Goal: Transaction & Acquisition: Purchase product/service

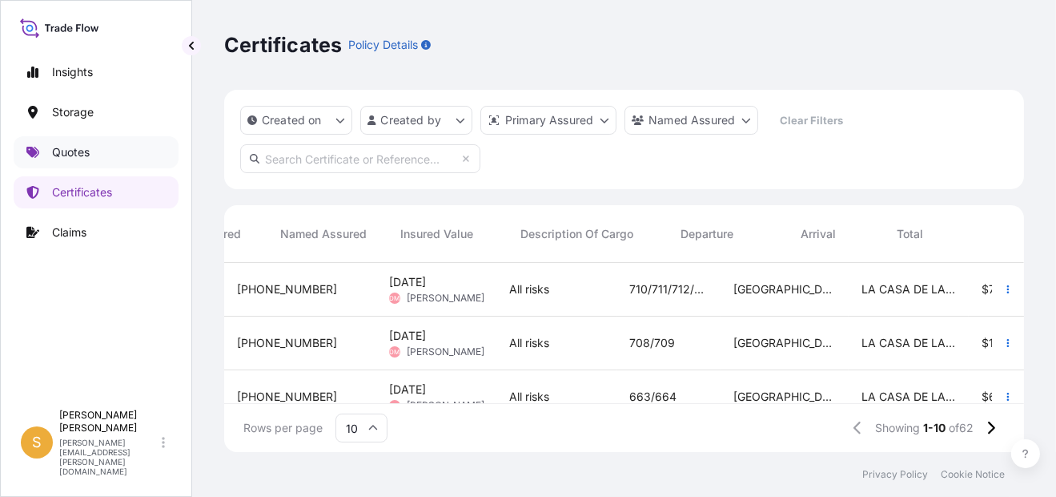
scroll to position [186, 787]
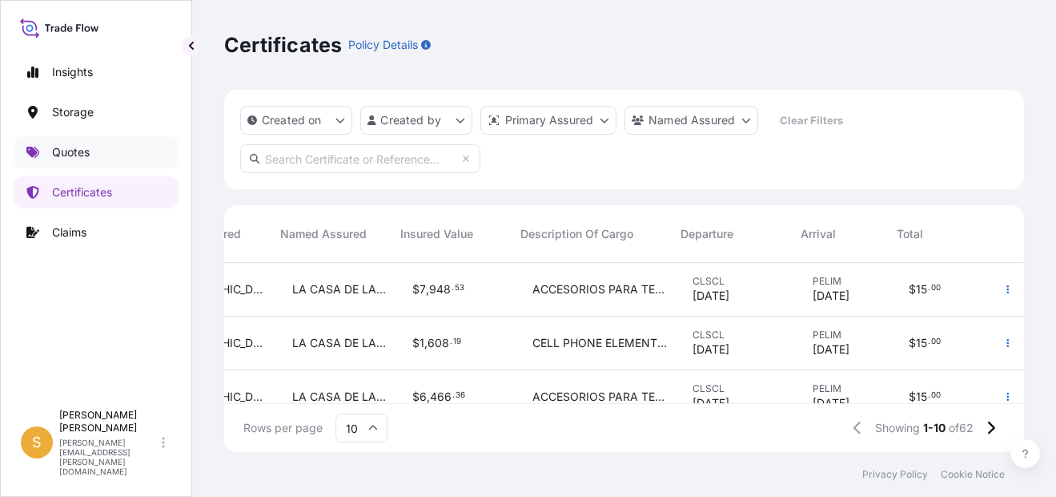
click at [97, 147] on link "Quotes" at bounding box center [96, 152] width 165 height 32
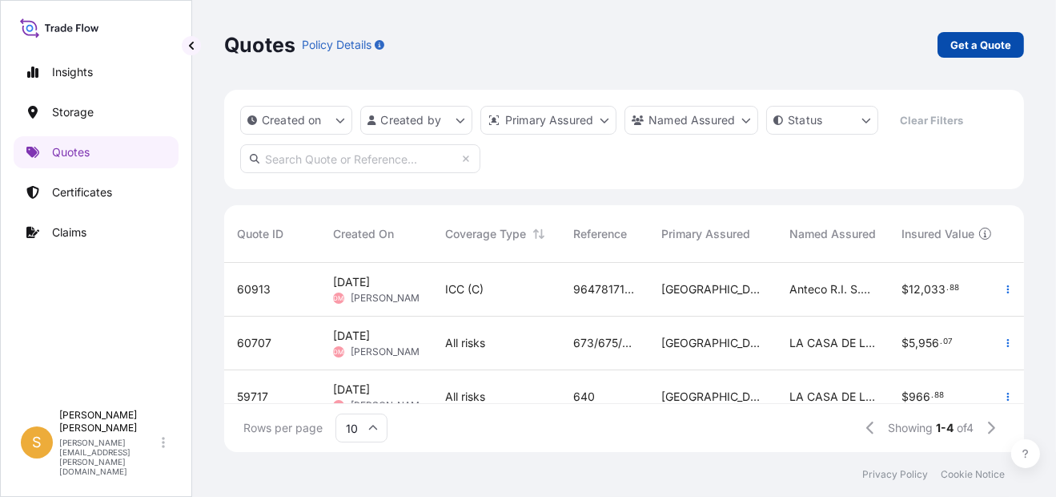
click at [1009, 46] on p "Get a Quote" at bounding box center [981, 45] width 61 height 16
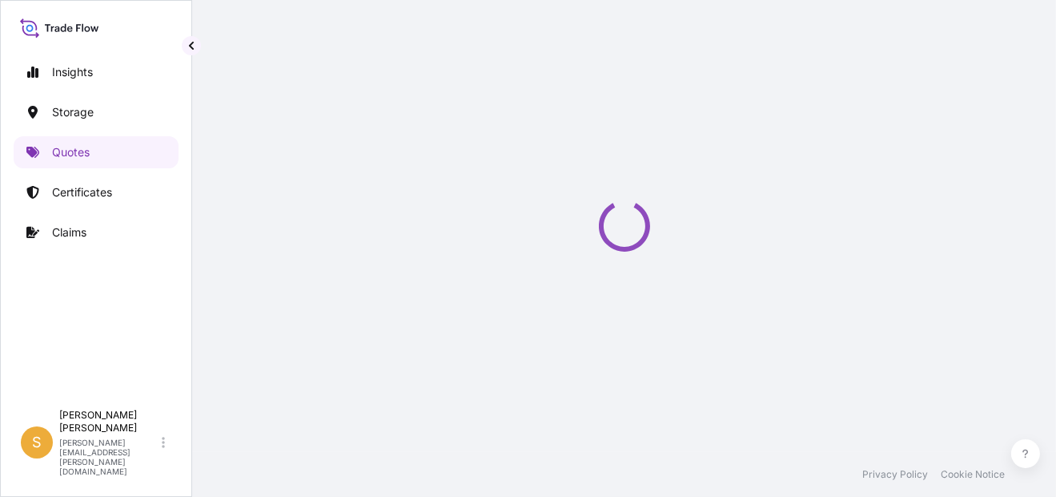
select select "Water"
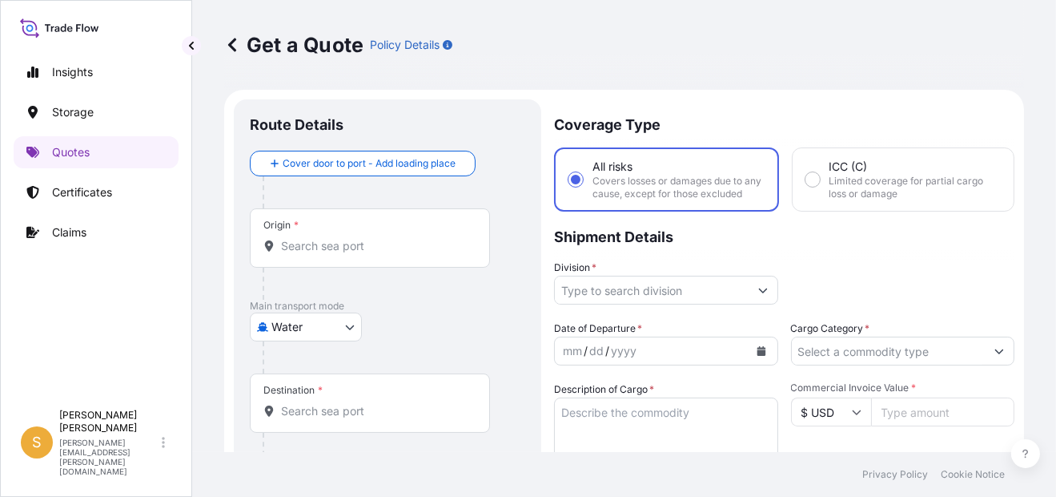
scroll to position [25, 0]
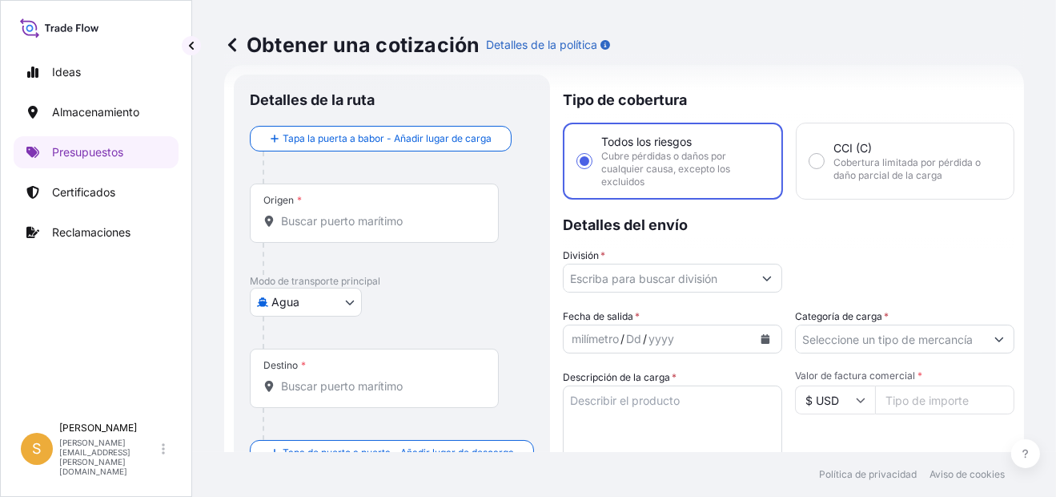
click at [336, 221] on input "Origen *" at bounding box center [380, 221] width 198 height 16
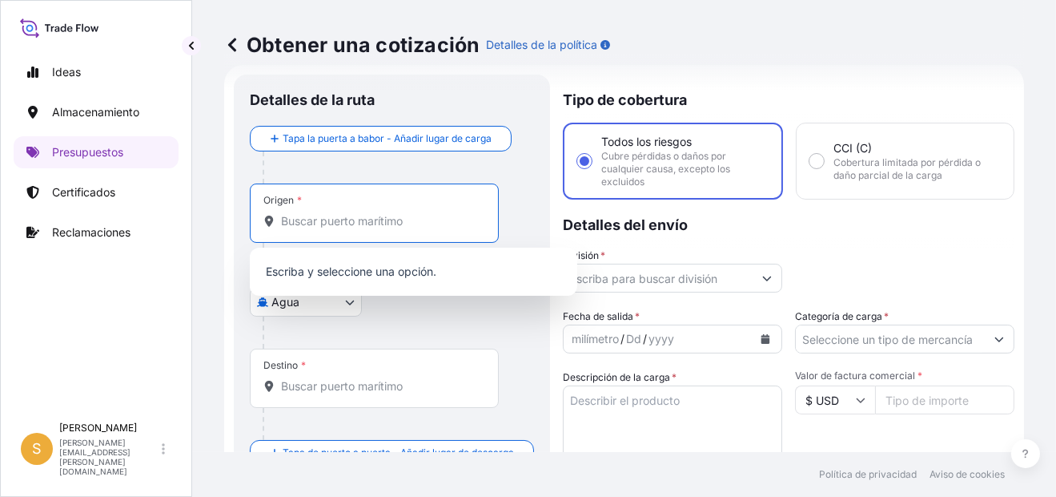
paste input "[GEOGRAPHIC_DATA]"
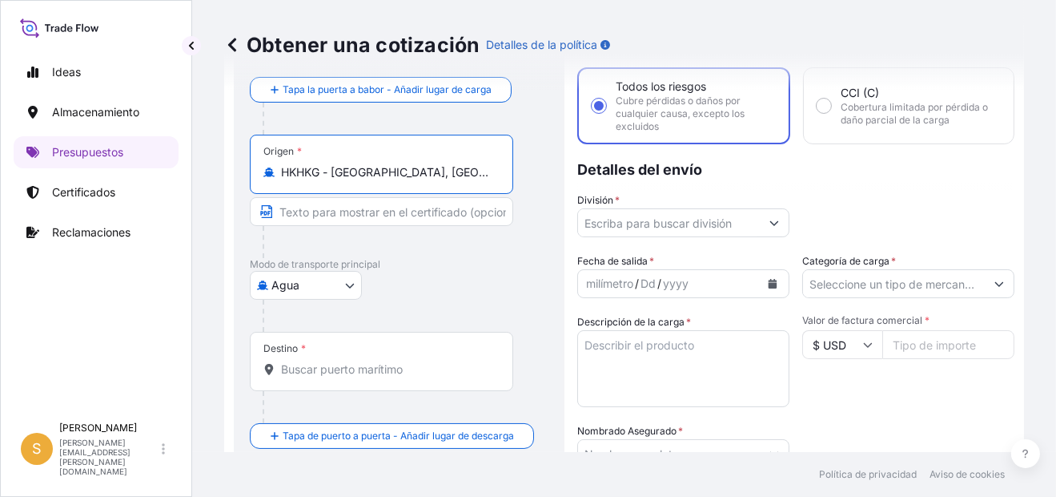
scroll to position [105, 0]
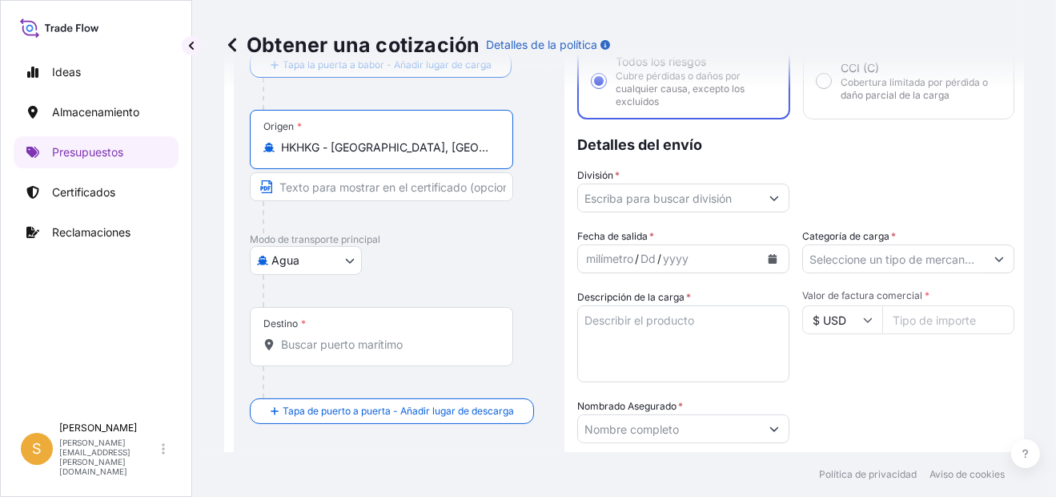
type input "HKHKG - [GEOGRAPHIC_DATA], [GEOGRAPHIC_DATA]"
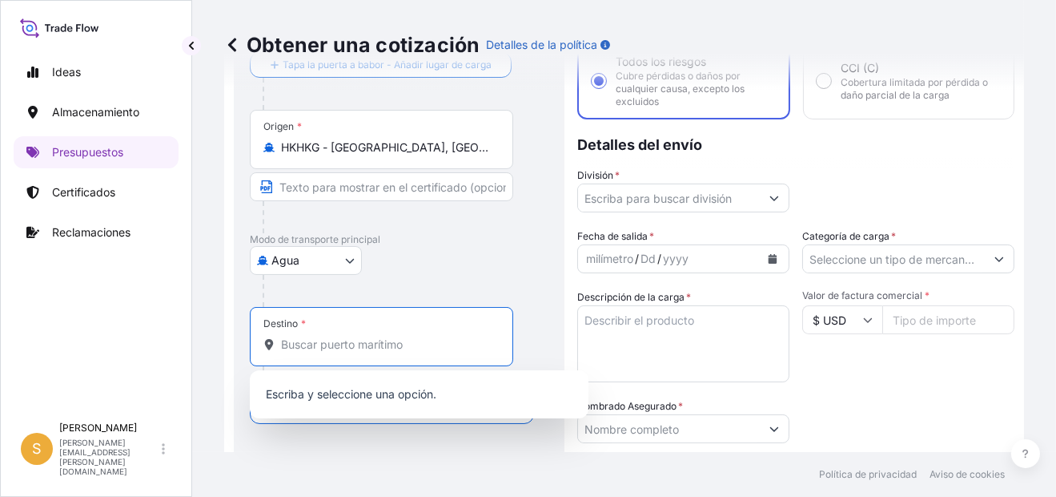
click at [352, 348] on input "Destino *" at bounding box center [387, 344] width 212 height 16
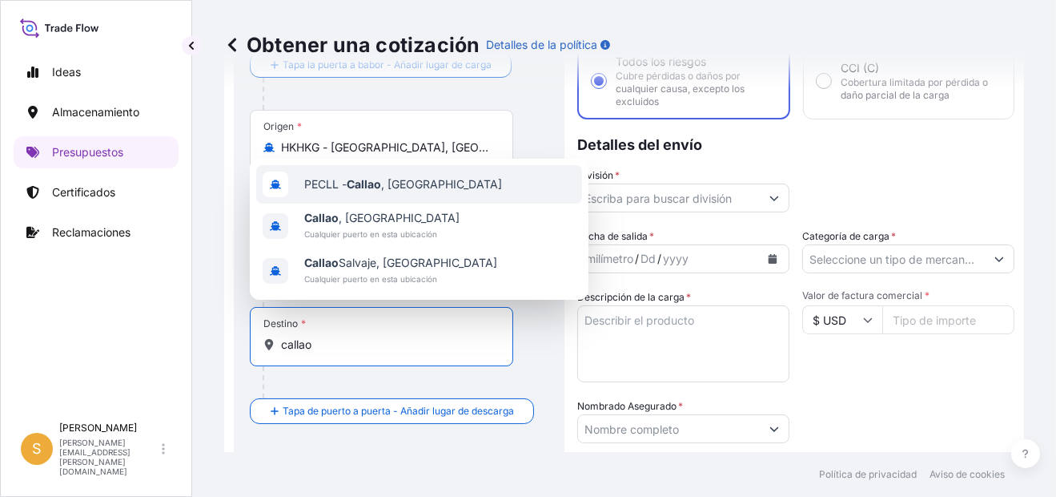
click at [433, 178] on div "PECLL - [GEOGRAPHIC_DATA] , [GEOGRAPHIC_DATA]" at bounding box center [419, 184] width 326 height 38
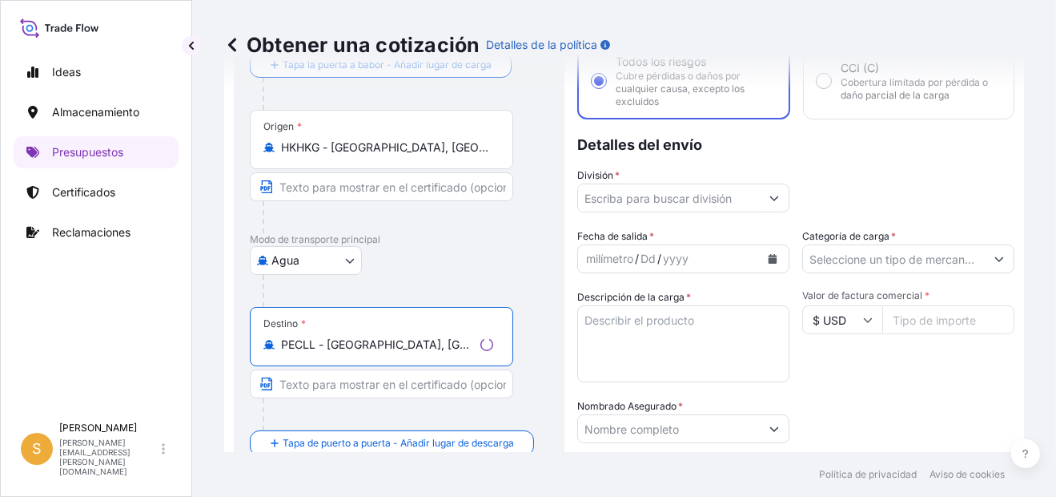
type input "PECLL - [GEOGRAPHIC_DATA], [GEOGRAPHIC_DATA]"
click at [718, 189] on input "División *" at bounding box center [669, 197] width 182 height 29
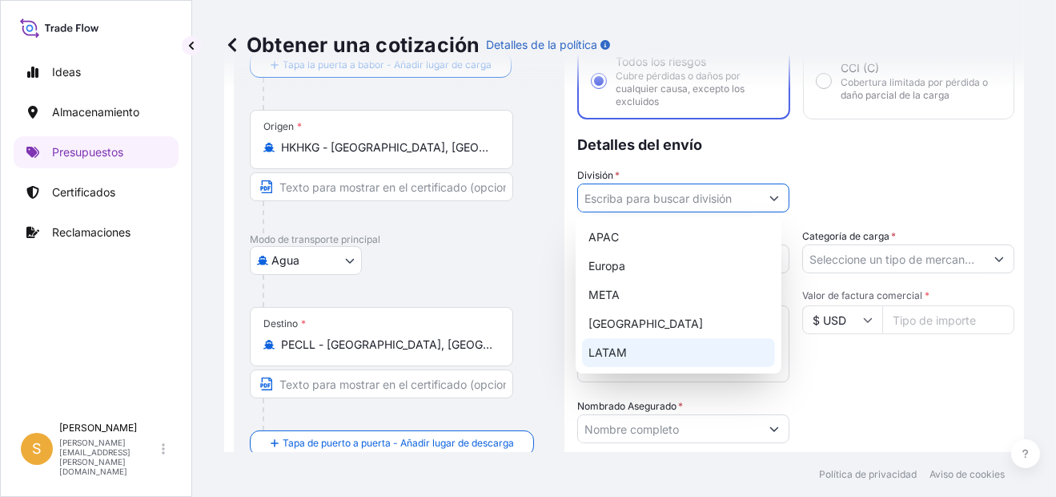
click at [631, 349] on div "LATAM" at bounding box center [678, 352] width 193 height 29
type input "LATAM"
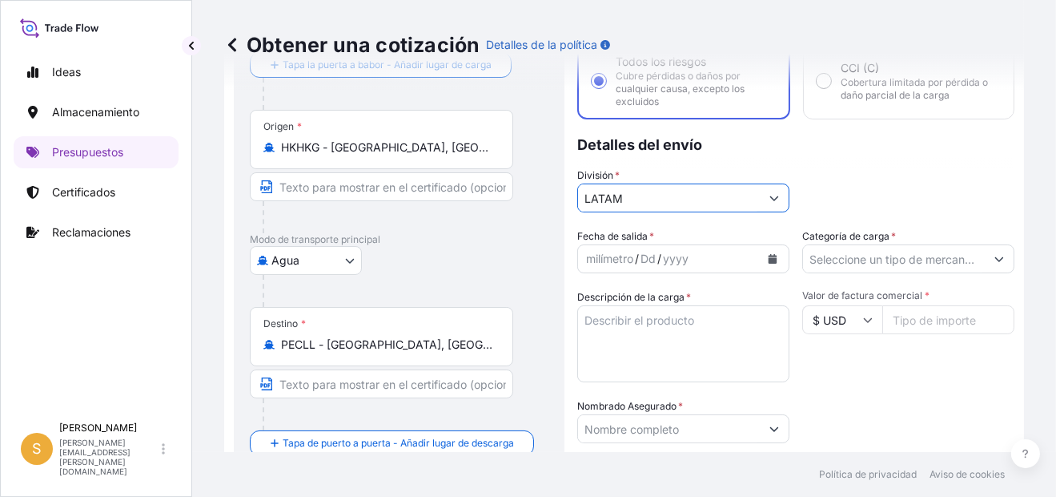
click at [686, 251] on div "yyyy" at bounding box center [676, 258] width 29 height 19
click at [760, 259] on button "Calendario" at bounding box center [773, 259] width 26 height 26
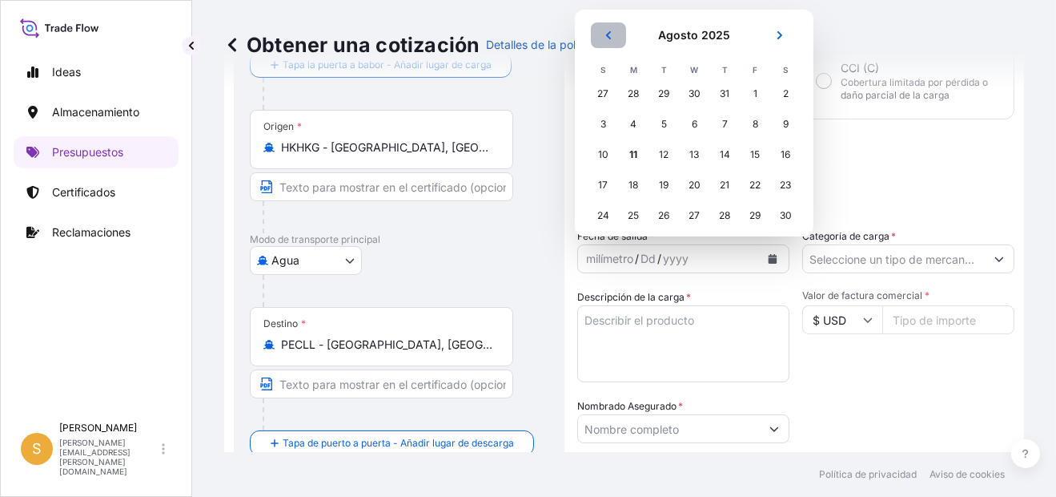
click at [615, 28] on button "Anterior" at bounding box center [608, 35] width 35 height 26
click at [637, 208] on div "30" at bounding box center [633, 215] width 29 height 29
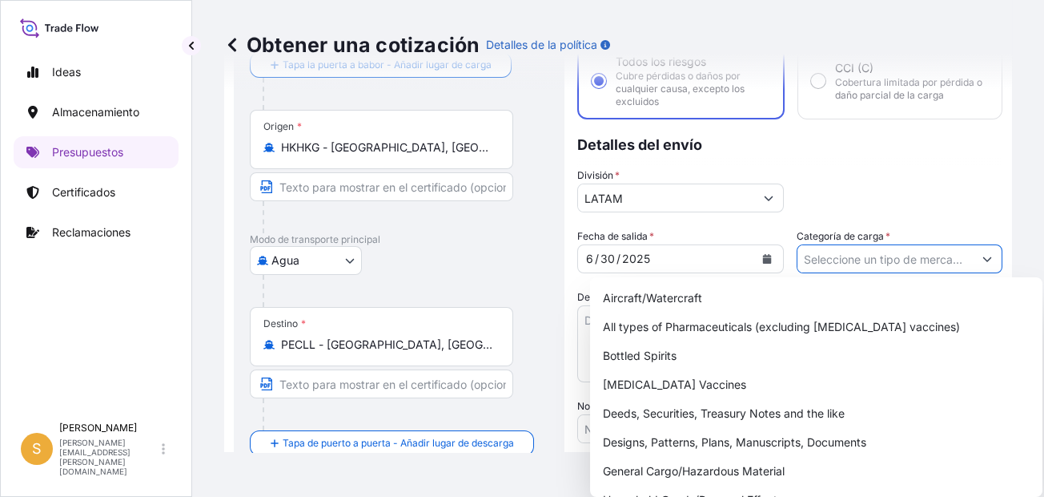
click at [967, 260] on div at bounding box center [900, 258] width 207 height 29
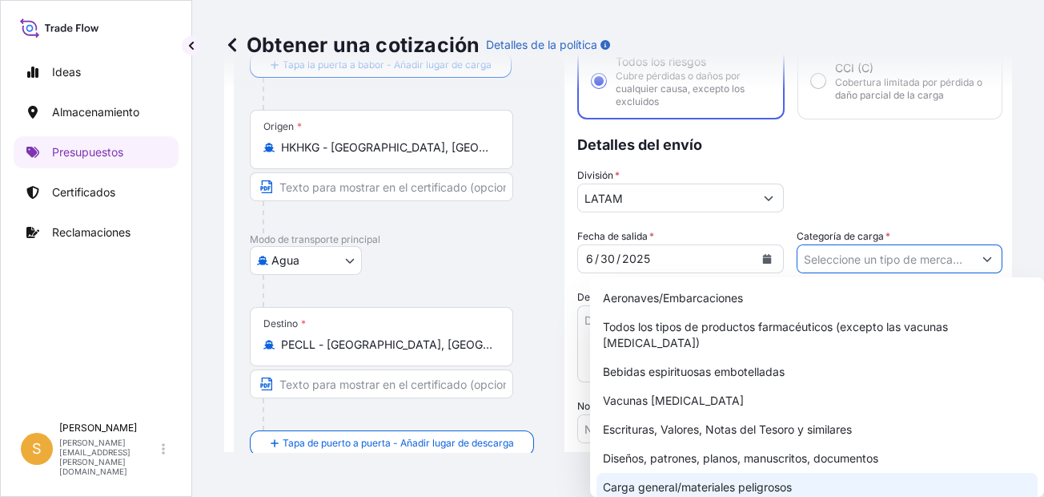
click at [749, 473] on div "Carga general/materiales peligrosos" at bounding box center [817, 487] width 441 height 29
type input "General Cargo/Hazardous Material"
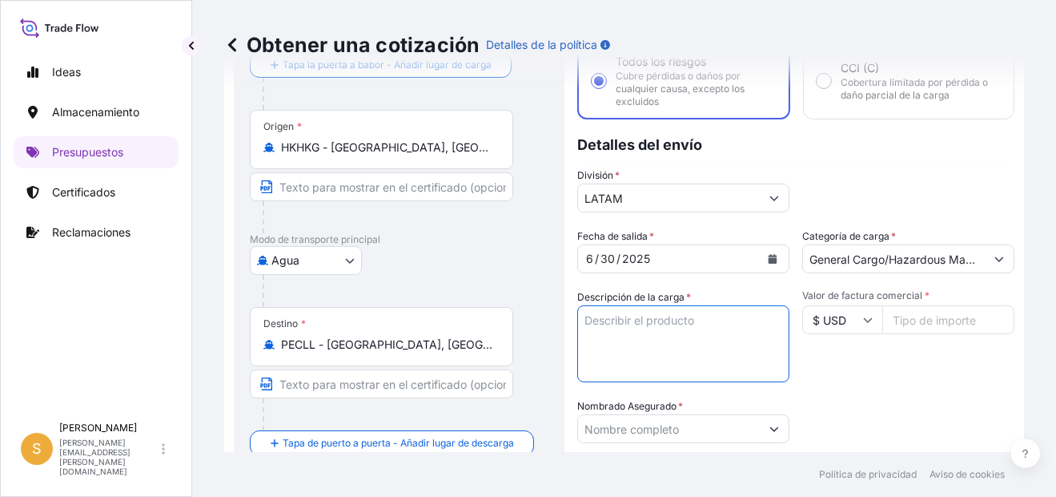
click at [721, 327] on textarea "Descripción de la carga *" at bounding box center [683, 343] width 212 height 77
type textarea "p"
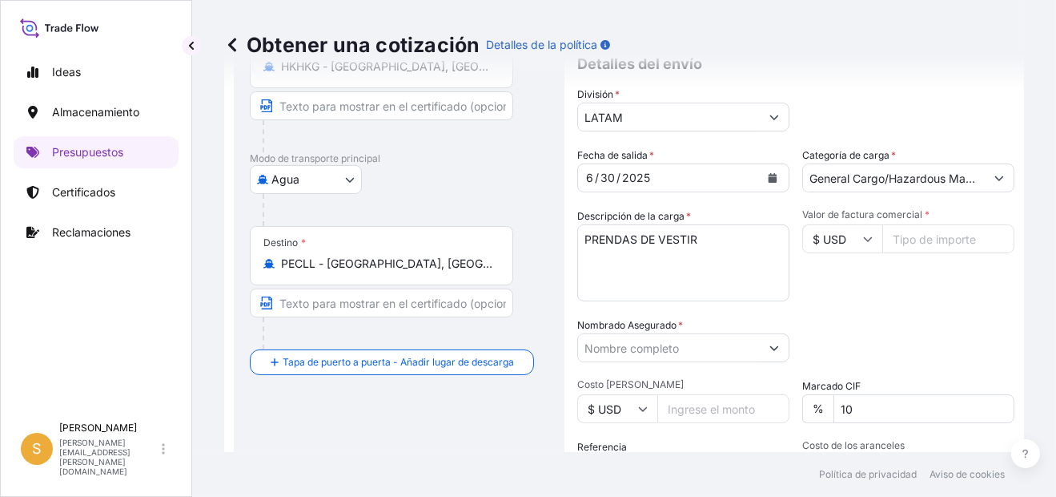
click at [621, 249] on textarea "PRENDAS DE VESTIR" at bounding box center [683, 262] width 212 height 77
paste textarea "3 PALLETS - 58 CTNS"
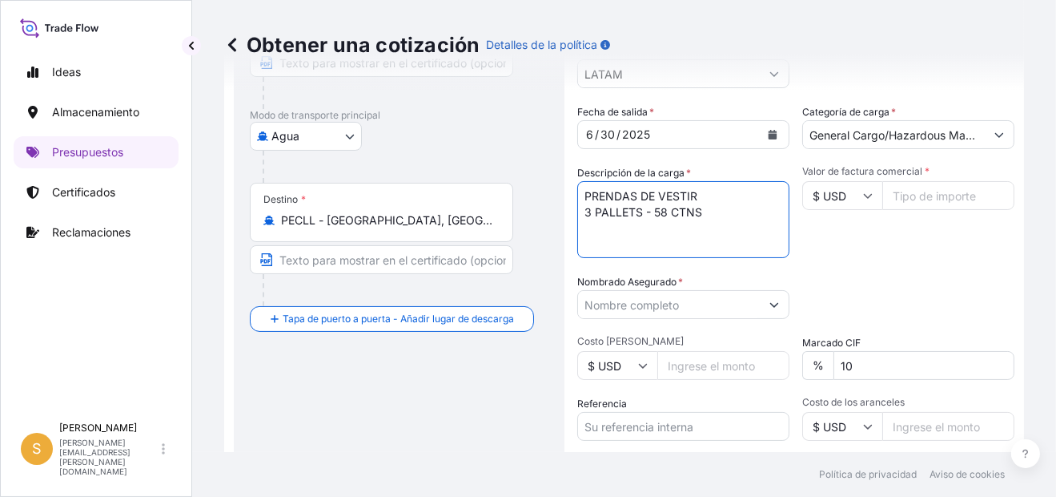
scroll to position [265, 0]
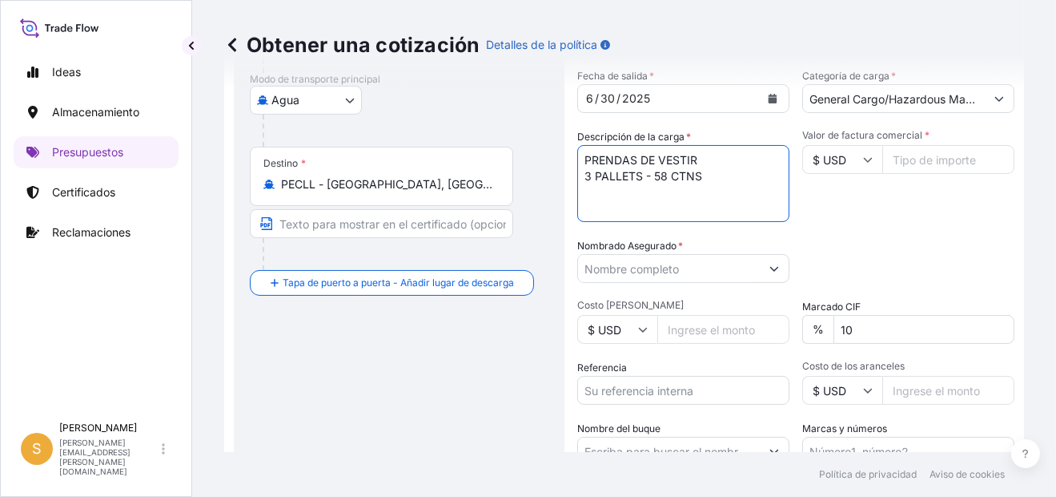
type textarea "PRENDAS DE VESTIR 3 PALLETS - 58 CTNS"
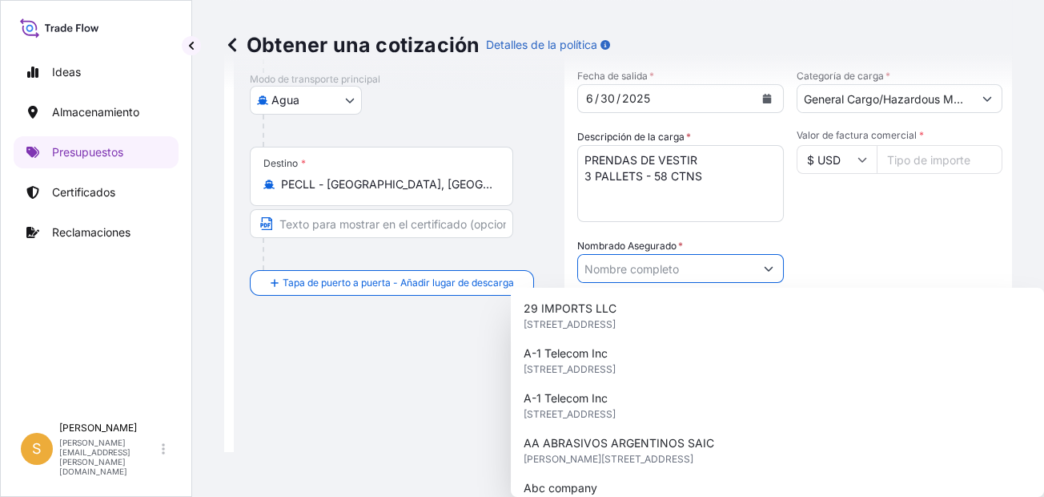
click at [646, 264] on input "Nombrado Asegurado *" at bounding box center [666, 268] width 176 height 29
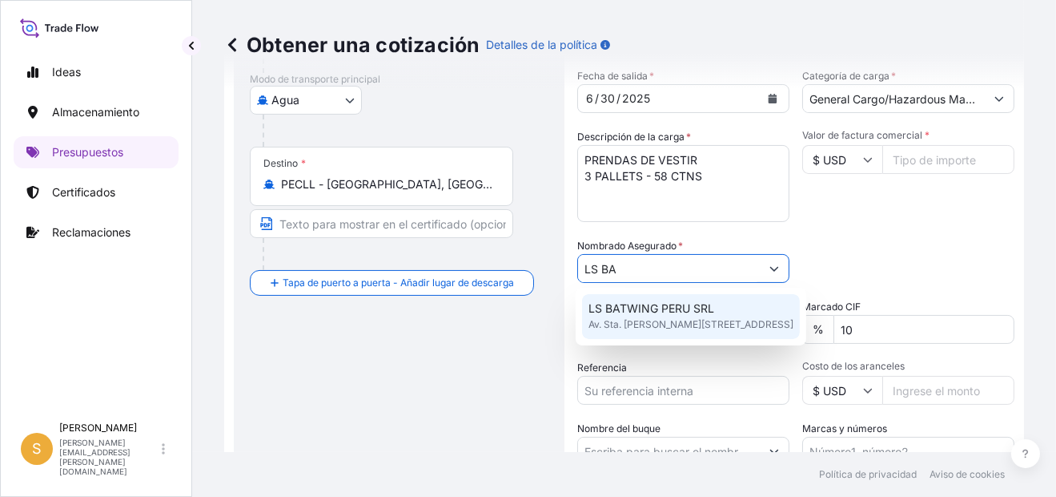
click at [648, 316] on span "LS BATWING PERU SRL" at bounding box center [652, 308] width 126 height 16
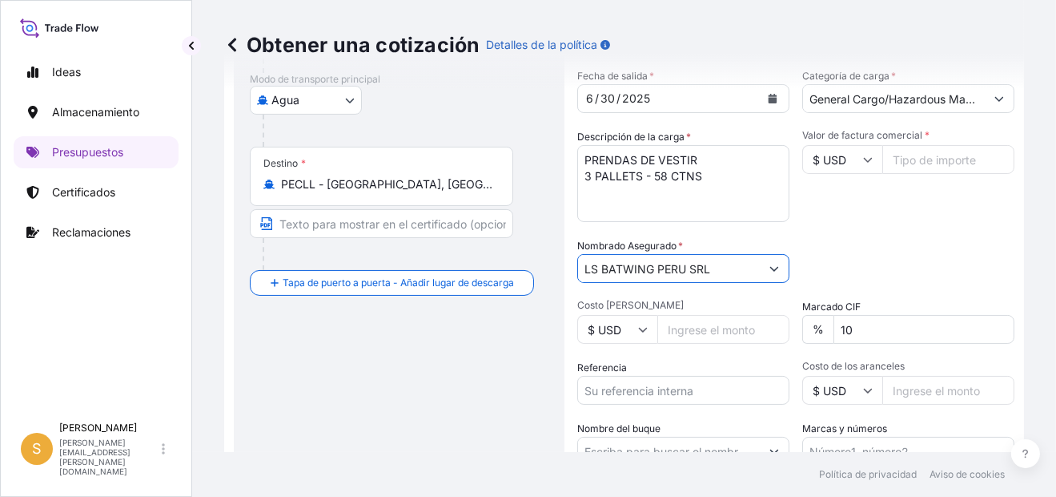
type input "LS BATWING PERU SRL"
click at [847, 263] on div "Packing Category Type to search a container mode Seleccione primero un medio de…" at bounding box center [909, 260] width 212 height 45
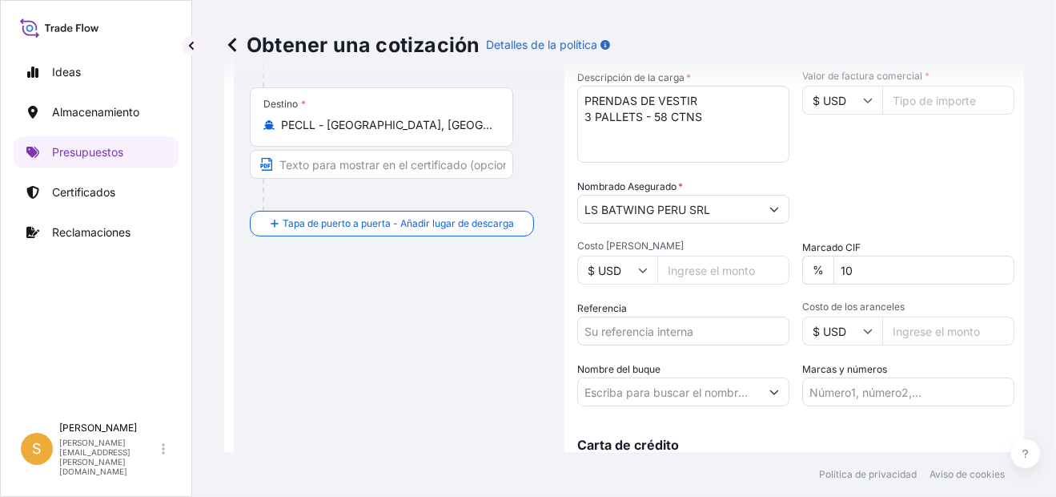
scroll to position [345, 0]
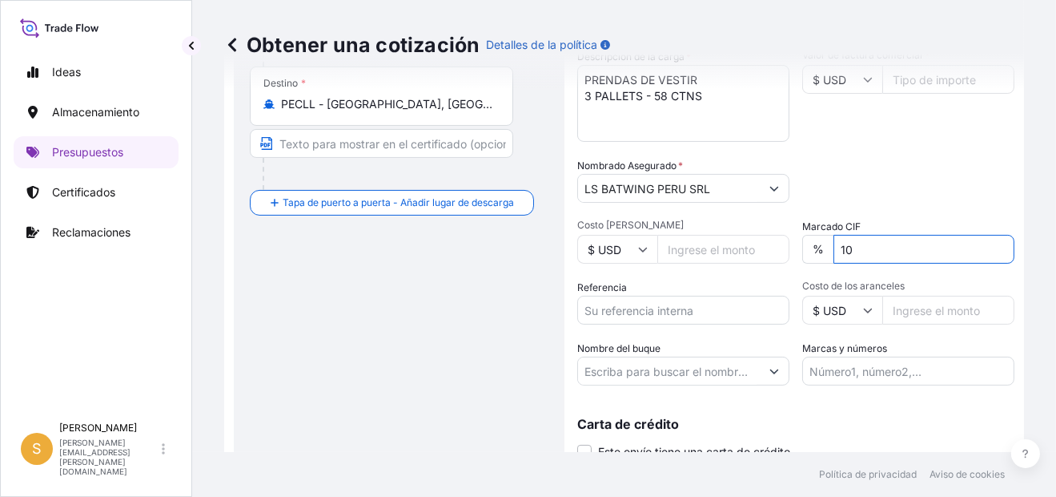
drag, startPoint x: 938, startPoint y: 239, endPoint x: 775, endPoint y: 262, distance: 165.0
click at [775, 262] on div "Fecha de salida * [DATE] Categoría de carga * General Cargo/Hazardous Material …" at bounding box center [795, 186] width 437 height 397
type input "0"
click at [865, 181] on div "Packing Category Type to search a container mode Seleccione primero un medio de…" at bounding box center [909, 180] width 212 height 45
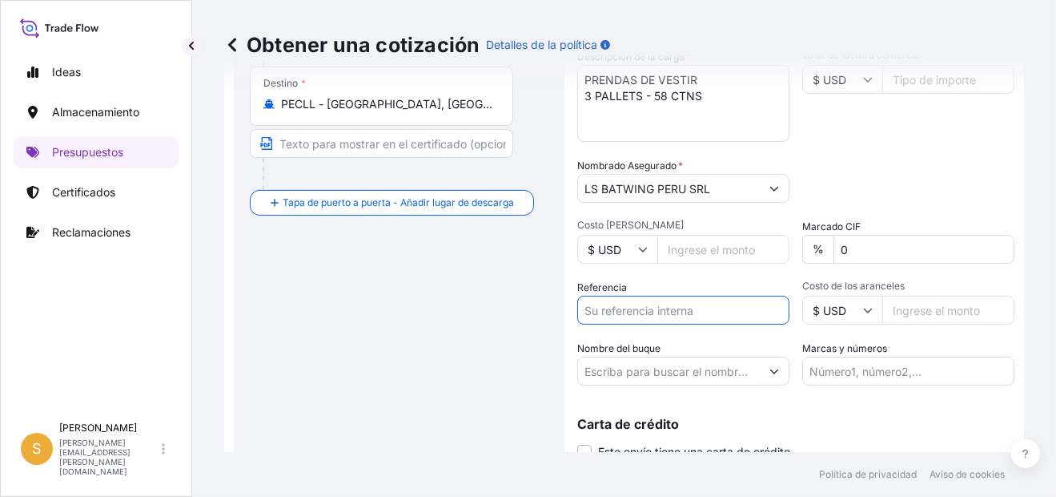
click at [658, 304] on input "Referencia" at bounding box center [683, 310] width 212 height 29
click at [653, 312] on input "Referencia" at bounding box center [683, 310] width 212 height 29
paste input "Facturas 5077378176, 5077378179, 5077378178 y demás"
type input "Facturas 5077378176, 5077378179, 5077378178 y demás"
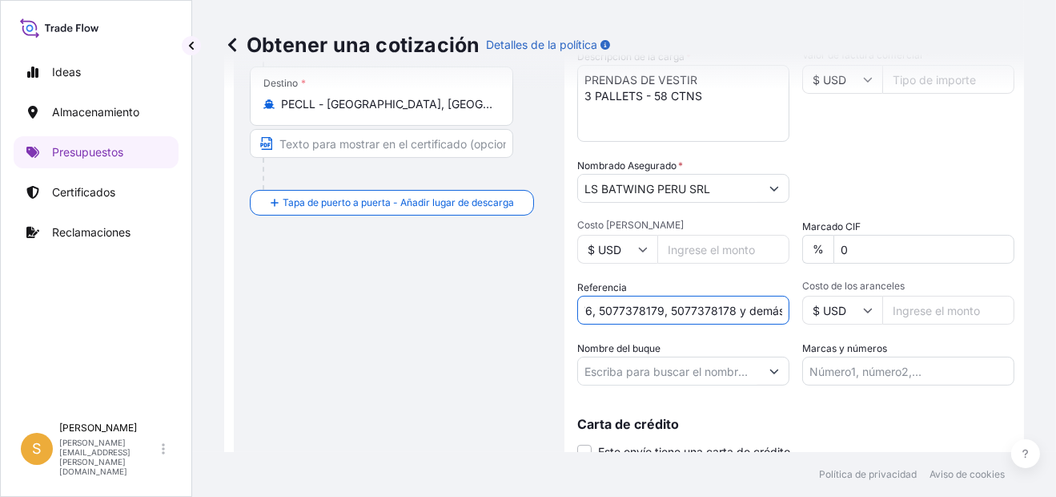
click at [885, 175] on div "Packing Category Type to search a container mode Seleccione primero un medio de…" at bounding box center [909, 180] width 212 height 45
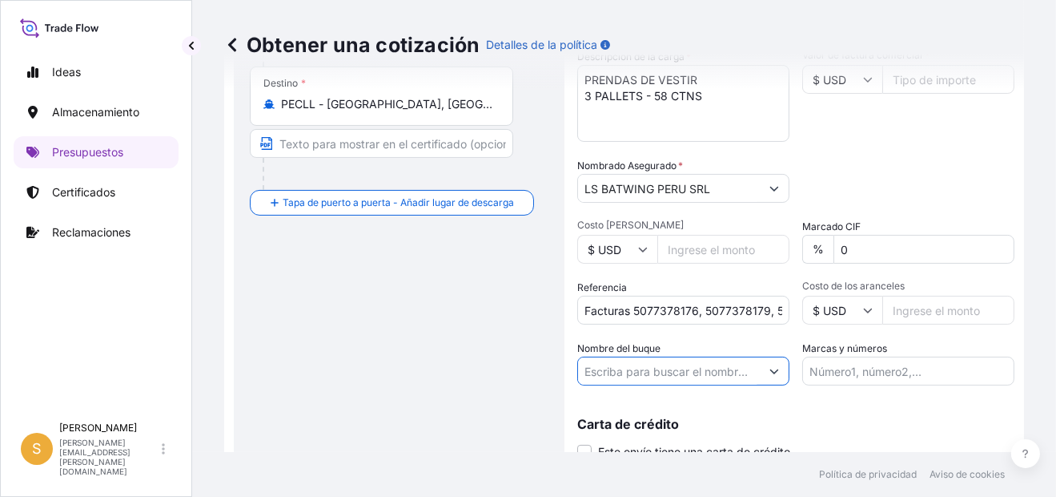
click at [678, 372] on input "Nombre del buque" at bounding box center [669, 370] width 182 height 29
click at [671, 368] on input "Nombre del buque" at bounding box center [669, 370] width 182 height 29
paste input "MSC [PERSON_NAME]"
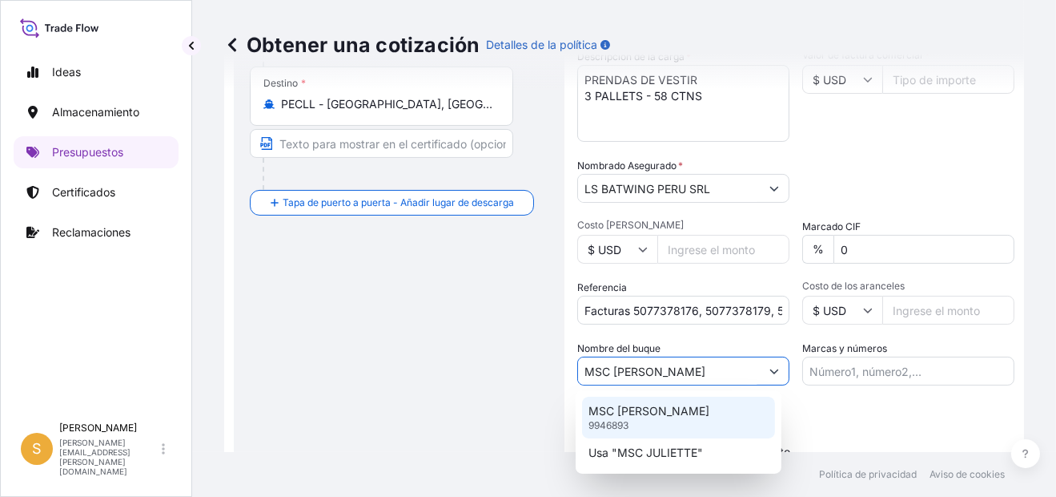
click at [645, 412] on p "MSC [PERSON_NAME]" at bounding box center [649, 411] width 121 height 16
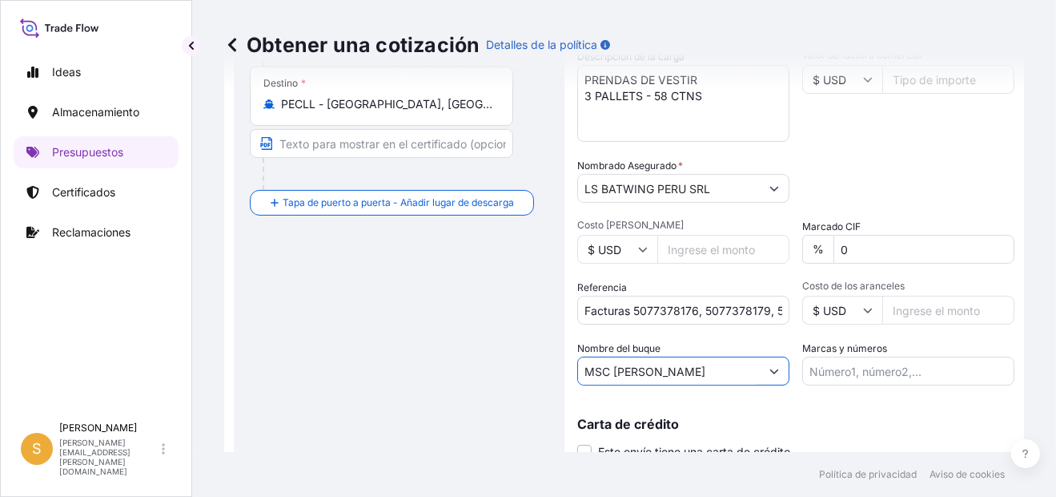
type input "MSC [PERSON_NAME]"
click at [859, 402] on div "Carta de crédito Este envío tiene una carta de crédito Letter of credit * Lette…" at bounding box center [795, 429] width 437 height 62
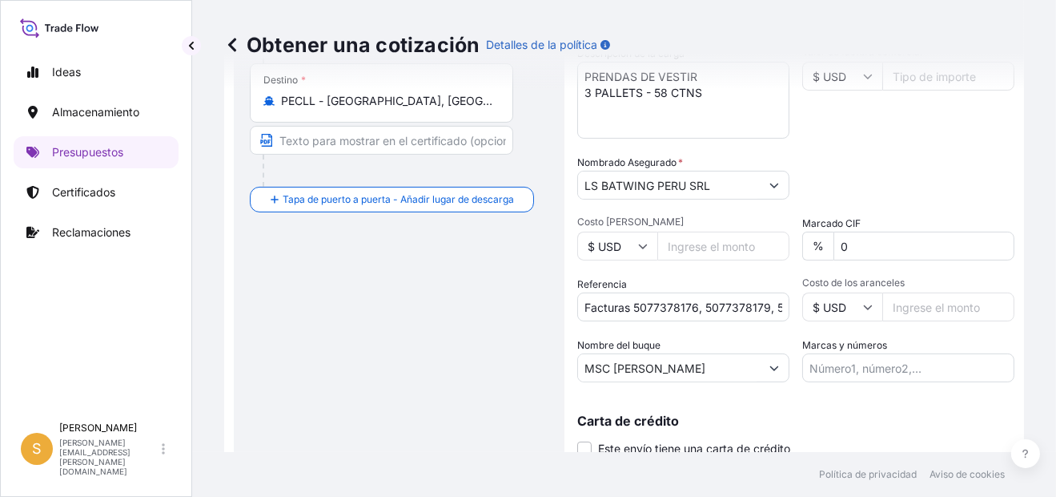
scroll to position [245, 0]
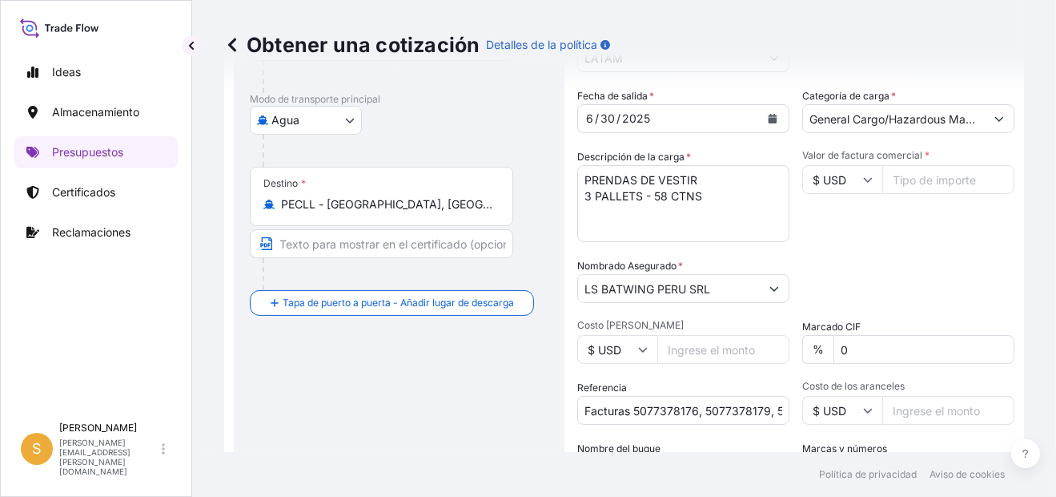
click at [920, 179] on input "Valor de factura comercial *" at bounding box center [949, 179] width 132 height 29
paste input "16997.98"
type input "16997.98"
click at [933, 247] on div "Fecha de salida * [DATE] Categoría de carga * General Cargo/Hazardous Material …" at bounding box center [795, 286] width 437 height 397
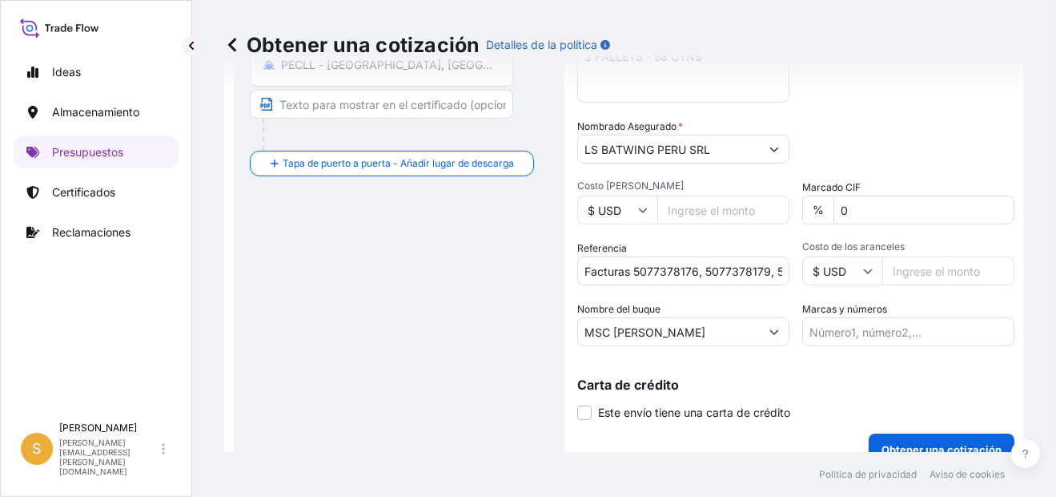
scroll to position [405, 0]
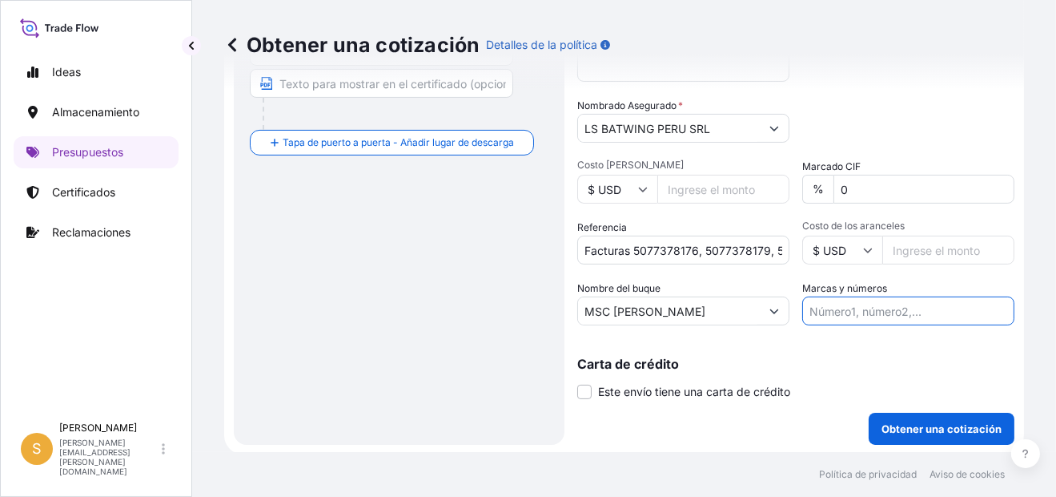
click at [850, 305] on input "Marcas y números" at bounding box center [909, 310] width 212 height 29
drag, startPoint x: 907, startPoint y: 307, endPoint x: 871, endPoint y: 298, distance: 37.1
click at [871, 298] on input "PRIMA USD 120.59 // BL MAEULSC598159" at bounding box center [909, 310] width 212 height 29
paste input "59.49"
click at [973, 308] on input "PRIMA USD 59.49 // BL MAEULSC598159" at bounding box center [909, 310] width 212 height 29
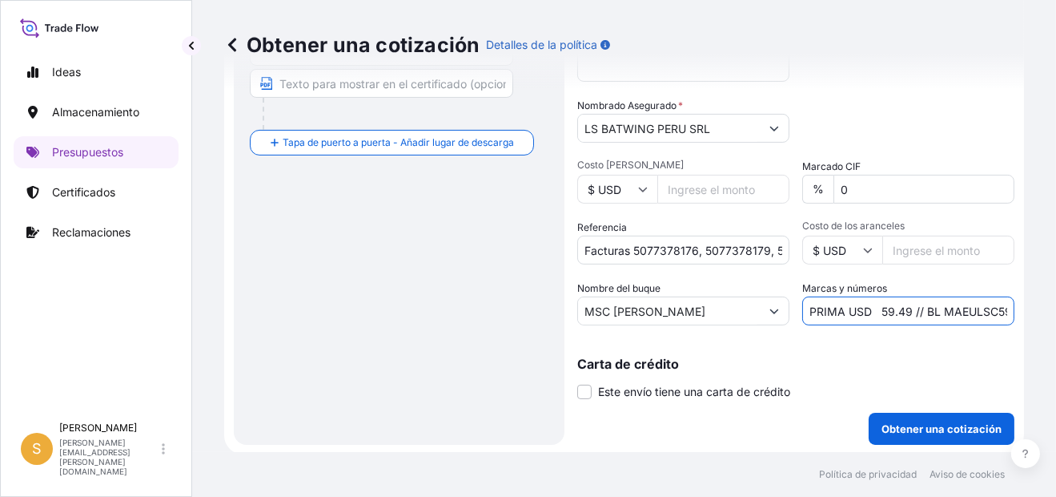
click at [973, 308] on input "PRIMA USD 59.49 // BL MAEULSC598159" at bounding box center [909, 310] width 212 height 29
paste input "S2501141364"
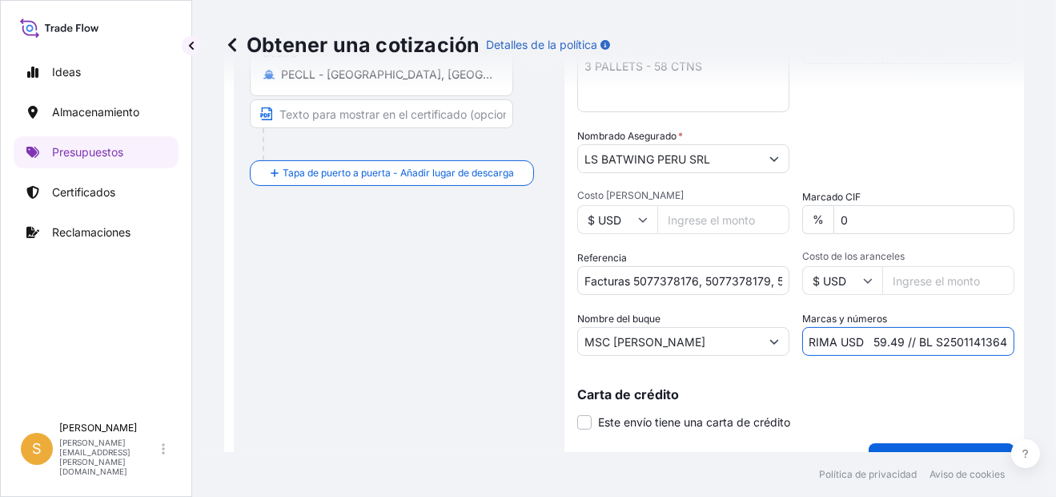
scroll to position [400, 0]
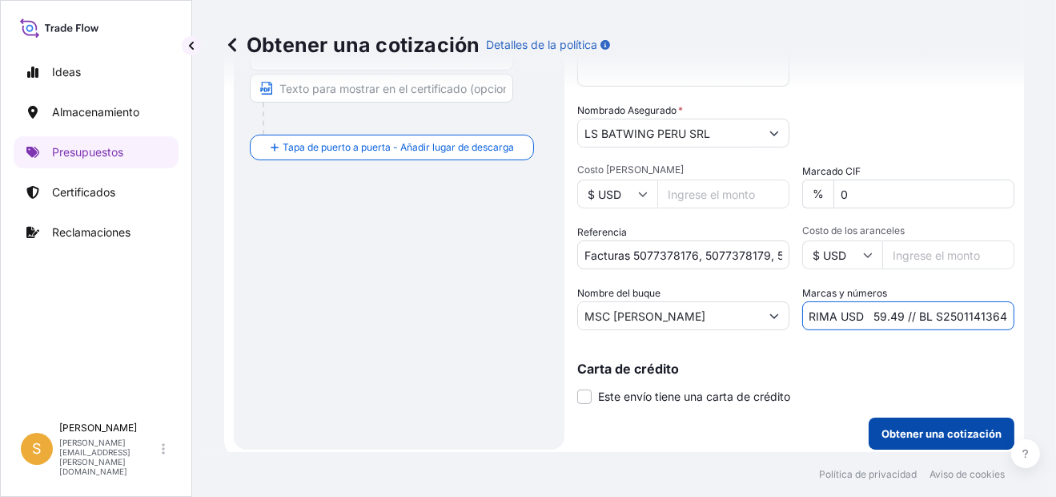
type input "PRIMA USD 59.49 // BL S2501141364"
click at [953, 433] on p "Obtener una cotización" at bounding box center [942, 433] width 120 height 16
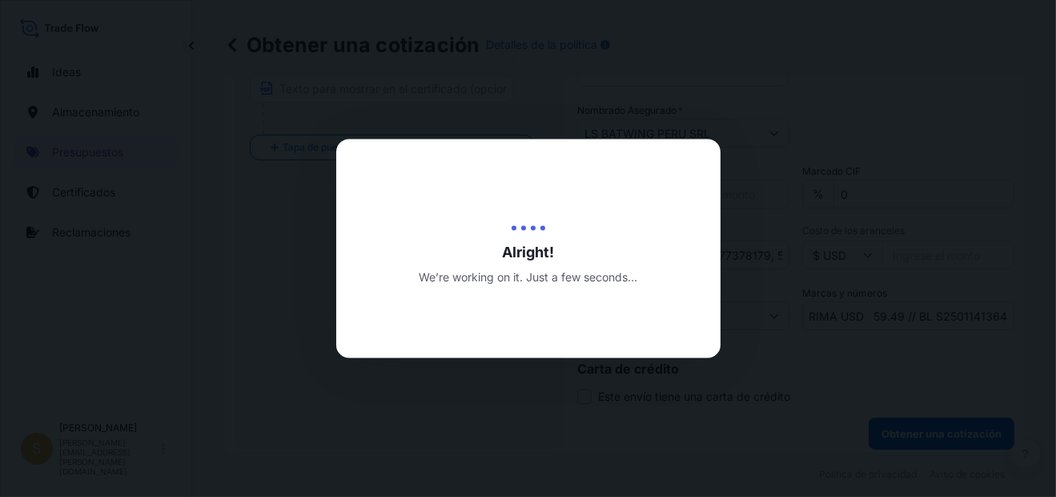
scroll to position [0, 0]
select select "Water"
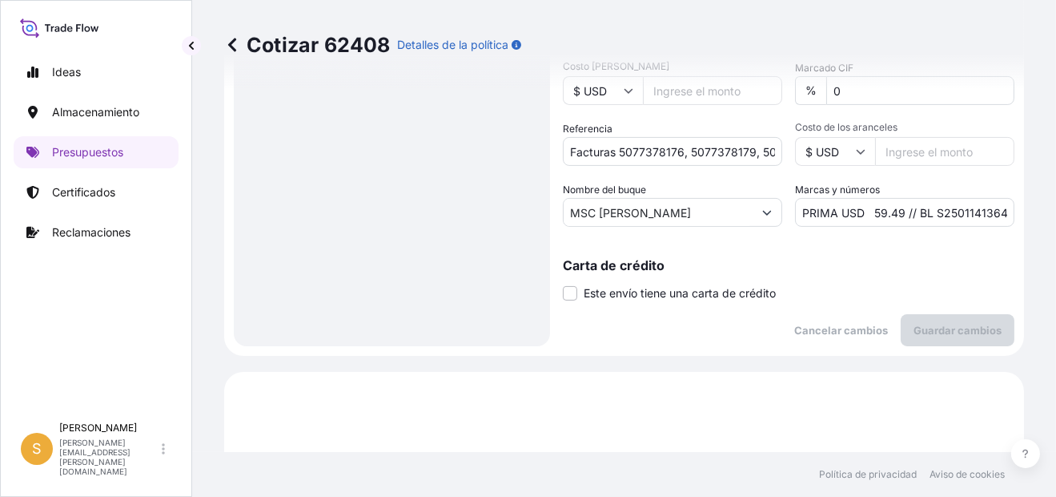
scroll to position [232, 0]
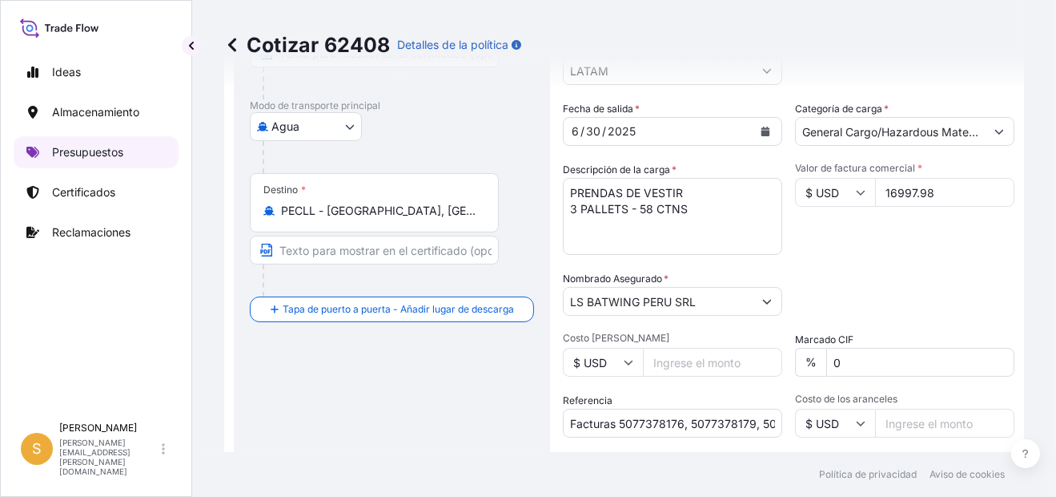
click at [76, 151] on p "Presupuestos" at bounding box center [87, 152] width 71 height 16
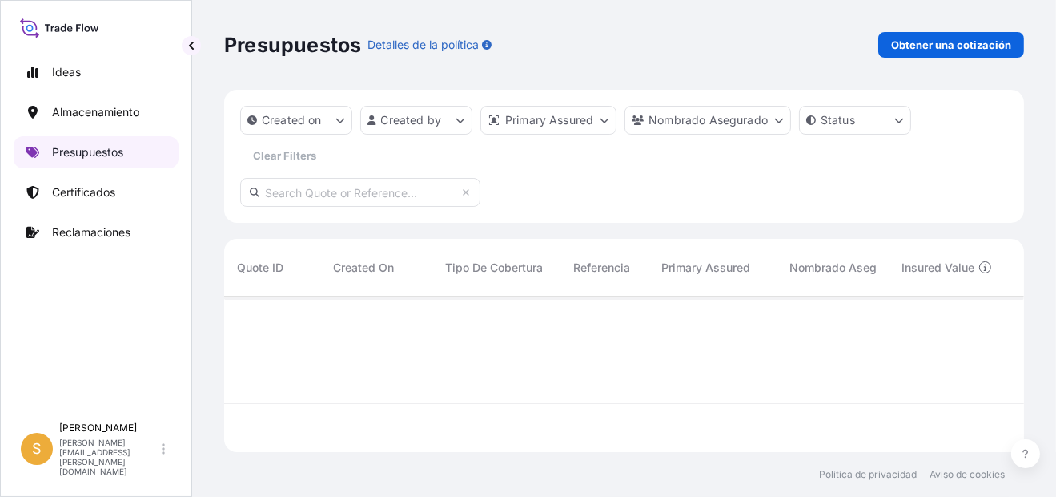
scroll to position [151, 787]
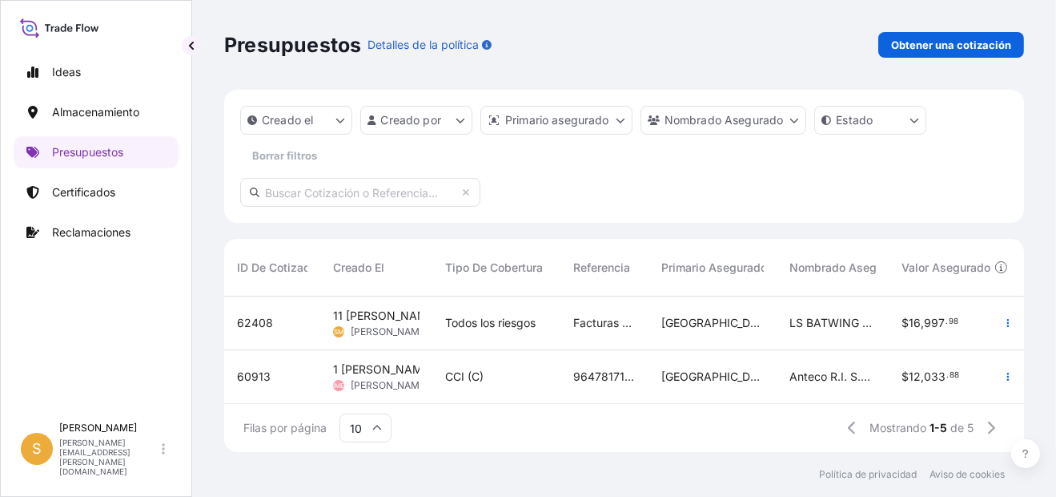
click at [622, 183] on div "Creado el Creado por Primario asegurado Nombrado Asegurado Estado Borrar filtros" at bounding box center [624, 156] width 800 height 133
click at [1004, 321] on icon "button" at bounding box center [1009, 323] width 10 height 10
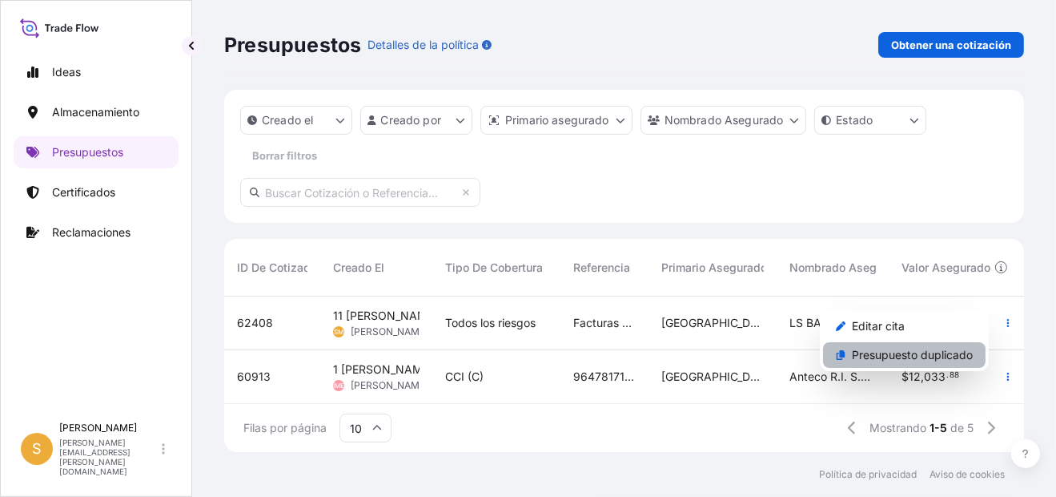
click at [920, 353] on p "Presupuesto duplicado" at bounding box center [912, 355] width 121 height 16
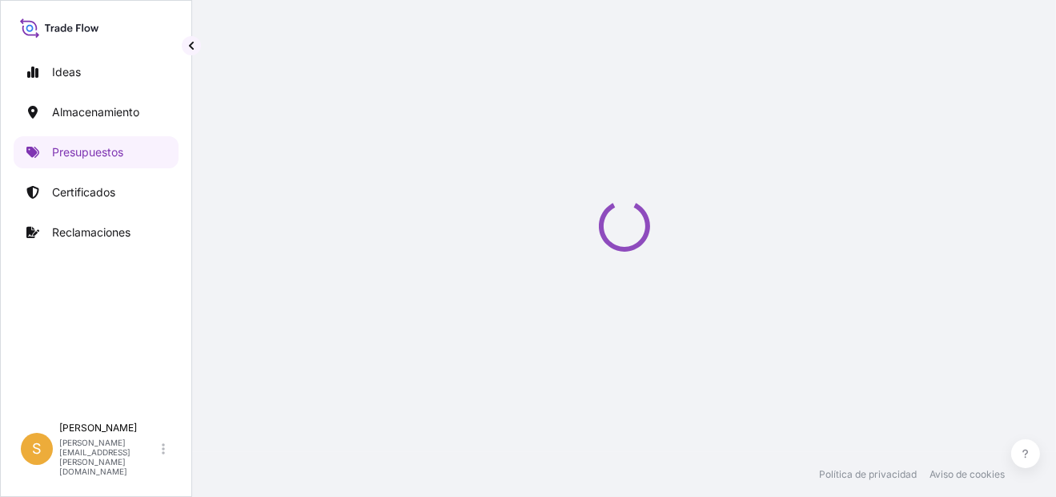
select select "Water"
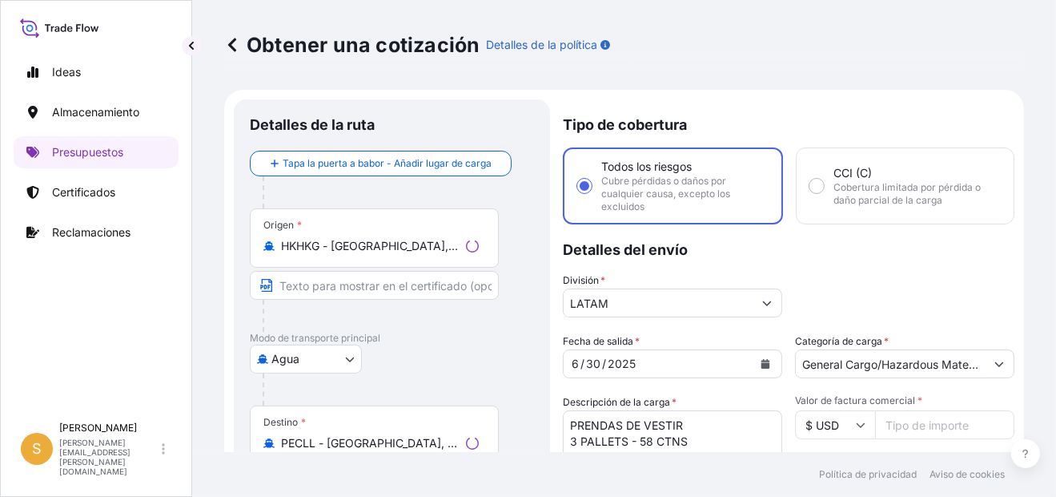
scroll to position [25, 0]
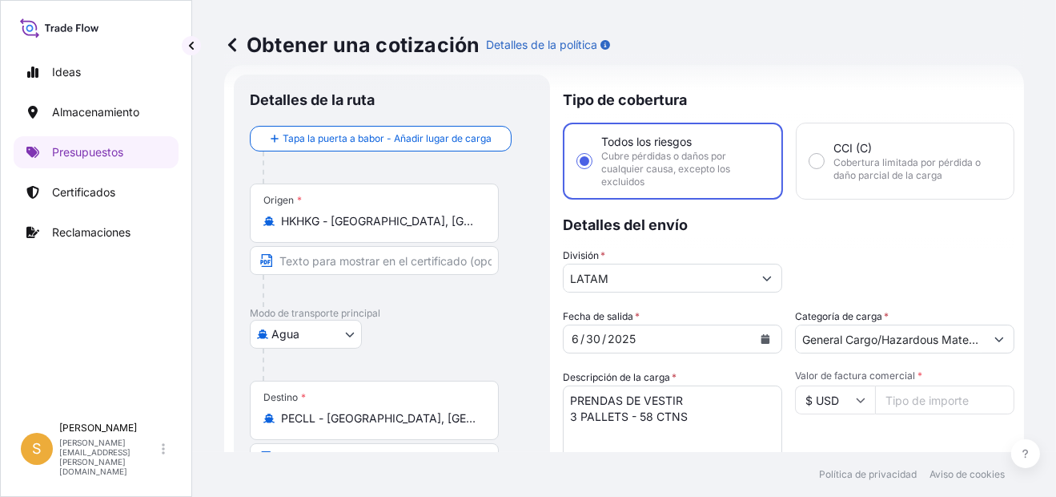
click at [398, 232] on div "Origen * HKHKG - [GEOGRAPHIC_DATA], [GEOGRAPHIC_DATA]" at bounding box center [374, 212] width 249 height 59
click at [398, 229] on input "HKHKG - [GEOGRAPHIC_DATA], [GEOGRAPHIC_DATA]" at bounding box center [380, 221] width 198 height 16
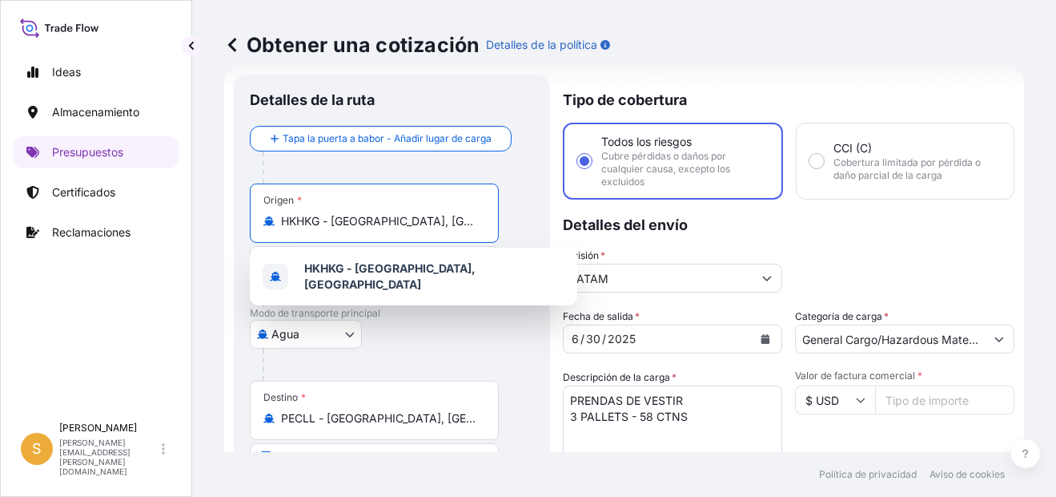
drag, startPoint x: 470, startPoint y: 223, endPoint x: 148, endPoint y: 222, distance: 322.0
click at [148, 222] on div "Ideas Almacenamiento Presupuestos Certificados Reclamaciones S [PERSON_NAME] [P…" at bounding box center [528, 248] width 1056 height 497
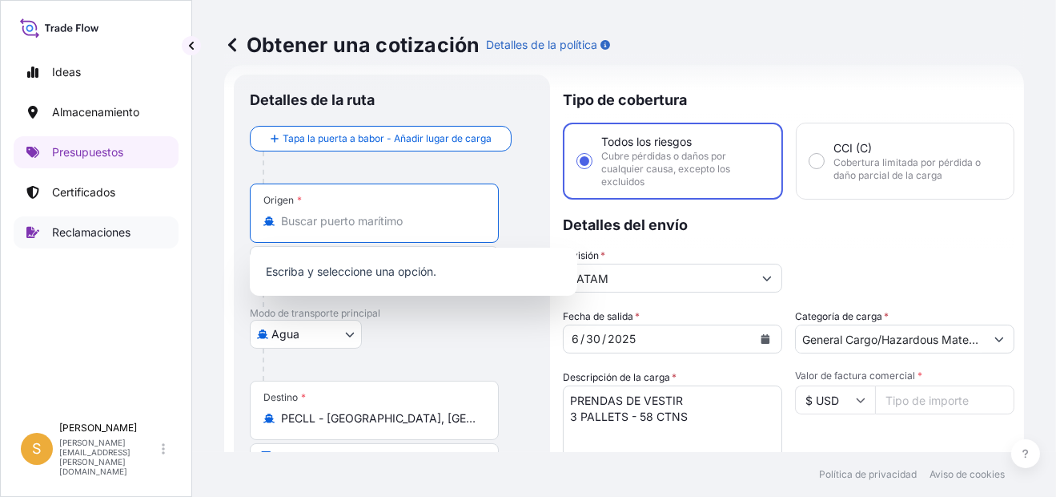
paste input "HAI [PERSON_NAME]"
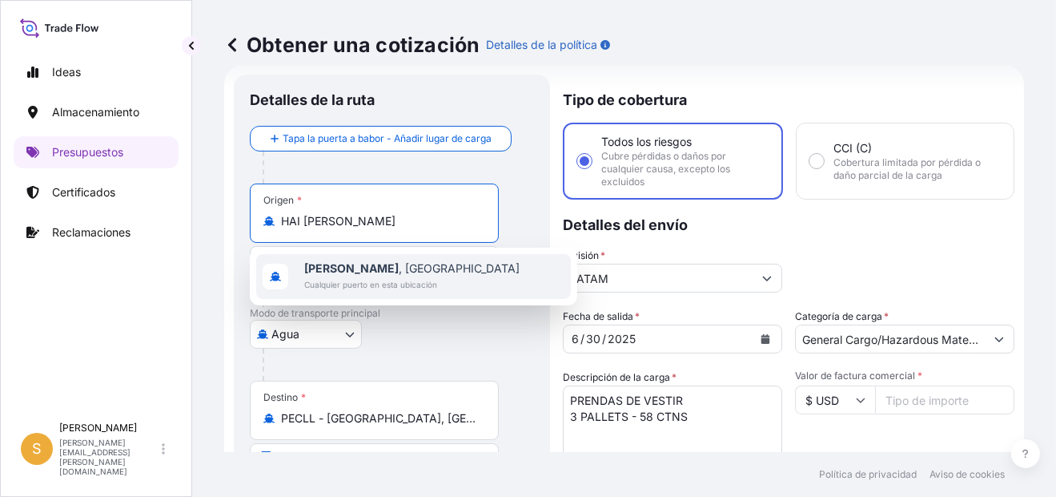
click at [396, 278] on span "Cualquier puerto en esta ubicación" at bounding box center [411, 284] width 215 height 16
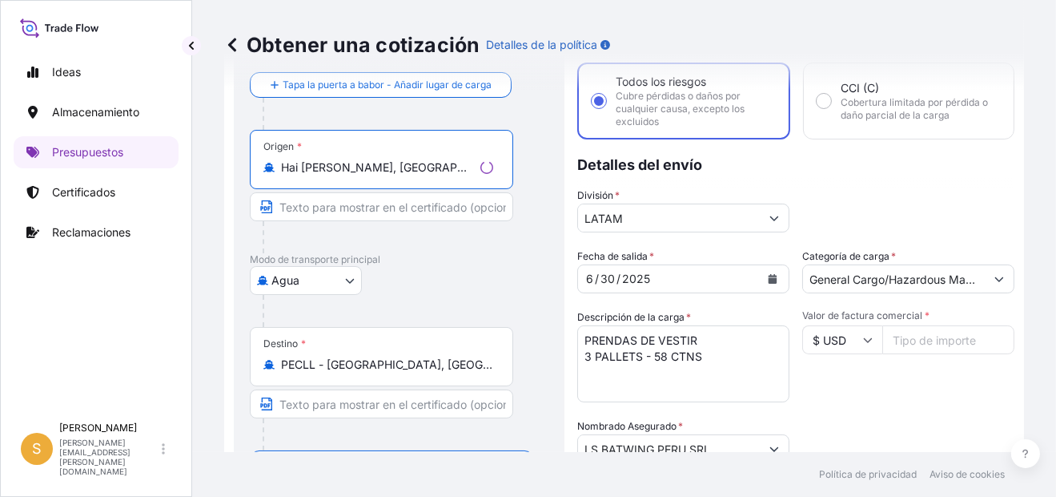
scroll to position [105, 0]
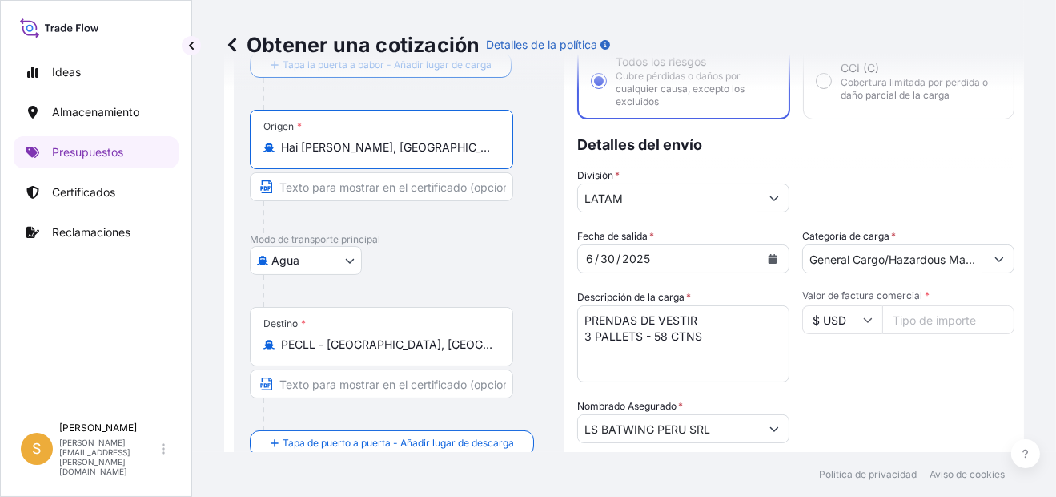
type input "Hai [PERSON_NAME], [GEOGRAPHIC_DATA]"
click at [769, 258] on icon "Calendario" at bounding box center [773, 259] width 9 height 10
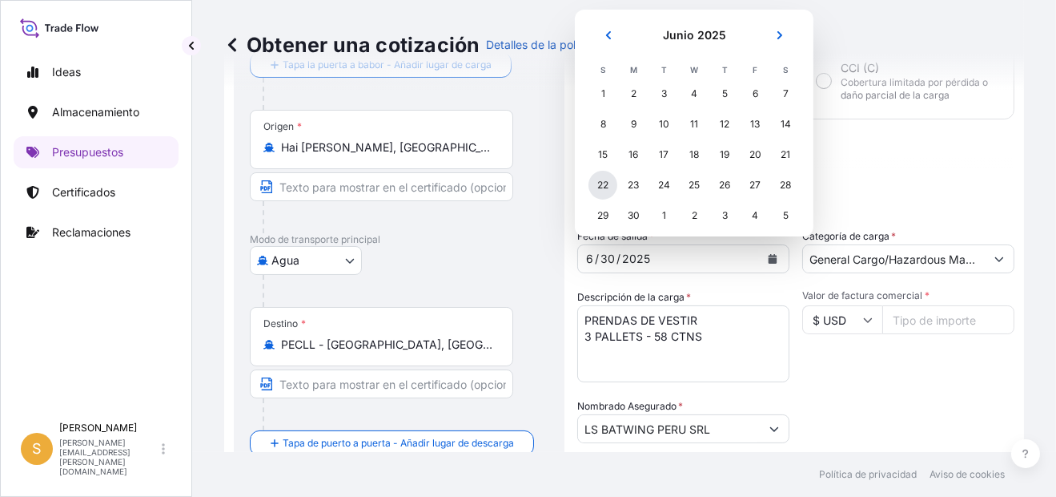
click at [606, 183] on div "22" at bounding box center [603, 185] width 29 height 29
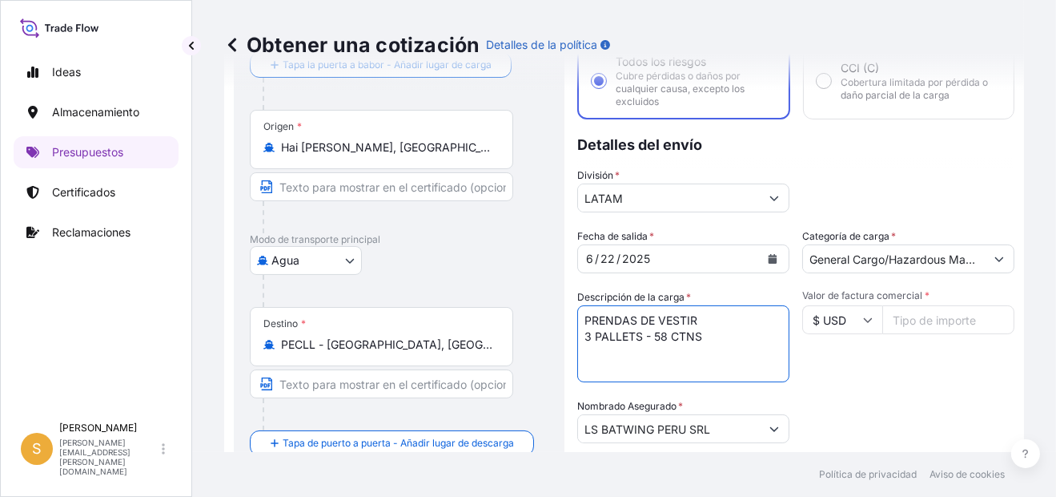
drag, startPoint x: 726, startPoint y: 340, endPoint x: 577, endPoint y: 338, distance: 149.0
click at [577, 338] on textarea "PRENDAS DE VESTIR 3 PALLETS - 58 CTNS" at bounding box center [683, 343] width 212 height 77
paste textarea "14 CARTONS"
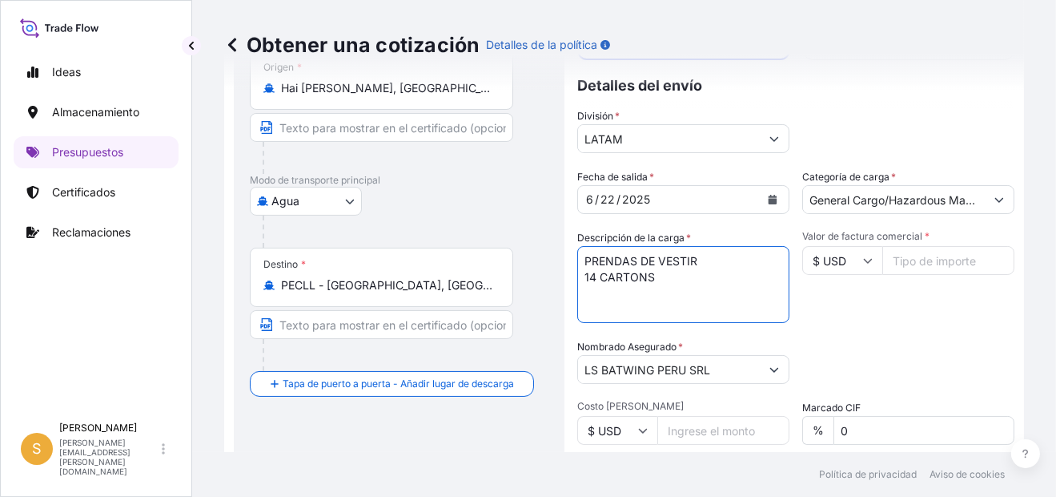
scroll to position [186, 0]
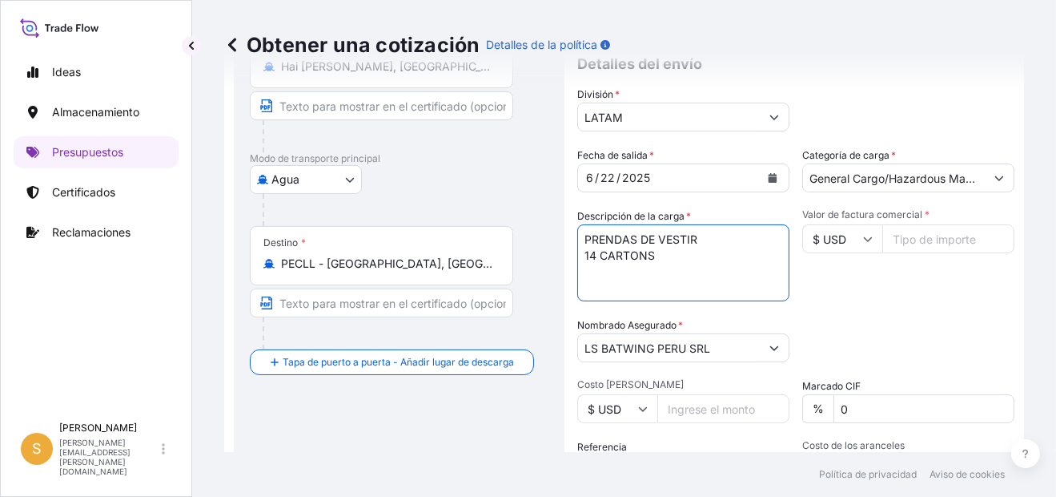
type textarea "PRENDAS DE VESTIR 14 CARTONS"
click at [915, 234] on input "Valor de factura comercial *" at bounding box center [949, 238] width 132 height 29
paste input "2660.57"
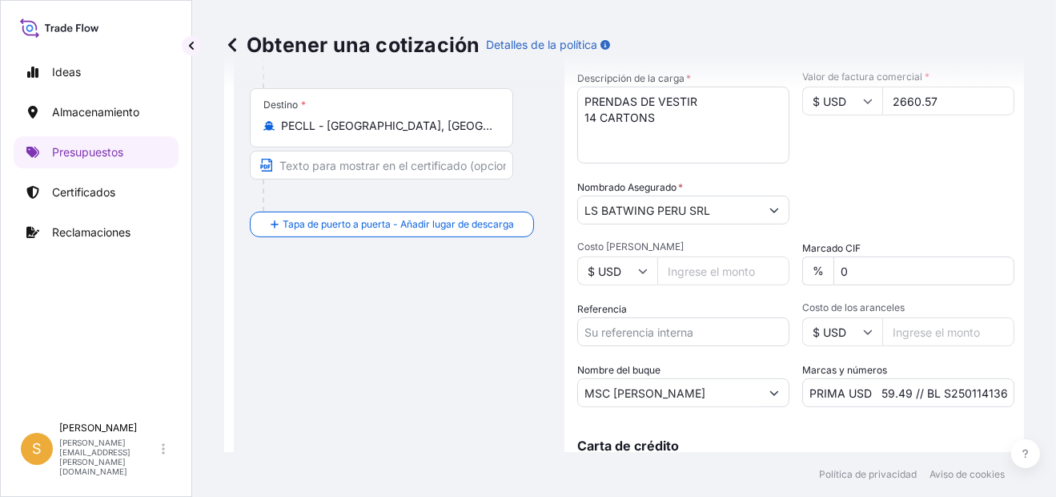
scroll to position [345, 0]
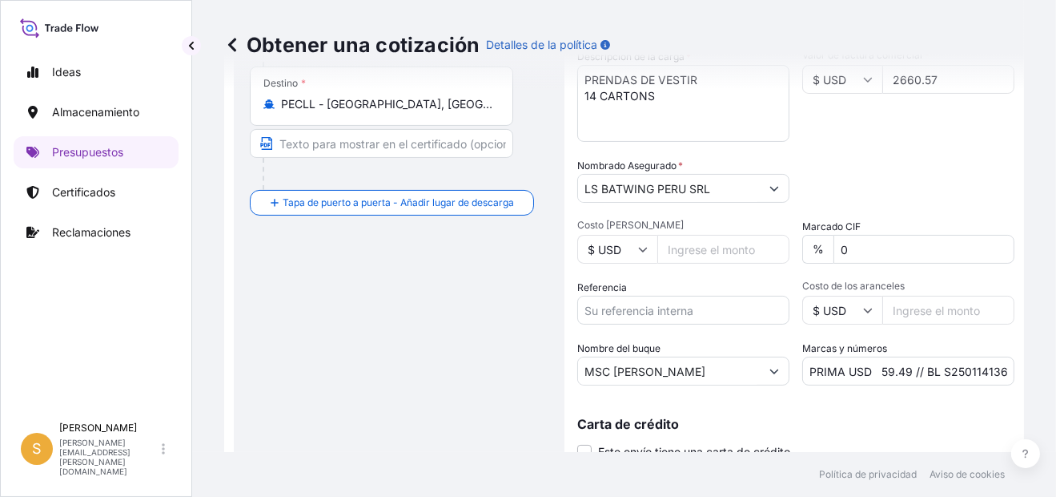
type input "2660.57"
click at [662, 312] on input "Referencia" at bounding box center [683, 310] width 212 height 29
paste input "Factura 5077441518"
type input "Factura 5077441518"
click at [745, 370] on input "MSC [PERSON_NAME]" at bounding box center [669, 370] width 182 height 29
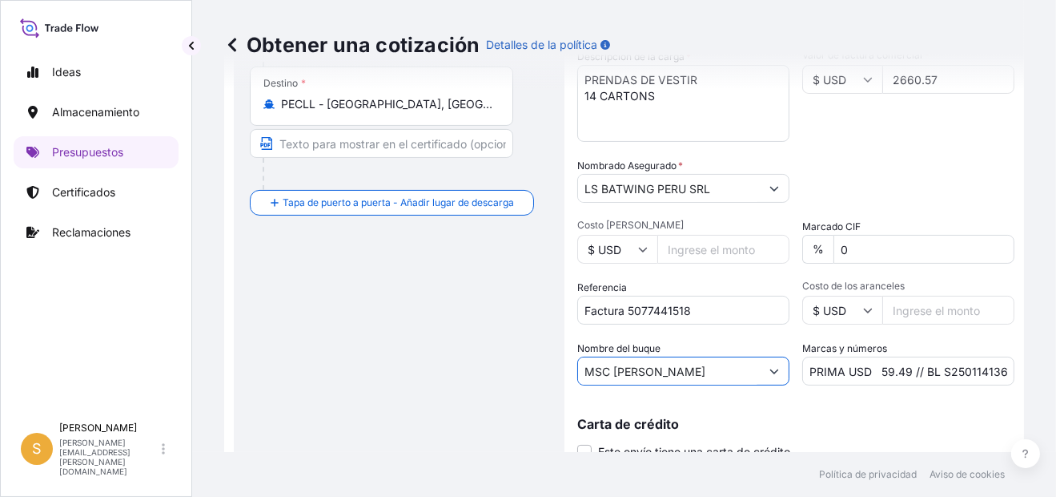
drag, startPoint x: 730, startPoint y: 369, endPoint x: 519, endPoint y: 372, distance: 210.7
click at [519, 372] on form "Detalles de la ruta Restablecer detalles de ruta Tapa la puerta a babor - Añadi…" at bounding box center [624, 129] width 800 height 770
click at [664, 353] on div "Nombre del buque" at bounding box center [683, 362] width 212 height 45
click at [662, 364] on input "Nombre del buque" at bounding box center [669, 370] width 182 height 29
paste input "MANZANILLO EXPRESS"
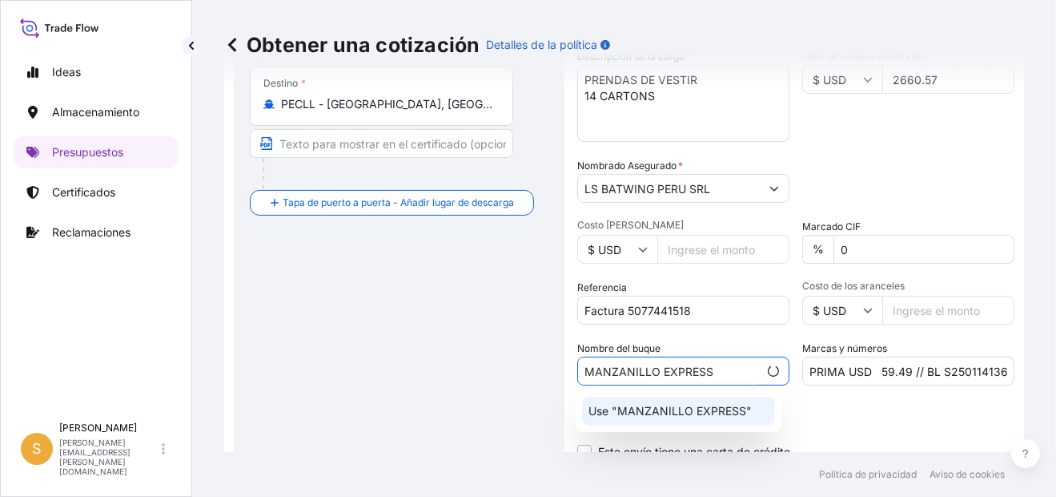
click at [667, 407] on p "Use "MANZANILLO EXPRESS"" at bounding box center [670, 411] width 163 height 16
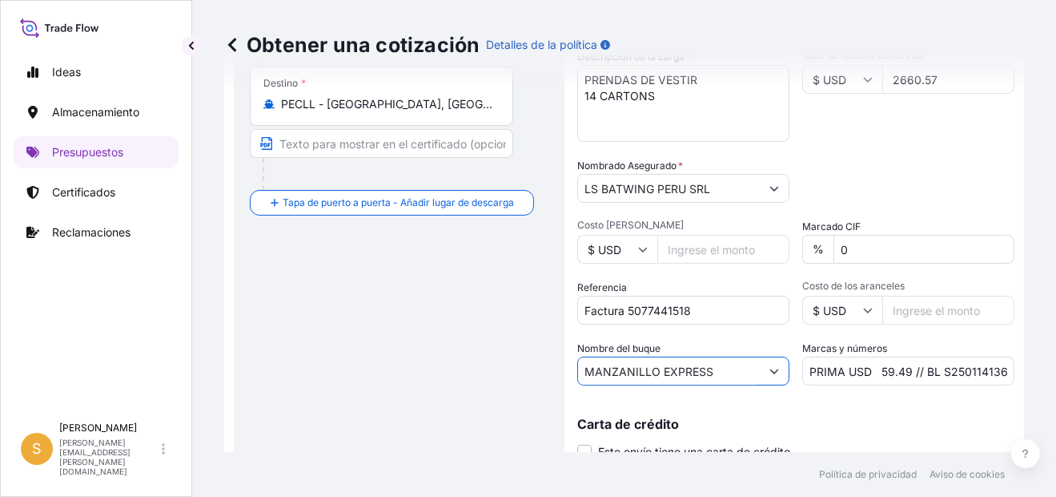
click at [715, 371] on input "MANZANILLO EXPRESS" at bounding box center [669, 370] width 182 height 29
type input "MANZANILLO EXPRESS"
click at [903, 365] on input "PRIMA USD 59.49 // BL S2501141364" at bounding box center [909, 370] width 212 height 29
click at [976, 369] on input "PRIMA USD 40.00 // BL S2501141364" at bounding box center [909, 370] width 212 height 29
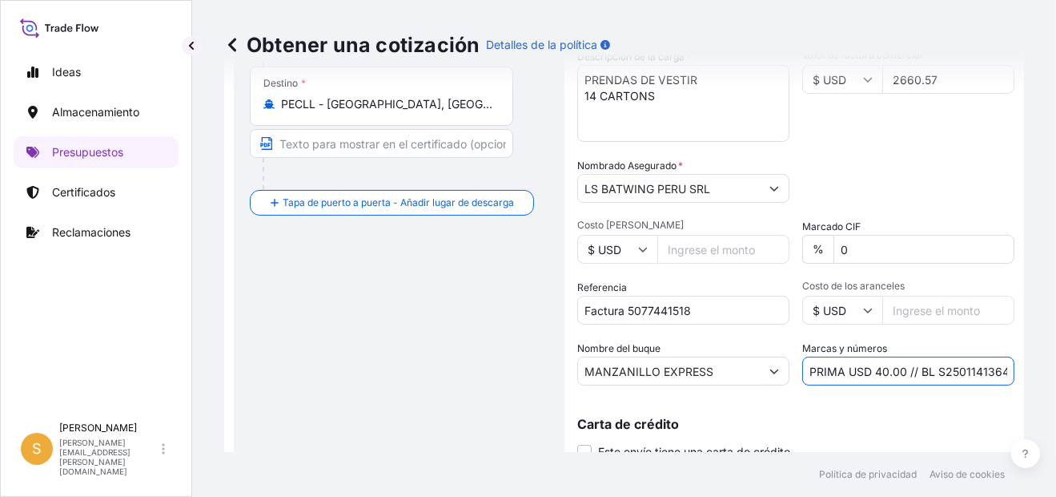
paste input "56667"
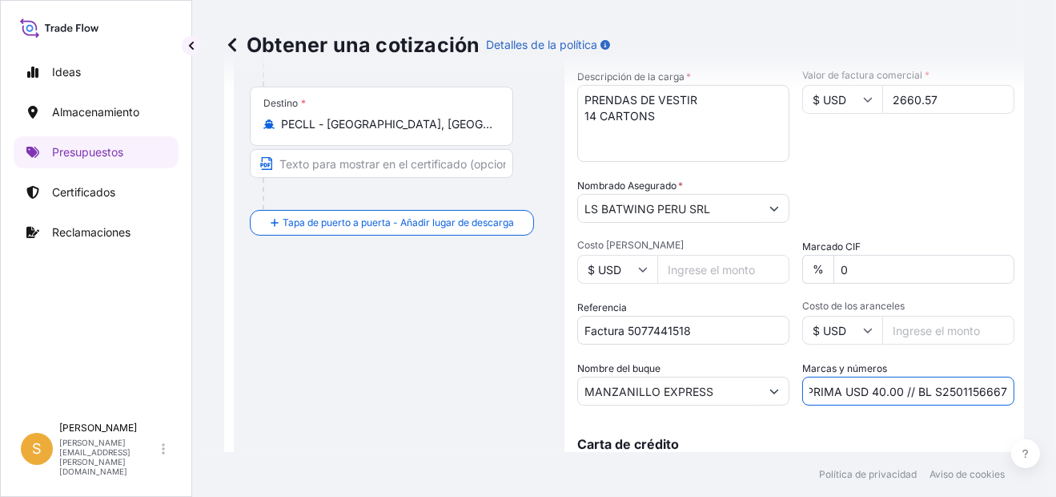
scroll to position [405, 0]
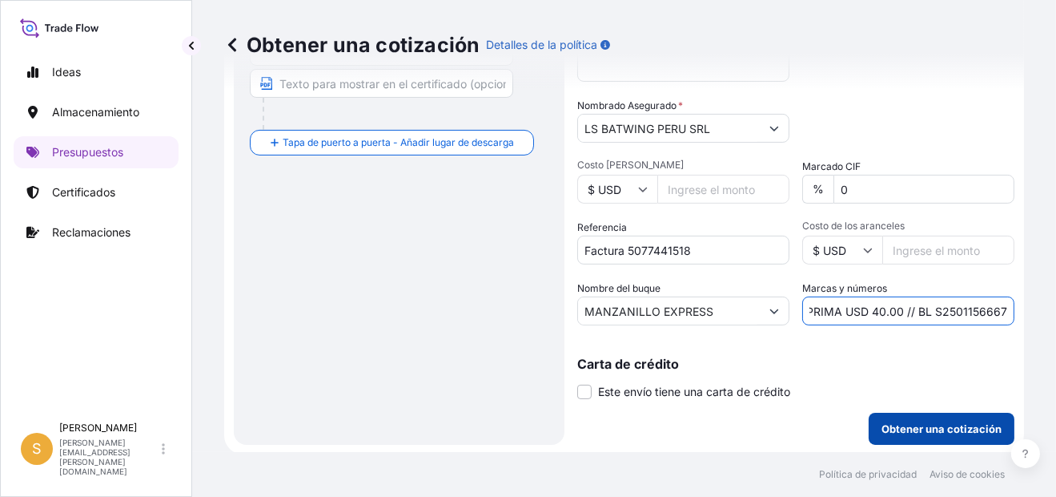
type input "PRIMA USD 40.00 // BL S2501156667"
click at [955, 429] on p "Obtener una cotización" at bounding box center [942, 429] width 120 height 16
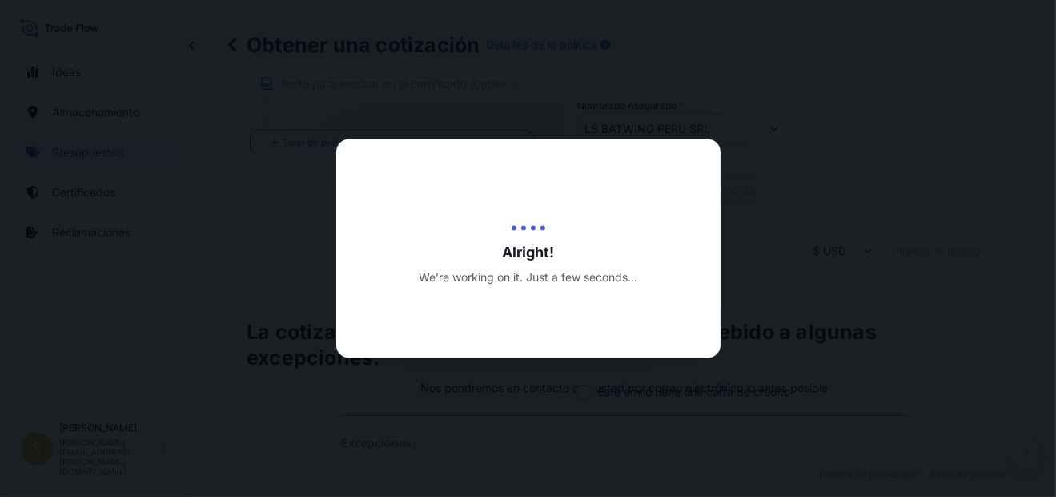
scroll to position [0, 0]
select select "Water"
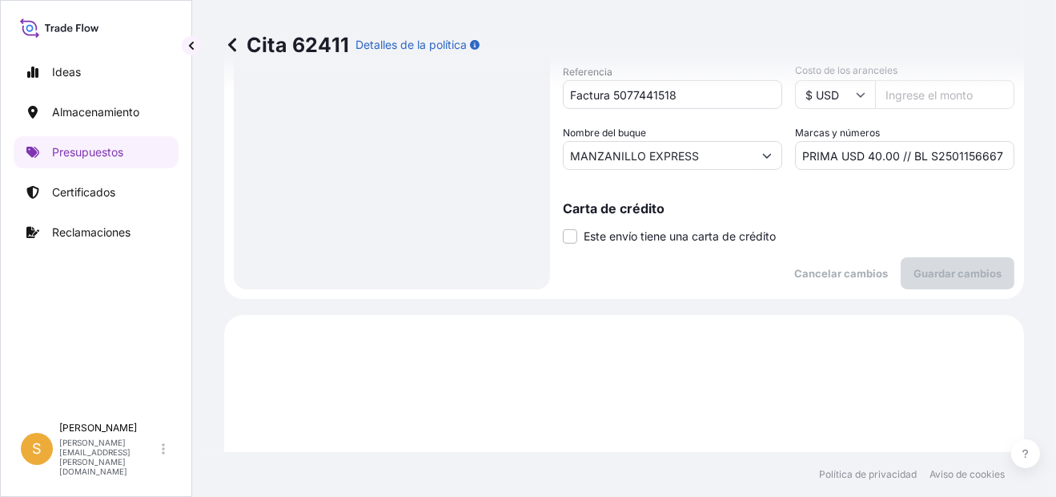
scroll to position [960, 0]
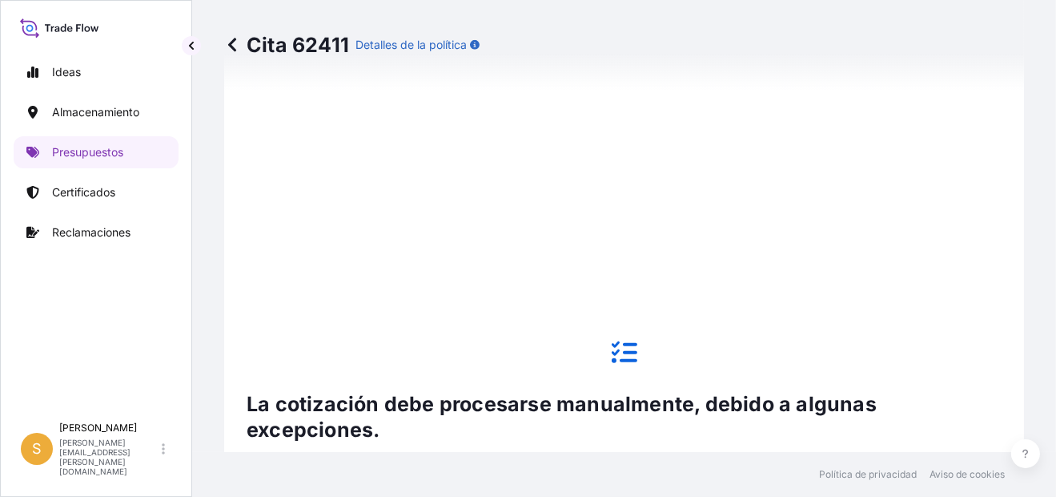
click at [234, 48] on icon at bounding box center [232, 45] width 8 height 14
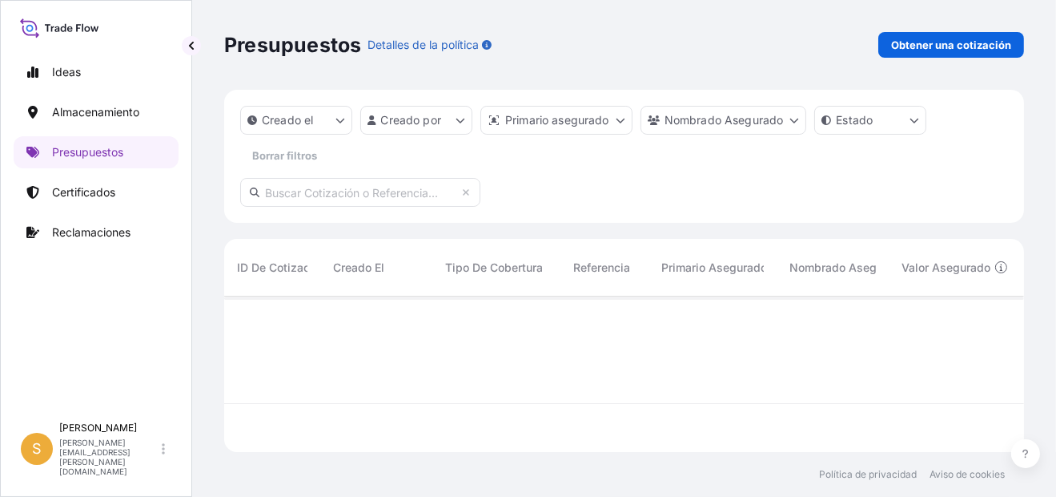
scroll to position [151, 787]
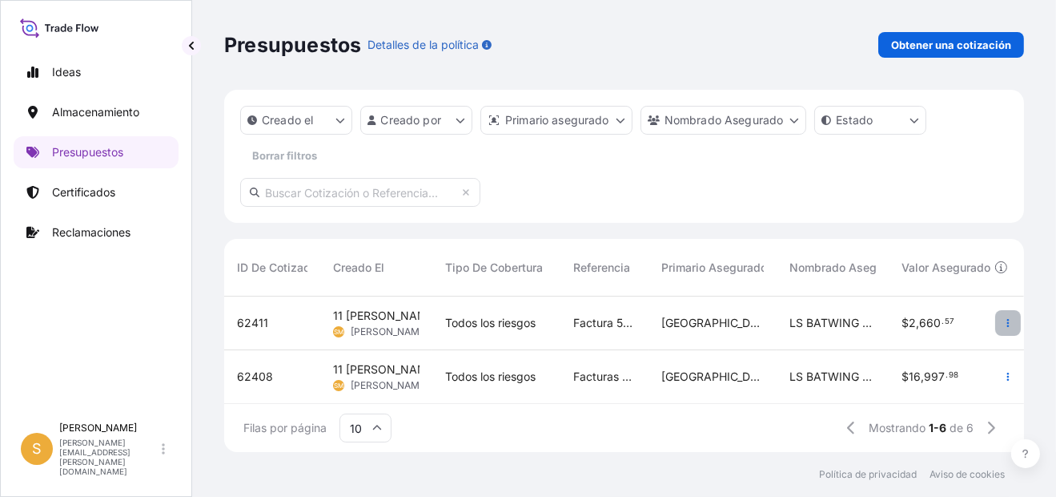
click at [998, 328] on button "button" at bounding box center [1009, 323] width 26 height 26
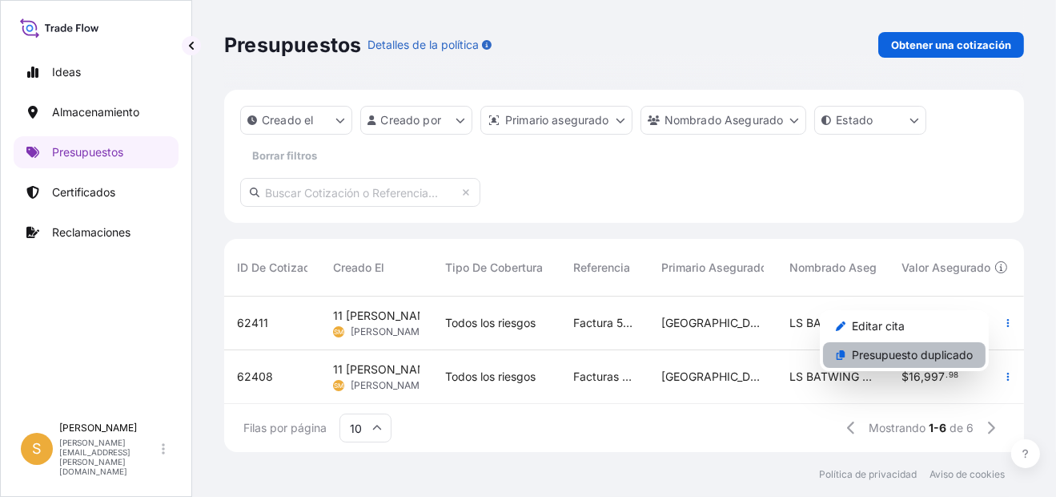
click at [914, 350] on p "Presupuesto duplicado" at bounding box center [912, 355] width 121 height 16
select select "Water"
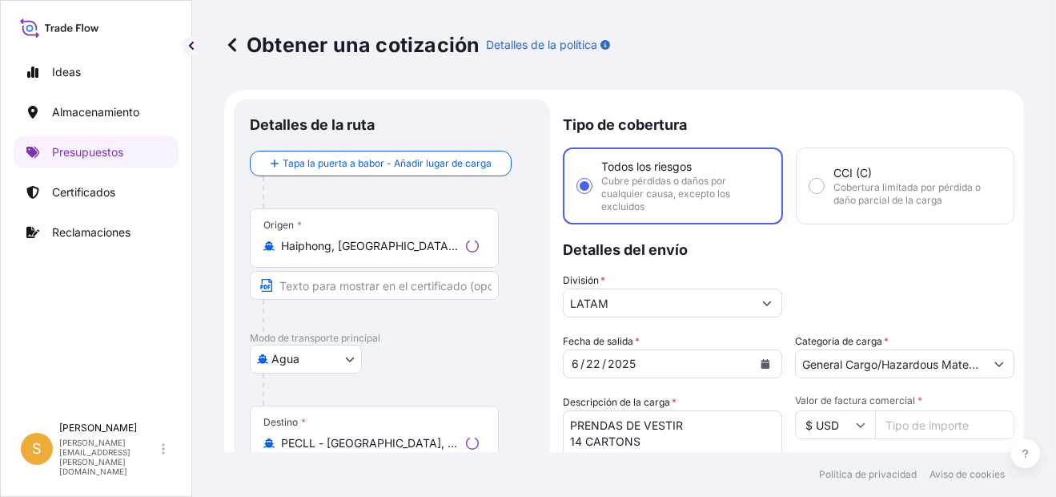
scroll to position [25, 0]
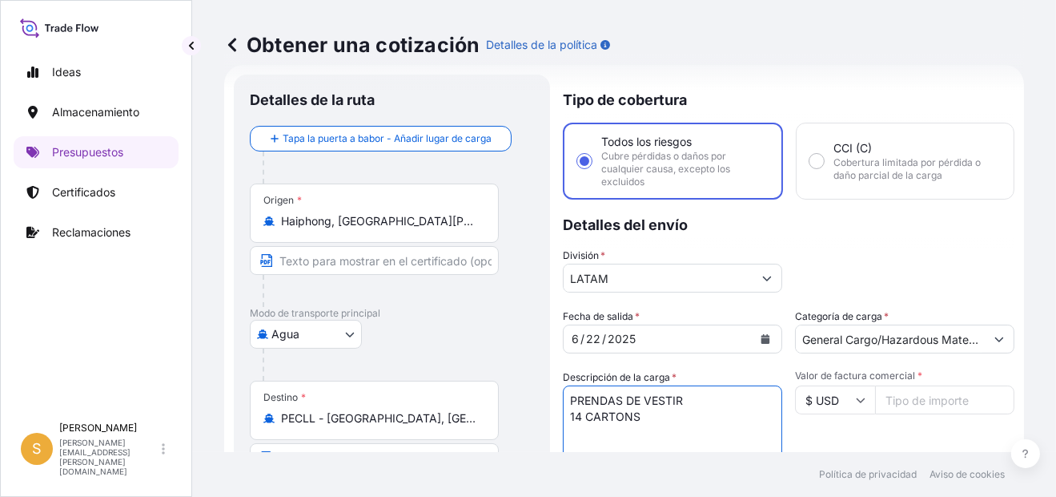
drag, startPoint x: 606, startPoint y: 416, endPoint x: 563, endPoint y: 416, distance: 43.3
click at [563, 416] on form "Detalles de la ruta Tapa la puerta a babor - Añadir lugar de carga Place of loa…" at bounding box center [624, 450] width 800 height 770
paste textarea "5 PALLETS - 113 CTNS"
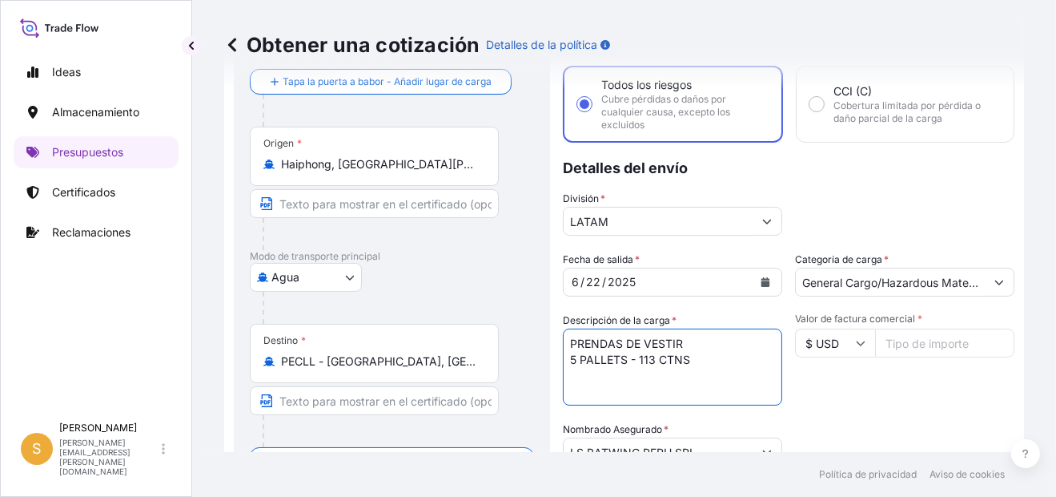
scroll to position [105, 0]
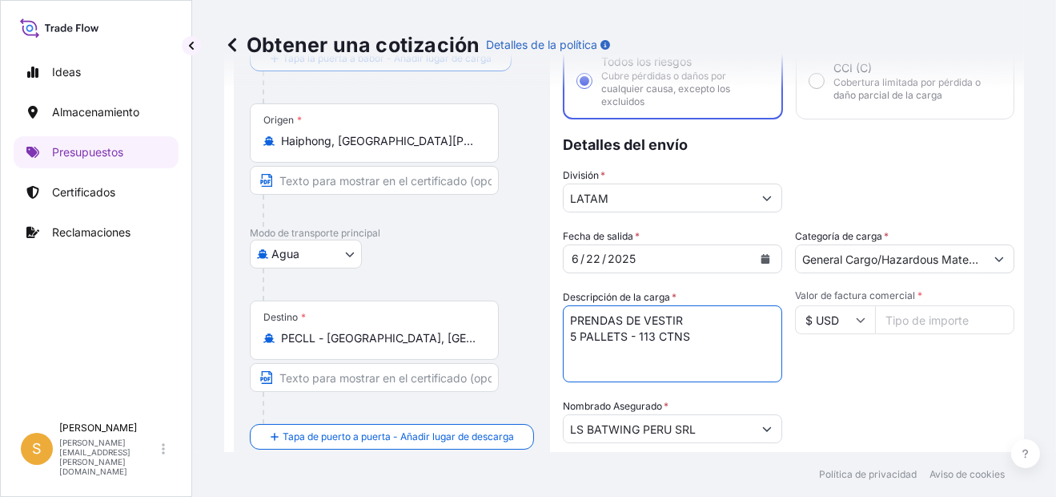
type textarea "PRENDAS DE VESTIR 5 PALLETS - 113 CTNS"
click at [939, 315] on input "Valor de factura comercial *" at bounding box center [944, 319] width 139 height 29
paste input "24306.33"
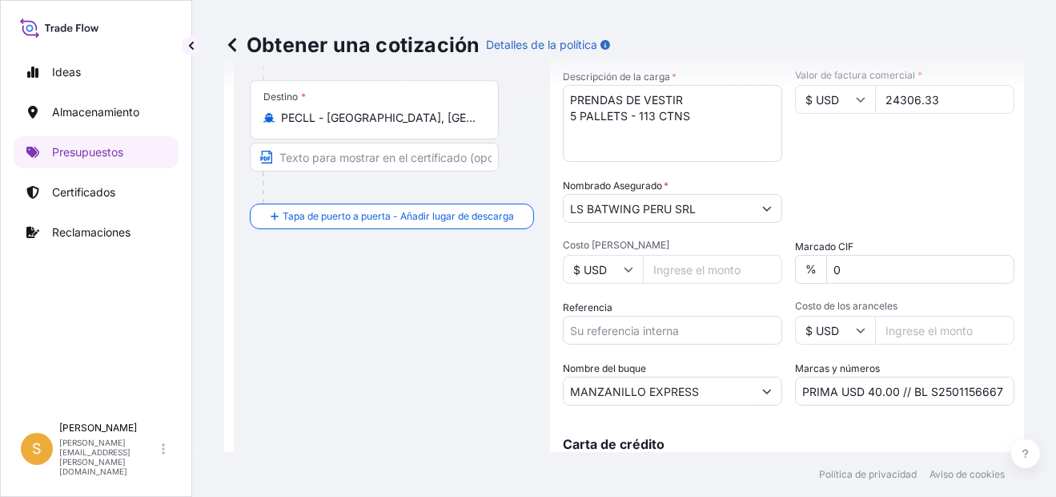
scroll to position [345, 0]
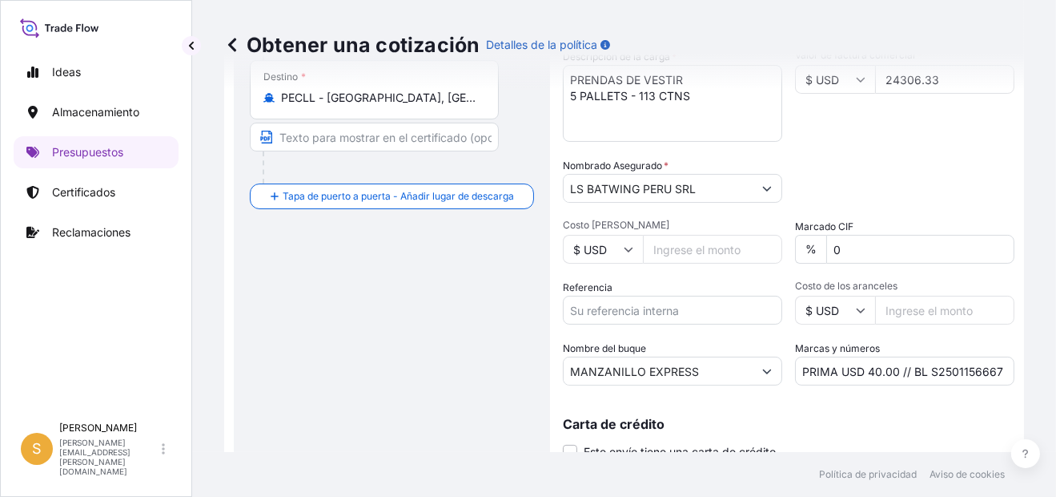
type input "24306.33"
click at [699, 310] on input "Referencia" at bounding box center [672, 310] width 219 height 29
paste input "Facturas 5076182577, 5076182584, 5076182556 y demás"
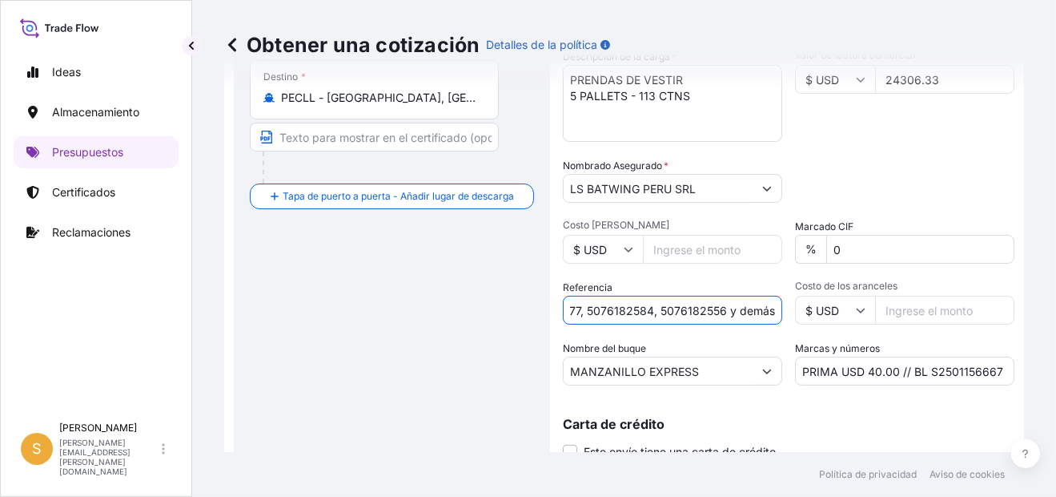
scroll to position [405, 0]
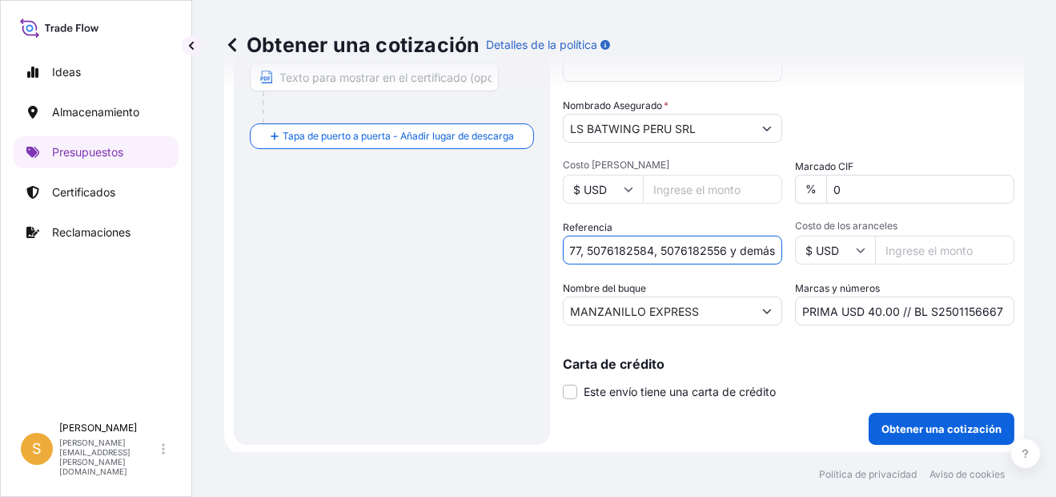
type input "Facturas 5076182577, 5076182584, 5076182556 y demás"
drag, startPoint x: 847, startPoint y: 312, endPoint x: 875, endPoint y: 308, distance: 28.2
click at [847, 312] on input "PRIMA USD 40.00 // BL S2501156667" at bounding box center [904, 310] width 219 height 29
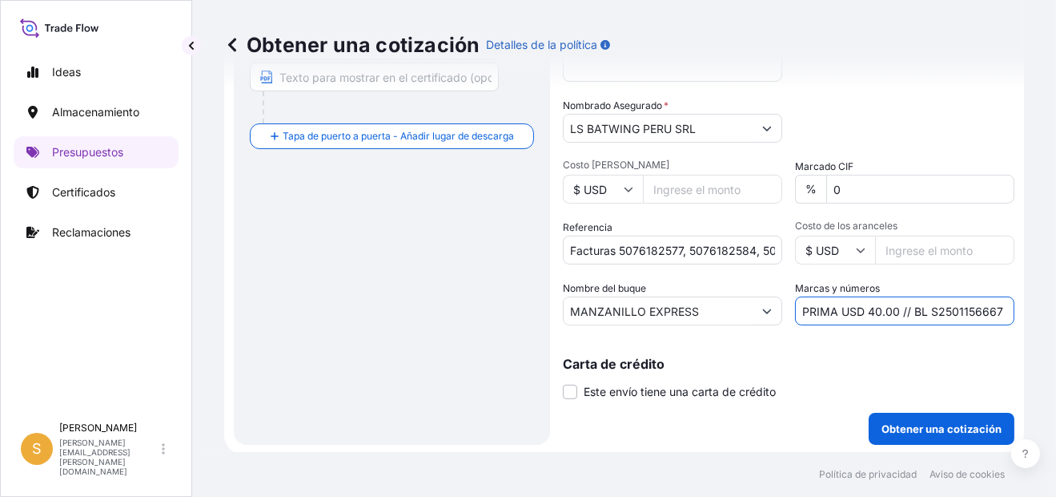
drag, startPoint x: 891, startPoint y: 307, endPoint x: 861, endPoint y: 309, distance: 29.7
click at [861, 309] on input "PRIMA USD 40.00 // BL S2501156667" at bounding box center [904, 310] width 219 height 29
paste input "85.07"
click at [867, 312] on input "PRIMA USD 85.07 // BL S2501156667" at bounding box center [904, 310] width 219 height 29
click at [959, 311] on input "PRIMA USD 85.07 // BL S2501156667" at bounding box center [904, 310] width 219 height 29
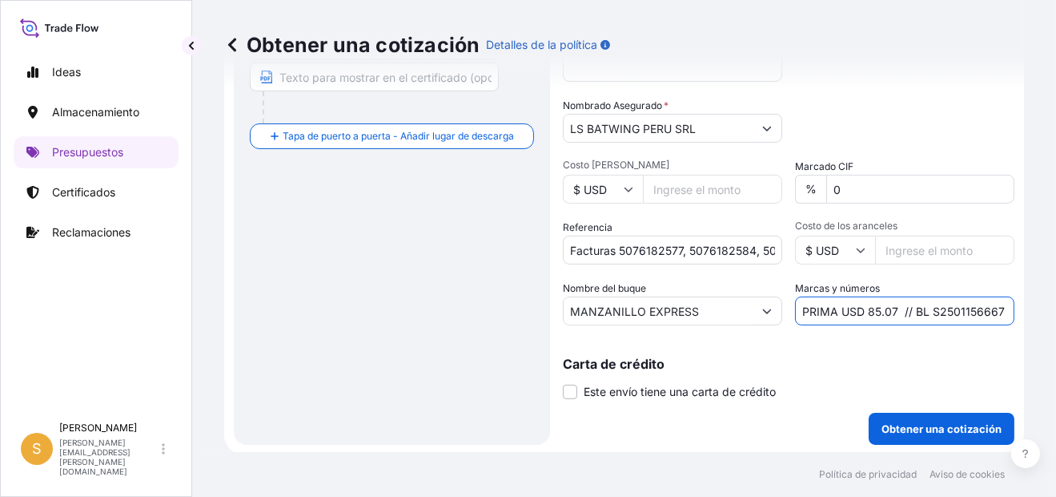
click at [959, 311] on input "PRIMA USD 85.07 // BL S2501156667" at bounding box center [904, 310] width 219 height 29
paste input "25032"
type input "PRIMA USD 85.07 // BL S2501125032"
click at [968, 360] on p "Carta de crédito" at bounding box center [789, 363] width 452 height 13
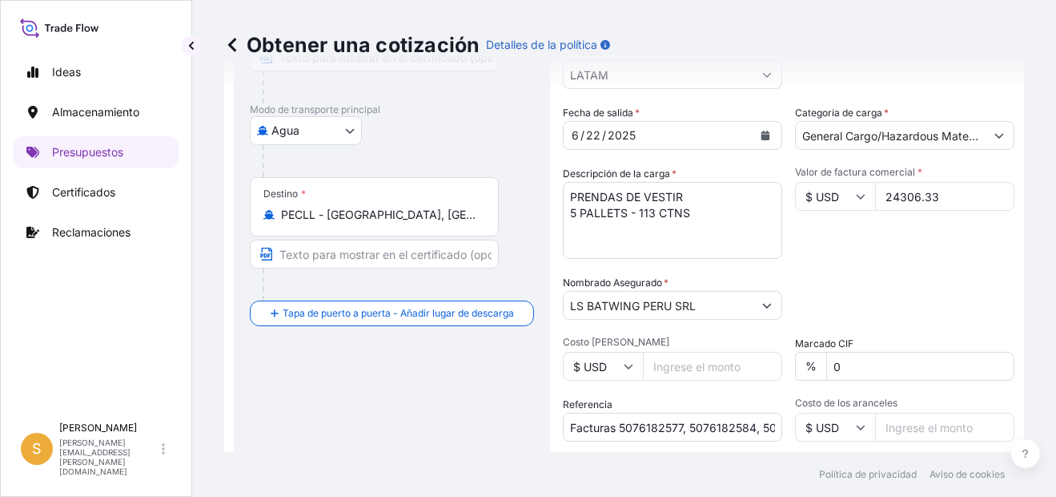
scroll to position [166, 0]
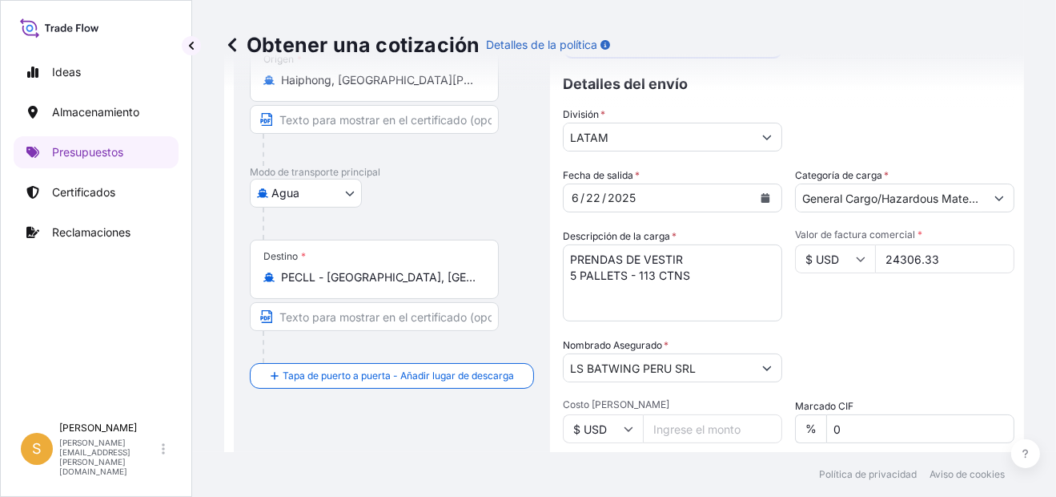
click at [762, 194] on icon "Calendario" at bounding box center [766, 198] width 9 height 10
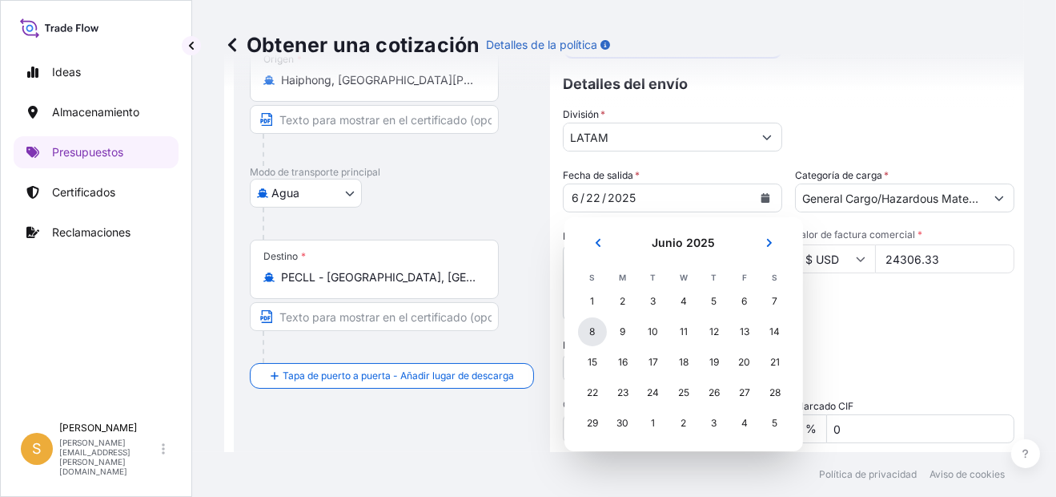
click at [586, 335] on div "8" at bounding box center [592, 331] width 29 height 29
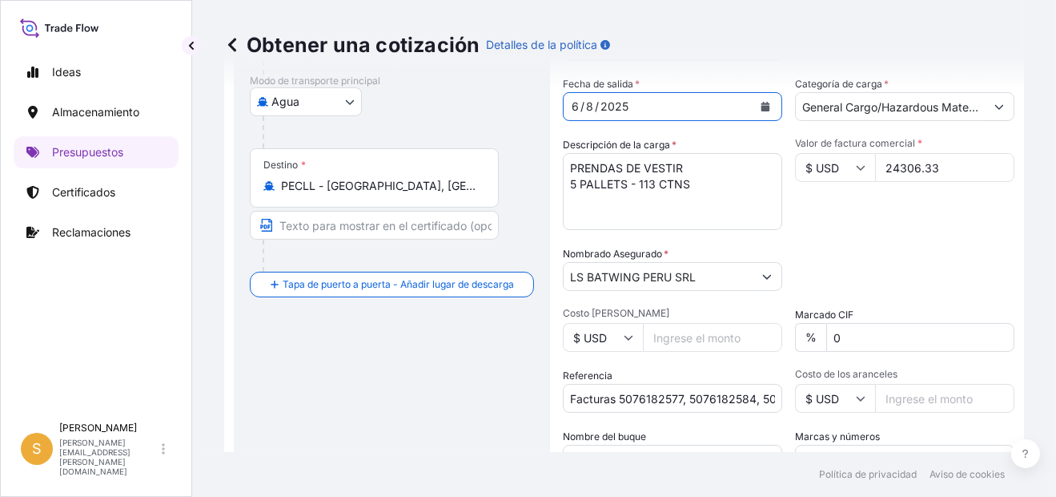
scroll to position [405, 0]
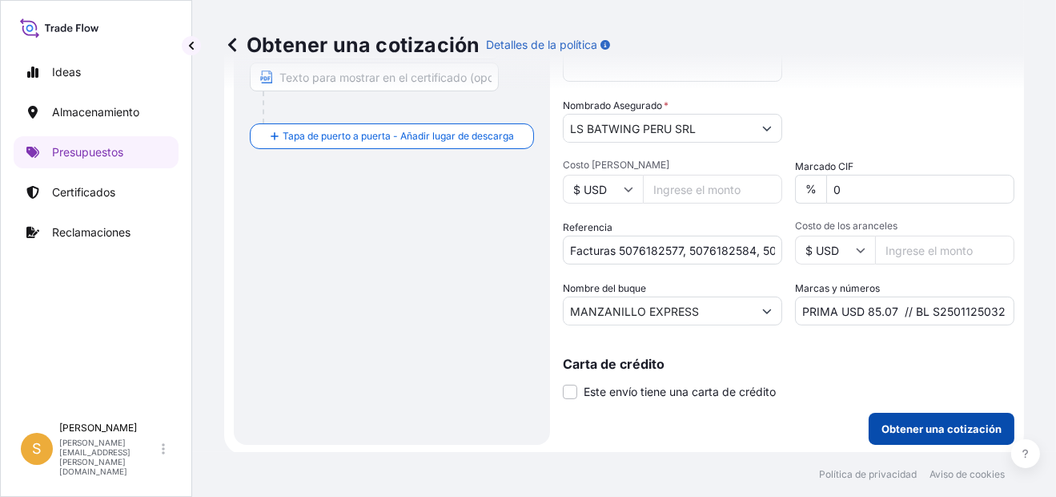
click at [905, 424] on p "Obtener una cotización" at bounding box center [942, 429] width 120 height 16
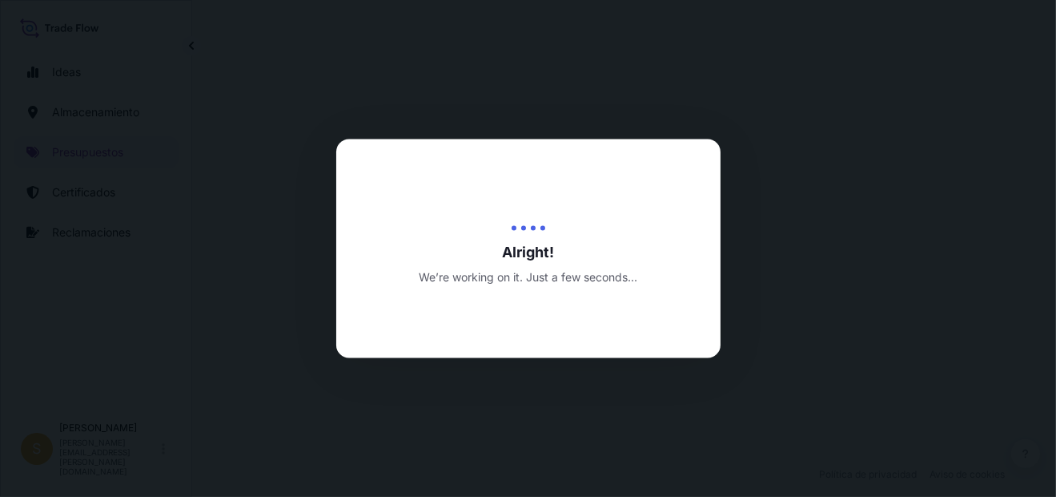
select select "Water"
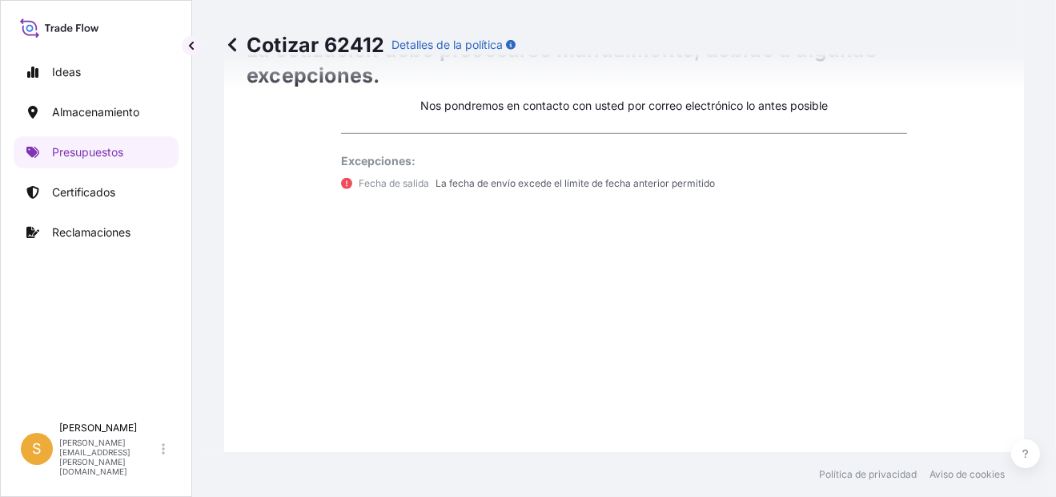
scroll to position [1434, 0]
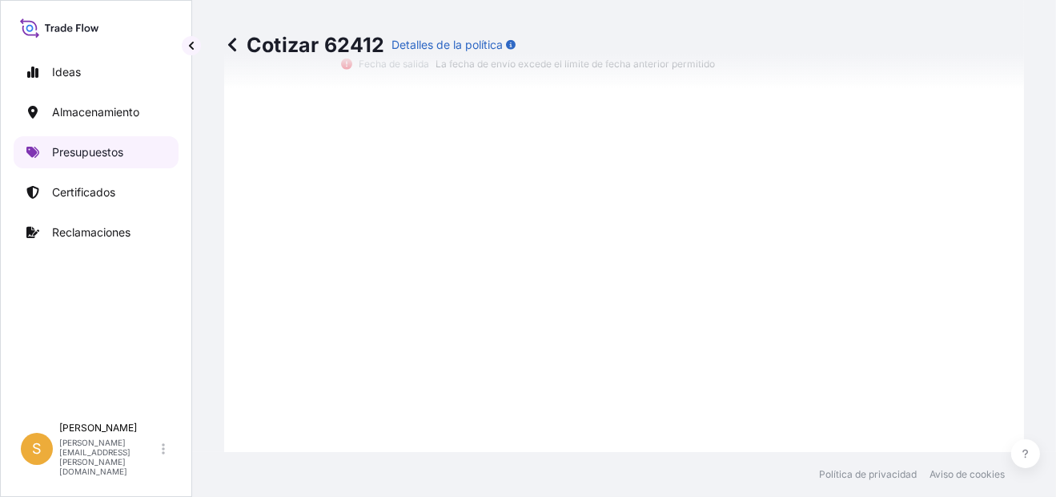
click at [68, 155] on p "Presupuestos" at bounding box center [87, 152] width 71 height 16
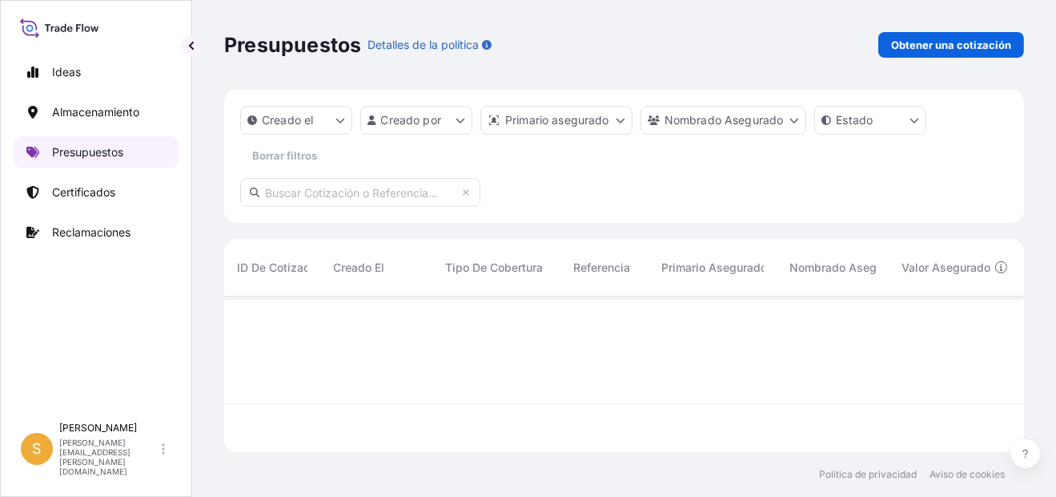
scroll to position [151, 787]
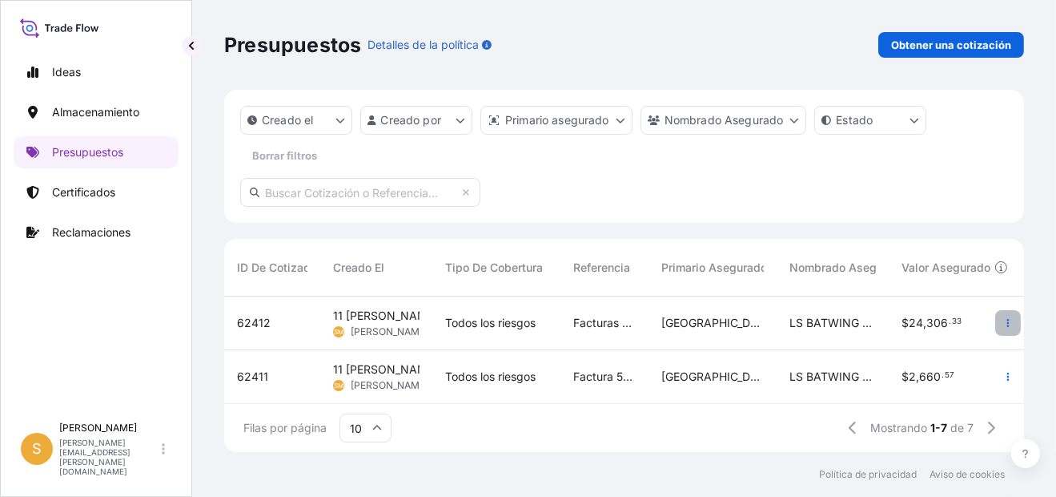
click at [996, 317] on button "button" at bounding box center [1009, 323] width 26 height 26
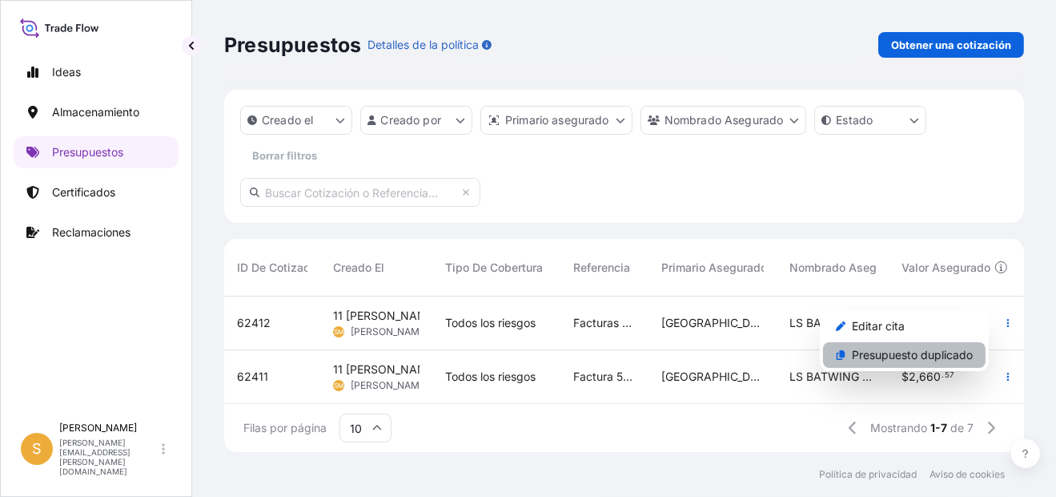
click at [930, 355] on p "Presupuesto duplicado" at bounding box center [912, 355] width 121 height 16
select select "Water"
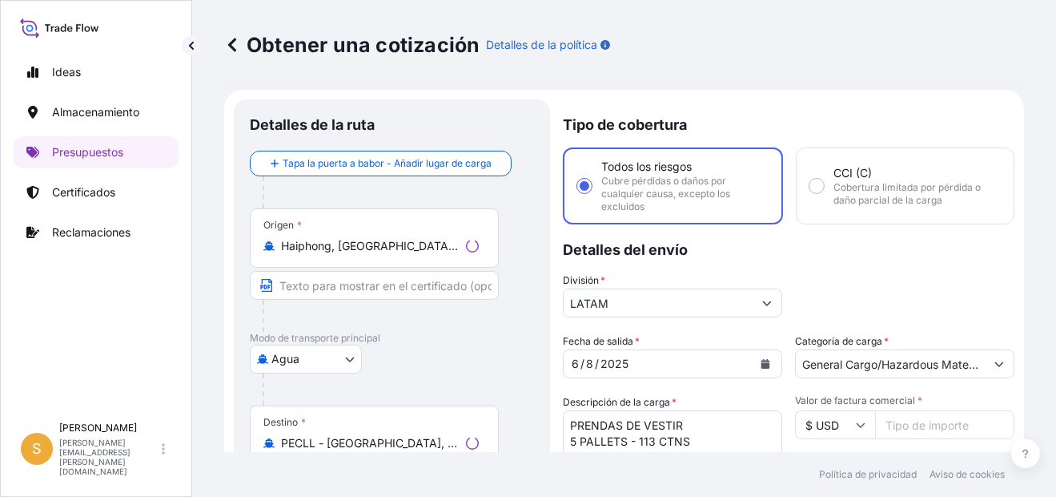
scroll to position [25, 0]
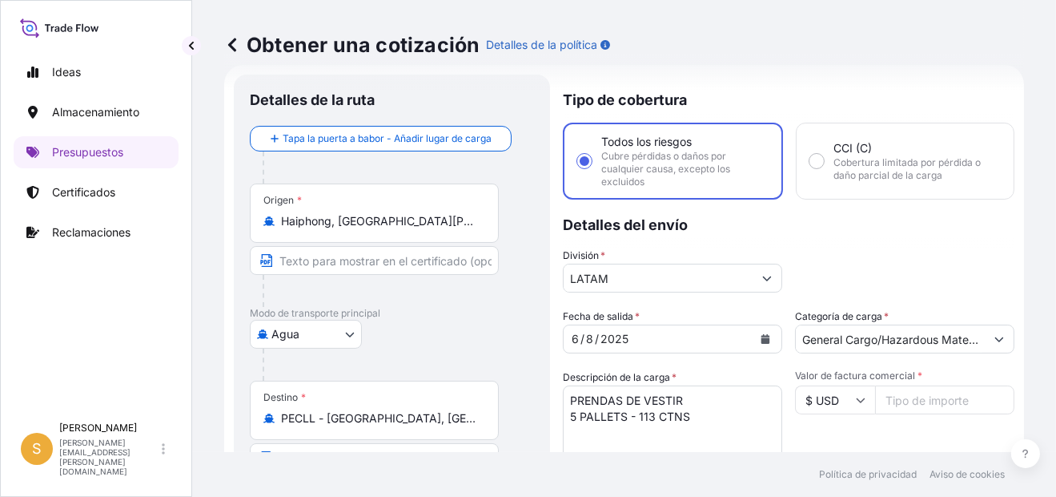
click at [363, 235] on div "Origen * Haiphong, [GEOGRAPHIC_DATA][PERSON_NAME], [GEOGRAPHIC_DATA]" at bounding box center [374, 212] width 249 height 59
click at [363, 229] on input "Haiphong, [GEOGRAPHIC_DATA][PERSON_NAME], [GEOGRAPHIC_DATA]" at bounding box center [380, 221] width 198 height 16
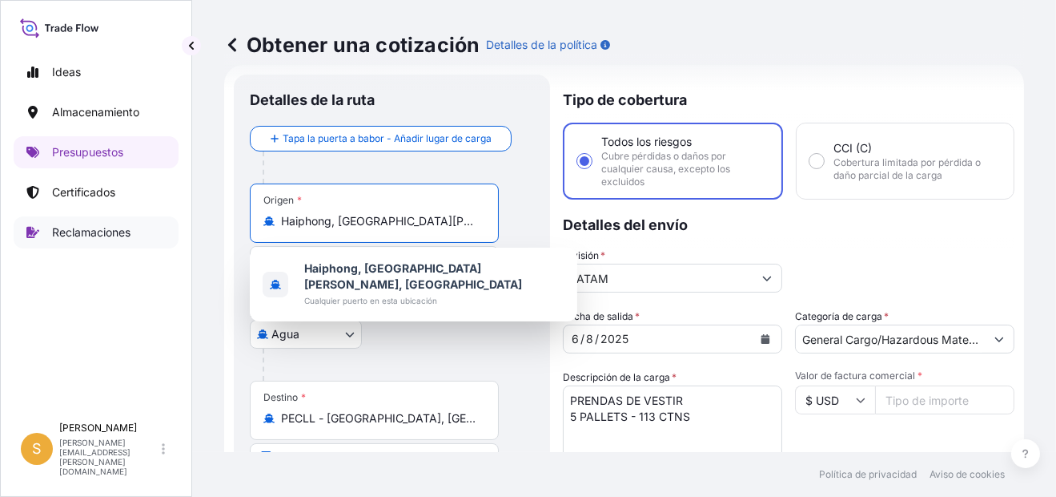
drag, startPoint x: 454, startPoint y: 218, endPoint x: 175, endPoint y: 235, distance: 279.3
click at [175, 235] on div "Ideas Almacenamiento Presupuestos Certificados Reclamaciones S [PERSON_NAME] [P…" at bounding box center [528, 248] width 1056 height 497
paste input "Port Qasi"
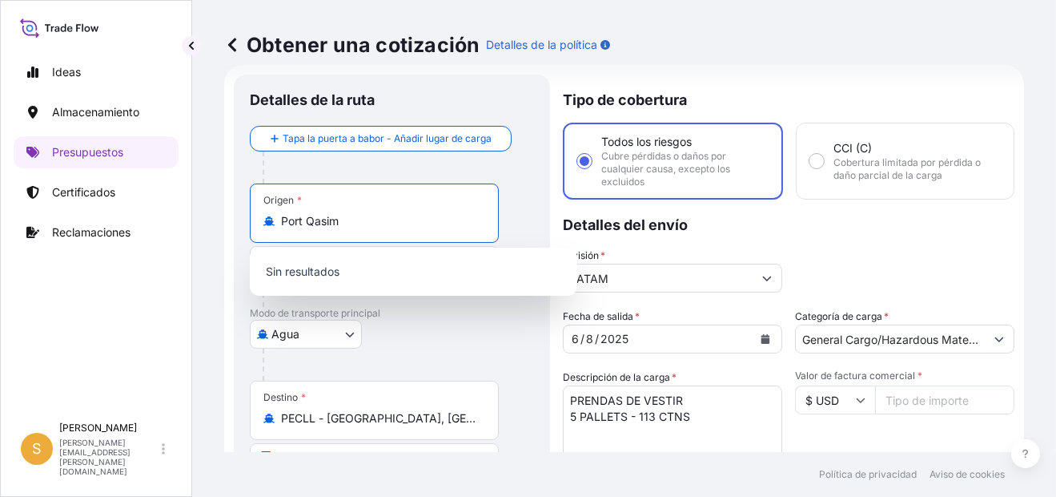
click at [354, 225] on input "Port Qasim" at bounding box center [380, 221] width 198 height 16
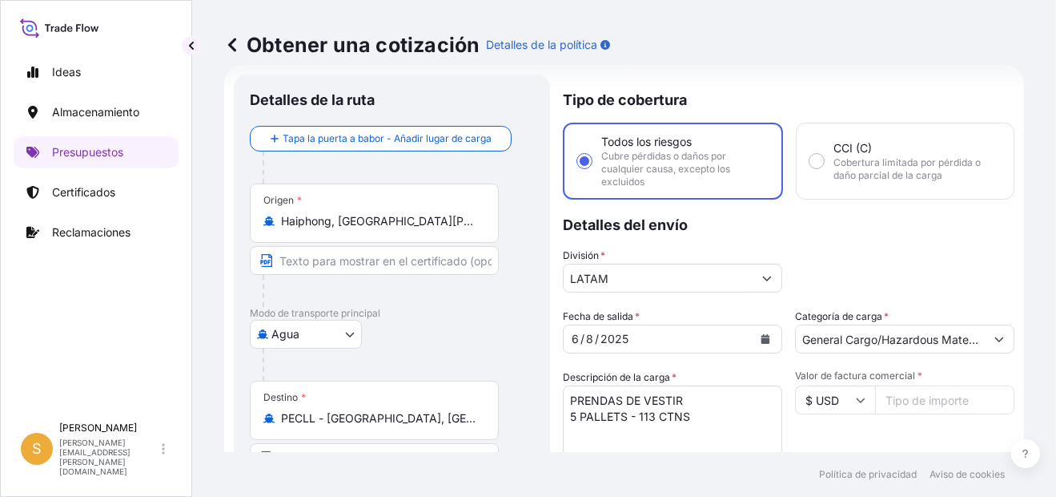
drag, startPoint x: 434, startPoint y: 227, endPoint x: 452, endPoint y: 223, distance: 18.1
click at [434, 227] on input "Haiphong, [GEOGRAPHIC_DATA][PERSON_NAME], [GEOGRAPHIC_DATA]" at bounding box center [380, 221] width 198 height 16
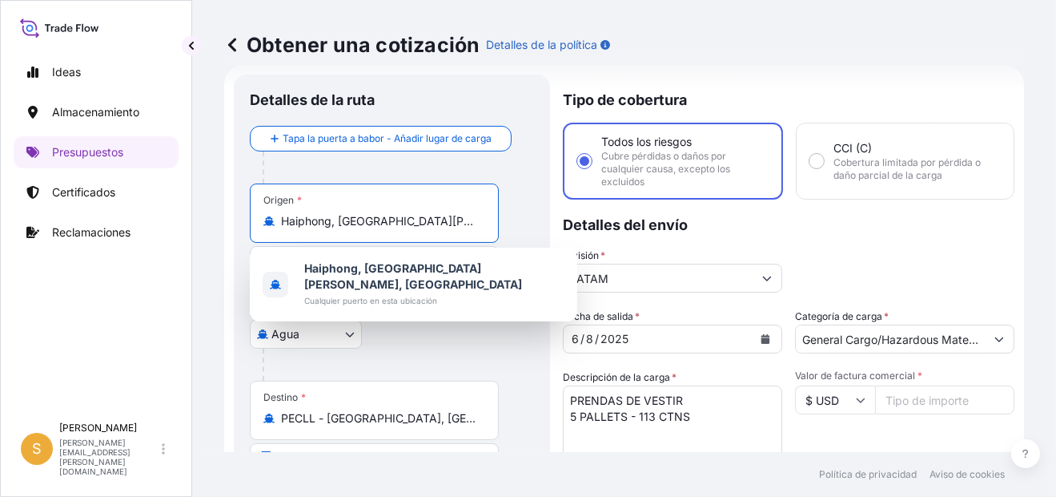
drag, startPoint x: 469, startPoint y: 219, endPoint x: 64, endPoint y: 220, distance: 405.3
click at [64, 219] on div "Ideas Almacenamiento Presupuestos Certificados Reclamaciones S [PERSON_NAME] [P…" at bounding box center [528, 248] width 1056 height 497
paste input "[GEOGRAPHIC_DATA]"
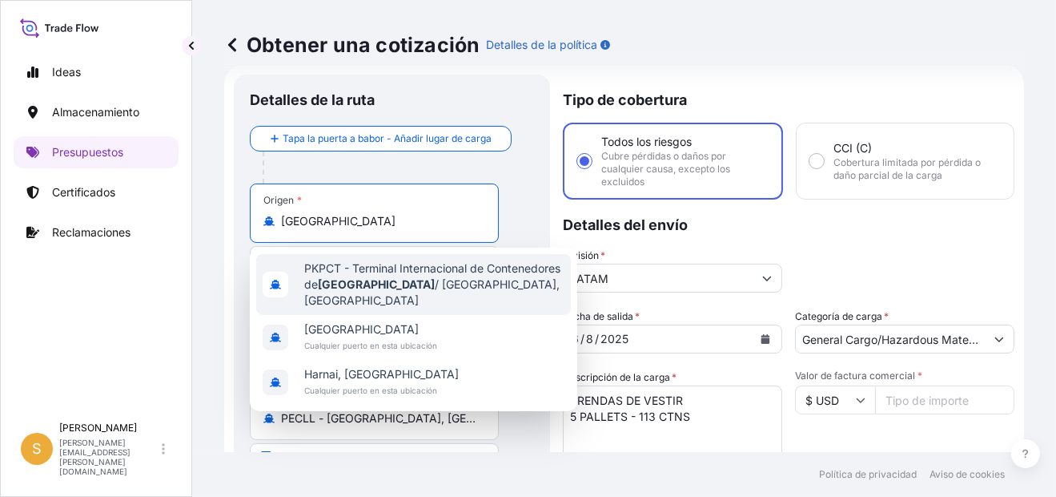
click at [424, 285] on span "PKPCT - Terminal Internacional de Contenedores de [GEOGRAPHIC_DATA] / [GEOGRAPH…" at bounding box center [434, 284] width 260 height 48
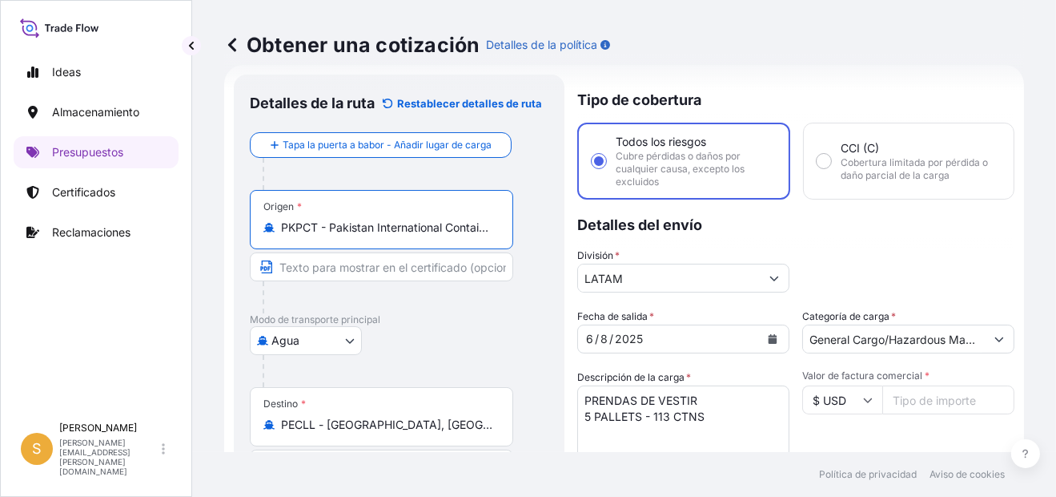
type input "PKPCT - Pakistan International Container Terminal/[GEOGRAPHIC_DATA], [GEOGRAPHI…"
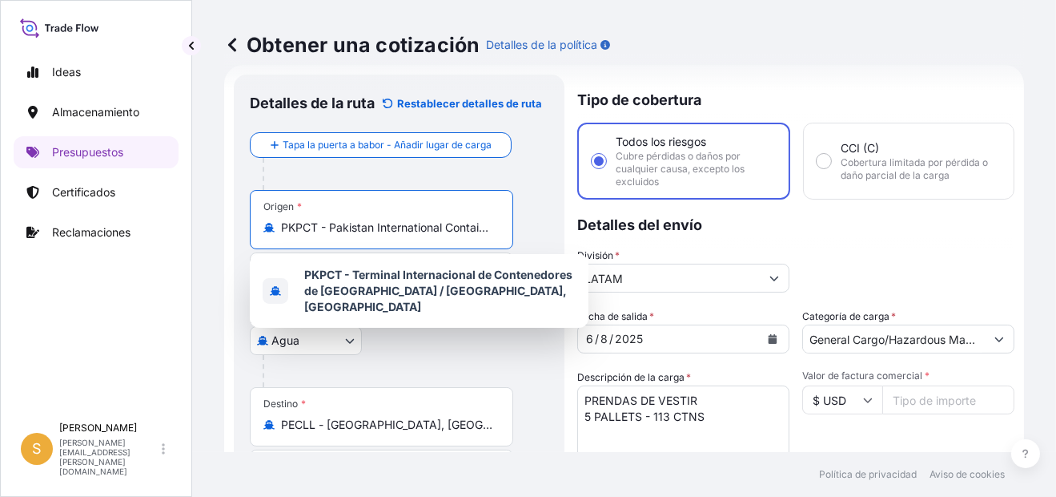
click at [840, 235] on p "Detalles del envío" at bounding box center [795, 223] width 437 height 48
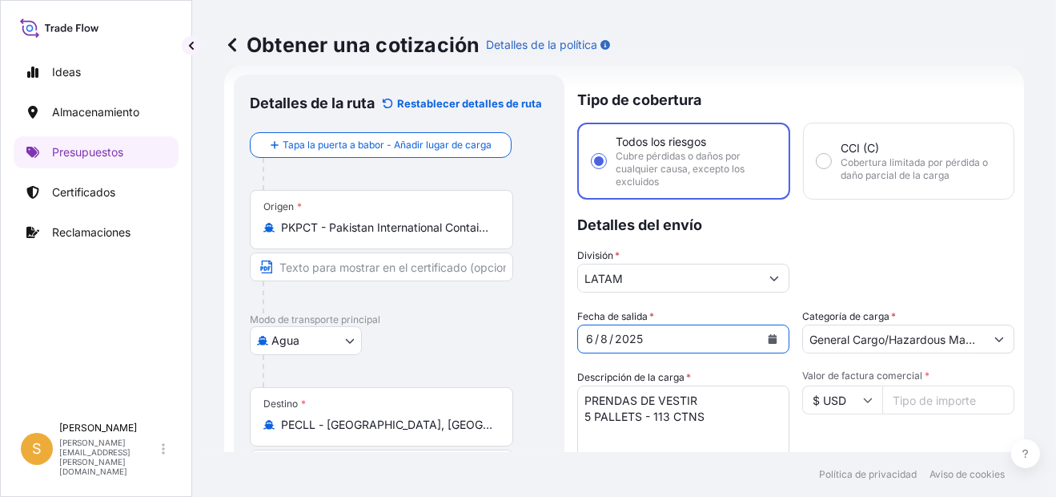
click at [771, 334] on icon "Calendario" at bounding box center [773, 339] width 10 height 10
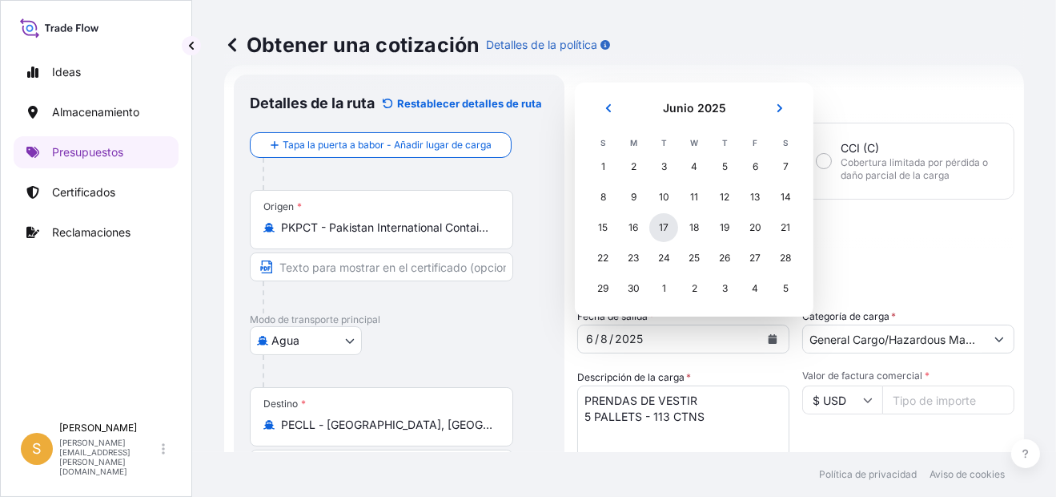
click at [668, 224] on div "17" at bounding box center [664, 227] width 29 height 29
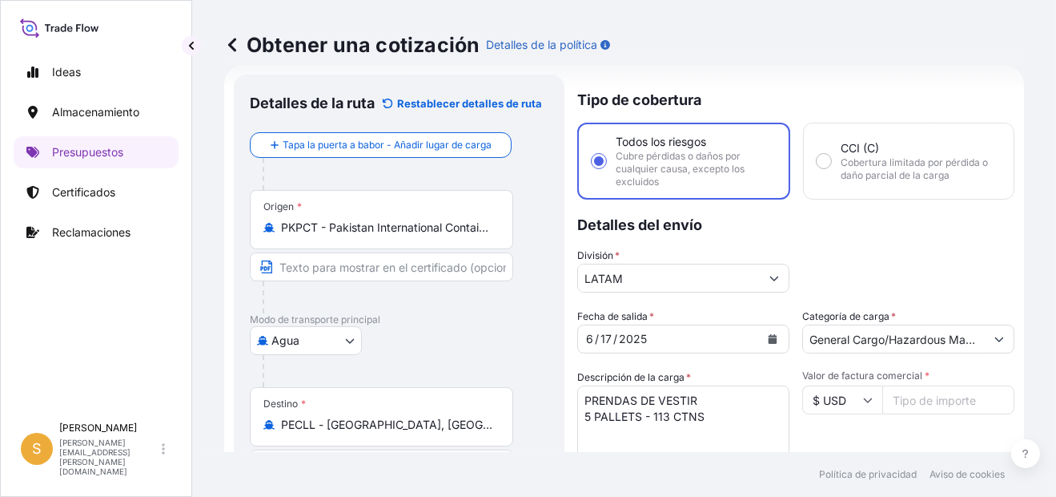
scroll to position [265, 0]
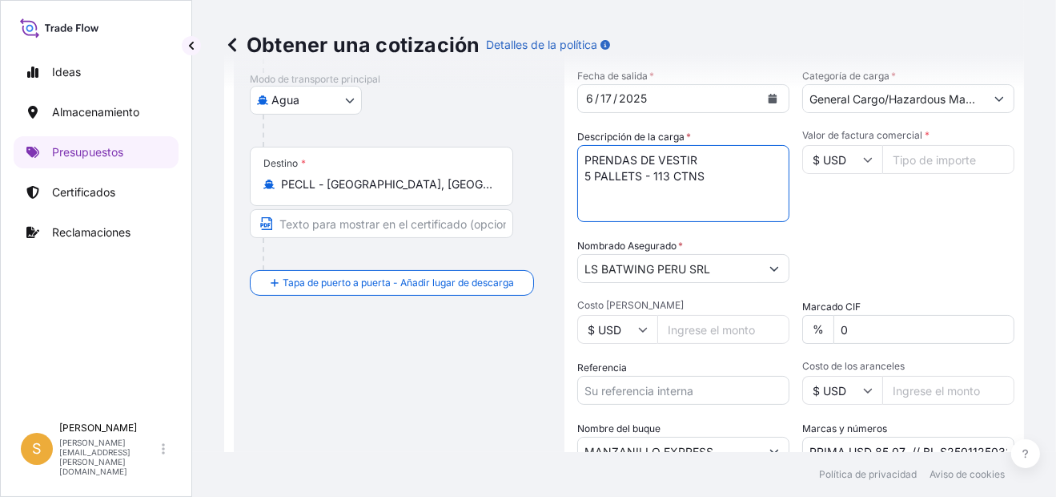
drag, startPoint x: 716, startPoint y: 175, endPoint x: 528, endPoint y: 171, distance: 188.3
click at [528, 171] on form "Detalles de la ruta Restablecer detalles de ruta Tapa la puerta a babor - Añadi…" at bounding box center [624, 210] width 800 height 770
paste textarea "18 CARTONS"
type textarea "PRENDAS DE VESTIR 18 CARTONS"
click at [913, 151] on input "Valor de factura comercial *" at bounding box center [949, 159] width 132 height 29
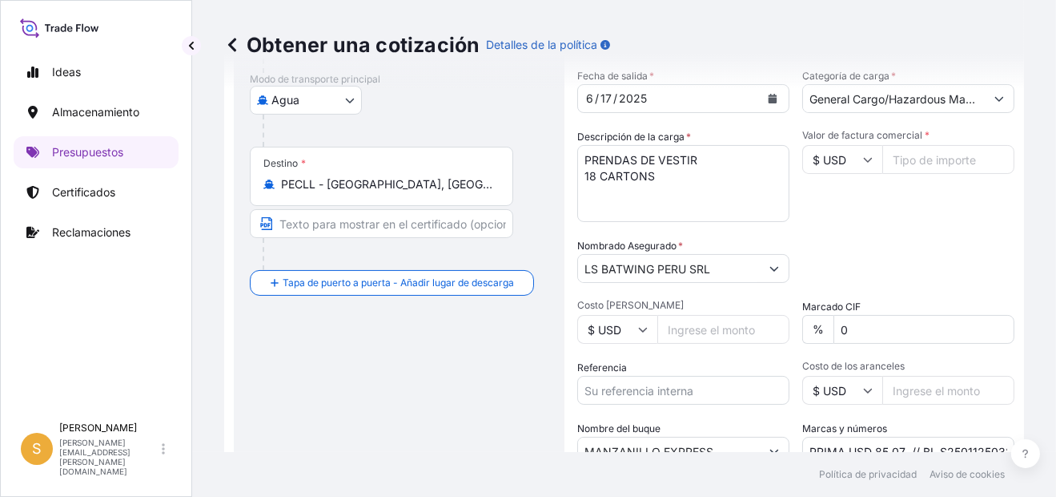
paste input "2841.72"
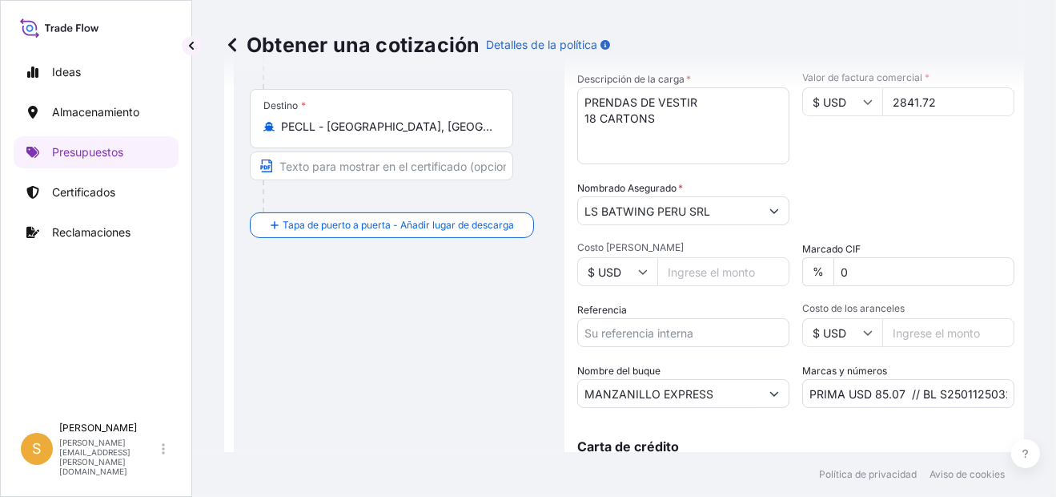
scroll to position [345, 0]
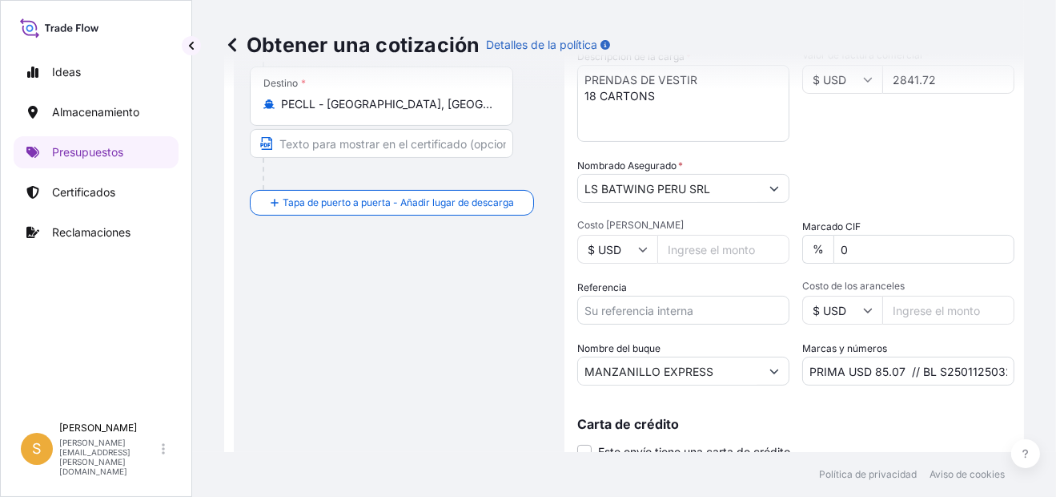
type input "2841.72"
click at [694, 314] on input "Referencia" at bounding box center [683, 310] width 212 height 29
click at [630, 306] on input "Referencia" at bounding box center [683, 310] width 212 height 29
paste input "Factura 5076198606"
type input "Factura 5076198606"
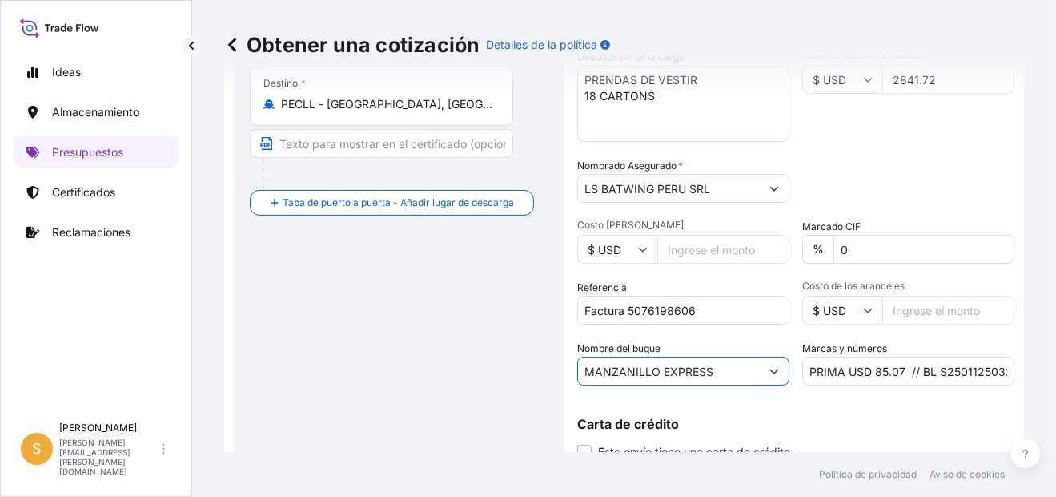
click at [662, 369] on input "MANZANILLO EXPRESS" at bounding box center [669, 370] width 182 height 29
drag, startPoint x: 710, startPoint y: 368, endPoint x: 463, endPoint y: 372, distance: 246.7
click at [463, 372] on form "Detalles de la ruta Restablecer detalles de ruta Tapa la puerta a babor - Añadi…" at bounding box center [624, 129] width 800 height 770
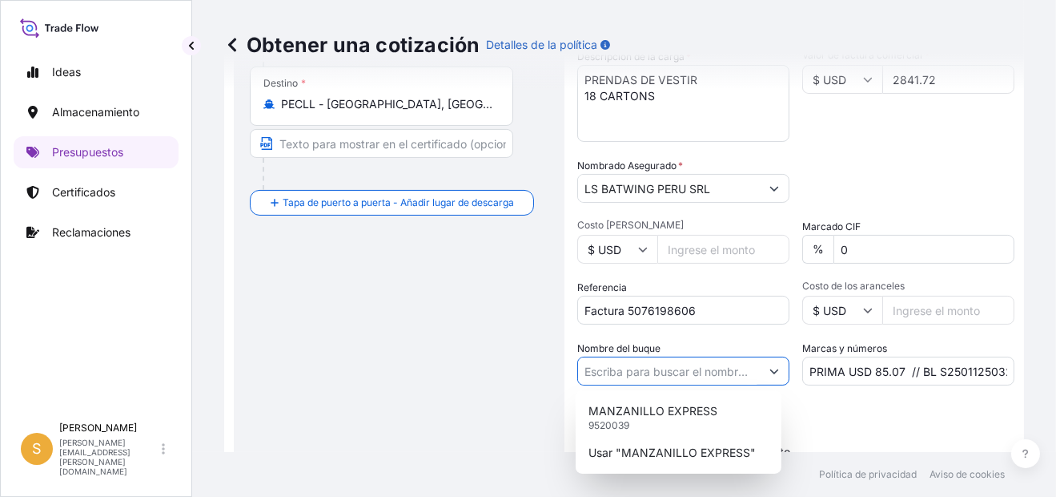
paste input "MAERSK BAYETE"
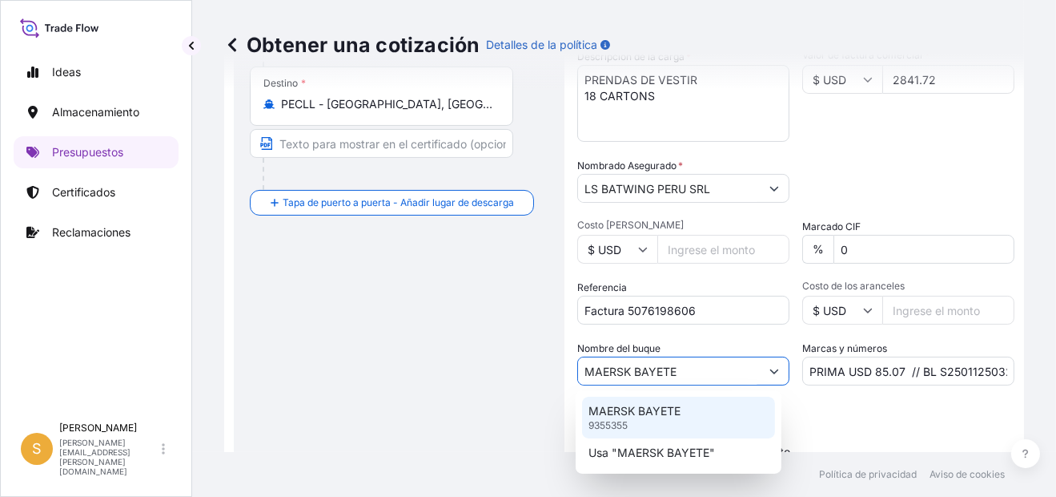
click at [618, 414] on p "MAERSK BAYETE" at bounding box center [635, 411] width 92 height 16
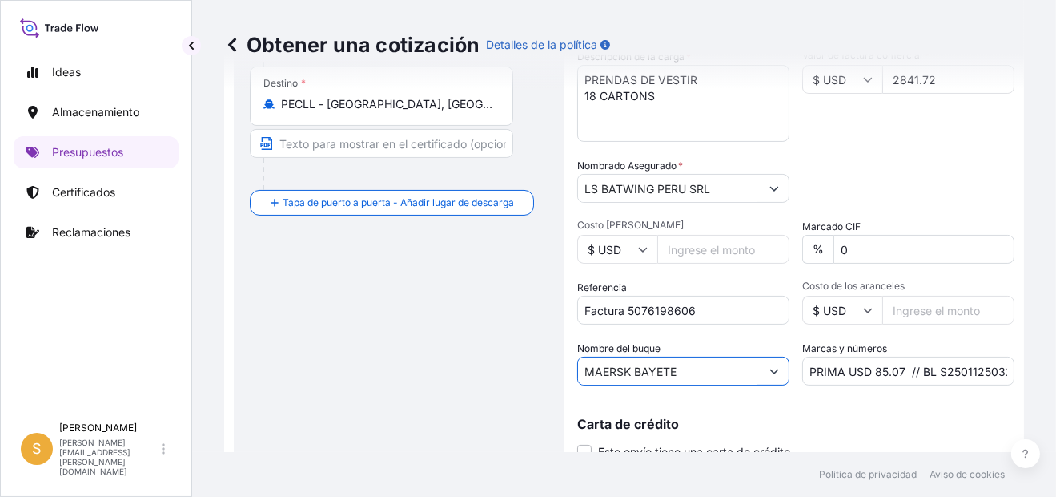
type input "MAERSK BAYETE"
click at [891, 365] on input "PRIMA USD 85.07 // BL S2501125032" at bounding box center [909, 370] width 212 height 29
drag, startPoint x: 895, startPoint y: 368, endPoint x: 868, endPoint y: 362, distance: 27.8
click at [868, 362] on input "PRIMA USD 85.07 // BL S2501125032" at bounding box center [909, 370] width 212 height 29
click at [868, 362] on input "PRIMA USD 40.00 // BL S2501125032" at bounding box center [909, 370] width 212 height 29
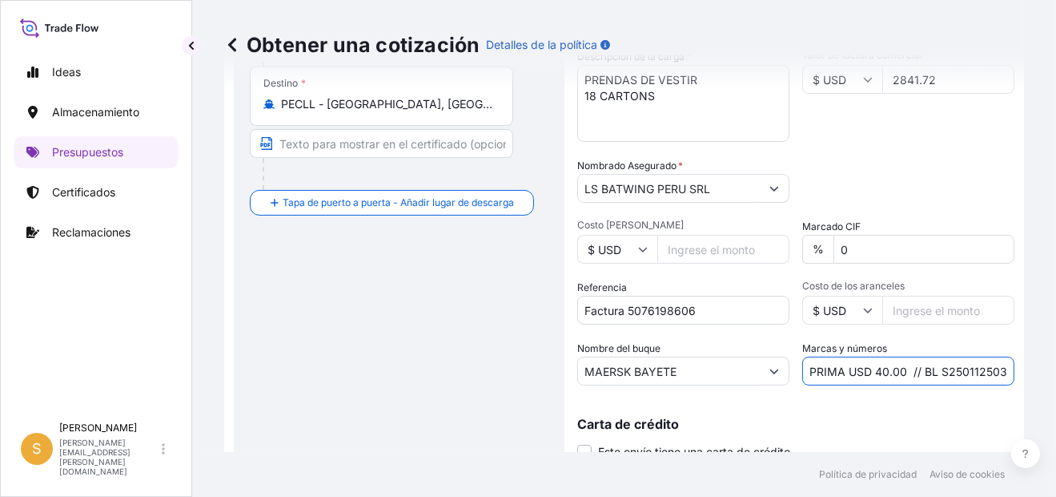
click at [903, 368] on input "PRIMA USD 40.00 // BL S2501125032" at bounding box center [909, 370] width 212 height 29
click at [964, 370] on input "PRIMA USD 40.00 // BL S2501125032" at bounding box center [909, 370] width 212 height 29
paste input "MAEULSA450741"
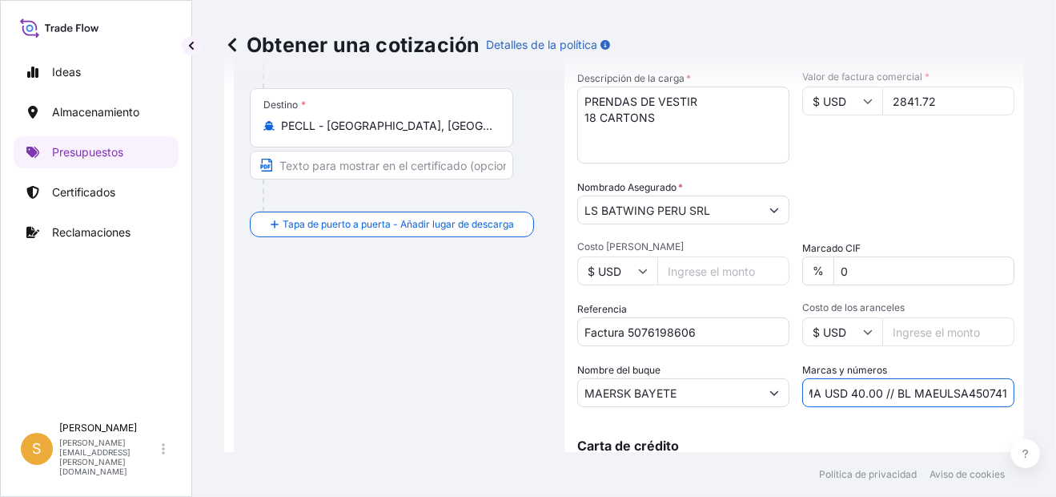
scroll to position [405, 0]
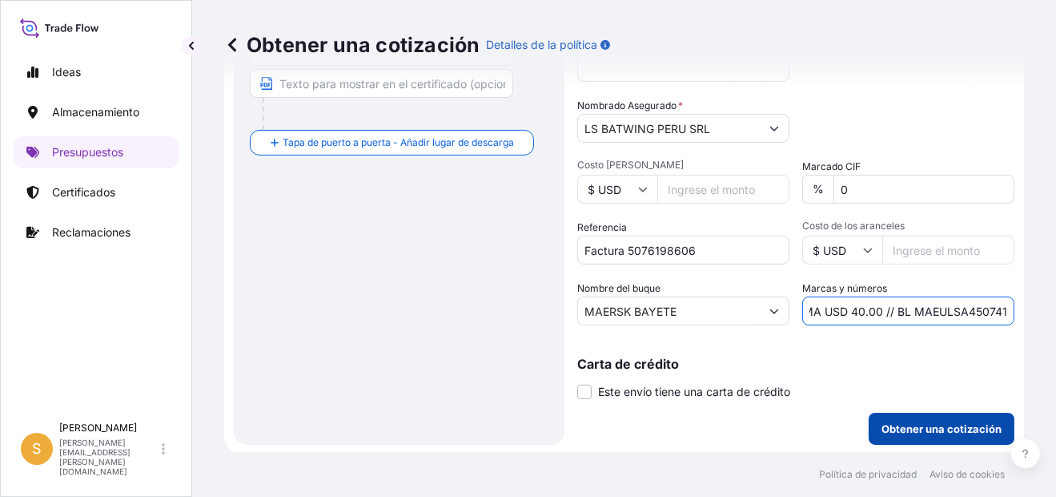
type input "PRIMA USD 40.00 // BL MAEULSA450741"
click at [892, 421] on p "Obtener una cotización" at bounding box center [942, 429] width 120 height 16
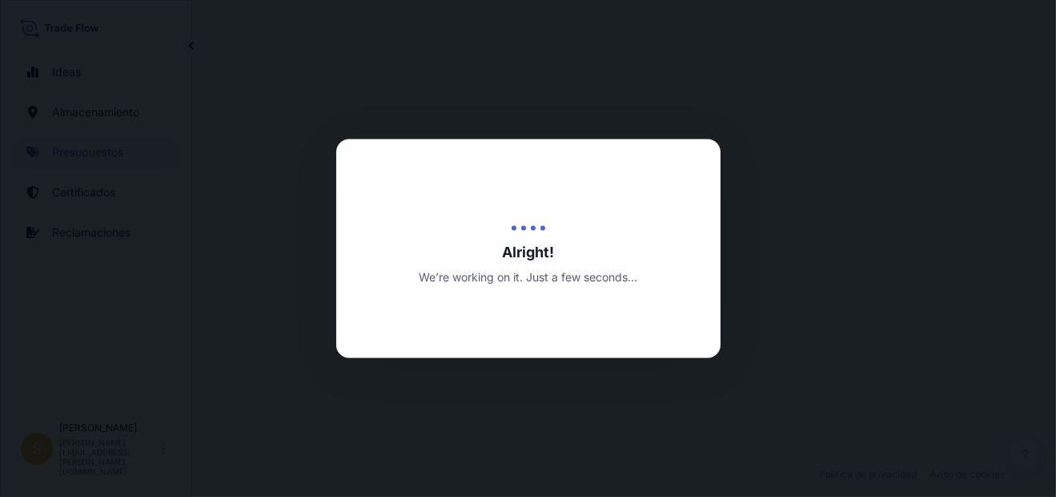
select select "Water"
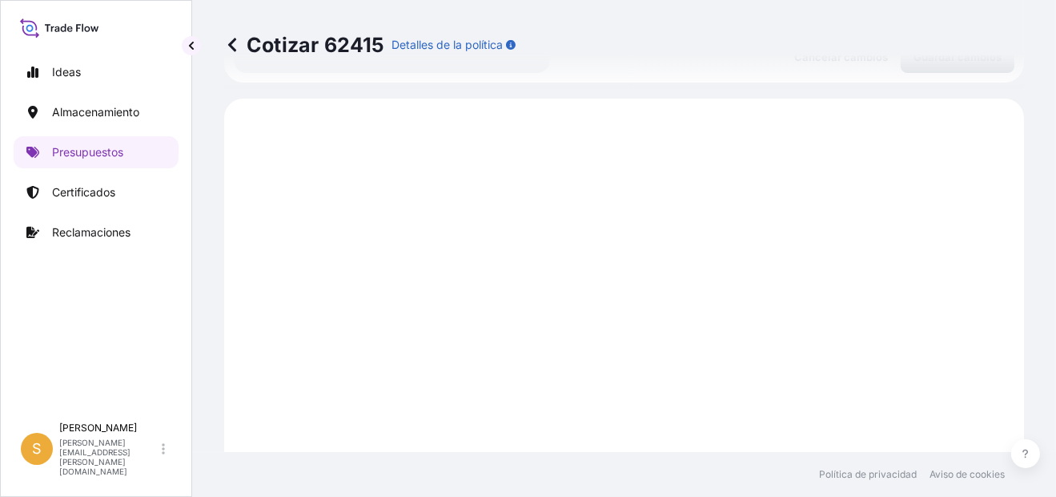
scroll to position [794, 0]
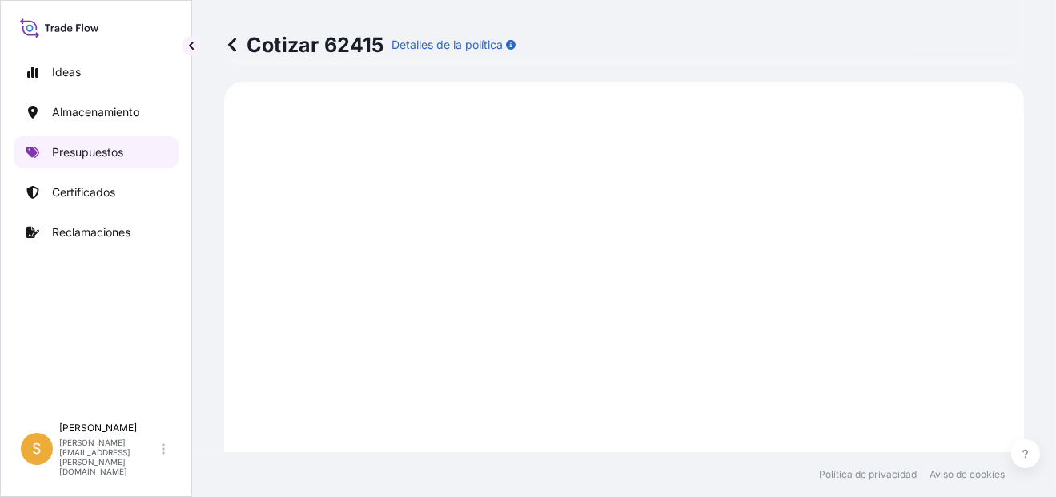
click at [95, 150] on p "Presupuestos" at bounding box center [87, 152] width 71 height 16
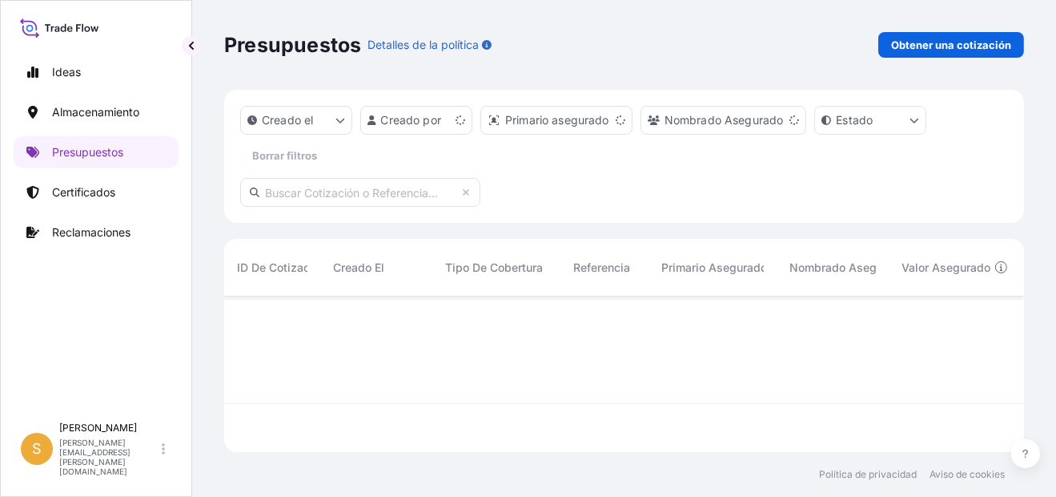
scroll to position [151, 787]
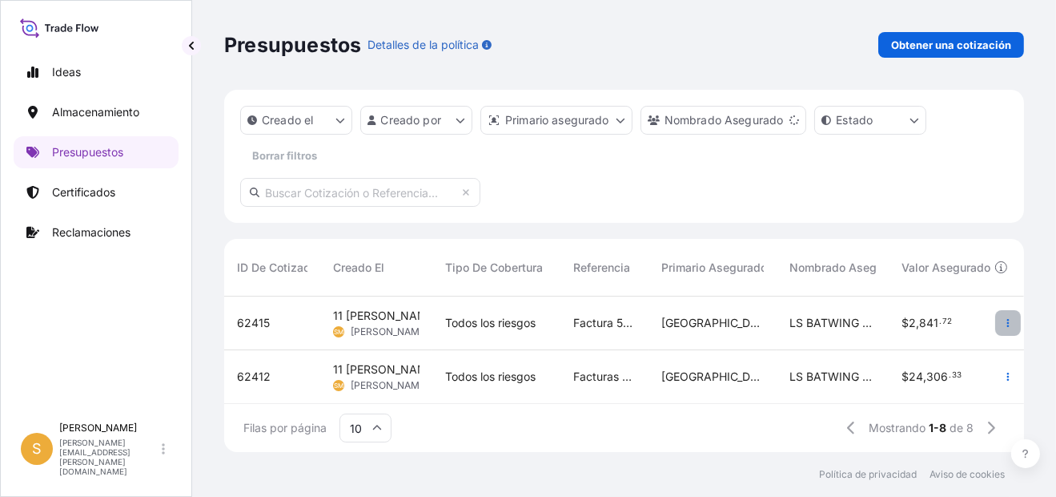
click at [1004, 324] on icon "button" at bounding box center [1009, 323] width 10 height 10
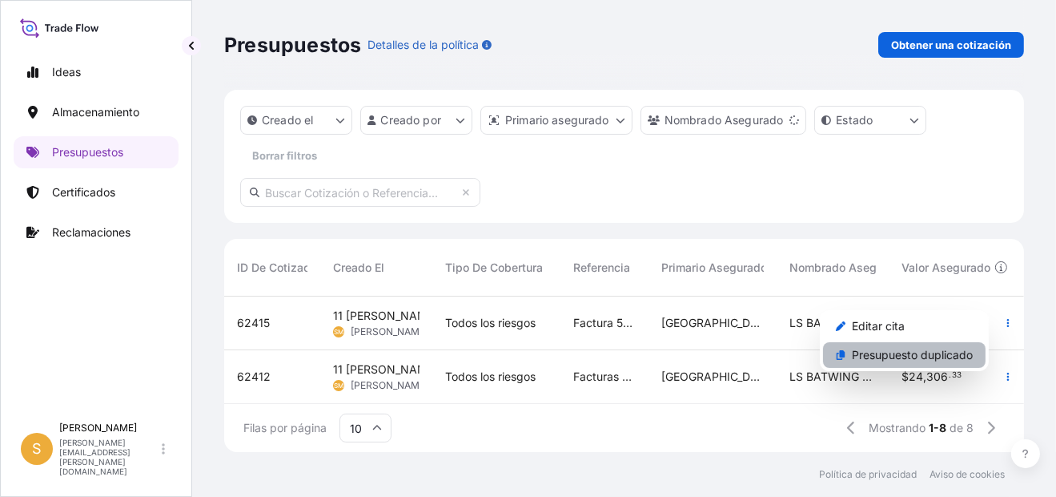
click at [896, 357] on p "Presupuesto duplicado" at bounding box center [912, 355] width 121 height 16
select select "Water"
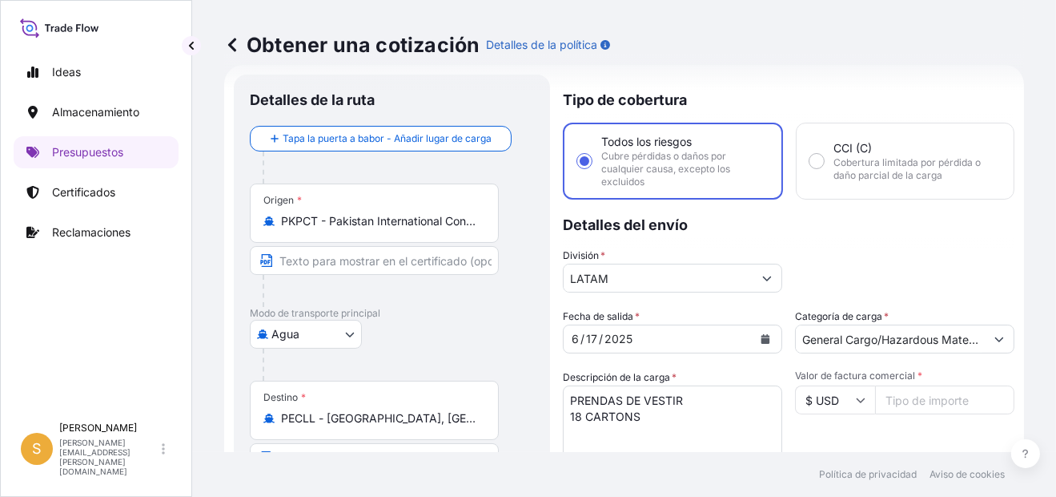
scroll to position [186, 0]
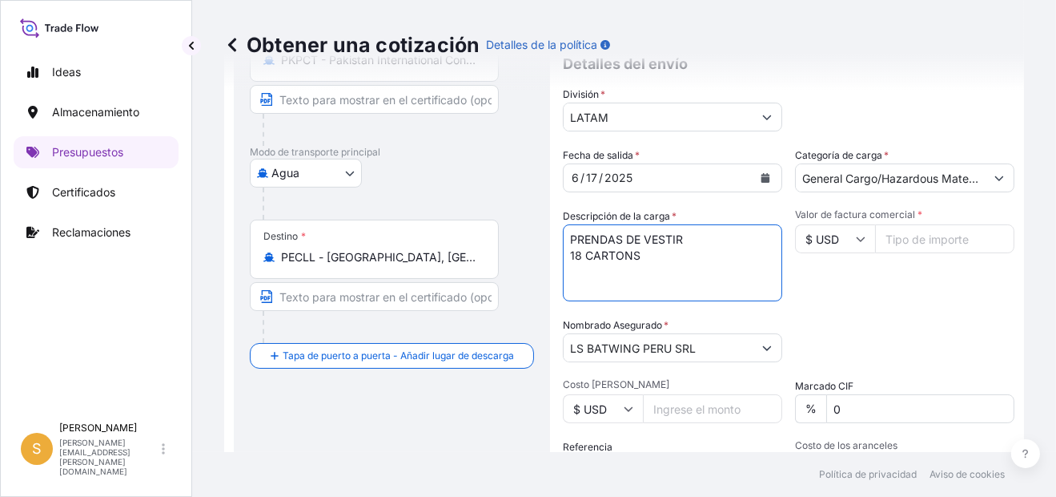
drag, startPoint x: 648, startPoint y: 254, endPoint x: 540, endPoint y: 251, distance: 108.2
click at [540, 251] on form "Detalles de la ruta Tapa la puerta a babor - Añadir lugar de carga Place of loa…" at bounding box center [624, 289] width 800 height 770
paste textarea "28 CARTONS"
type textarea "PRENDAS DE VESTIR 28 CARTONS"
click at [912, 241] on input "Valor de factura comercial *" at bounding box center [944, 238] width 139 height 29
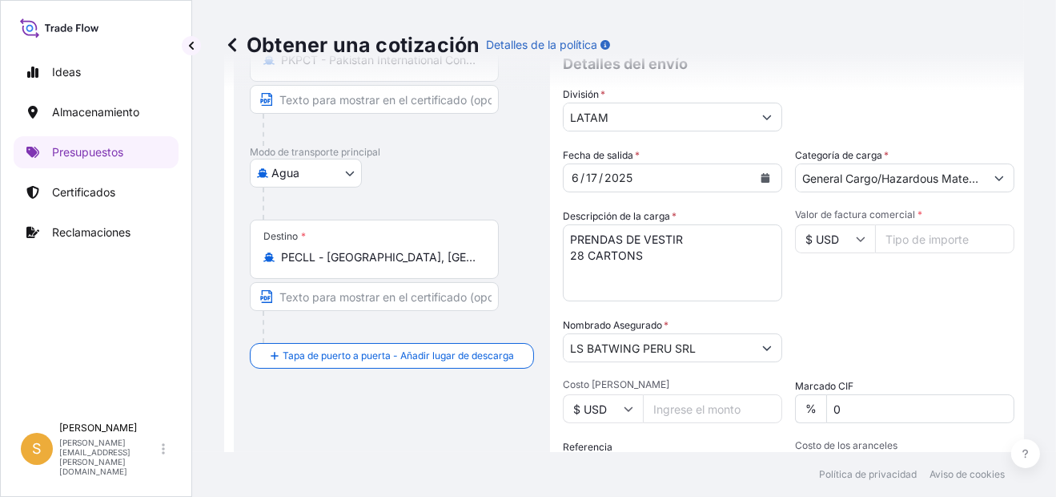
paste input "4416.76"
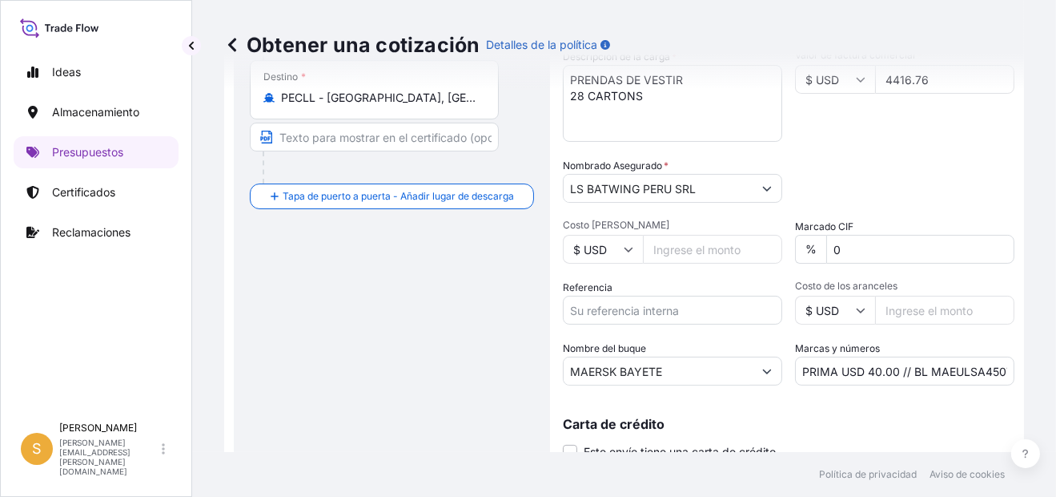
type input "4416.76"
click at [666, 312] on input "Referencia" at bounding box center [672, 310] width 219 height 29
paste input "Facturas 5076198623, 5076198621"
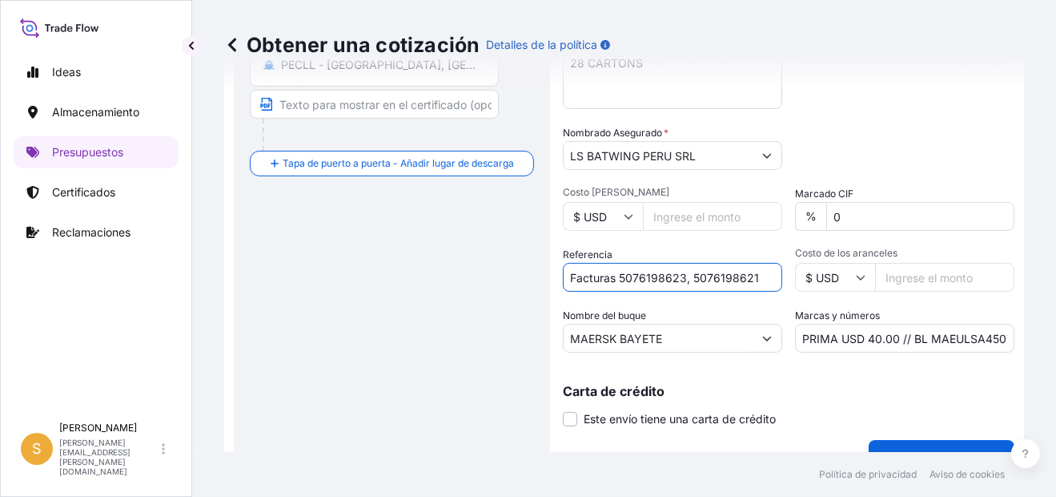
scroll to position [405, 0]
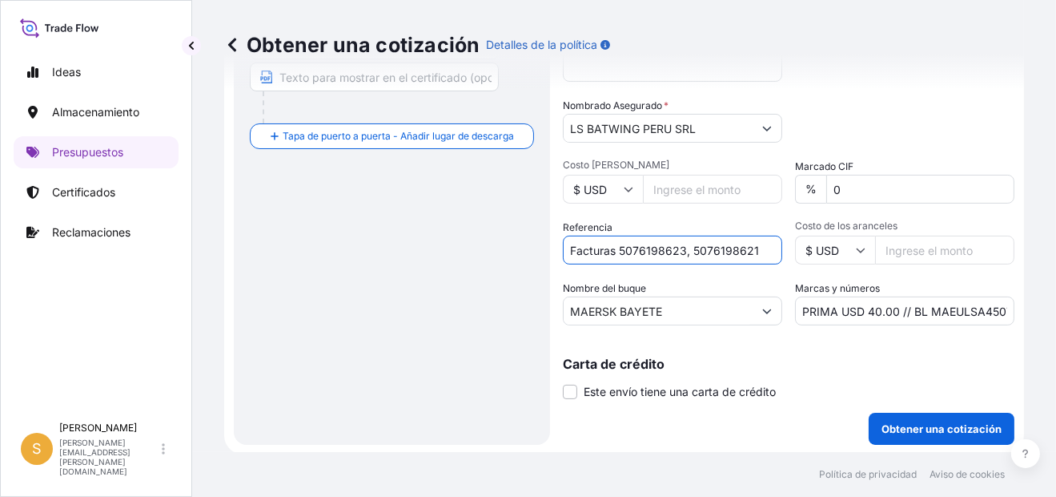
type input "Facturas 5076198623, 5076198621"
click at [986, 304] on input "PRIMA USD 40.00 // BL MAEULSA450741" at bounding box center [904, 310] width 219 height 29
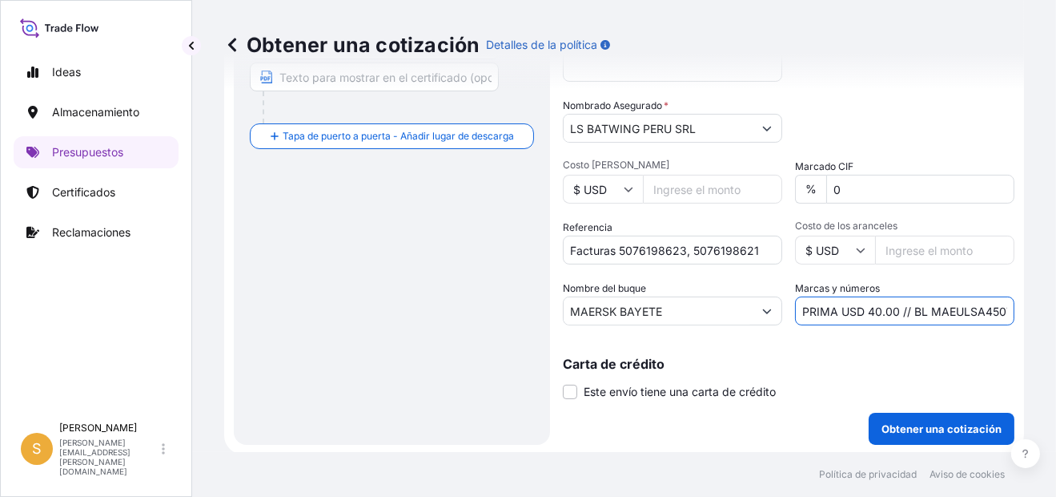
click at [986, 304] on input "PRIMA USD 40.00 // BL MAEULSA450741" at bounding box center [904, 310] width 219 height 29
paste input "D"
type input "PRIMA USD 40.00 // BL MAEULSD450741"
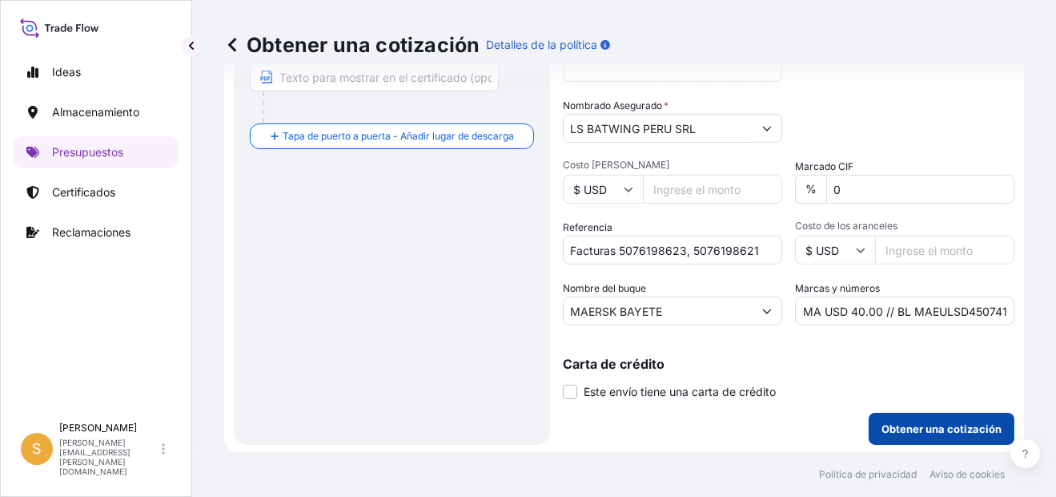
scroll to position [0, 0]
click at [928, 423] on p "Obtener una cotización" at bounding box center [942, 429] width 120 height 16
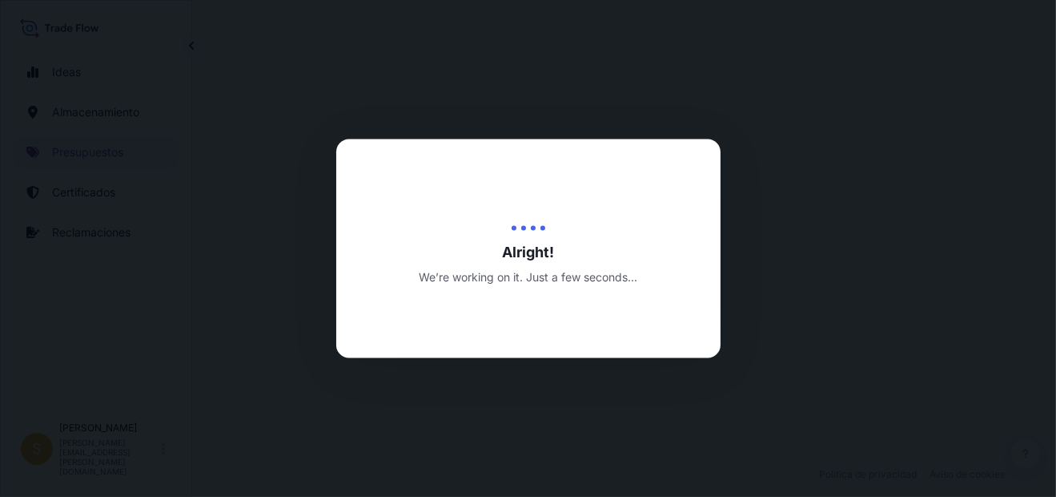
select select "Water"
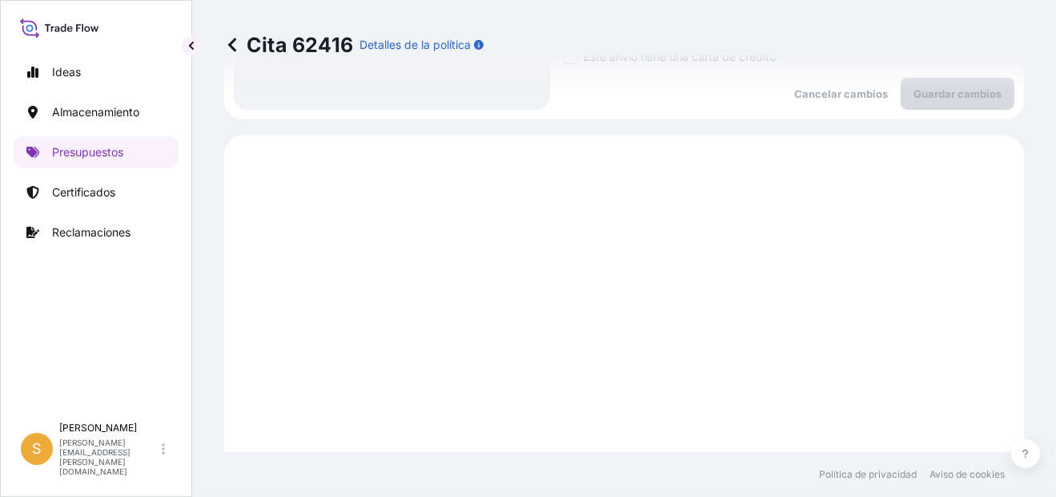
scroll to position [794, 0]
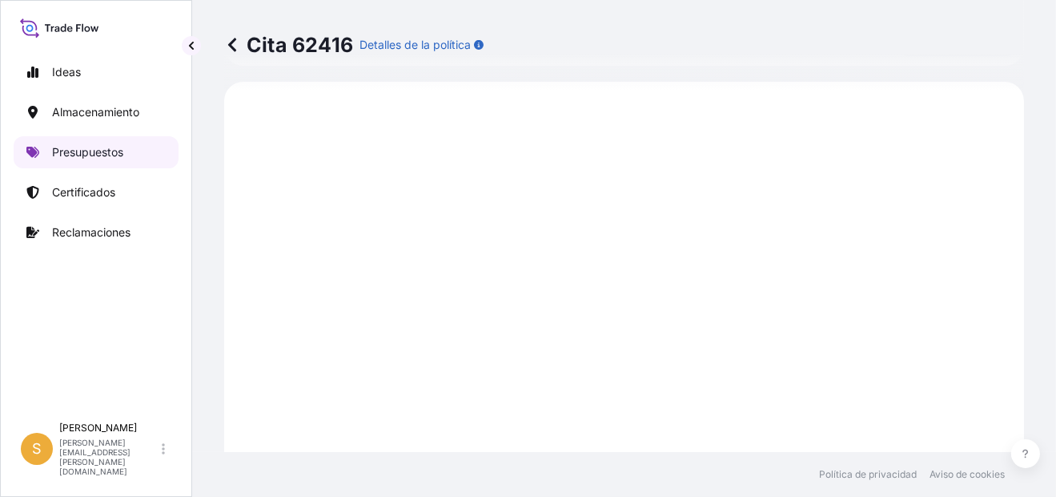
click at [62, 149] on p "Presupuestos" at bounding box center [87, 152] width 71 height 16
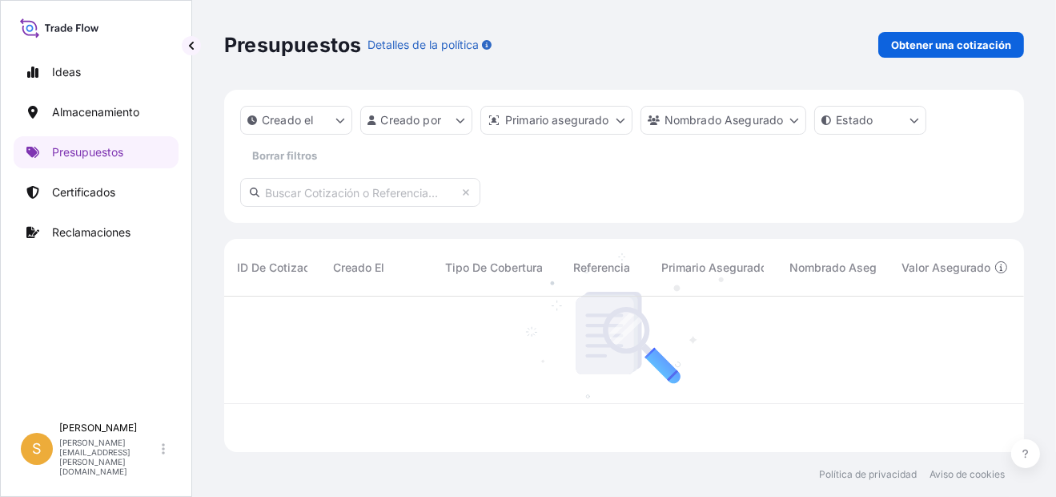
scroll to position [151, 787]
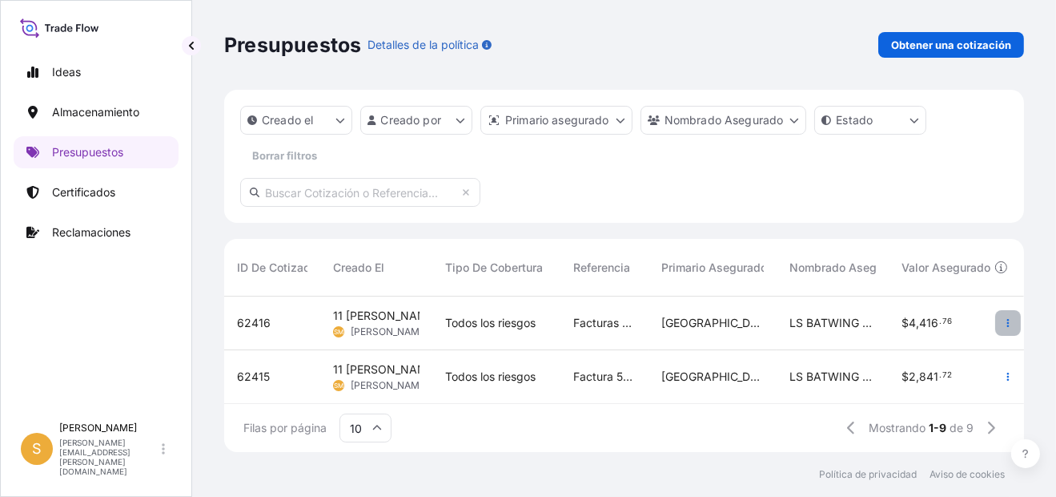
click at [1004, 325] on icon "button" at bounding box center [1009, 323] width 10 height 10
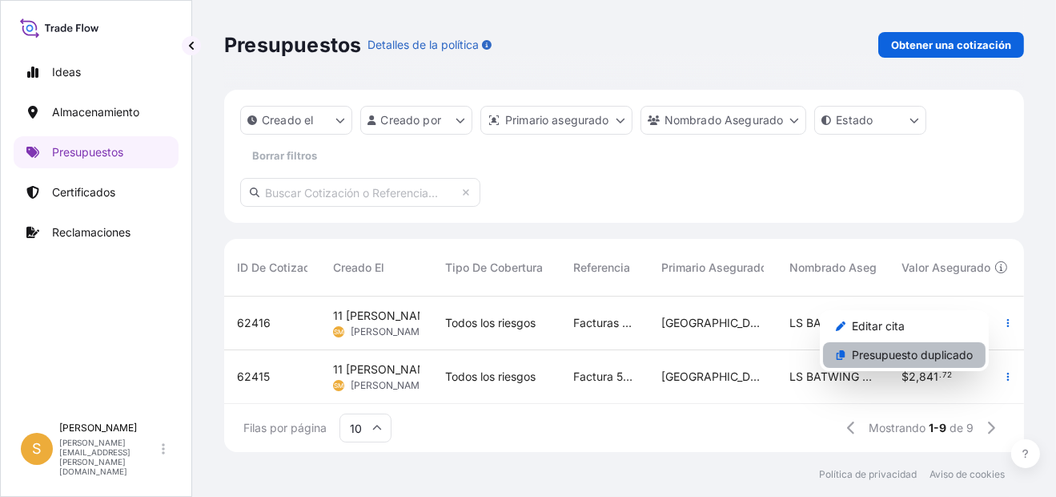
click at [897, 355] on p "Presupuesto duplicado" at bounding box center [912, 355] width 121 height 16
select select "Water"
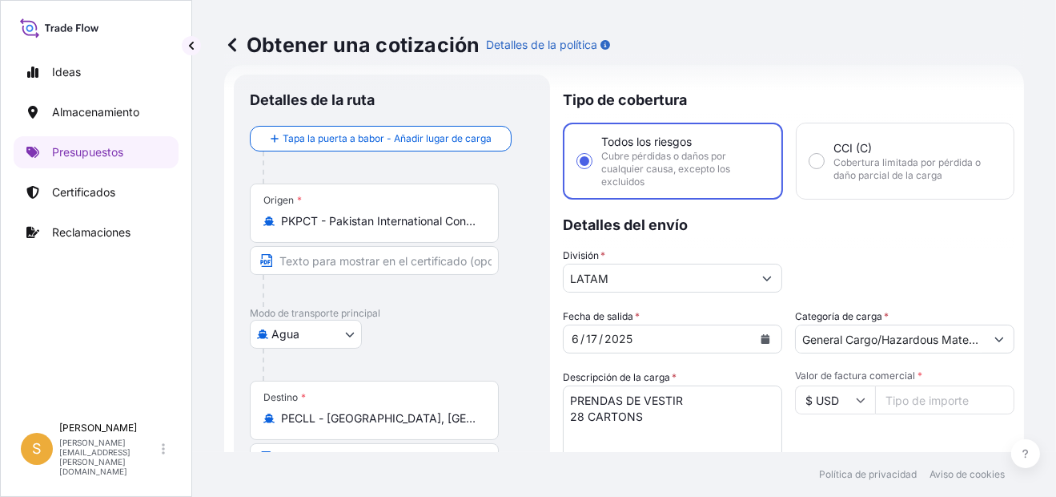
scroll to position [105, 0]
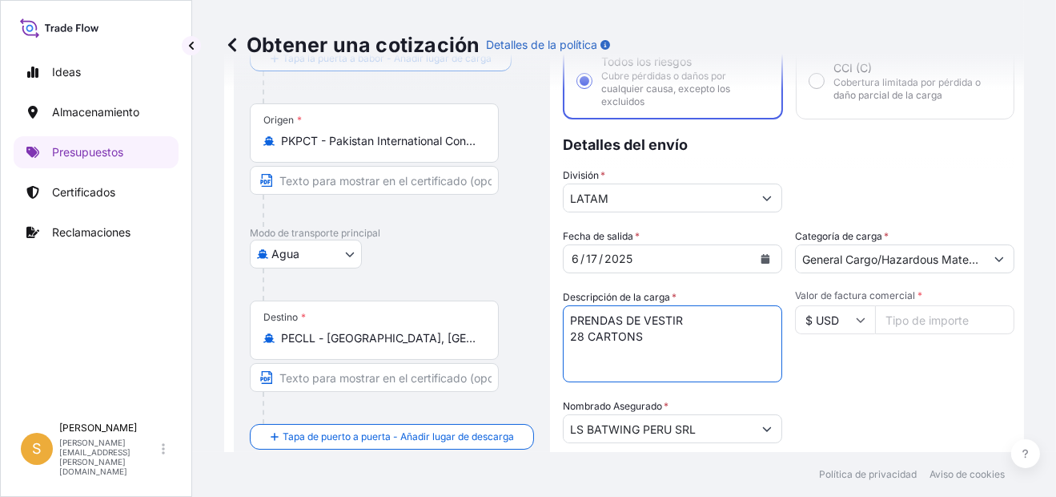
drag, startPoint x: 656, startPoint y: 344, endPoint x: 560, endPoint y: 340, distance: 96.2
click at [560, 340] on form "Detalles de la ruta Tapa la puerta a babor - Añadir lugar de carga Place of loa…" at bounding box center [624, 370] width 800 height 770
paste textarea "1"
type textarea "PRENDAS DE VESTIR 21 CARTONS"
click at [895, 318] on input "Valor de factura comercial *" at bounding box center [944, 319] width 139 height 29
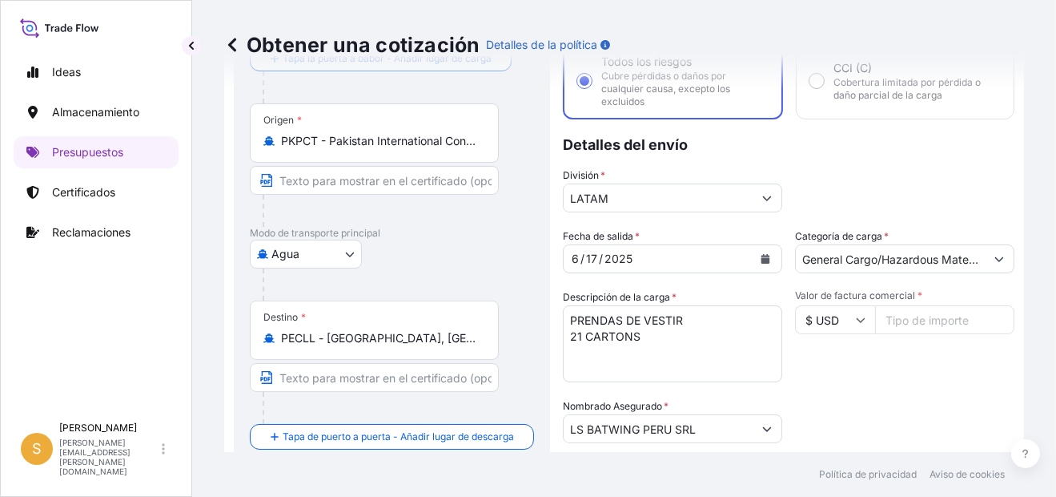
click at [939, 327] on input "Valor de factura comercial *" at bounding box center [944, 319] width 139 height 29
paste input "3241.84"
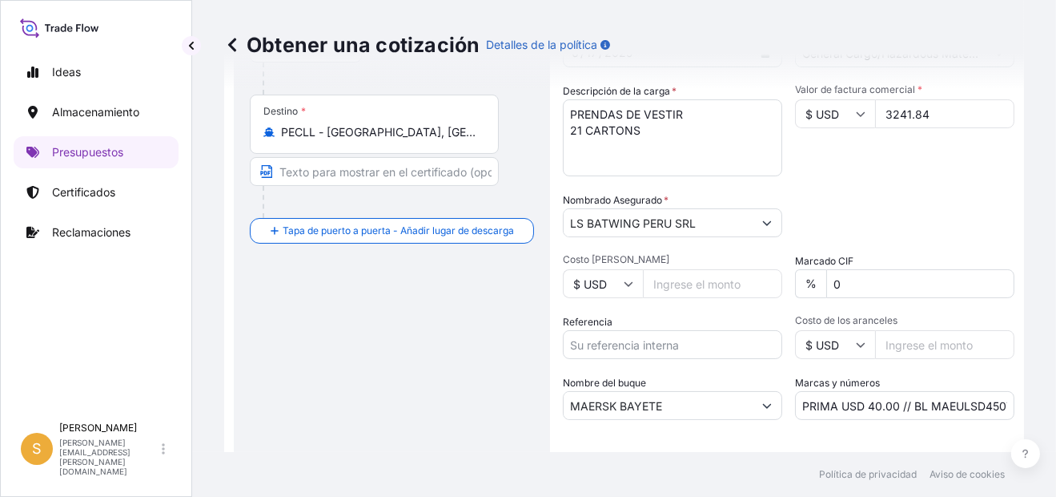
scroll to position [345, 0]
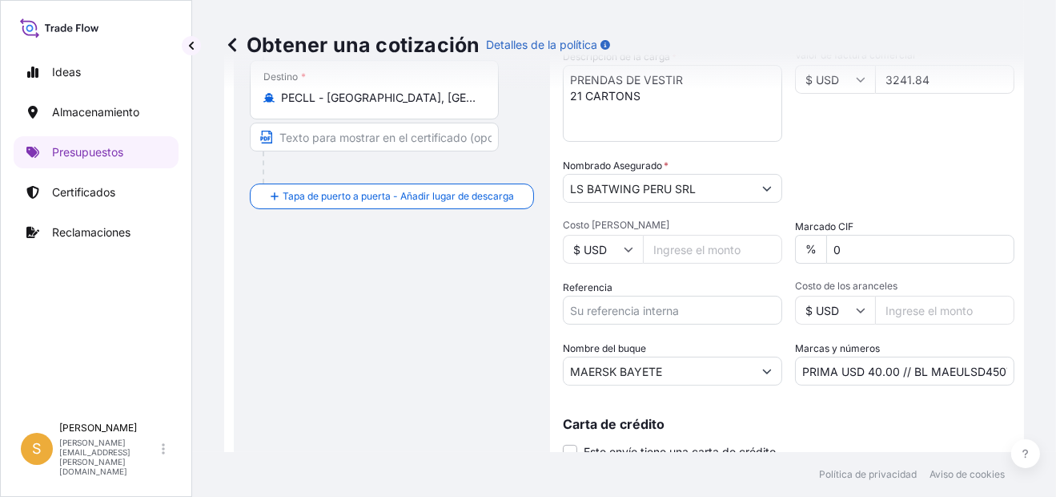
type input "3241.84"
drag, startPoint x: 691, startPoint y: 318, endPoint x: 699, endPoint y: 312, distance: 9.8
click at [691, 318] on input "Referencia" at bounding box center [672, 310] width 219 height 29
click at [665, 311] on input "Referencia" at bounding box center [672, 310] width 219 height 29
paste input "Factura 5076198605"
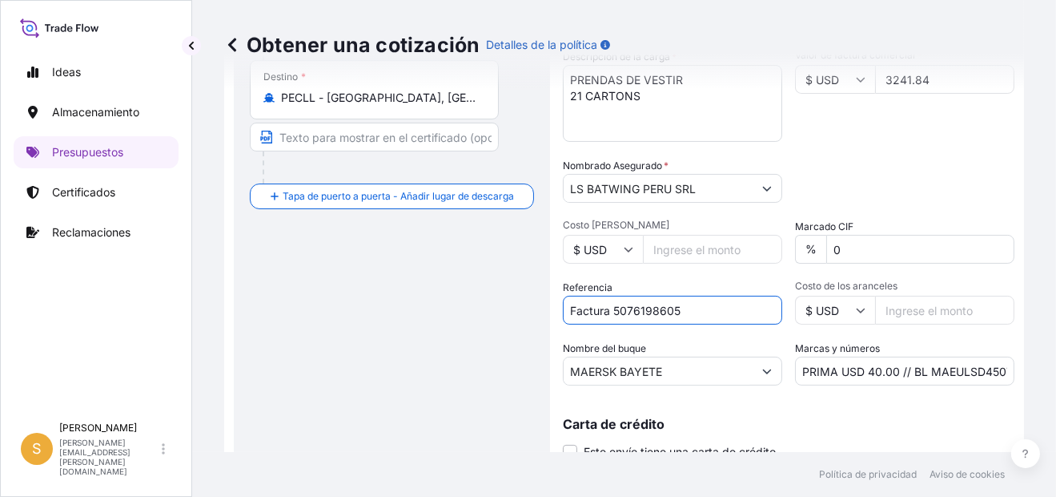
type input "Factura 5076198605"
click at [941, 371] on input "PRIMA USD 40.00 // BL MAEULSD450741" at bounding box center [904, 370] width 219 height 29
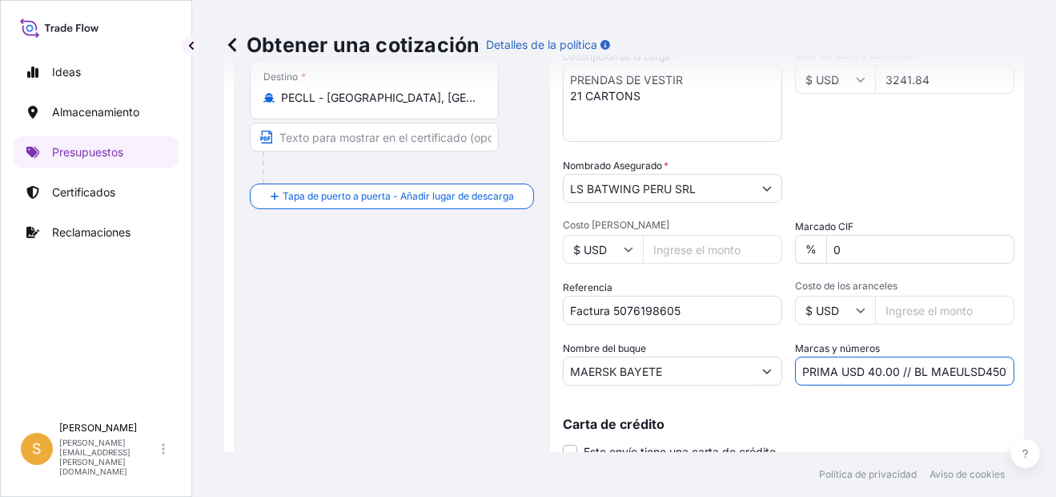
click at [941, 371] on input "PRIMA USD 40.00 // BL MAEULSD450741" at bounding box center [904, 370] width 219 height 29
paste input "254"
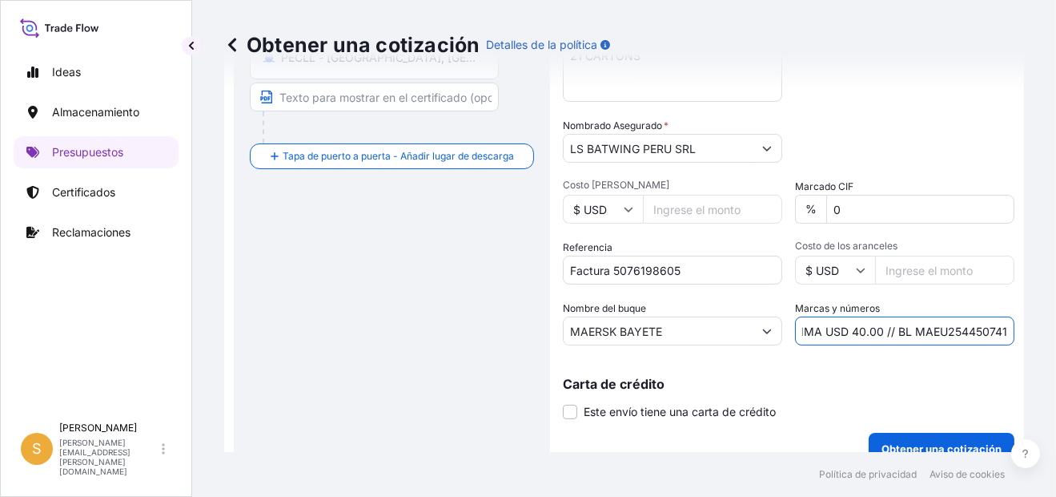
scroll to position [405, 0]
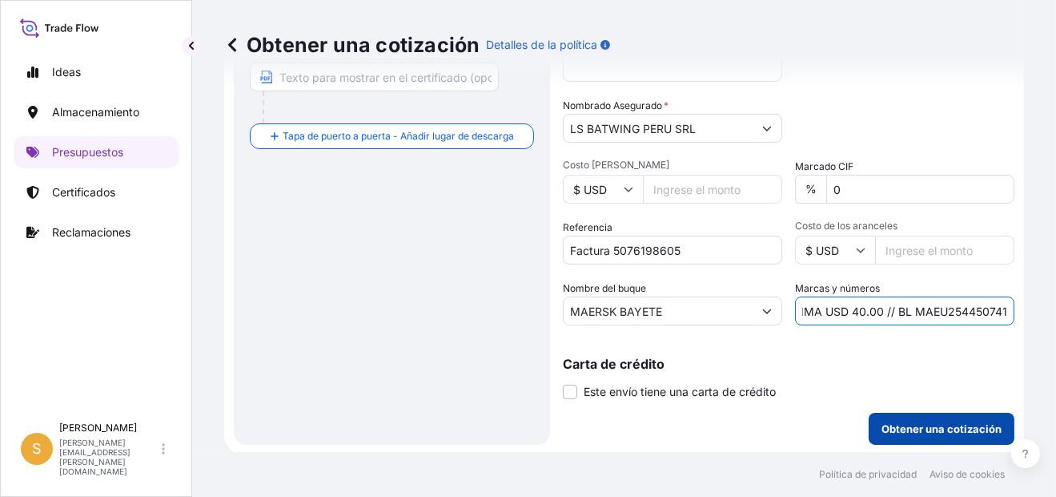
type input "PRIMA USD 40.00 // BL MAEU254450741"
click at [926, 425] on p "Obtener una cotización" at bounding box center [942, 429] width 120 height 16
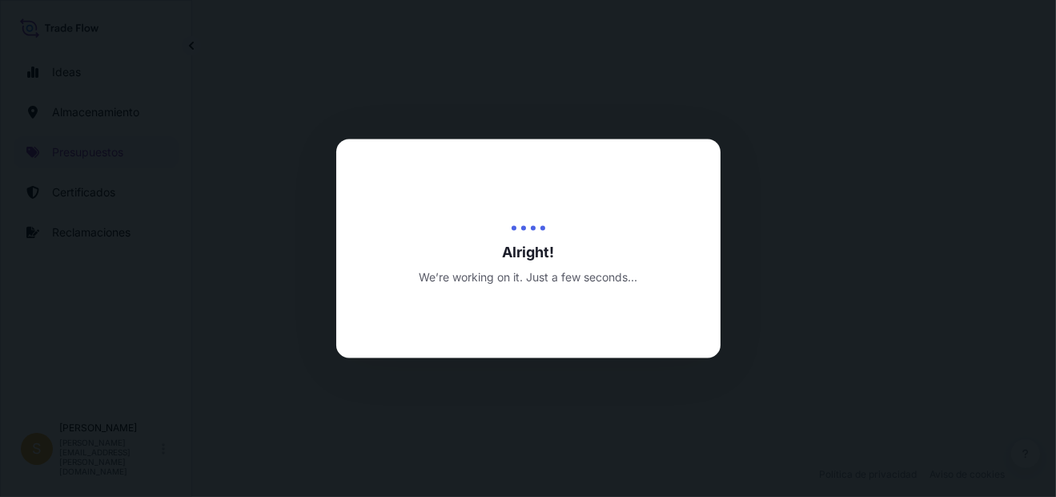
select select "Water"
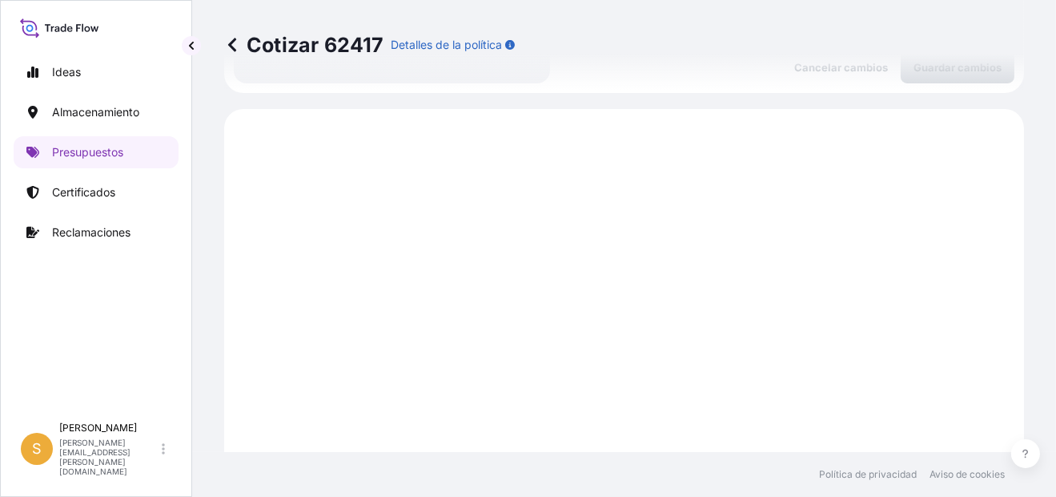
scroll to position [794, 0]
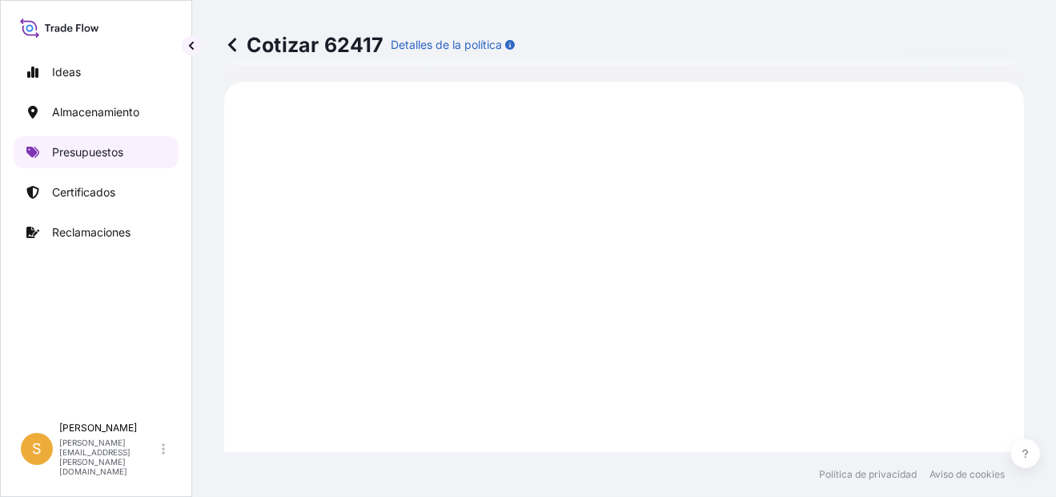
click at [127, 147] on link "Presupuestos" at bounding box center [96, 152] width 165 height 32
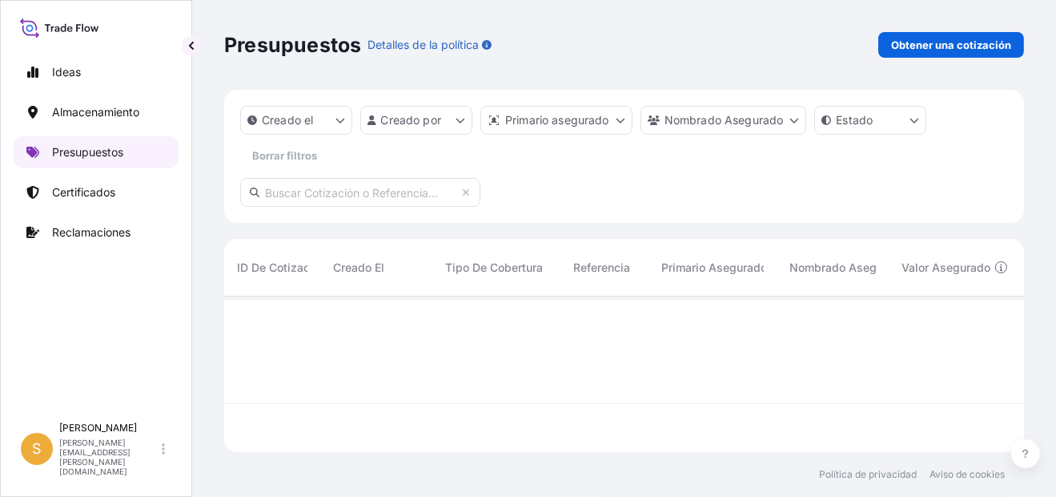
scroll to position [151, 787]
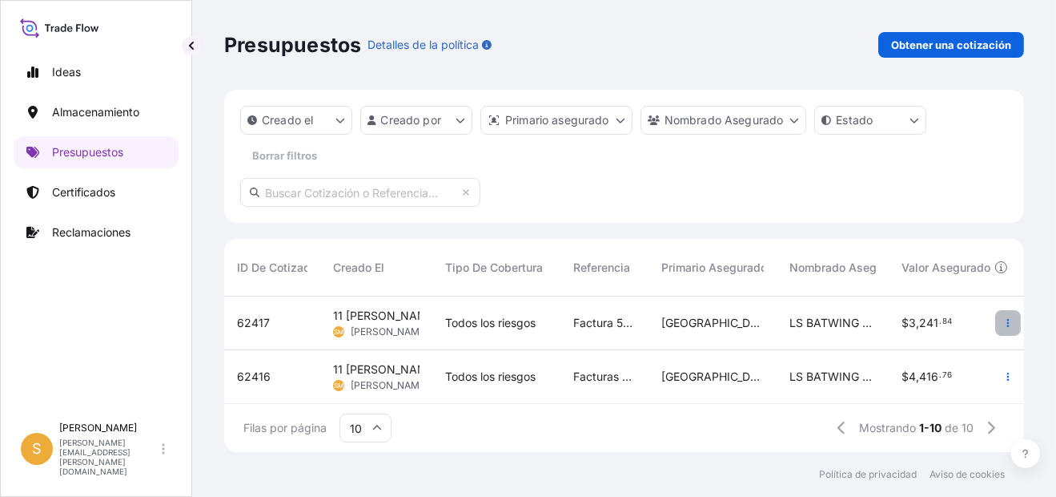
click at [1004, 327] on icon "button" at bounding box center [1009, 323] width 10 height 10
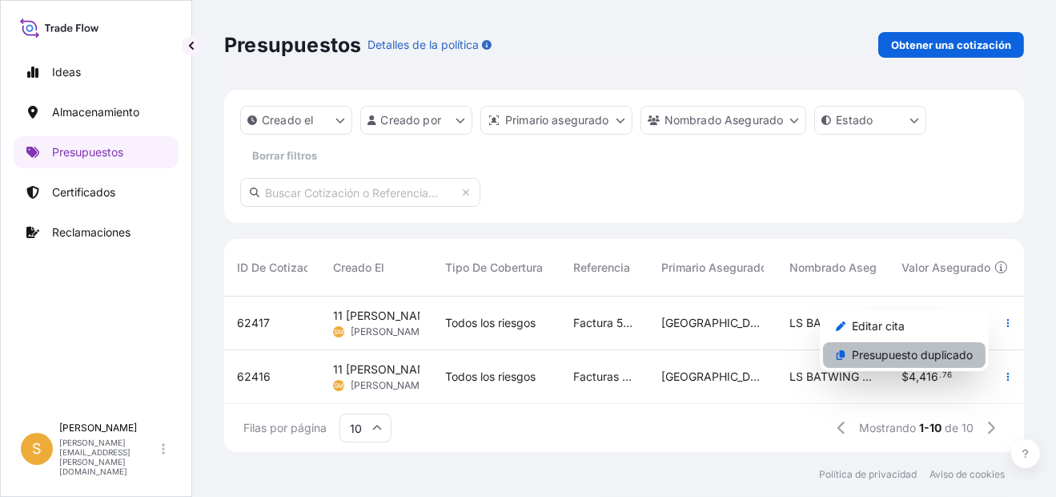
click at [887, 357] on p "Presupuesto duplicado" at bounding box center [912, 355] width 121 height 16
select select "Water"
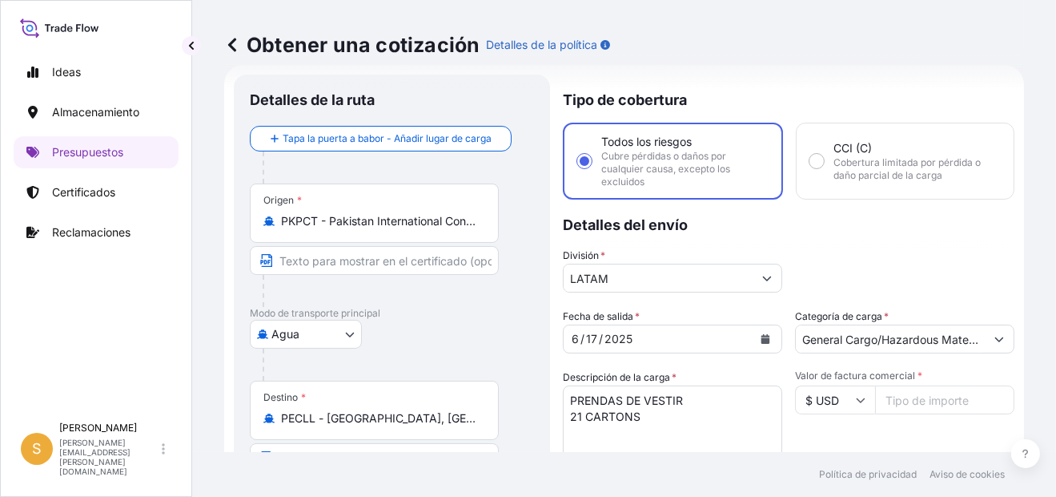
scroll to position [105, 0]
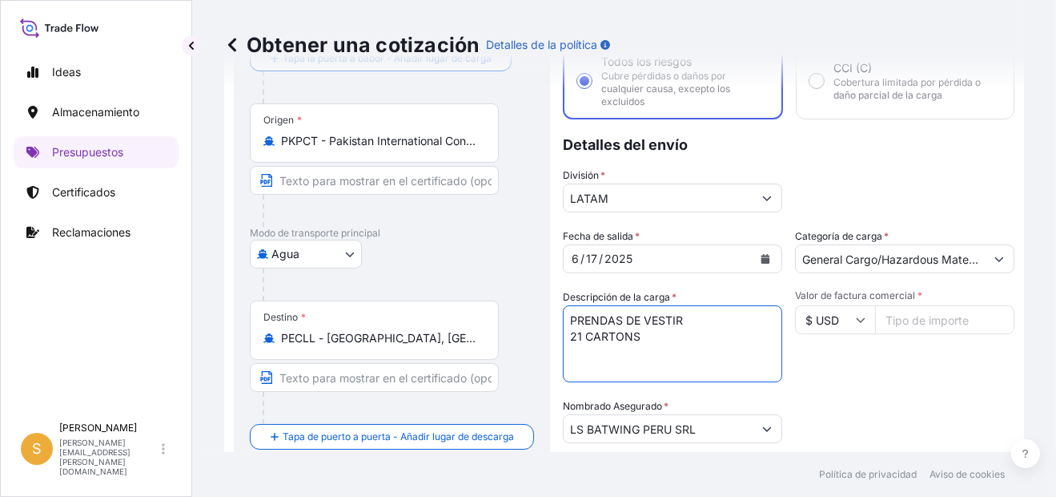
drag, startPoint x: 651, startPoint y: 338, endPoint x: 555, endPoint y: 332, distance: 96.3
click at [555, 332] on form "Detalles de la ruta Tapa la puerta a babor - Añadir lugar de carga Place of loa…" at bounding box center [624, 370] width 800 height 770
paste textarea "57 CARTONS"
type textarea "PRENDAS DE VESTIR 57 CARTONS"
click at [903, 322] on input "Valor de factura comercial *" at bounding box center [944, 319] width 139 height 29
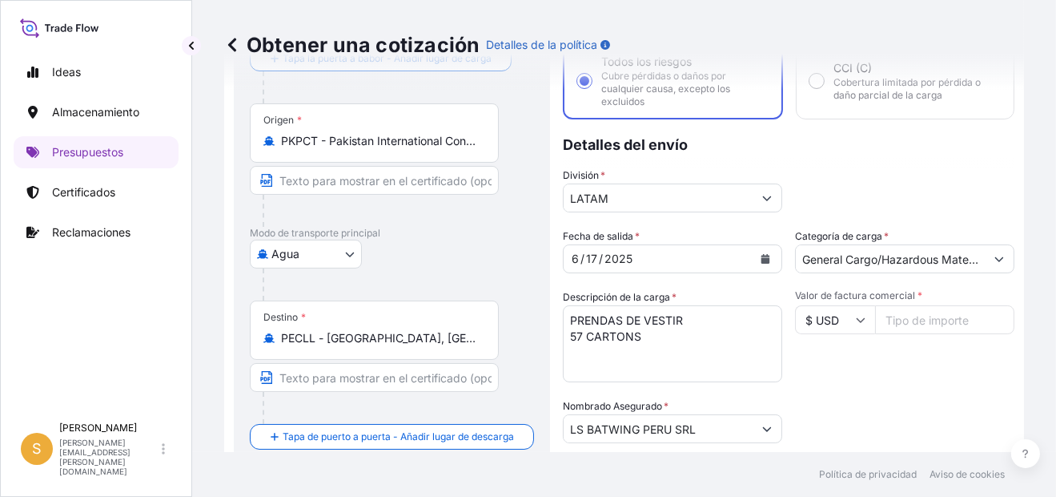
paste input "10898.25"
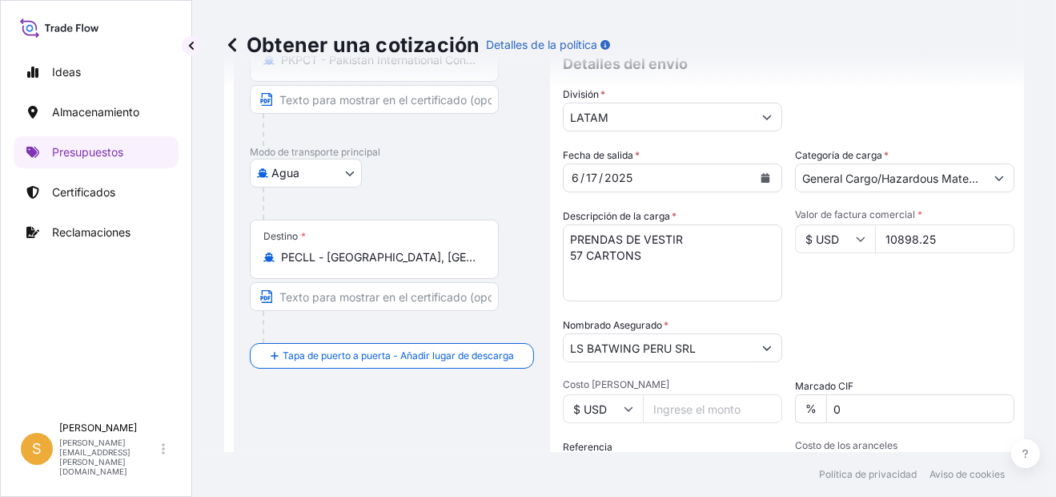
scroll to position [265, 0]
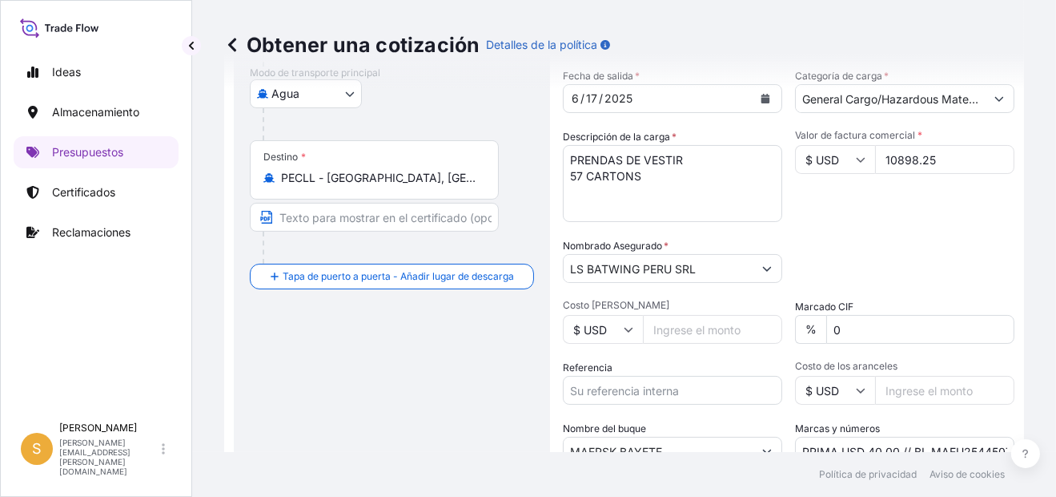
type input "10898.25"
click at [646, 391] on input "Referencia" at bounding box center [672, 390] width 219 height 29
paste input "Facturas 5075085622, 5075085624"
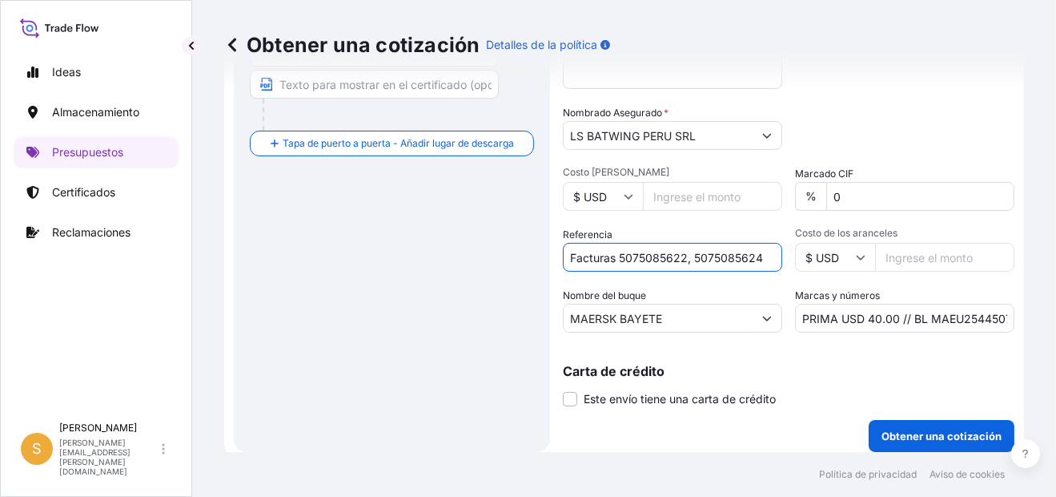
scroll to position [405, 0]
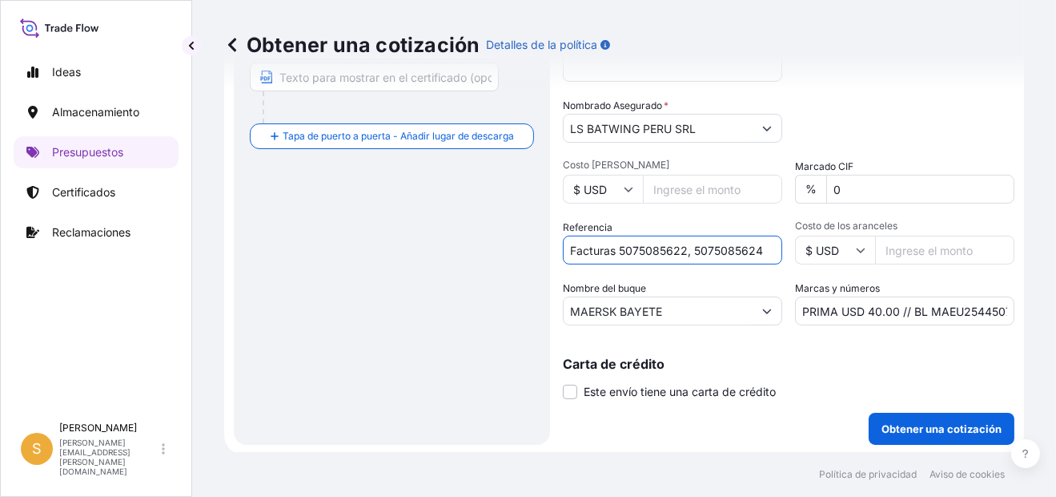
type input "Facturas 5075085622, 5075085624"
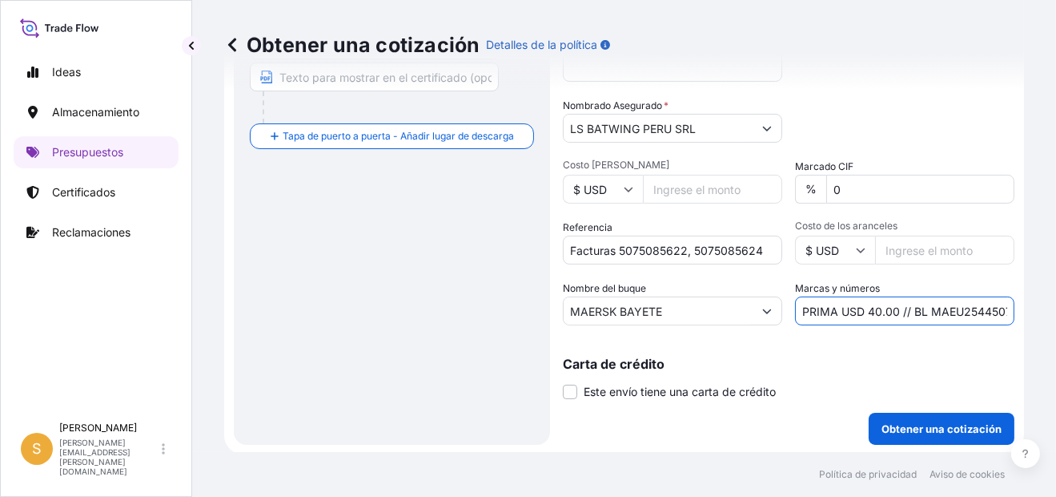
click at [946, 309] on input "PRIMA USD 40.00 // BL MAEU254450741" at bounding box center [904, 310] width 219 height 29
paste input "LSH"
type input "PRIMA USD 40.00 // BL MAEULSH450741"
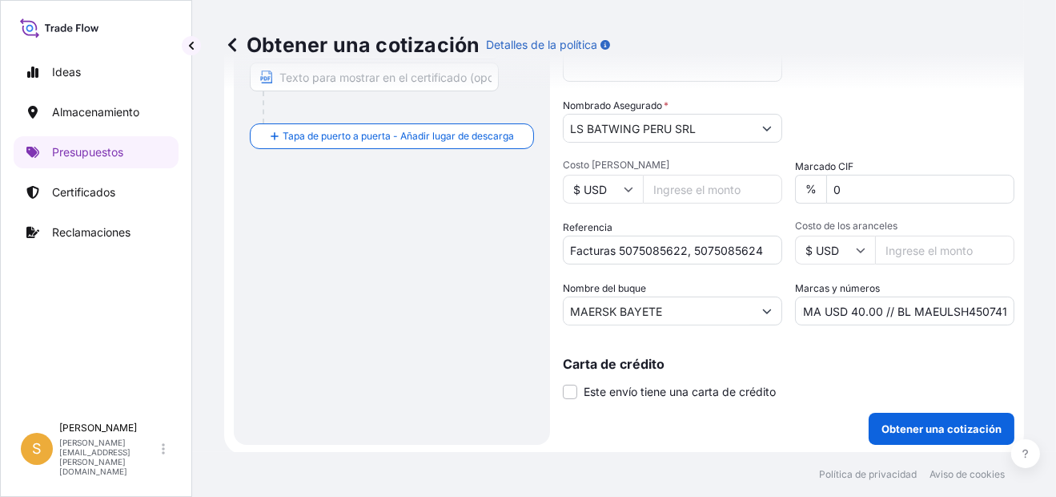
scroll to position [0, 0]
click at [933, 350] on div "Carta de crédito Este envío tiene una carta de crédito Letter of credit * Lette…" at bounding box center [789, 369] width 452 height 62
click at [923, 425] on p "Obtener una cotización" at bounding box center [942, 429] width 120 height 16
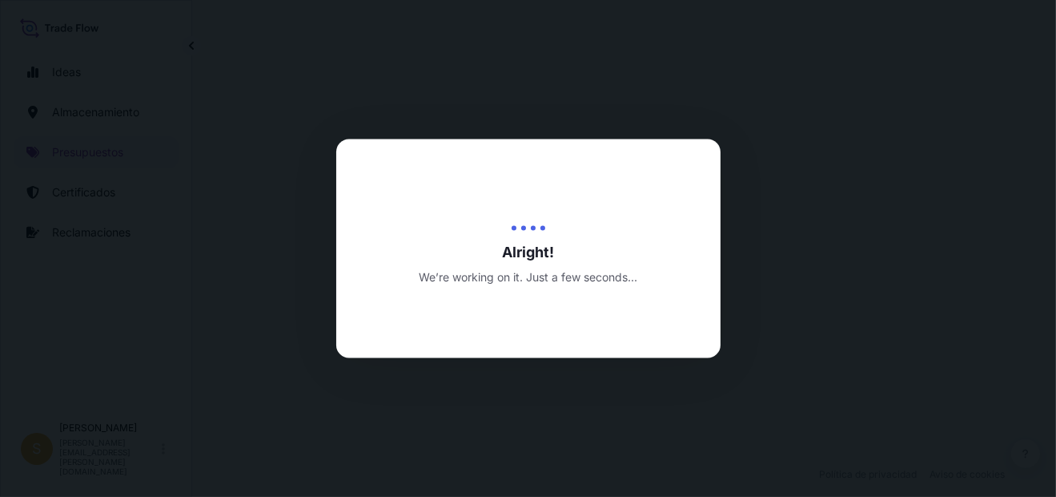
select select "Water"
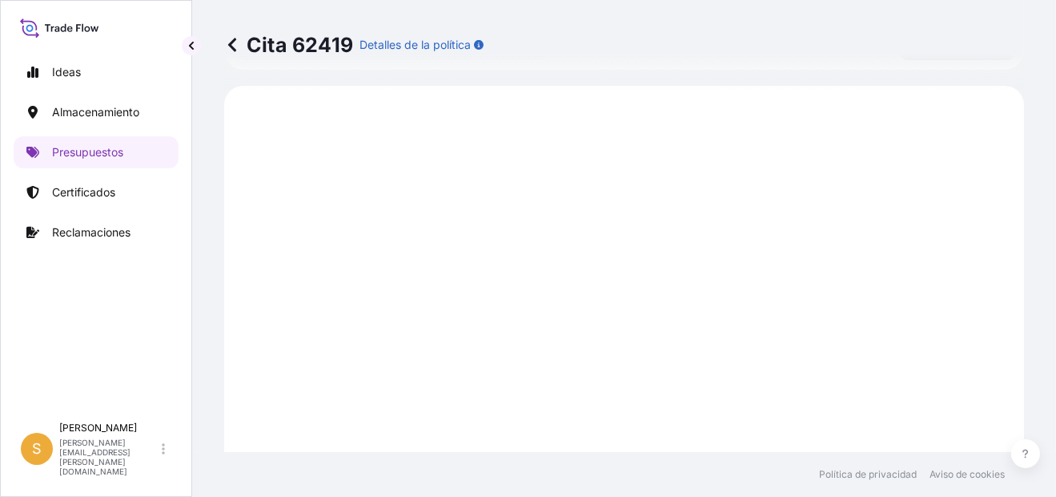
scroll to position [794, 0]
click at [124, 147] on link "Presupuestos" at bounding box center [96, 152] width 165 height 32
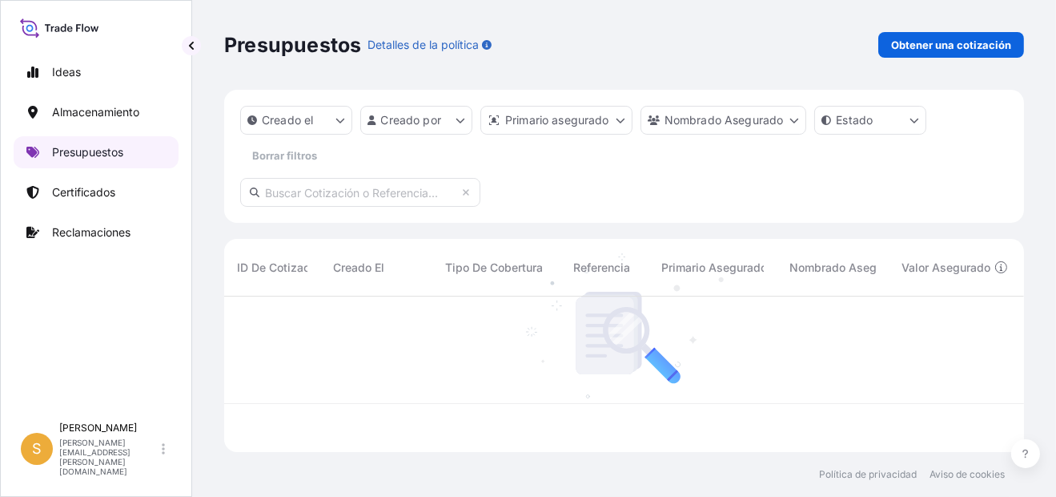
scroll to position [151, 787]
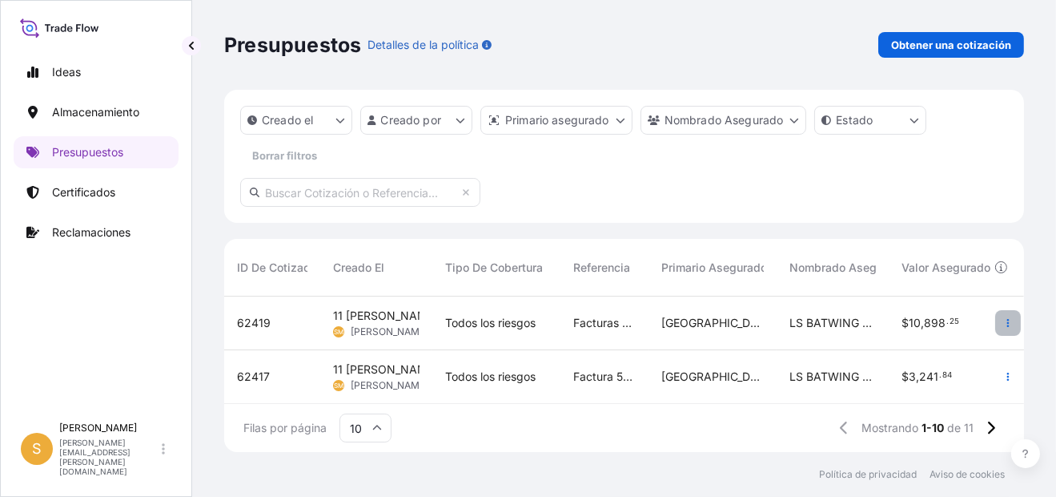
click at [1004, 321] on icon "button" at bounding box center [1009, 323] width 10 height 10
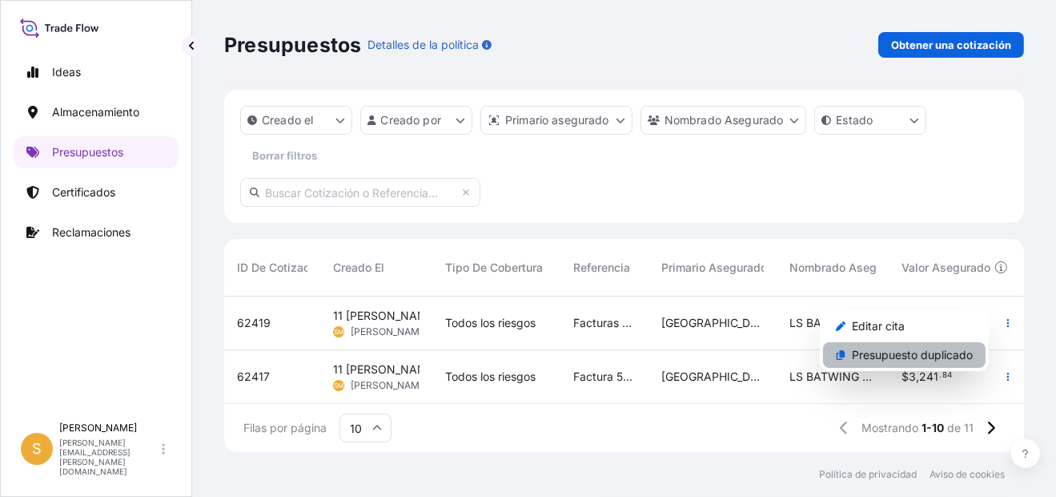
click at [928, 352] on p "Presupuesto duplicado" at bounding box center [912, 355] width 121 height 16
select select "Water"
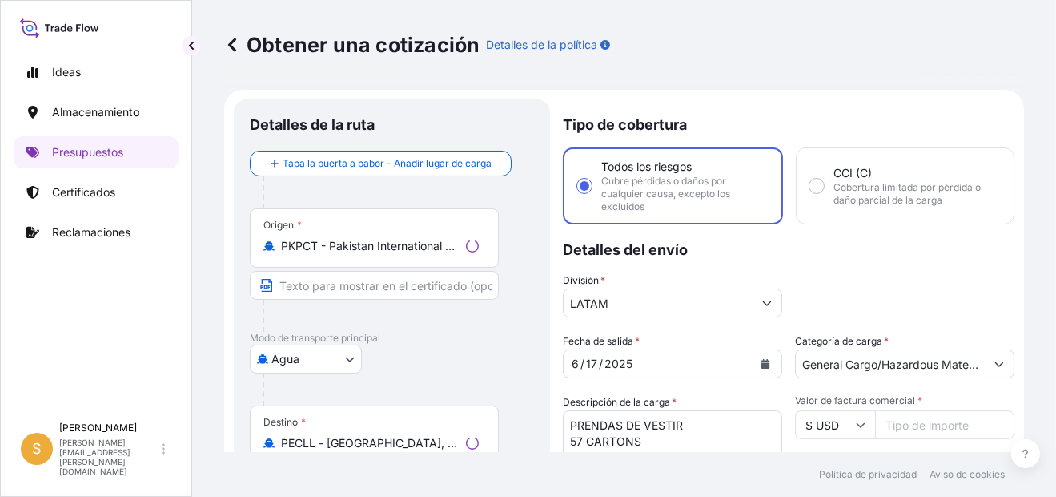
scroll to position [25, 0]
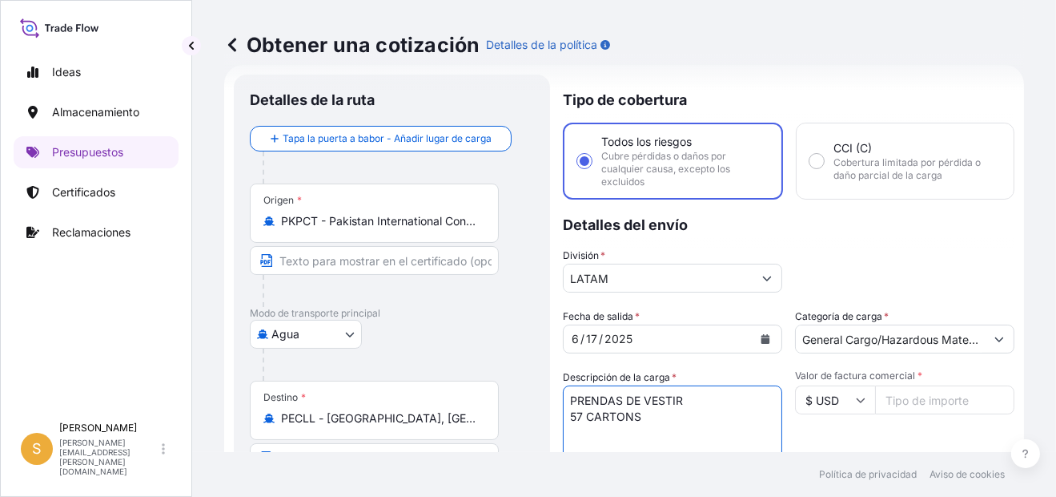
drag, startPoint x: 650, startPoint y: 418, endPoint x: 541, endPoint y: 418, distance: 108.9
click at [541, 418] on form "Detalles de la ruta Tapa la puerta a babor - Añadir lugar de carga Place of loa…" at bounding box center [624, 450] width 800 height 770
paste textarea "249 CARTONS"
type textarea "PRENDAS DE VESTIR 249 CARTONS"
click at [924, 403] on input "Valor de factura comercial *" at bounding box center [944, 399] width 139 height 29
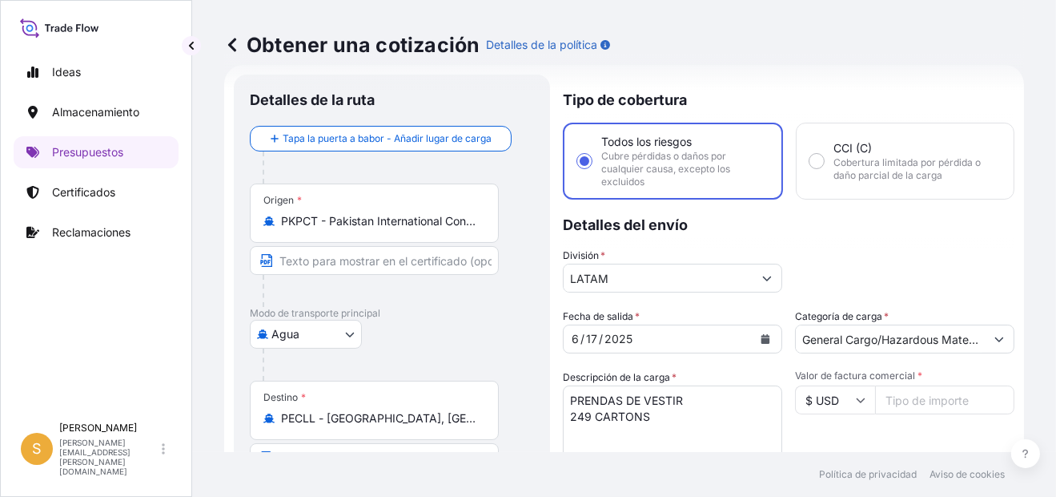
paste input "34357.25"
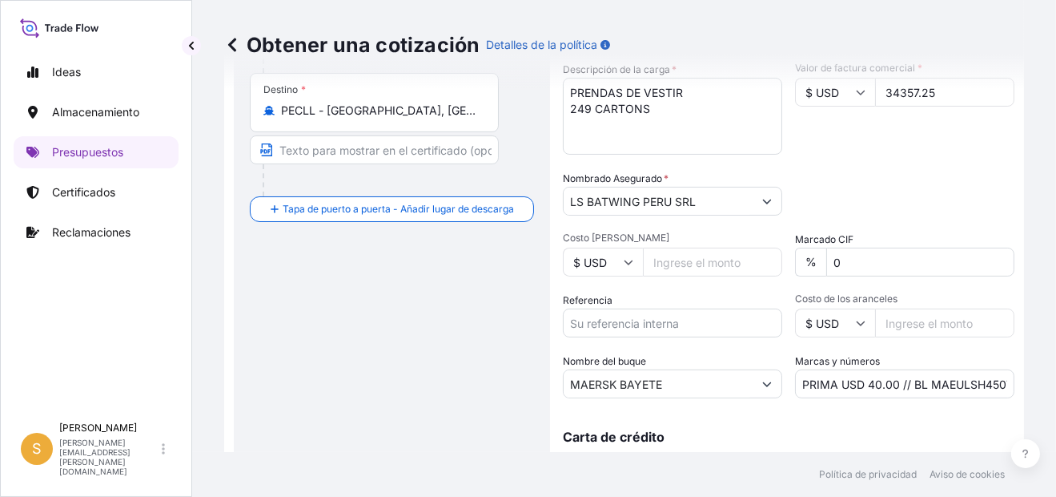
scroll to position [345, 0]
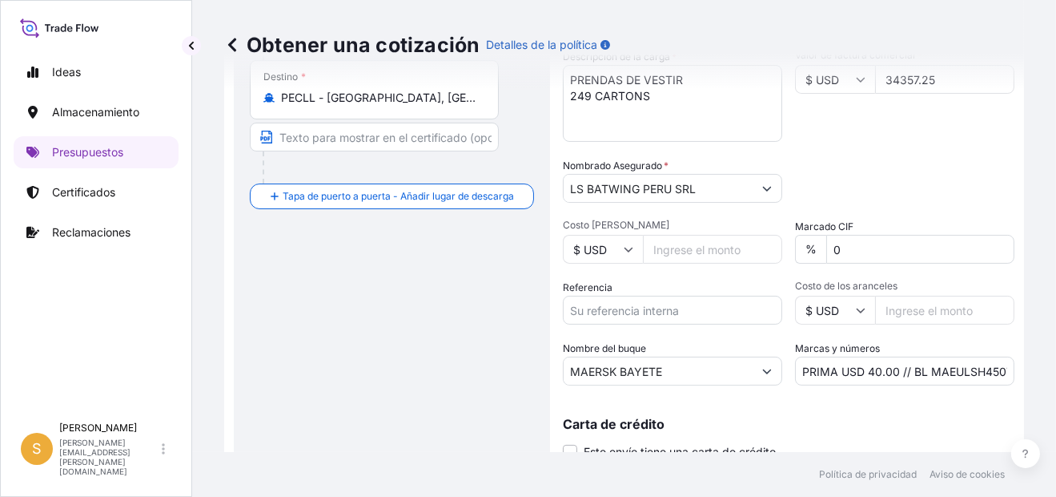
type input "34357.25"
click at [686, 310] on input "Referencia" at bounding box center [672, 310] width 219 height 29
paste input "Facturas 5076305099, 5076305103, 5076305098 y demás"
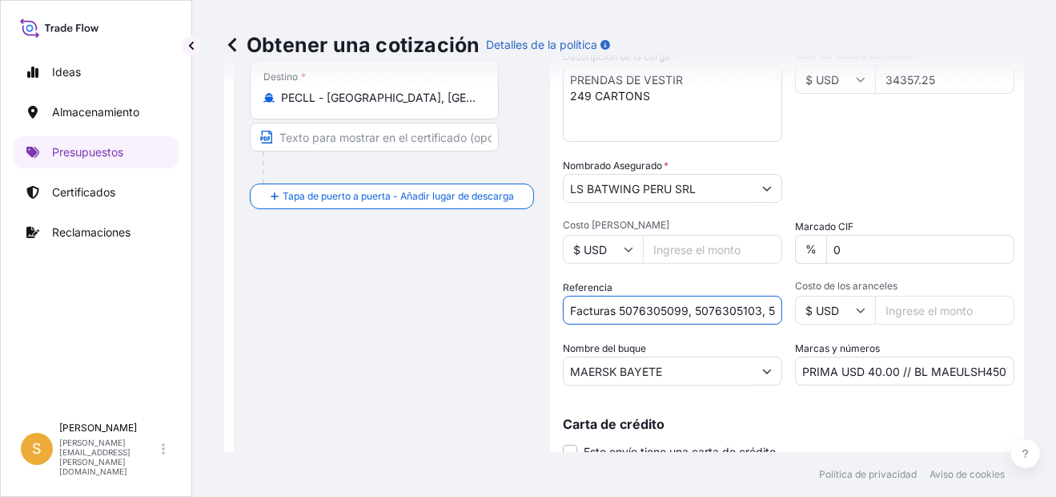
scroll to position [0, 116]
type input "Facturas 5076305099, 5076305103, 5076305098 y demás"
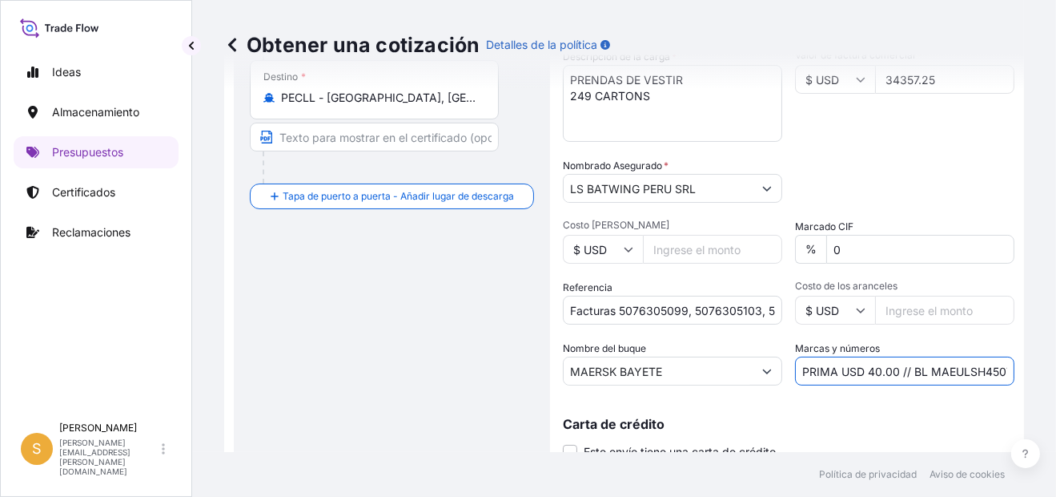
click at [893, 365] on input "PRIMA USD 40.00 // BL MAEULSH450741" at bounding box center [904, 370] width 219 height 29
paste input "120.25"
click at [962, 372] on input "PRIMA USD 120.25 // BL MAEULSH450741" at bounding box center [904, 370] width 219 height 29
click at [956, 369] on input "PRIMA USD 120.25 // BL MAEULSH450741" at bounding box center [904, 370] width 219 height 29
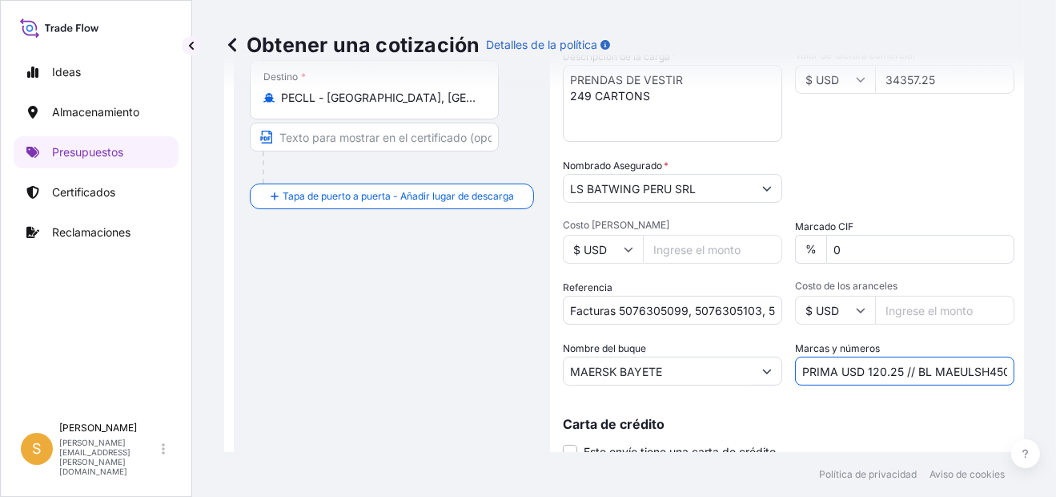
paste input "I"
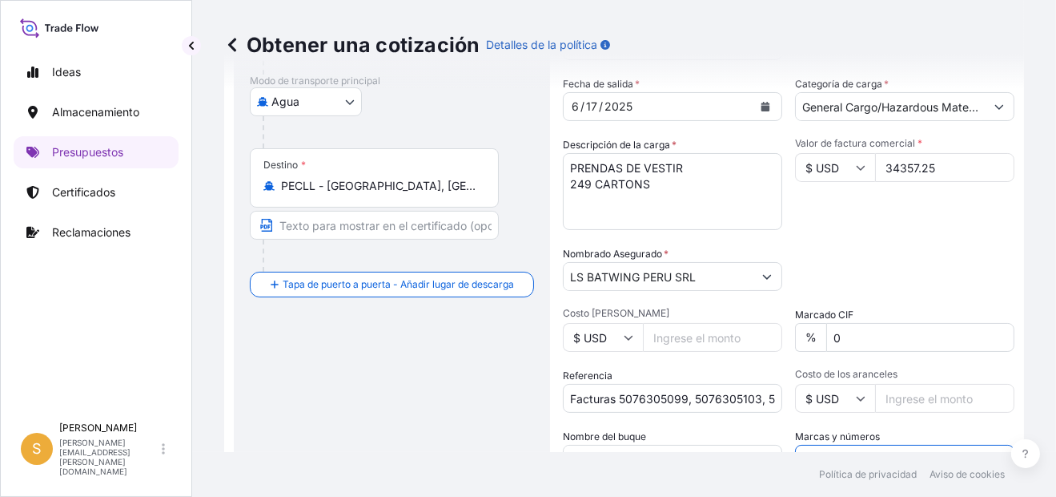
scroll to position [405, 0]
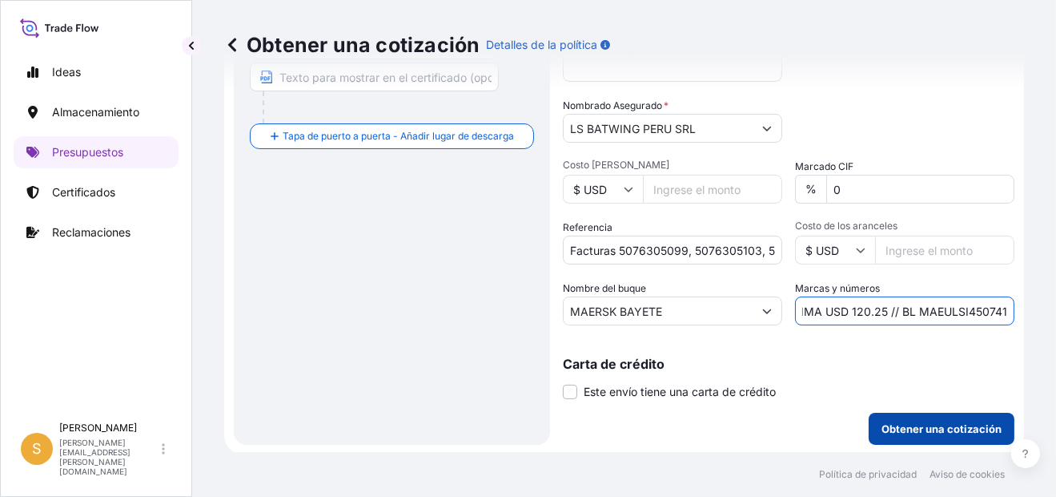
type input "PRIMA USD 120.25 // BL MAEULSI450741"
click at [952, 429] on p "Obtener una cotización" at bounding box center [942, 429] width 120 height 16
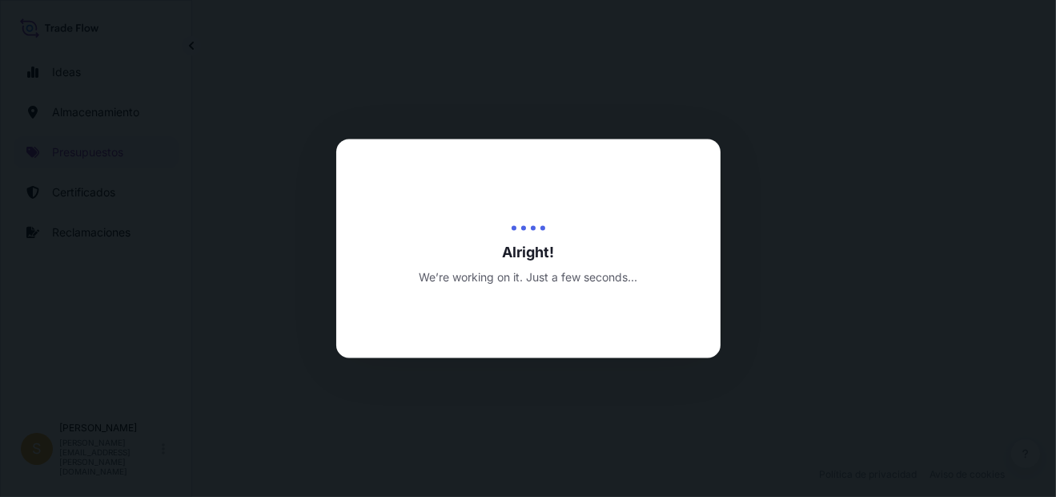
select select "Water"
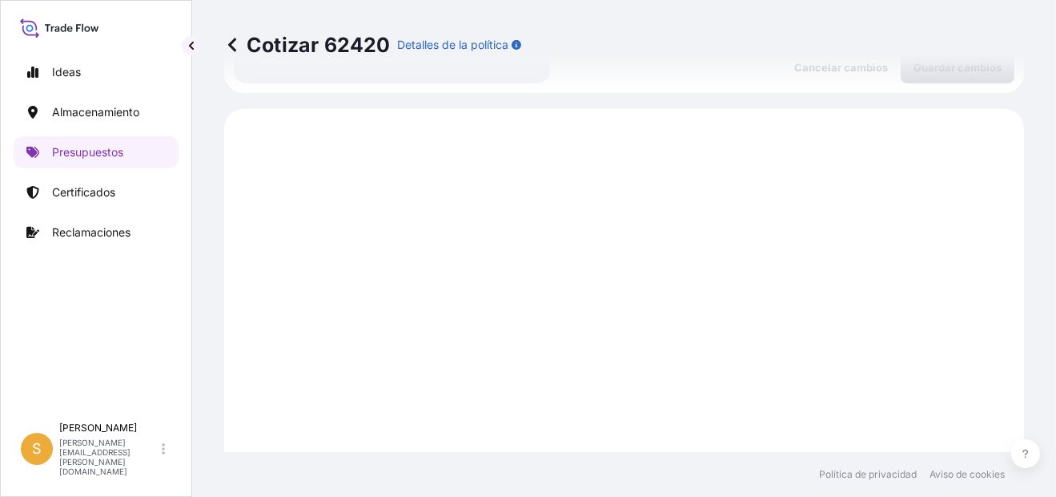
scroll to position [794, 0]
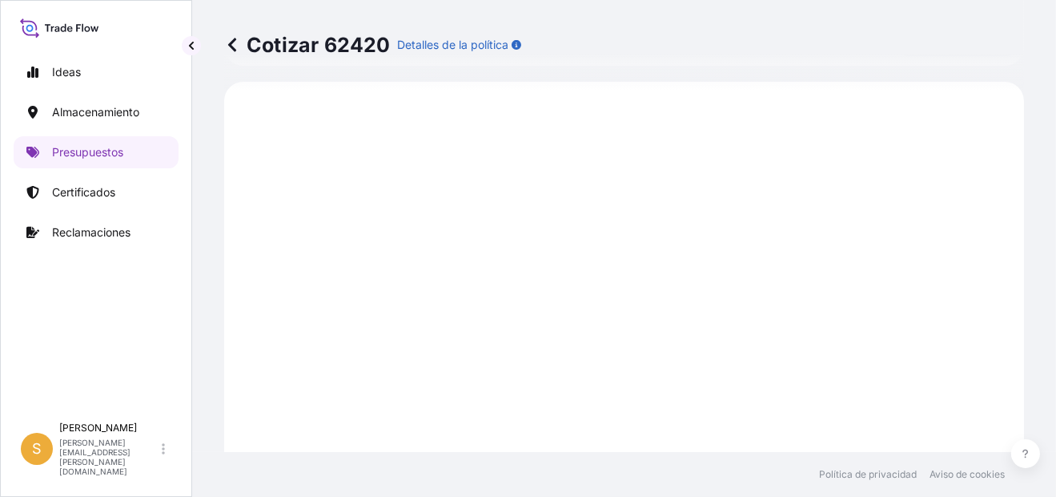
click at [115, 150] on p "Presupuestos" at bounding box center [87, 152] width 71 height 16
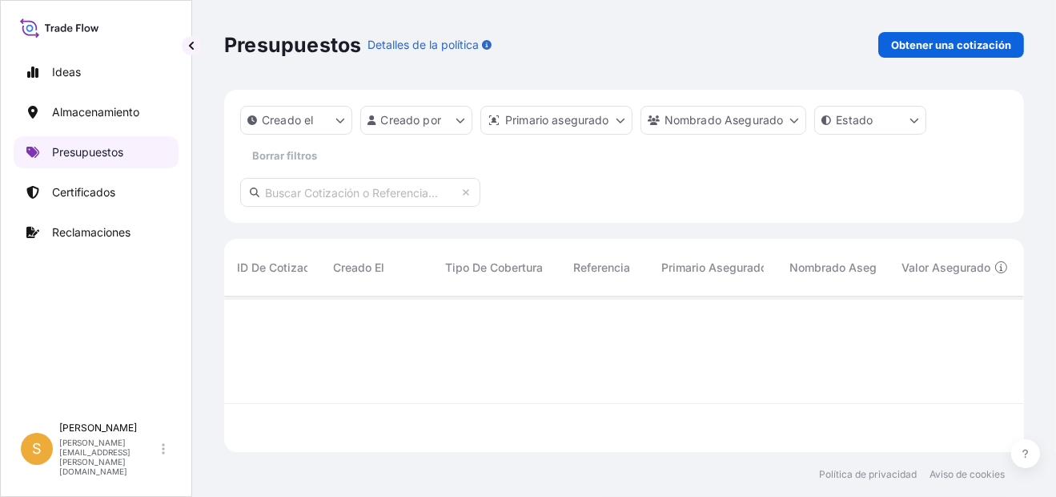
scroll to position [151, 787]
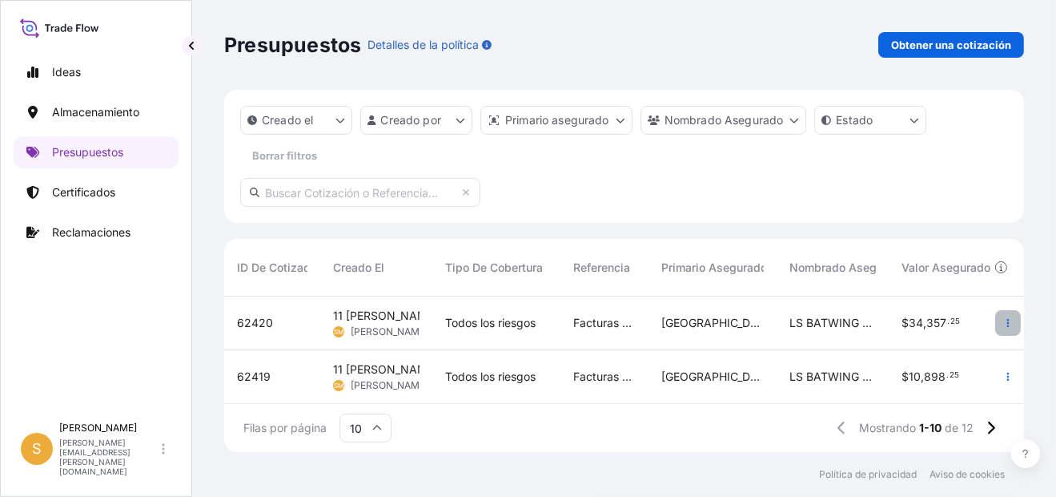
click at [1004, 324] on icon "button" at bounding box center [1009, 323] width 10 height 10
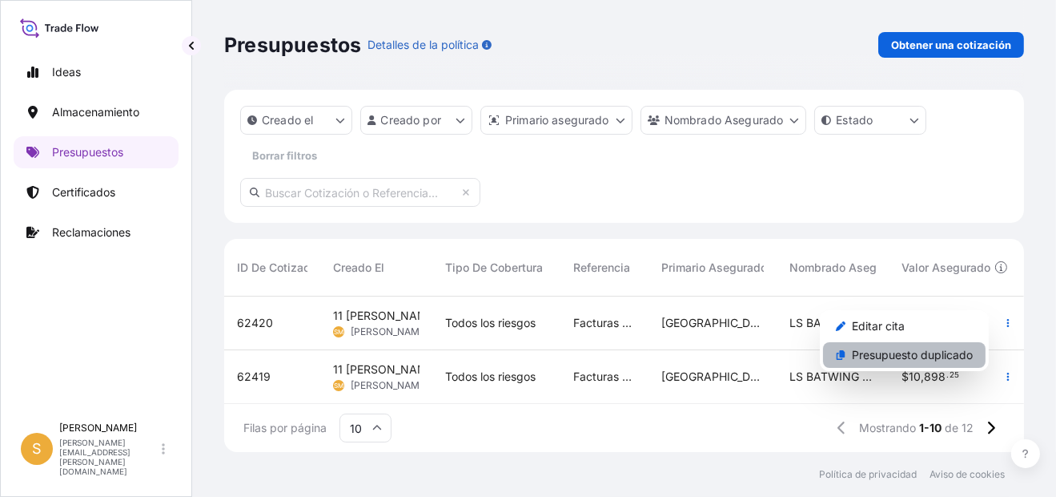
click at [960, 356] on p "Presupuesto duplicado" at bounding box center [912, 355] width 121 height 16
select select "Water"
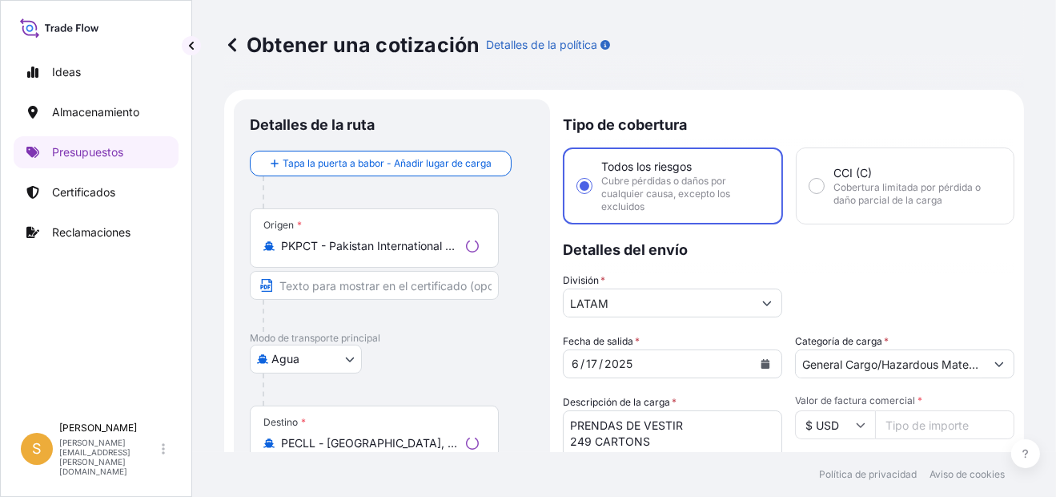
scroll to position [25, 0]
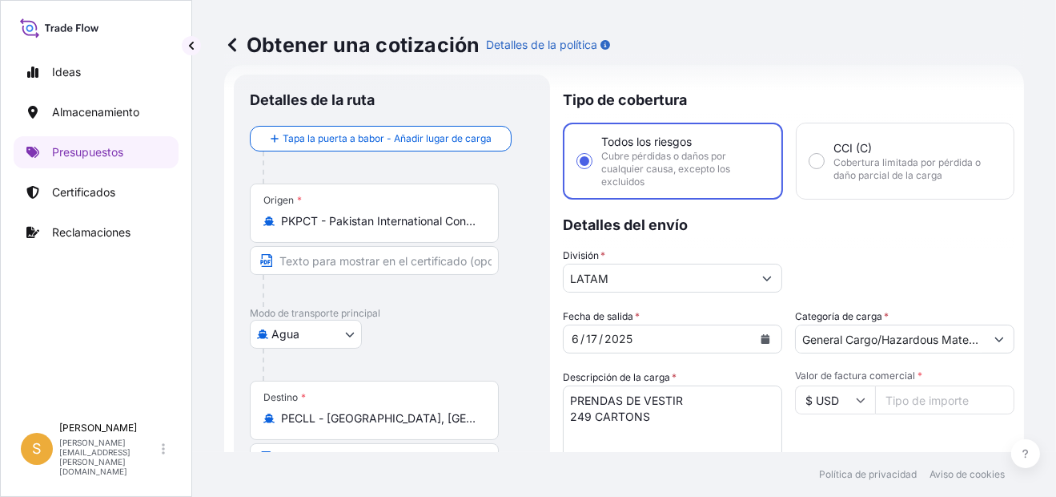
click at [895, 316] on div "Categoría de carga * General Cargo/Hazardous Material" at bounding box center [904, 330] width 219 height 45
drag, startPoint x: 925, startPoint y: 296, endPoint x: 903, endPoint y: 311, distance: 26.4
click at [904, 311] on div "Tipo de cobertura Todos los riesgos Cubre pérdidas [PERSON_NAME] por cualquier …" at bounding box center [789, 449] width 452 height 750
drag, startPoint x: 903, startPoint y: 311, endPoint x: 854, endPoint y: 275, distance: 61.4
click at [853, 277] on div "División * LATAM" at bounding box center [789, 269] width 452 height 45
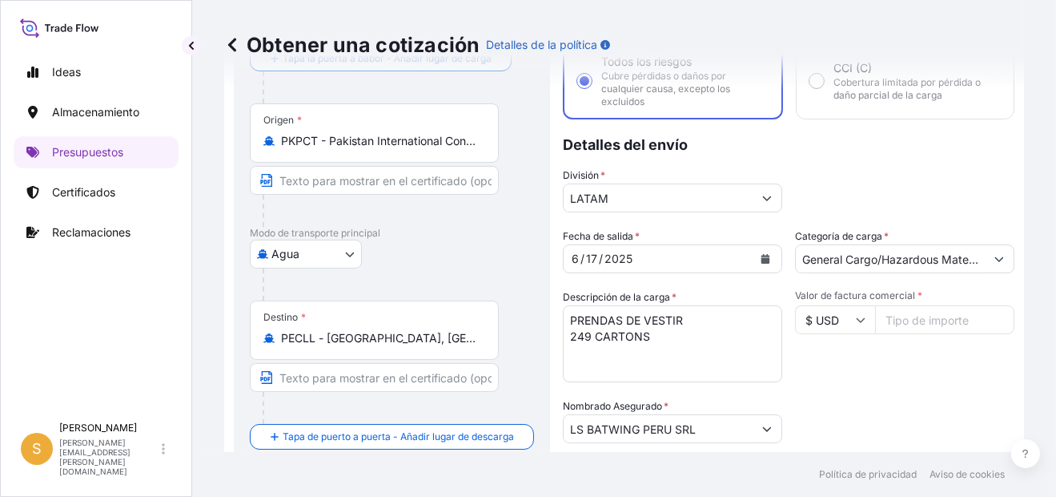
scroll to position [186, 0]
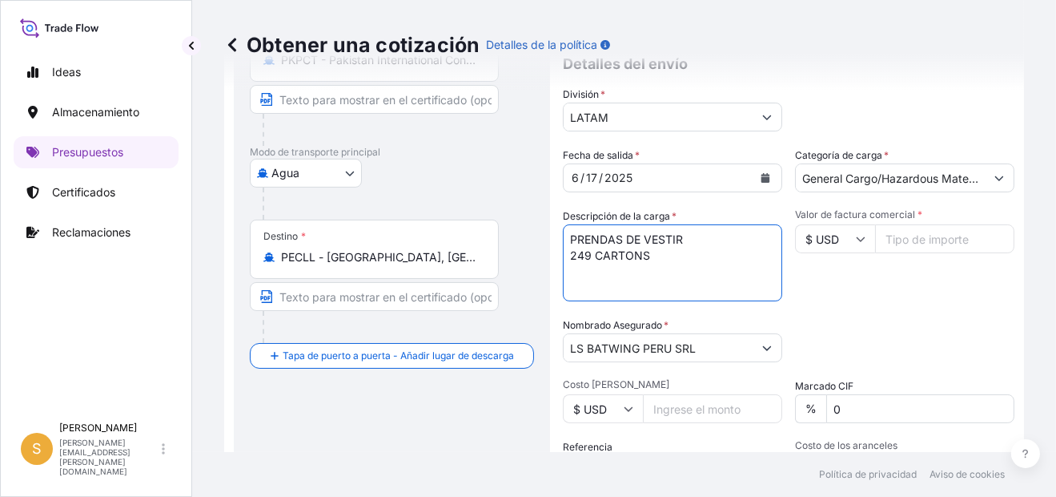
drag, startPoint x: 684, startPoint y: 265, endPoint x: 545, endPoint y: 250, distance: 139.4
click at [545, 250] on form "Detalles de la ruta Tapa la puerta a babor - Añadir lugar de carga Place of loa…" at bounding box center [624, 289] width 800 height 770
paste textarea "107"
type textarea "PRENDAS DE VESTIR 107 CARTONS"
click at [938, 243] on input "Valor de factura comercial *" at bounding box center [944, 238] width 139 height 29
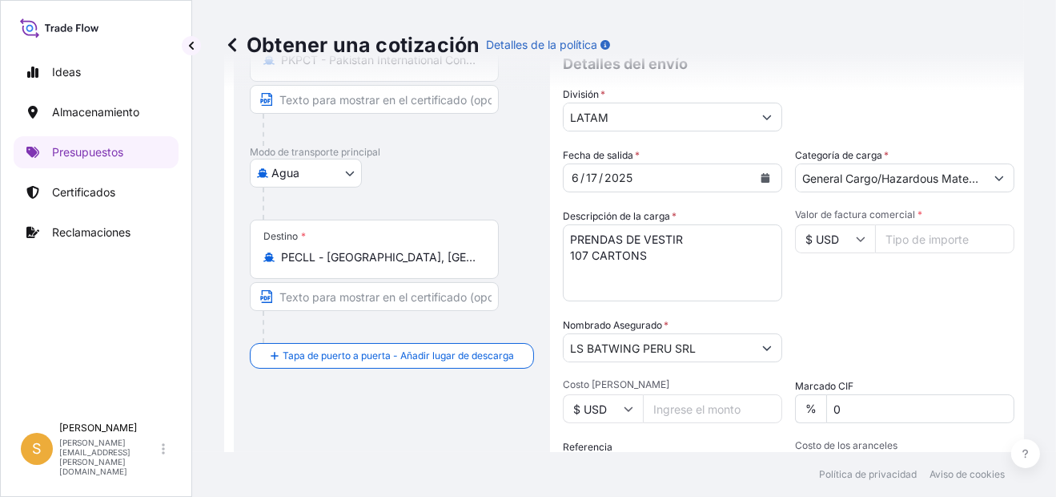
paste input "22358.45"
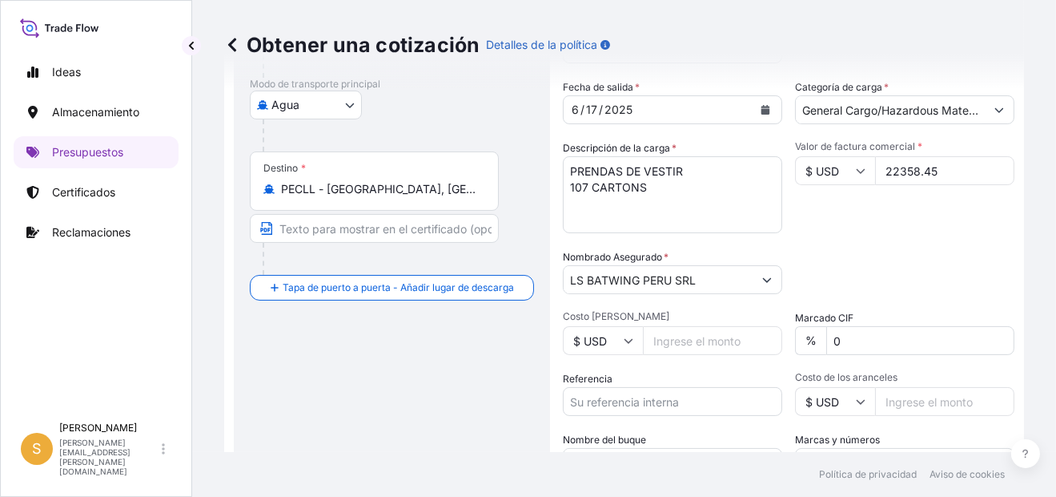
scroll to position [345, 0]
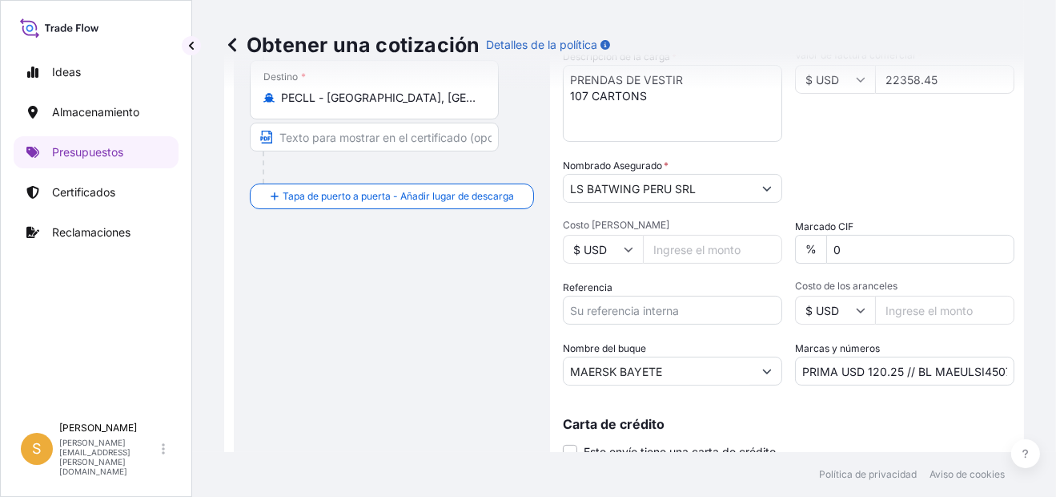
type input "22358.45"
drag, startPoint x: 680, startPoint y: 309, endPoint x: 694, endPoint y: 301, distance: 15.8
click at [680, 309] on input "Referencia" at bounding box center [672, 310] width 219 height 29
click at [696, 308] on input "Referencia" at bounding box center [672, 310] width 219 height 29
paste input "Facturas 5076198618, 5076198628, 5076198608, y demás"
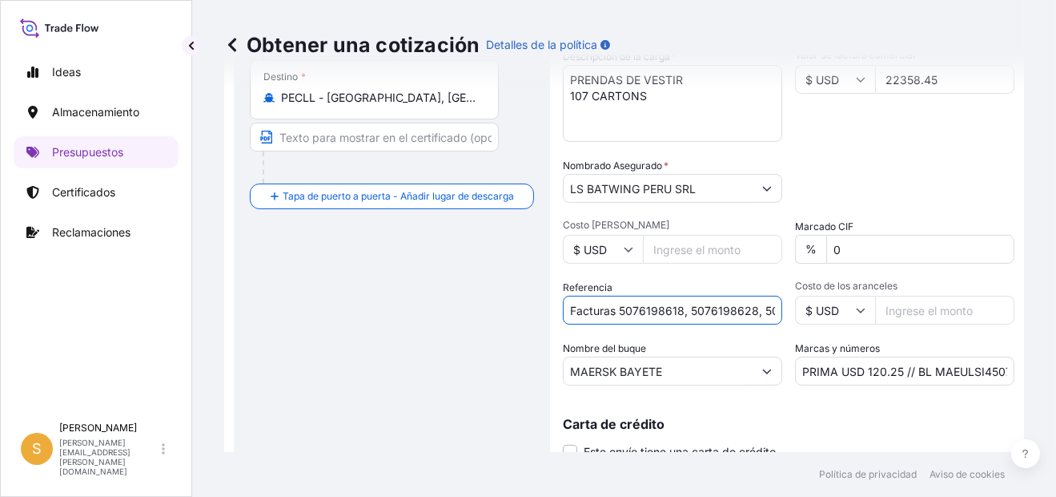
scroll to position [0, 112]
type input "Facturas 5076198618, 5076198628, 5076198608, y demás"
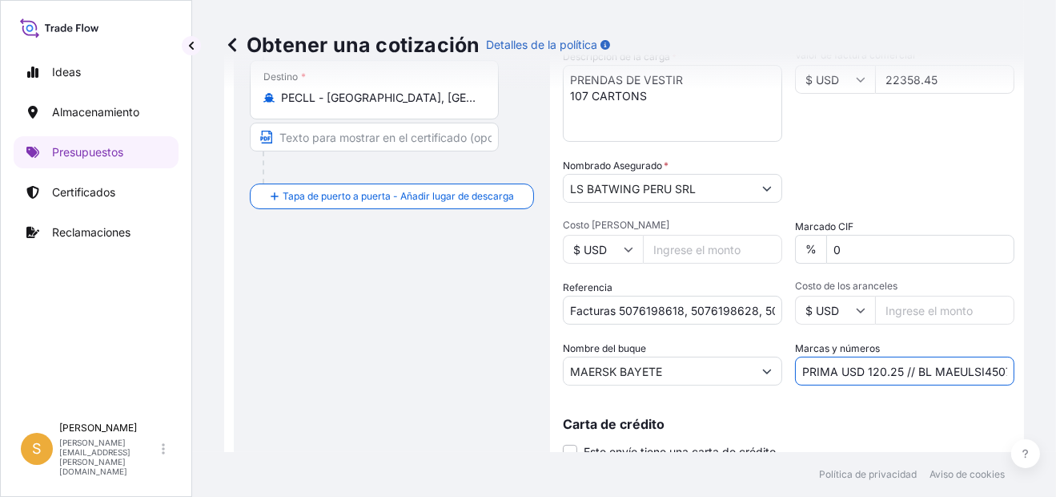
drag, startPoint x: 899, startPoint y: 369, endPoint x: 860, endPoint y: 372, distance: 38.5
click at [860, 372] on input "PRIMA USD 120.25 // BL MAEULSI450741" at bounding box center [904, 370] width 219 height 29
click at [859, 372] on input "PRIMA USD 120.25 // BL MAEULSI450741" at bounding box center [904, 370] width 219 height 29
paste input "78.25"
click at [936, 361] on input "PRIMA USD 78.25 // BL MAEULSI450741" at bounding box center [904, 370] width 219 height 29
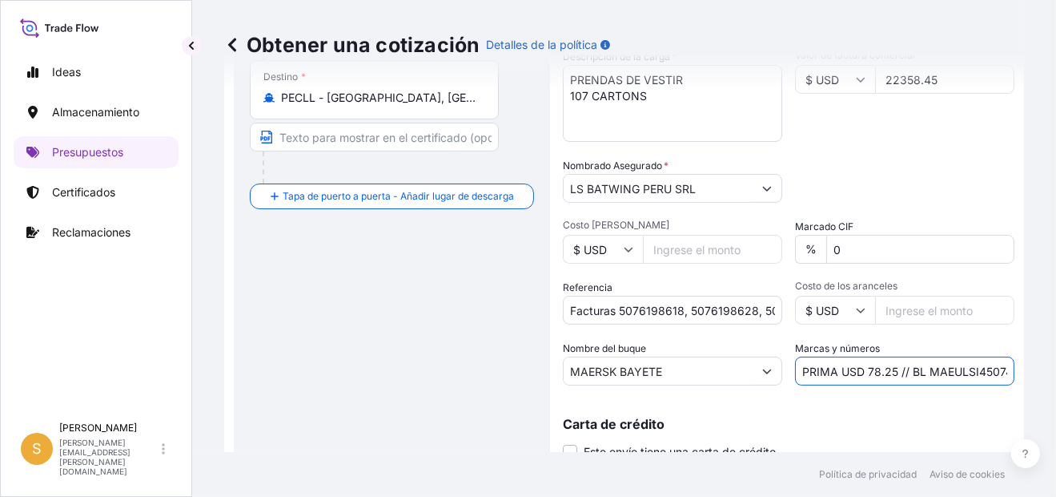
click at [936, 361] on input "PRIMA USD 78.25 // BL MAEULSI450741" at bounding box center [904, 370] width 219 height 29
paste input "B"
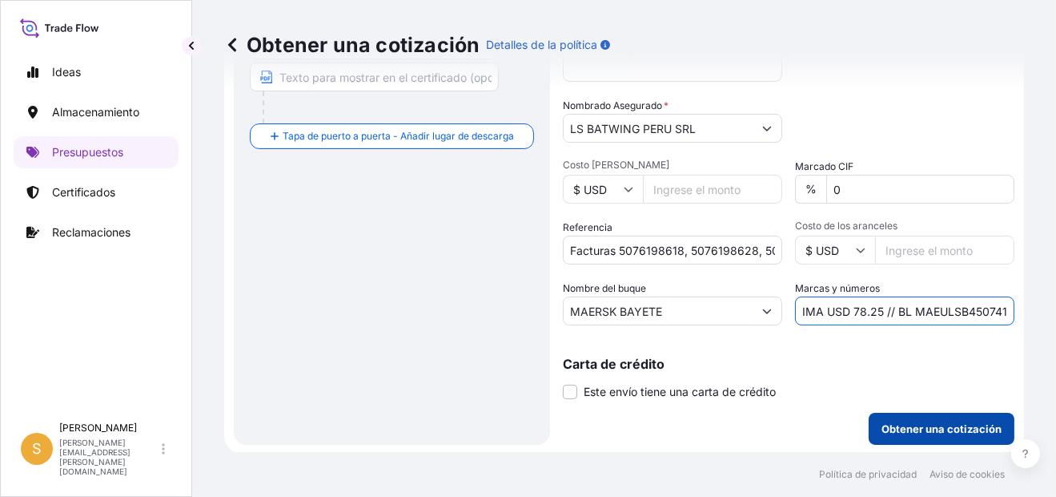
type input "PRIMA USD 78.25 // BL MAEULSB450741"
click at [932, 412] on button "Obtener una cotización" at bounding box center [942, 428] width 146 height 32
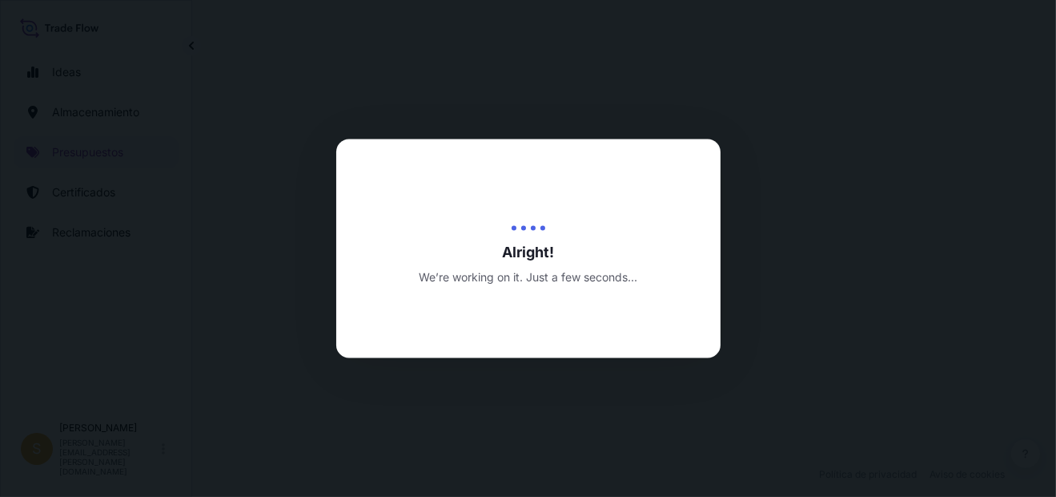
select select "Water"
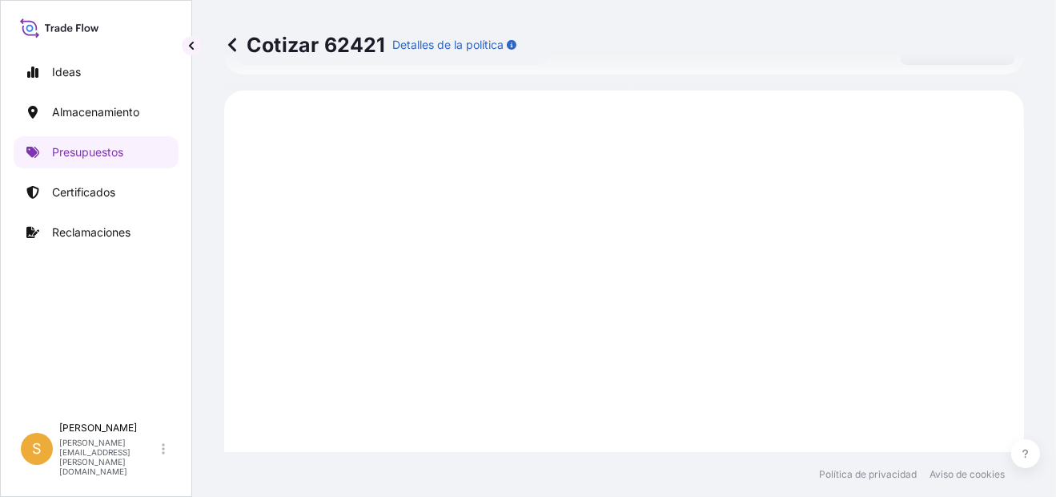
scroll to position [794, 0]
click at [87, 150] on p "Presupuestos" at bounding box center [87, 152] width 71 height 16
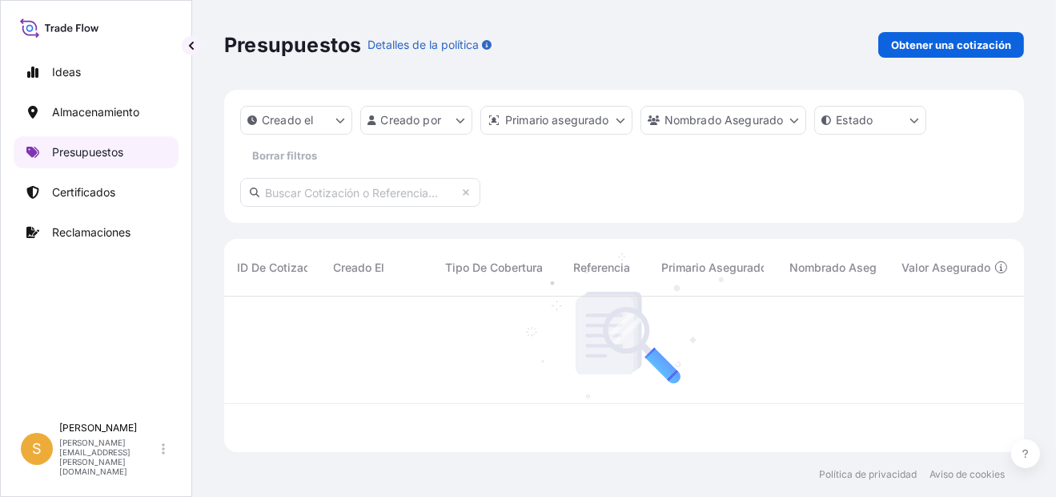
scroll to position [151, 787]
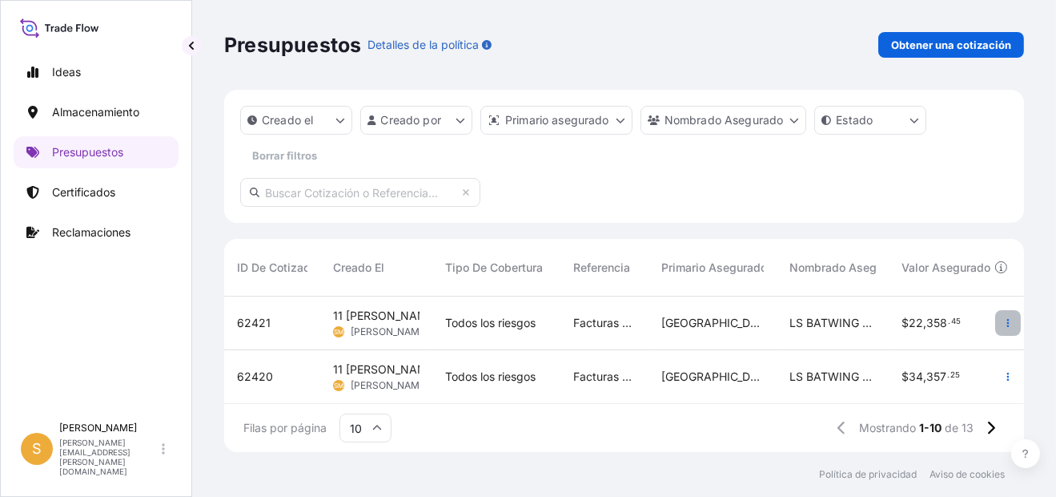
click at [1004, 324] on icon "button" at bounding box center [1009, 323] width 10 height 10
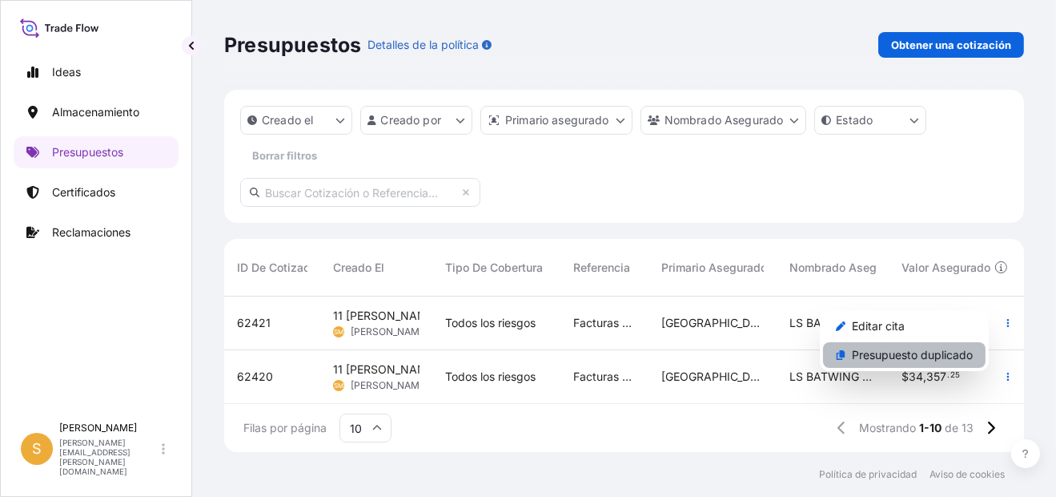
click at [875, 355] on p "Presupuesto duplicado" at bounding box center [912, 355] width 121 height 16
select select "Water"
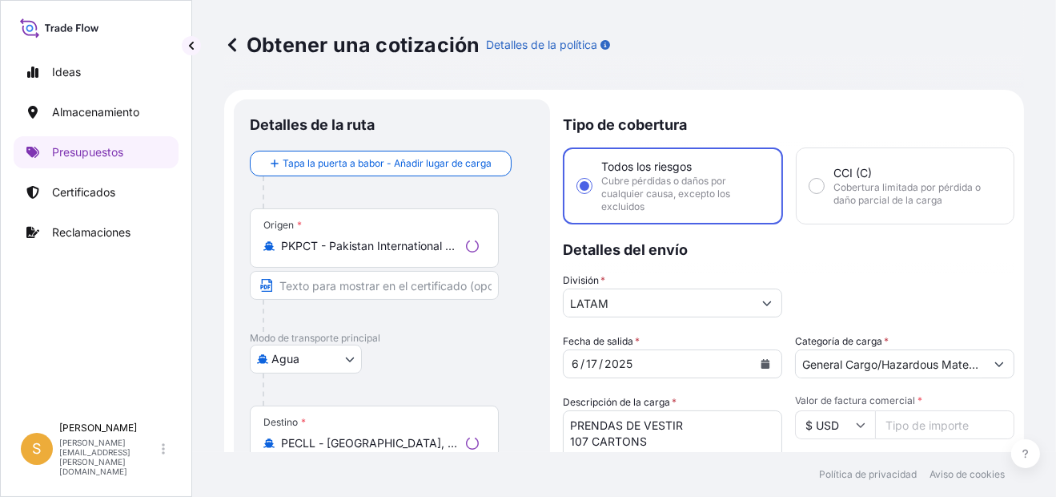
scroll to position [25, 0]
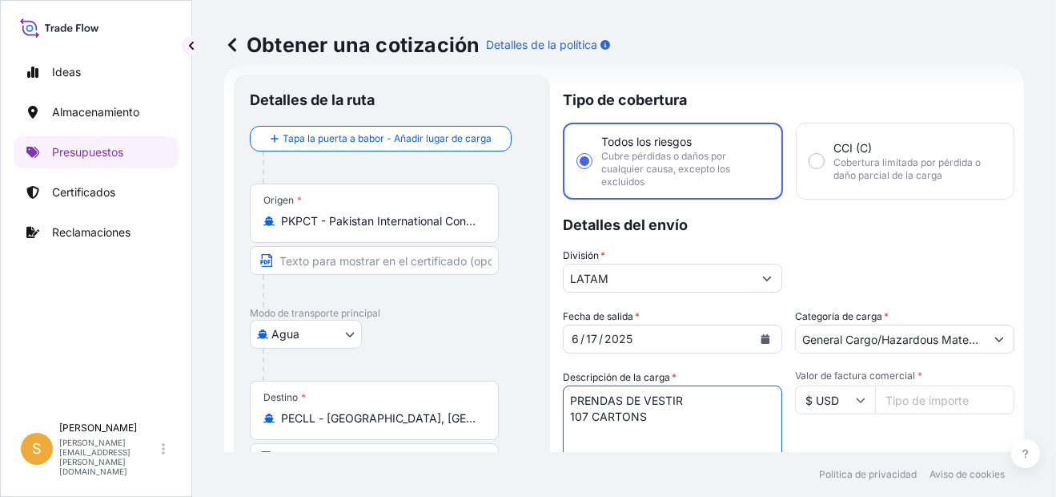
drag, startPoint x: 674, startPoint y: 413, endPoint x: 567, endPoint y: 417, distance: 106.6
click at [567, 417] on textarea "PRENDAS DE VESTIR 107 CARTONS" at bounding box center [672, 423] width 219 height 77
paste textarea "32 CARTONS"
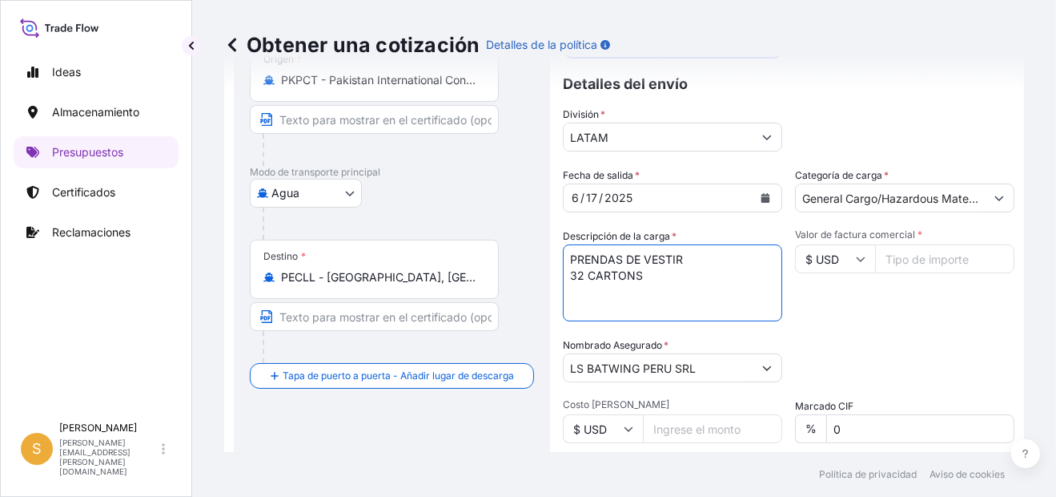
scroll to position [186, 0]
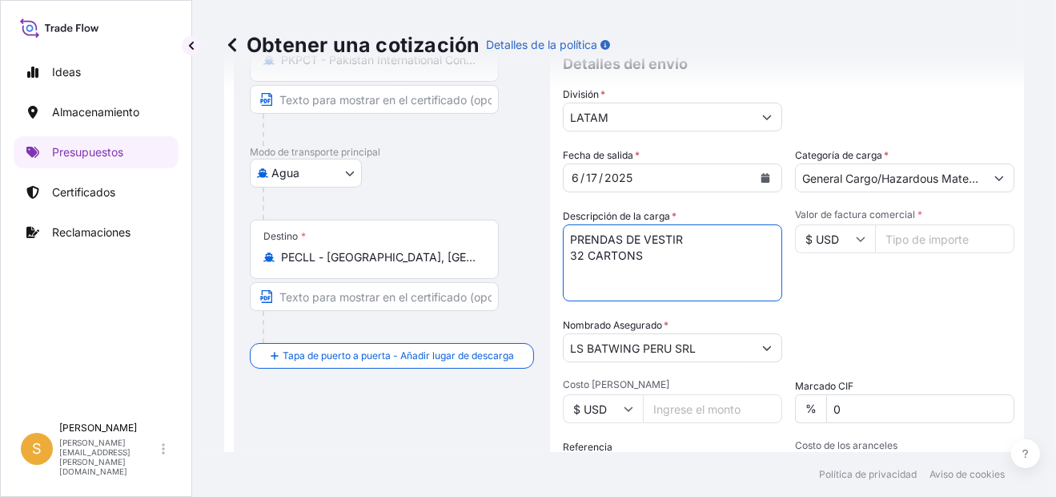
type textarea "PRENDAS DE VESTIR 32 CARTONS"
click at [927, 226] on input "Valor de factura comercial *" at bounding box center [944, 238] width 139 height 29
paste input "6987.52"
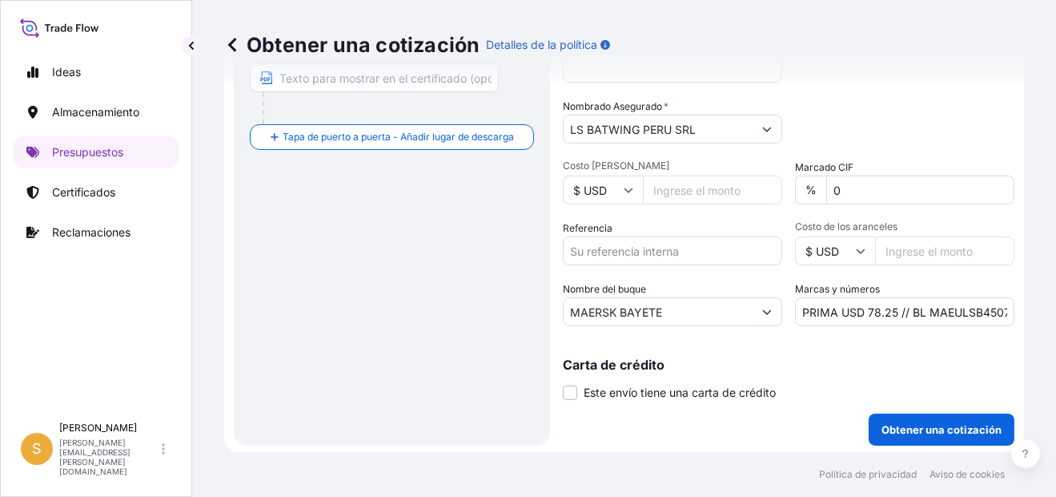
scroll to position [405, 0]
type input "6987.52"
click at [694, 250] on input "Referencia" at bounding box center [672, 249] width 219 height 29
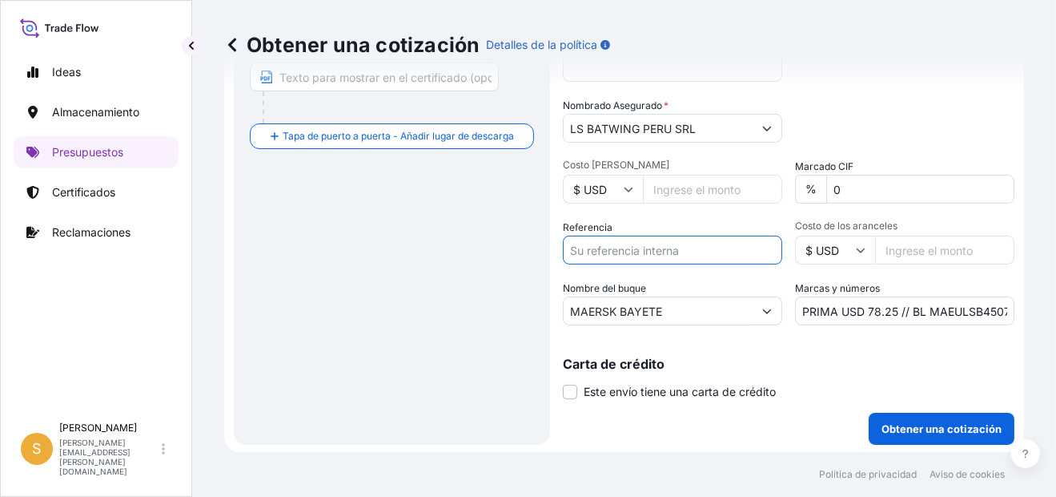
paste input "Facturas 5076198625, 5076198611"
type input "Facturas 5076198625, 5076198611"
click at [933, 308] on input "PRIMA USD 78.25 // BL MAEULSB450741" at bounding box center [904, 310] width 219 height 29
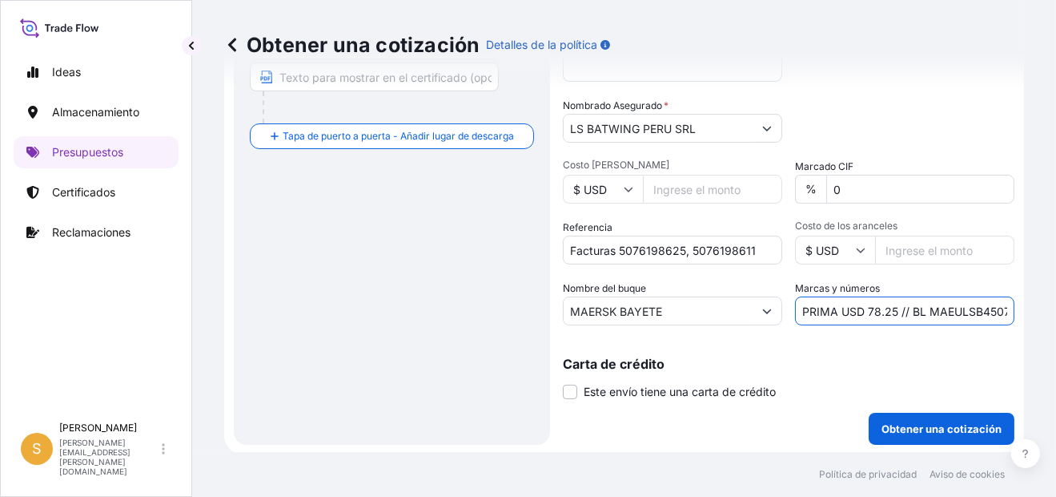
click at [933, 308] on input "PRIMA USD 78.25 // BL MAEULSB450741" at bounding box center [904, 310] width 219 height 29
paste input "E"
drag, startPoint x: 870, startPoint y: 306, endPoint x: 844, endPoint y: 299, distance: 26.6
click at [844, 299] on input "PRIMA USD 78.25 // BL MAEULSE450741" at bounding box center [904, 310] width 219 height 29
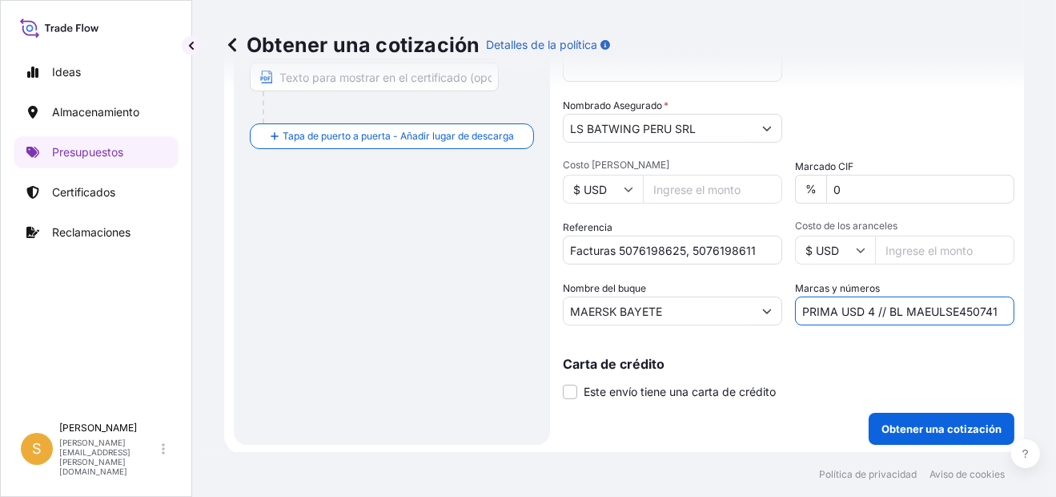
scroll to position [0, 0]
type input "PRIMA USD 40.00 // BL MAEULSE450741"
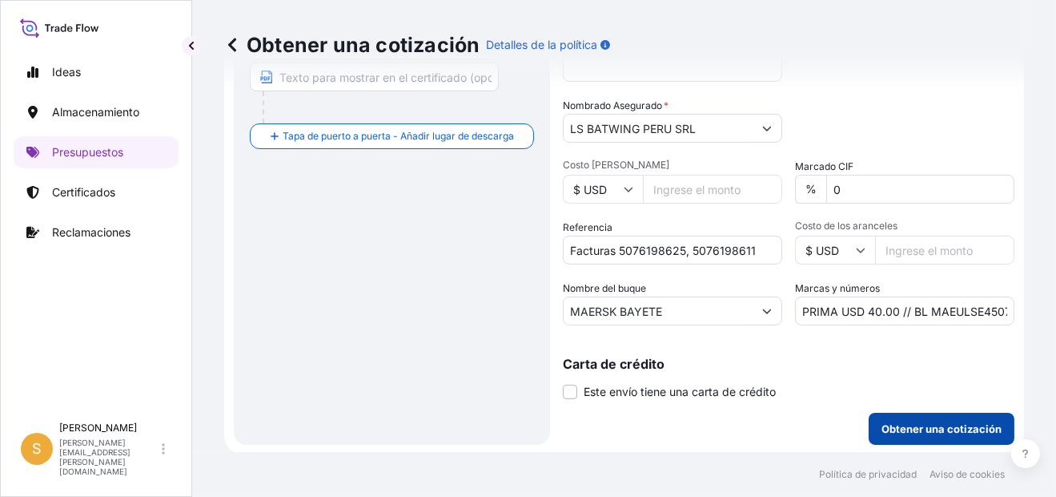
click at [908, 426] on p "Obtener una cotización" at bounding box center [942, 429] width 120 height 16
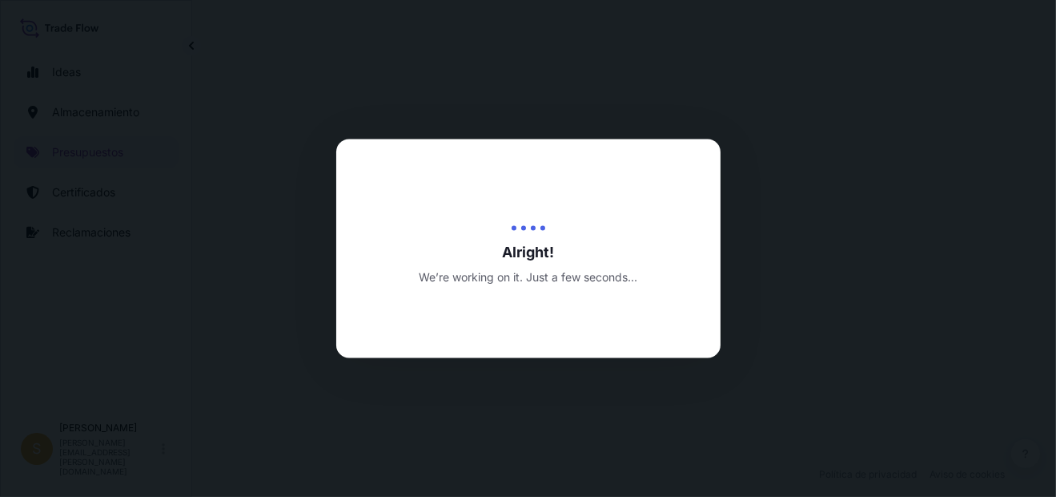
select select "Water"
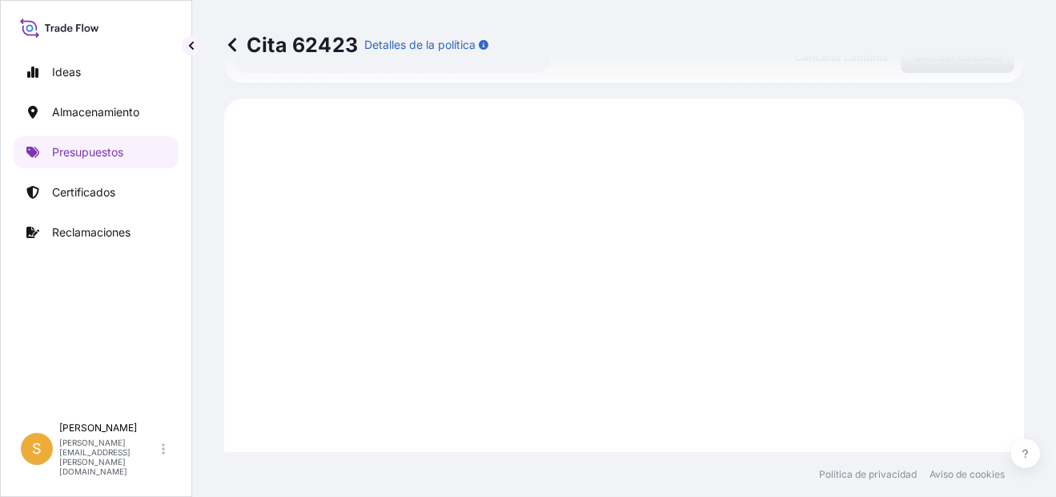
scroll to position [794, 0]
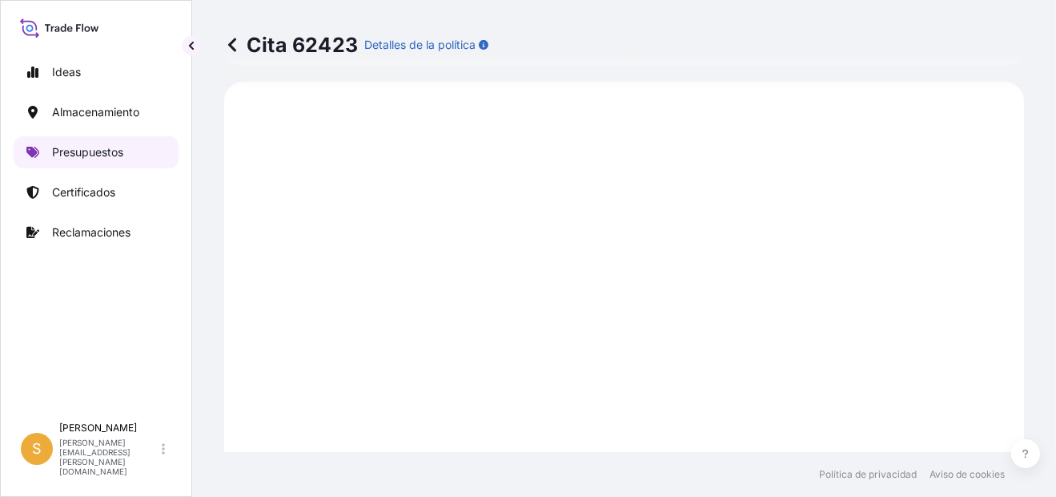
click at [101, 153] on p "Presupuestos" at bounding box center [87, 152] width 71 height 16
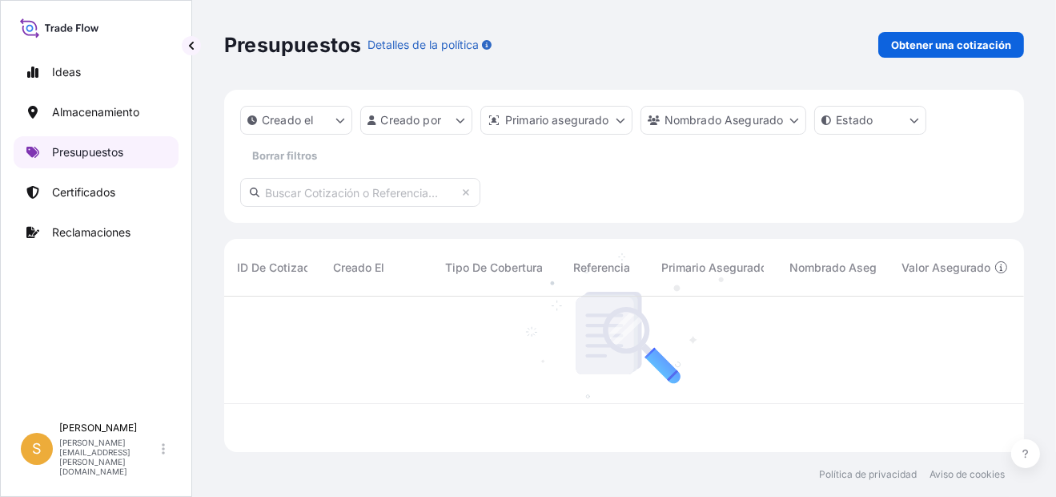
scroll to position [151, 787]
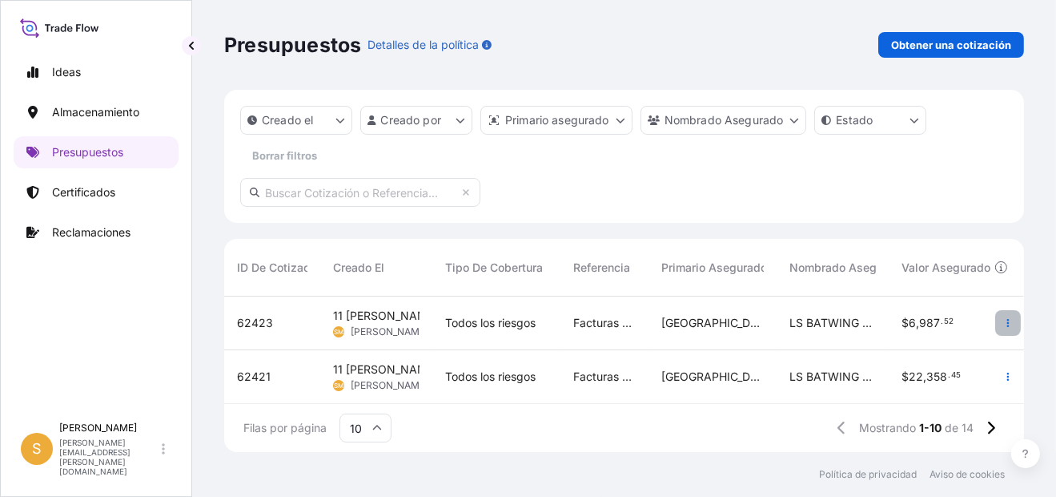
click at [1004, 321] on icon "button" at bounding box center [1009, 323] width 10 height 10
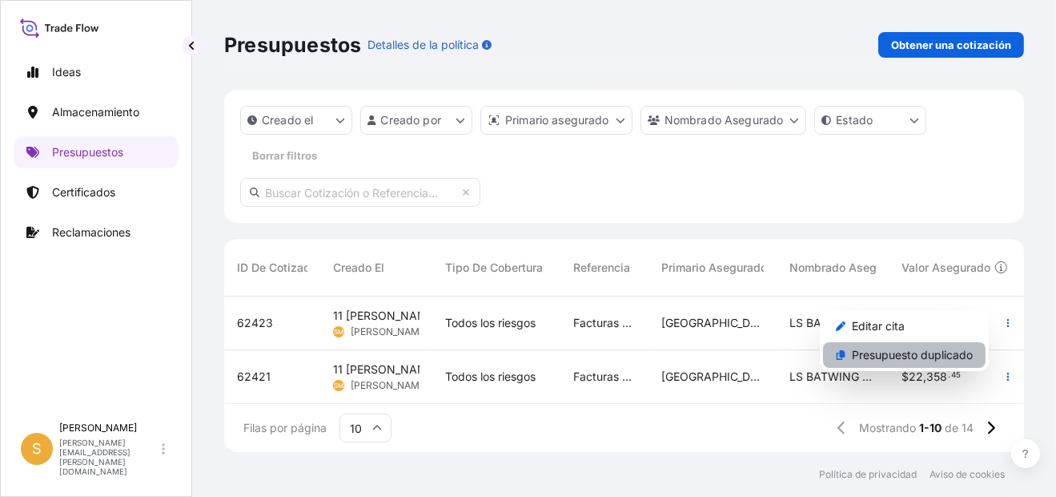
click at [924, 356] on p "Presupuesto duplicado" at bounding box center [912, 355] width 121 height 16
select select "Water"
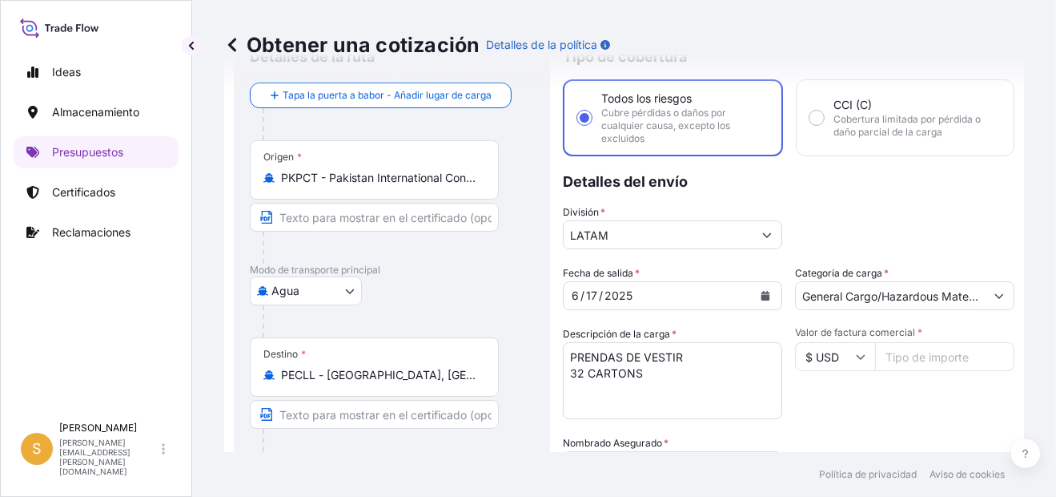
scroll to position [105, 0]
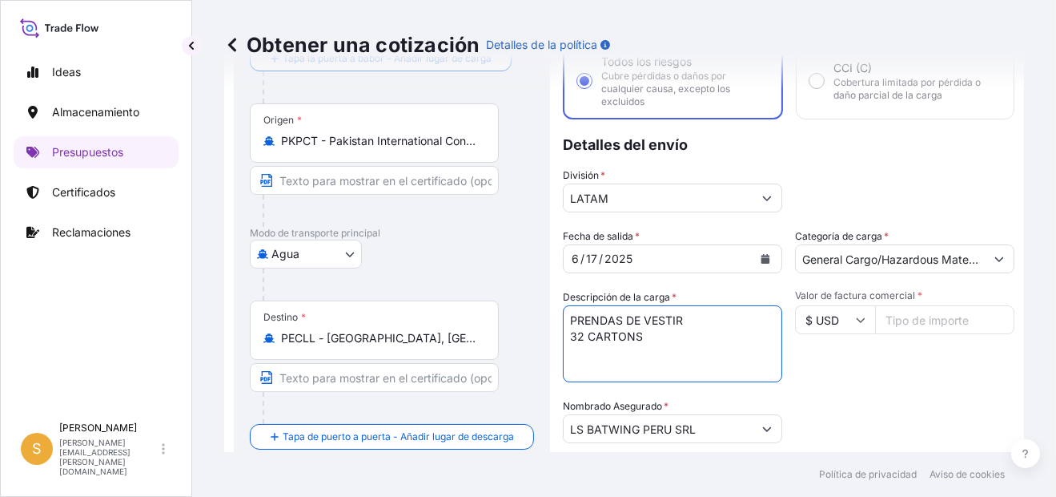
drag, startPoint x: 650, startPoint y: 341, endPoint x: 547, endPoint y: 341, distance: 103.3
click at [547, 341] on form "Detalles de la ruta Tapa la puerta a babor - Añadir lugar de carga Place of loa…" at bounding box center [624, 370] width 800 height 770
paste textarea "15 CARTONS"
type textarea "PRENDAS DE VESTIR 15 CARTONS"
click at [924, 321] on input "Valor de factura comercial *" at bounding box center [944, 319] width 139 height 29
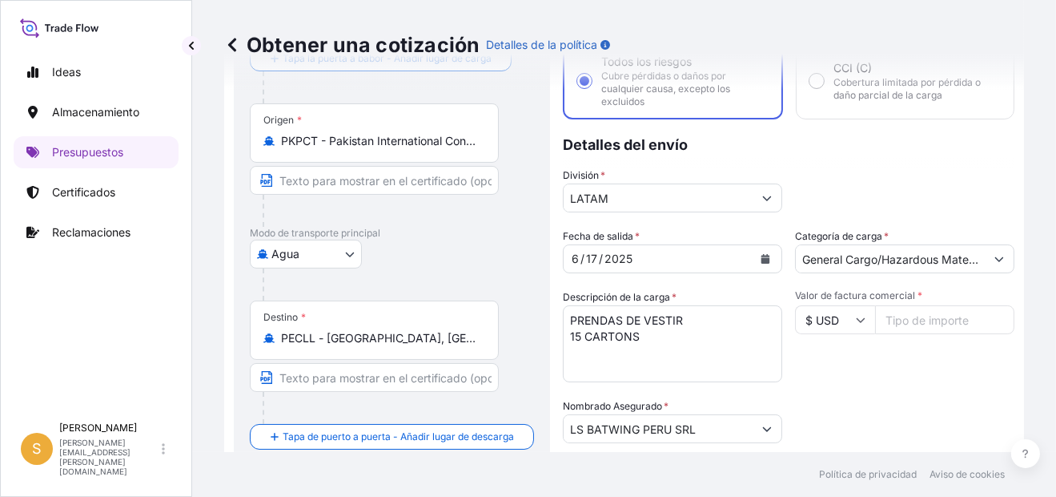
paste input "2868.55"
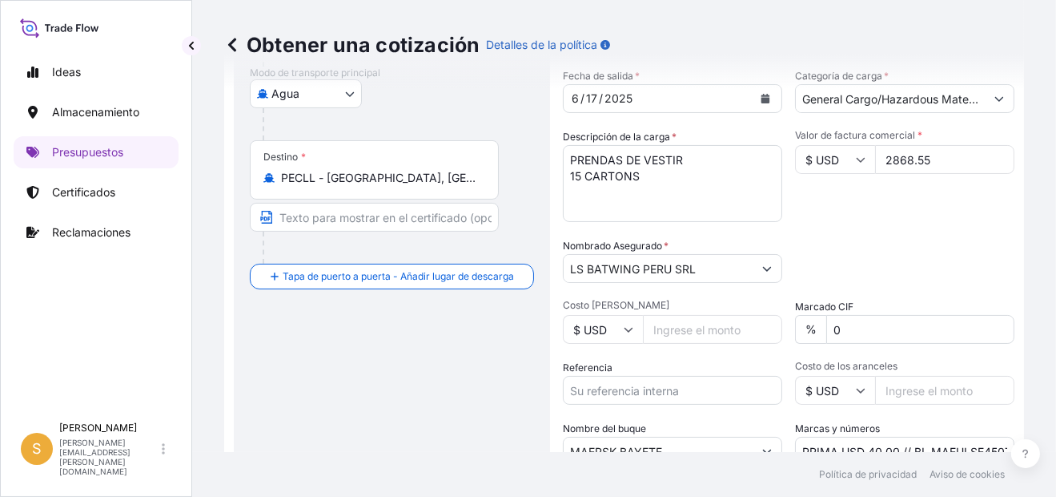
scroll to position [345, 0]
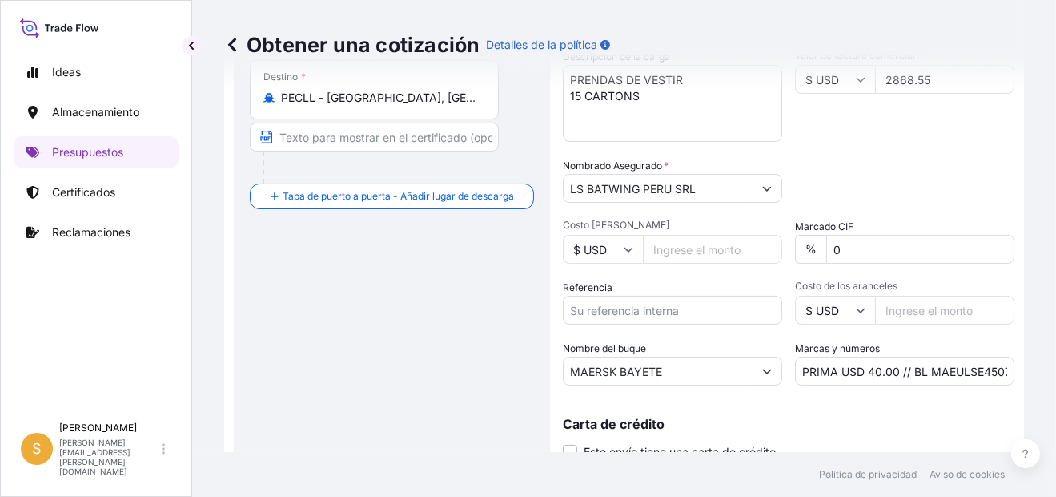
type input "2868.55"
click at [650, 296] on input "Referencia" at bounding box center [672, 310] width 219 height 29
paste input "Factura 5076198630"
type input "Factura 5076198630"
click at [961, 367] on input "PRIMA USD 40.00 // BL MAEULSE450741" at bounding box center [904, 370] width 219 height 29
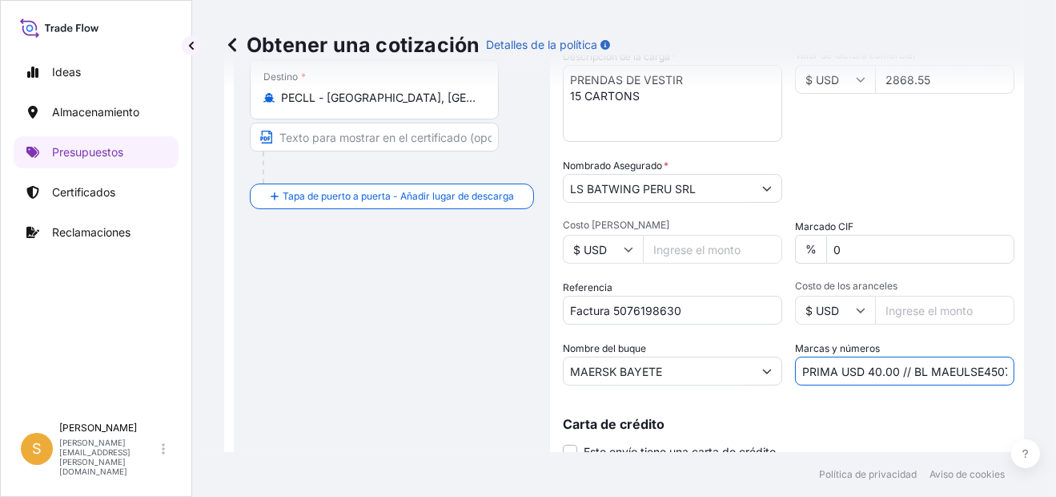
click at [961, 367] on input "PRIMA USD 40.00 // BL MAEULSE450741" at bounding box center [904, 370] width 219 height 29
paste input "F"
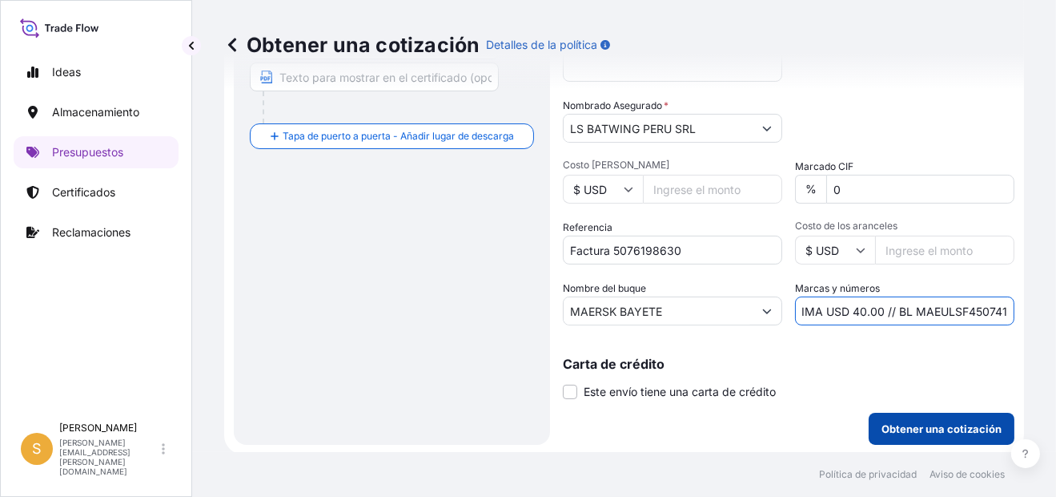
type input "PRIMA USD 40.00 // BL MAEULSF450741"
click at [961, 421] on p "Obtener una cotización" at bounding box center [942, 429] width 120 height 16
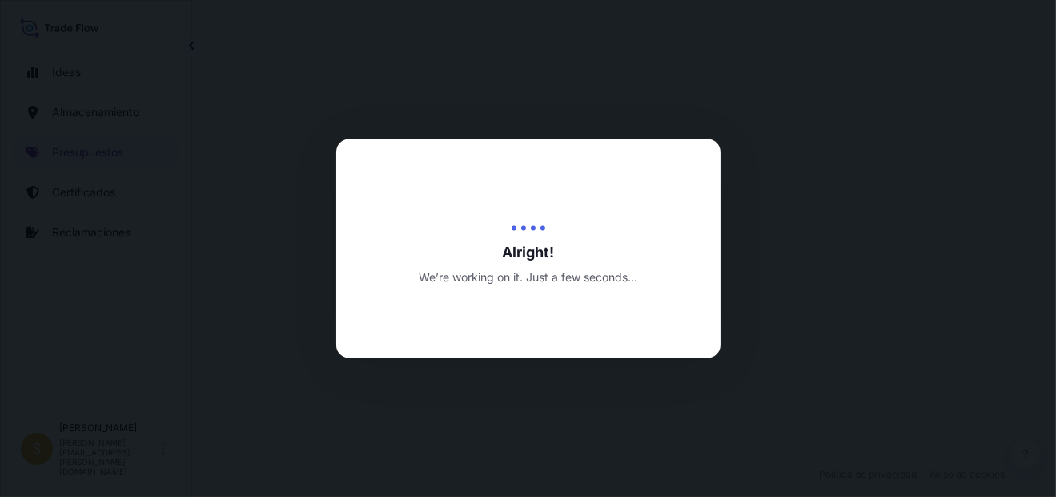
select select "Water"
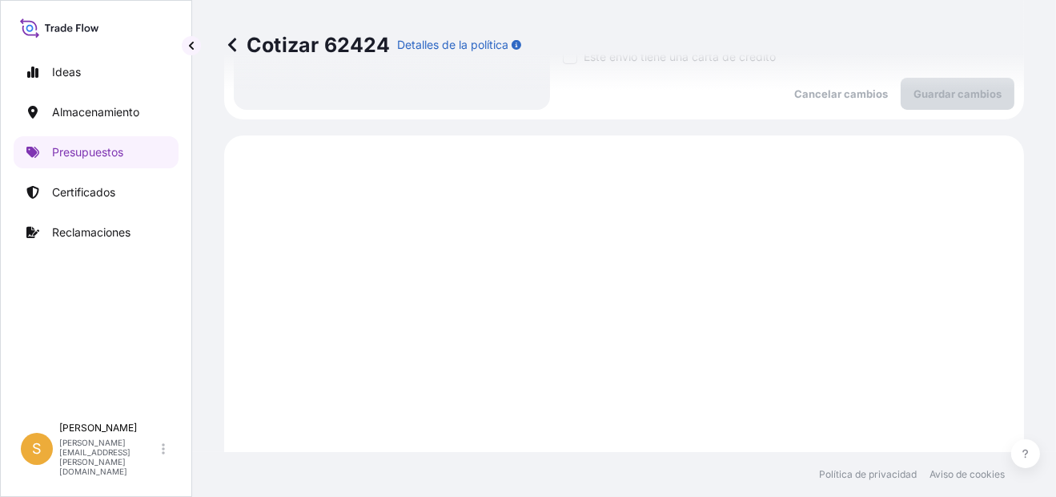
scroll to position [794, 0]
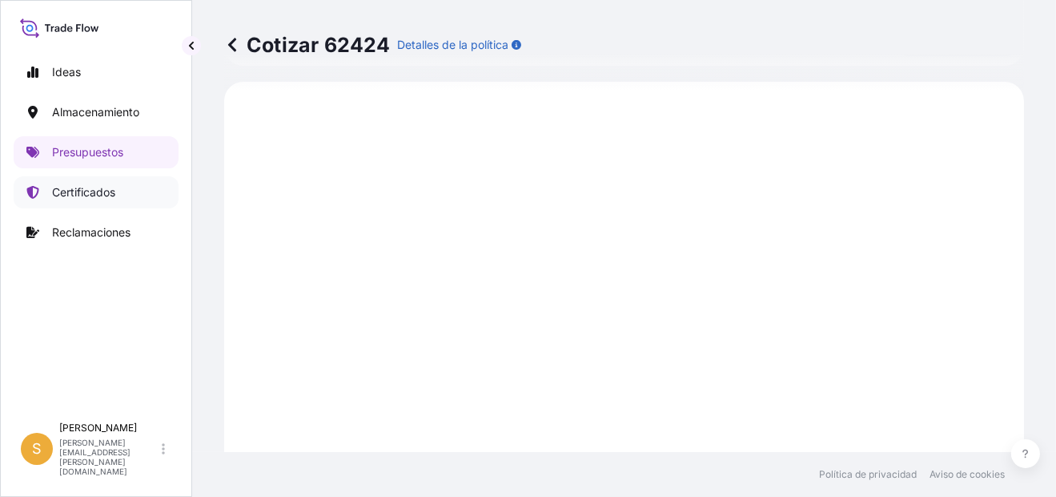
click at [65, 195] on p "Certificados" at bounding box center [83, 192] width 63 height 16
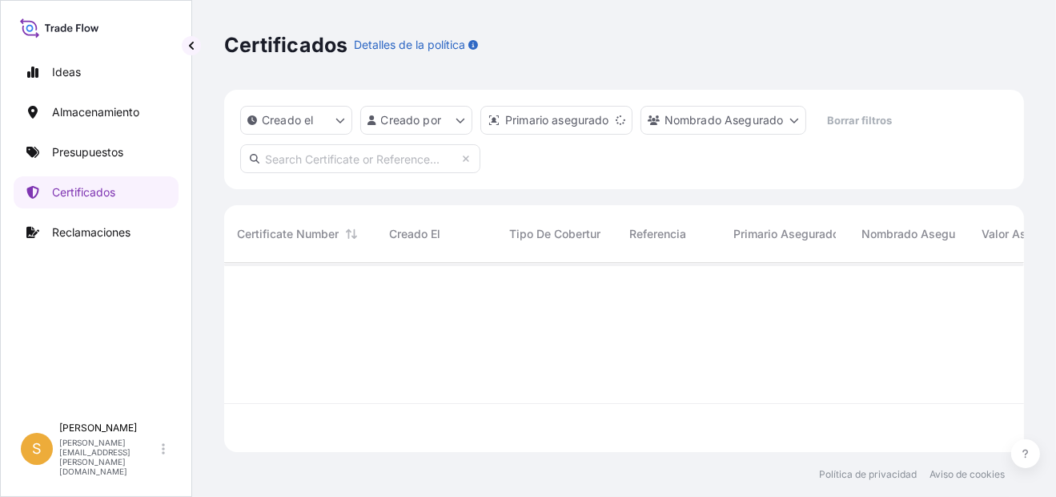
scroll to position [186, 787]
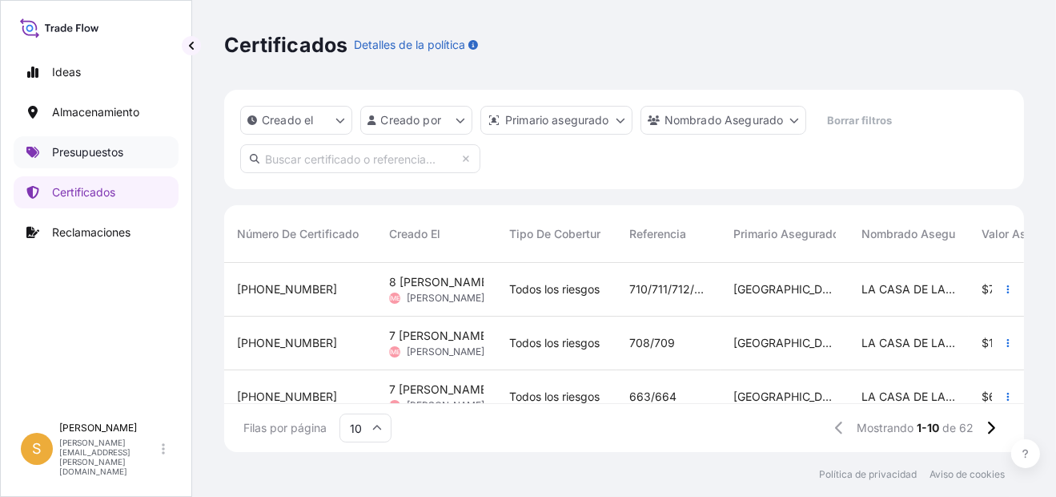
click at [117, 142] on link "Presupuestos" at bounding box center [96, 152] width 165 height 32
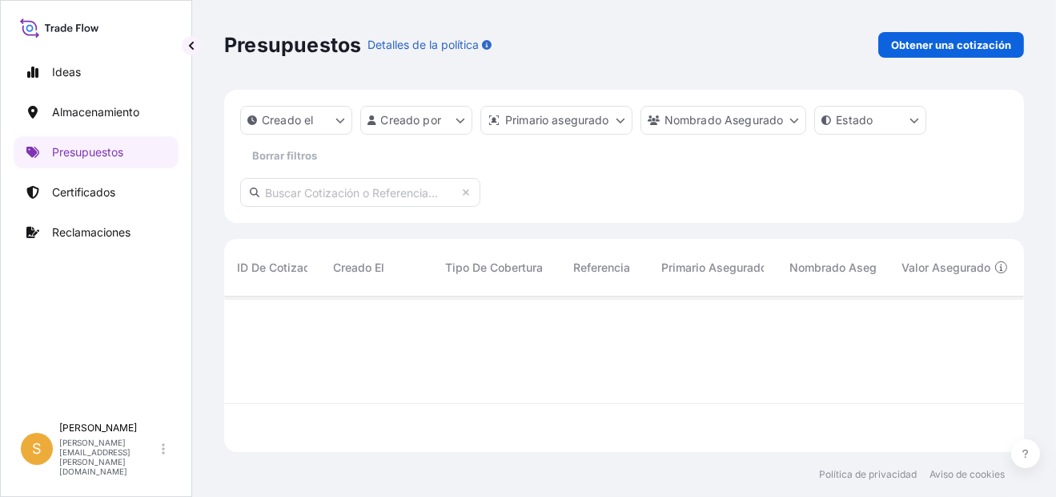
scroll to position [151, 787]
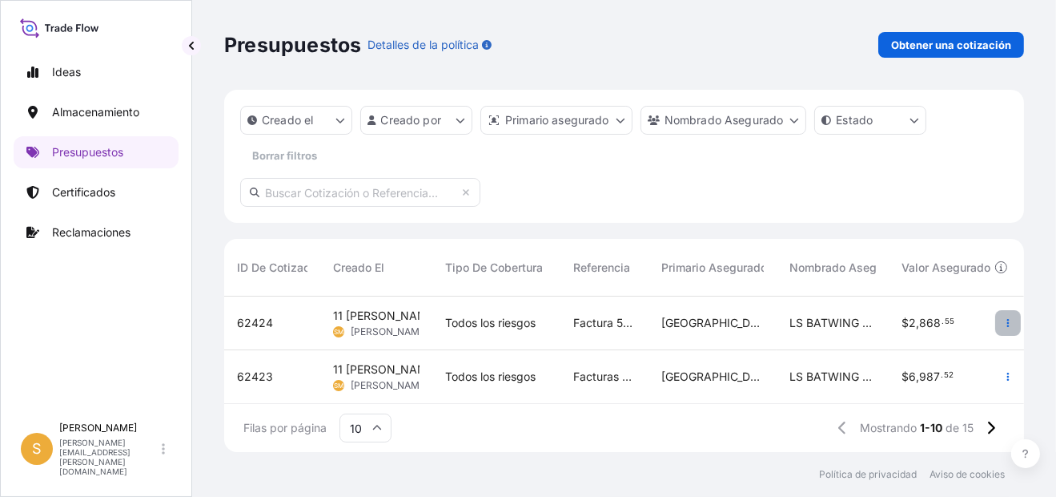
click at [996, 320] on button "button" at bounding box center [1009, 323] width 26 height 26
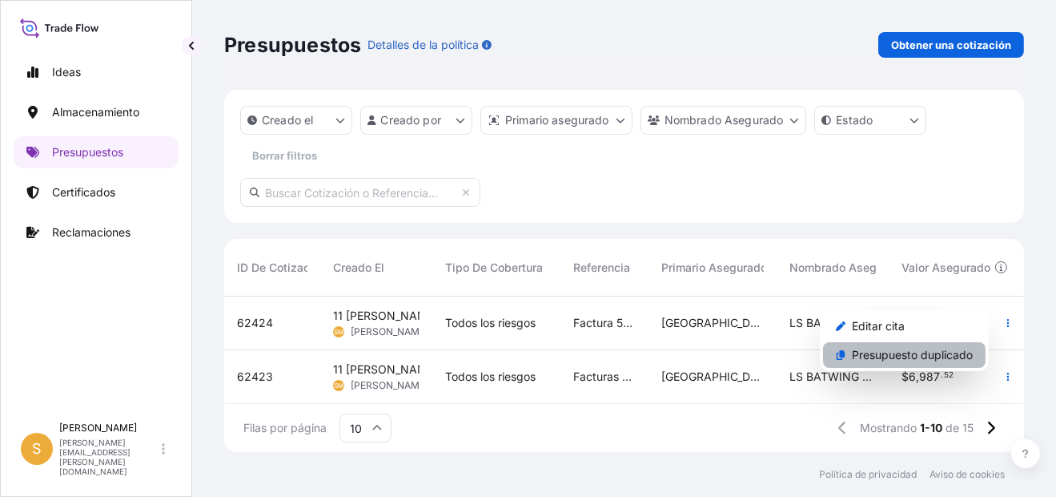
click at [907, 355] on p "Presupuesto duplicado" at bounding box center [912, 355] width 121 height 16
select select "Water"
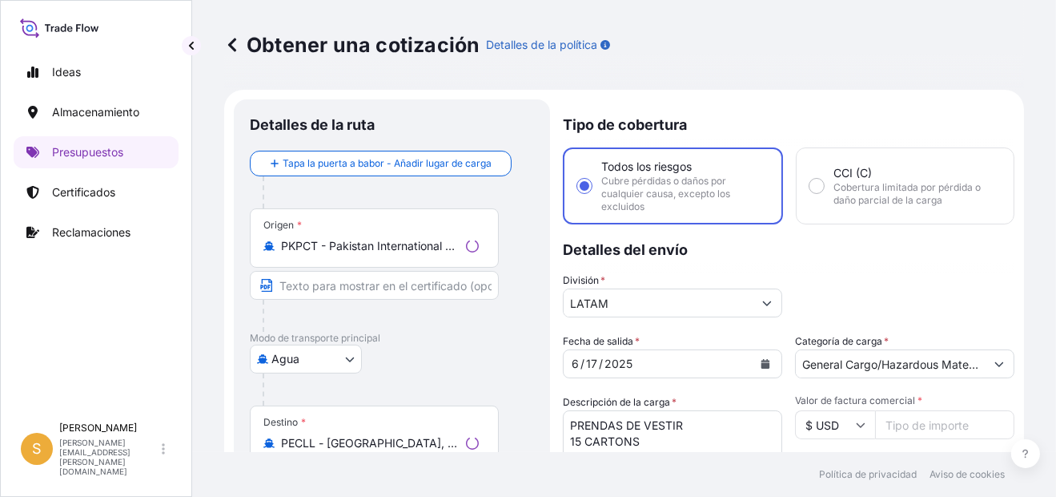
scroll to position [25, 0]
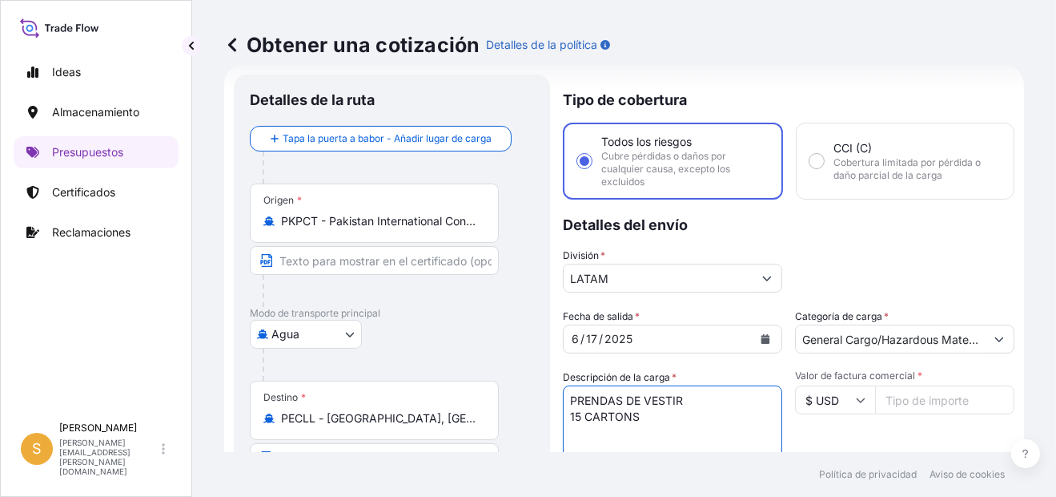
drag, startPoint x: 670, startPoint y: 417, endPoint x: 549, endPoint y: 412, distance: 121.8
click at [549, 412] on form "Detalles de la ruta Tapa la puerta a babor - Añadir lugar de carga Place of loa…" at bounding box center [624, 450] width 800 height 770
paste textarea "32 CARTONS"
type textarea "PRENDAS DE VESTIR 32 CARTONS"
click at [907, 408] on input "Valor de factura comercial *" at bounding box center [944, 399] width 139 height 29
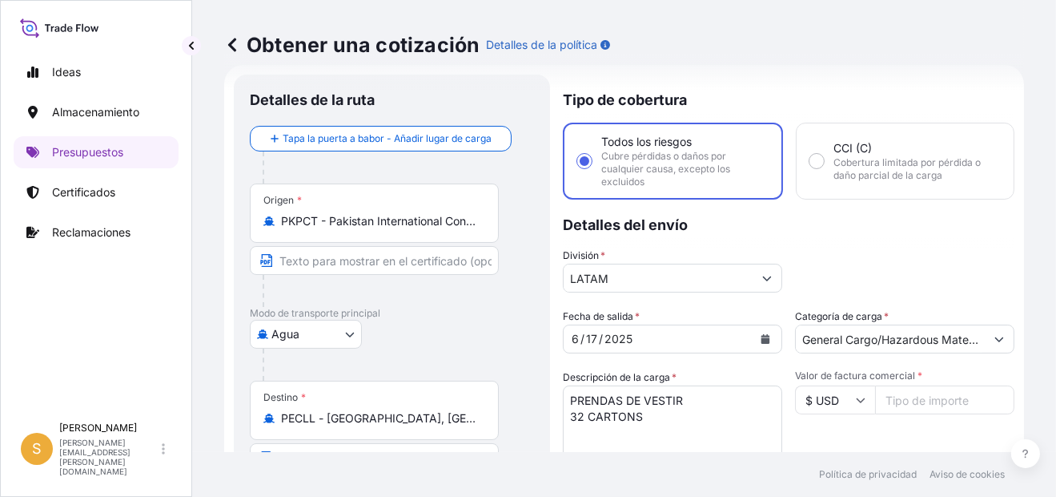
paste input "4613.78"
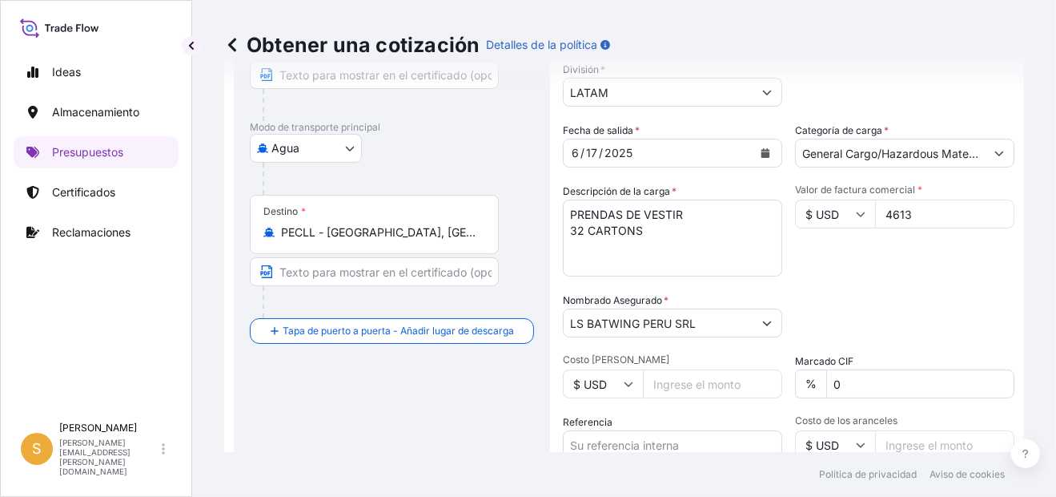
scroll to position [265, 0]
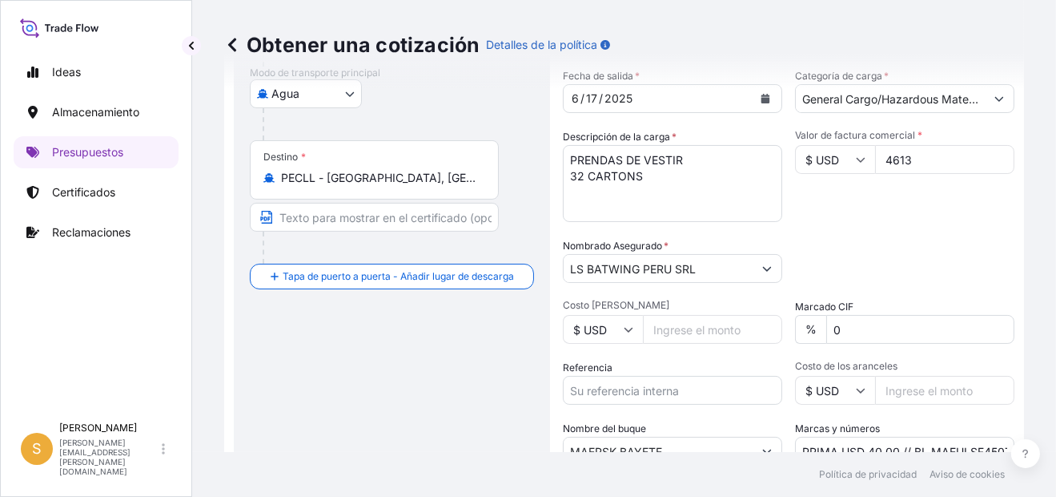
type input "4613"
click at [634, 380] on input "Referencia" at bounding box center [672, 390] width 219 height 29
paste input "Facturas 5076198613, 5076305093"
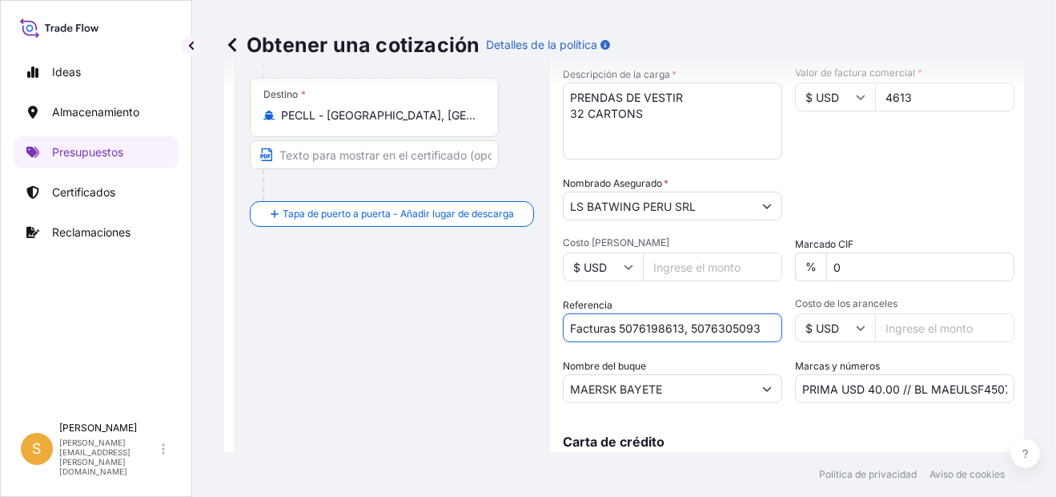
scroll to position [405, 0]
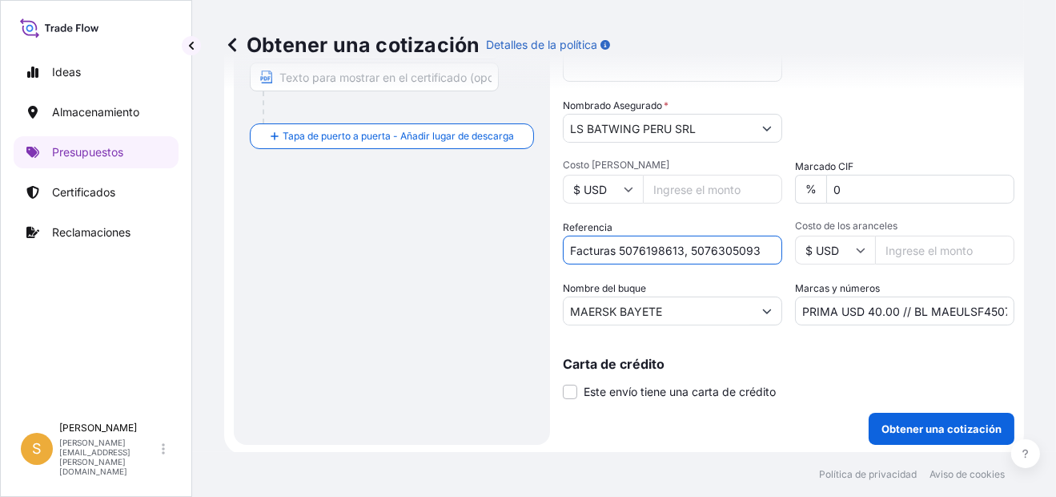
type input "Facturas 5076198613, 5076305093"
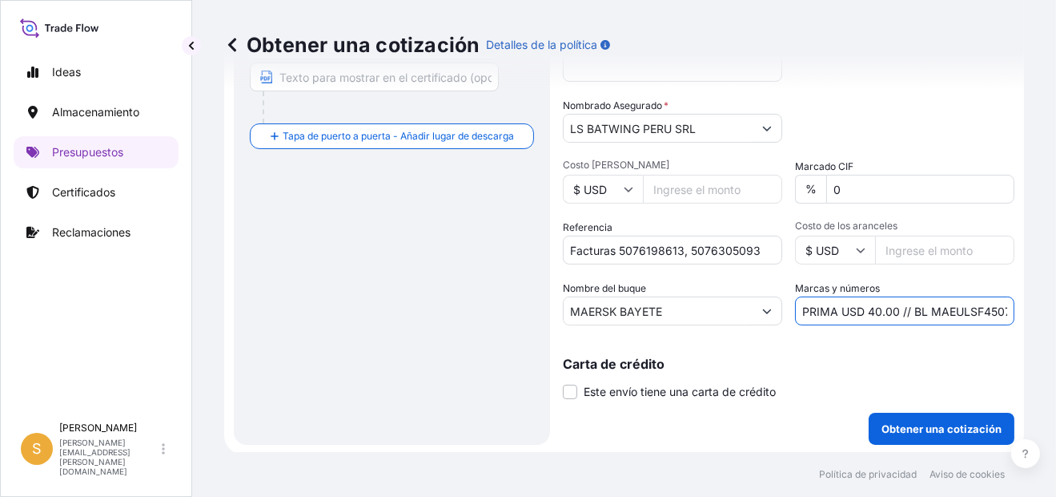
click at [954, 307] on input "PRIMA USD 40.00 // BL MAEULSF450741" at bounding box center [904, 310] width 219 height 29
paste input "J"
type input "PRIMA USD 40.00 // BL MAEULSJ450741"
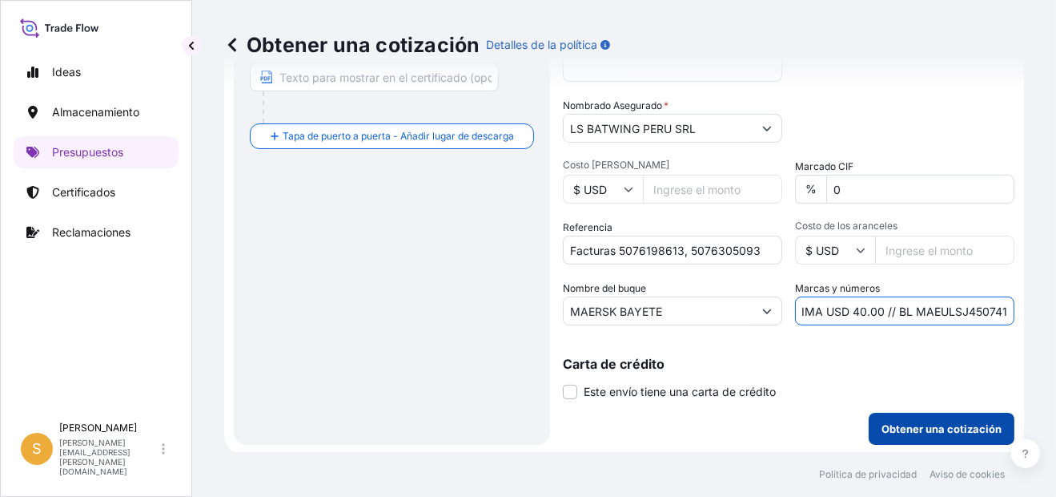
scroll to position [0, 0]
click at [943, 425] on p "Obtener una cotización" at bounding box center [942, 429] width 120 height 16
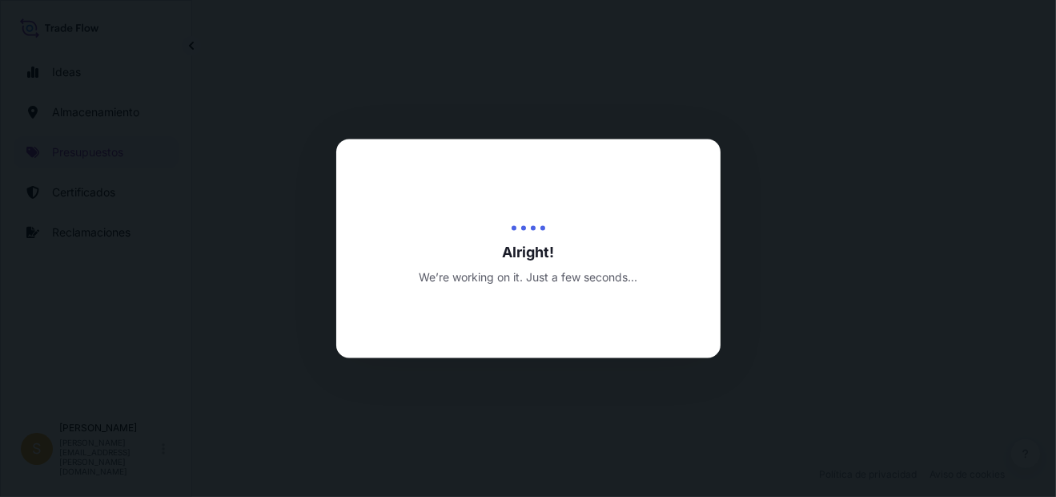
select select "Water"
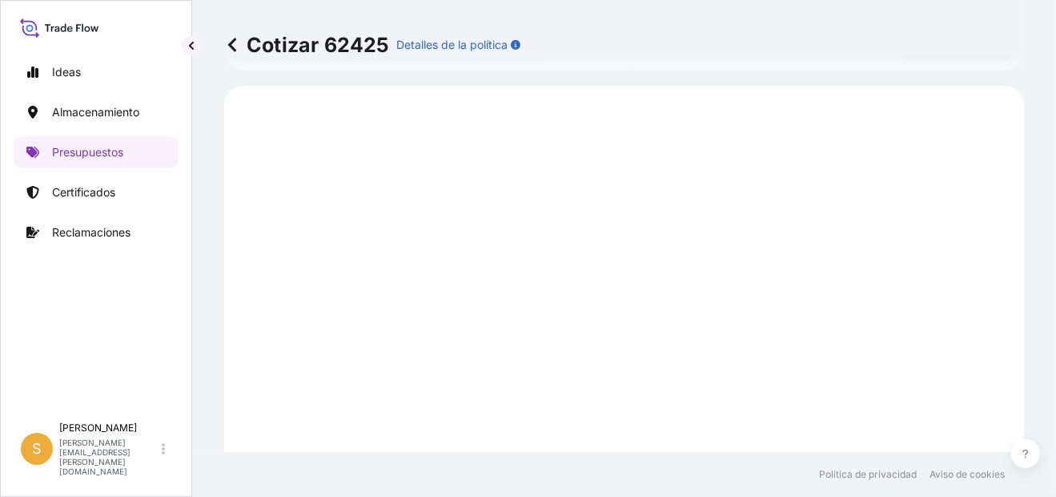
scroll to position [794, 0]
click at [147, 147] on link "Presupuestos" at bounding box center [96, 152] width 165 height 32
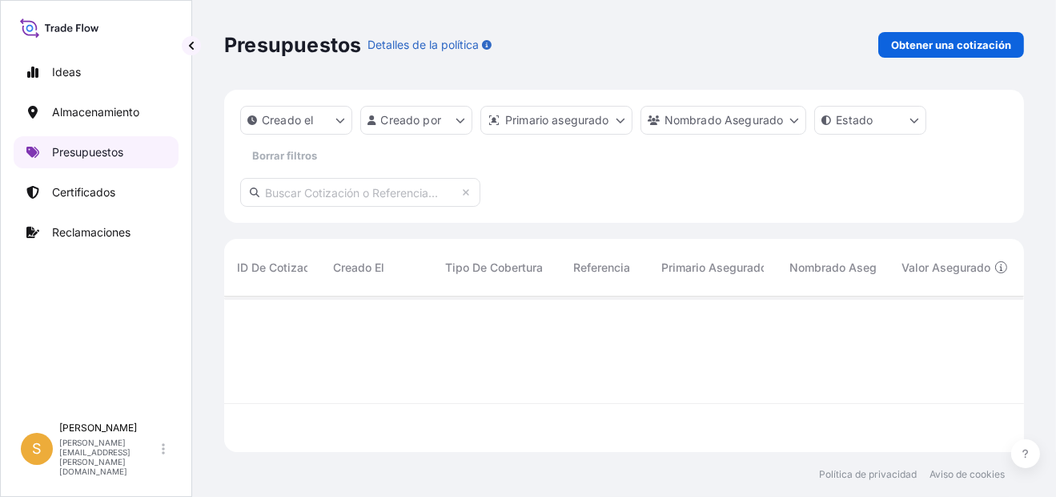
scroll to position [151, 787]
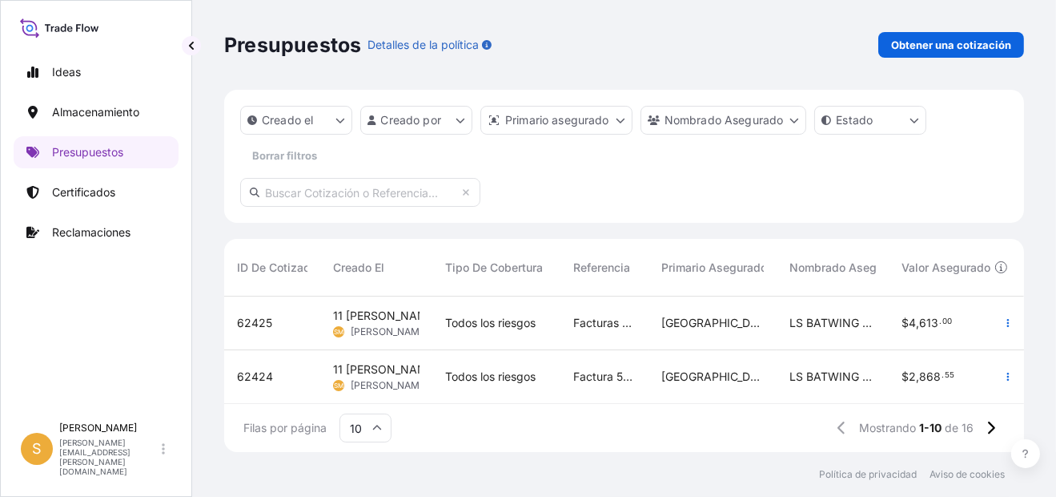
click at [1036, 231] on div "Presupuestos Detalles de la política Obtener una cotización Creado el Creado po…" at bounding box center [624, 226] width 864 height 452
click at [996, 328] on button "button" at bounding box center [1009, 323] width 26 height 26
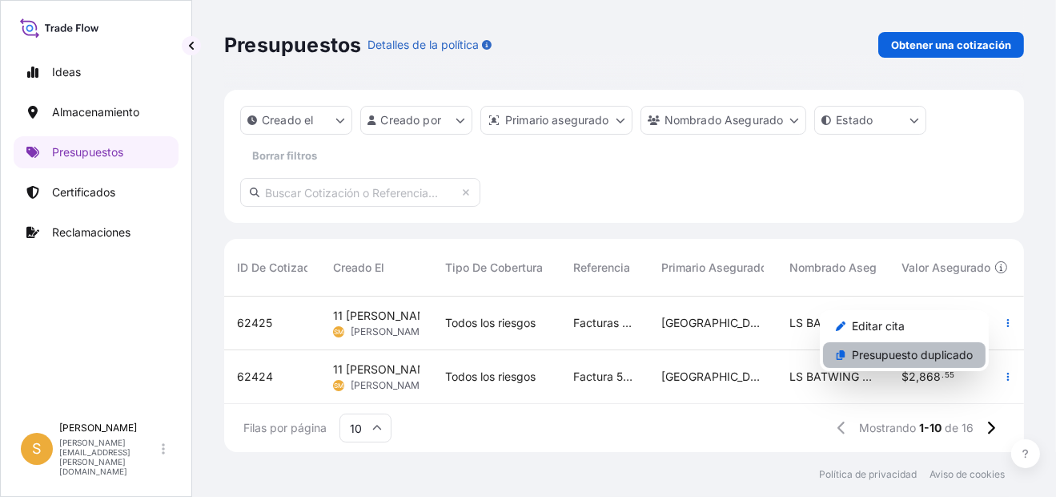
click at [867, 356] on p "Presupuesto duplicado" at bounding box center [912, 355] width 121 height 16
select select "Water"
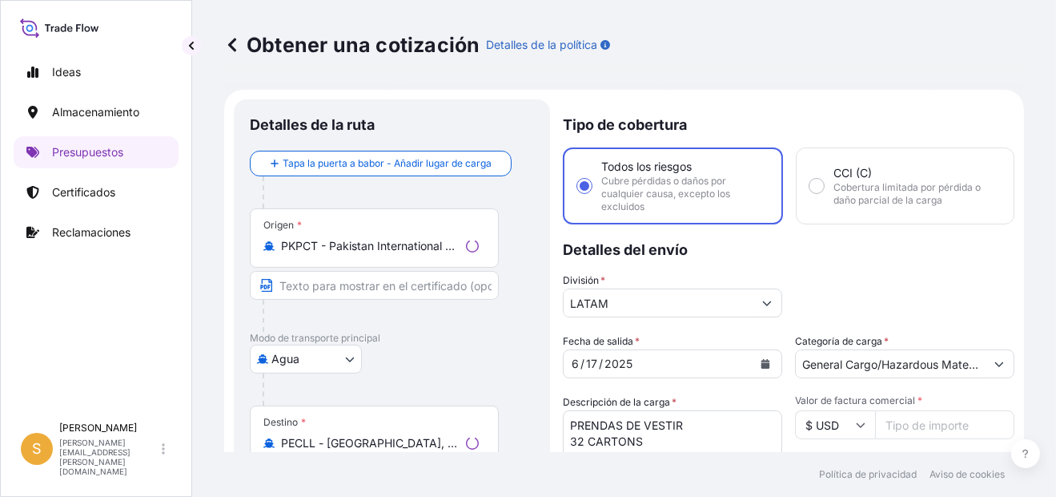
scroll to position [25, 0]
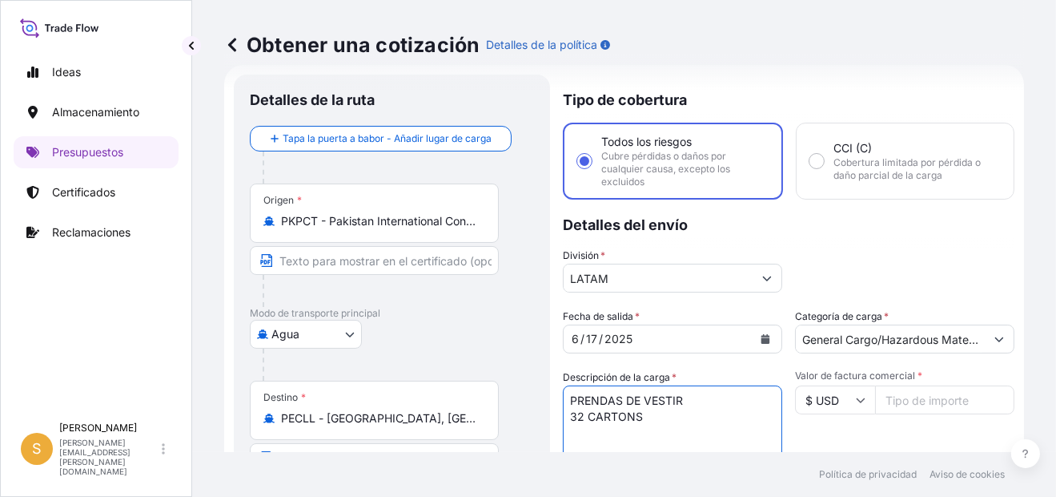
drag, startPoint x: 646, startPoint y: 421, endPoint x: 558, endPoint y: 420, distance: 87.3
click at [558, 420] on form "Detalles de la ruta Tapa la puerta a babor - Añadir lugar de carga Place of loa…" at bounding box center [624, 450] width 800 height 770
paste textarea "29 CARTONS"
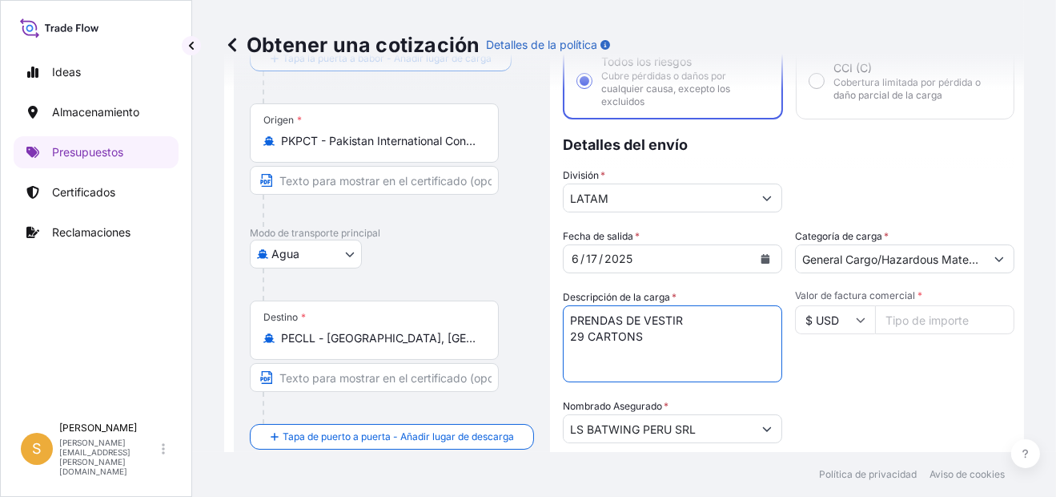
type textarea "PRENDAS DE VESTIR 29 CARTONS"
click at [925, 323] on input "Valor de factura comercial *" at bounding box center [944, 319] width 139 height 29
paste input "4230.68"
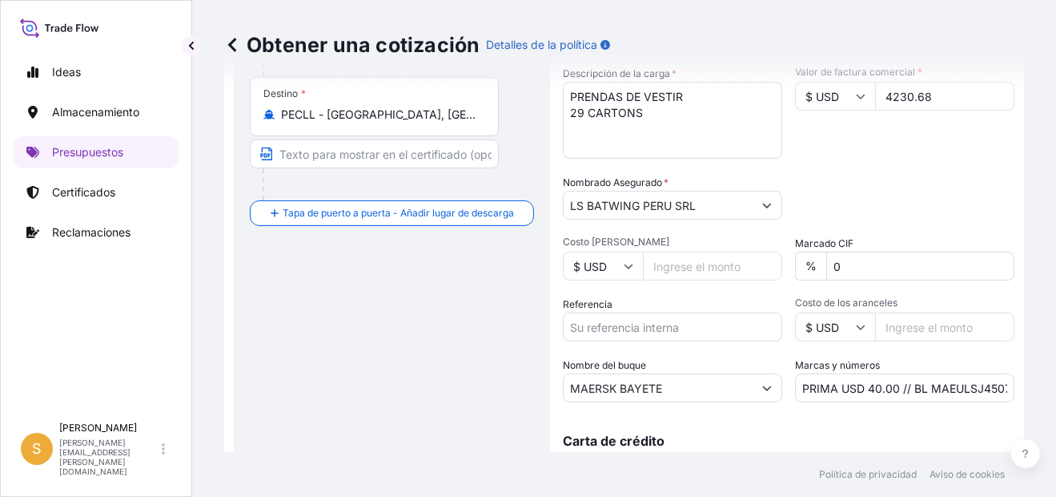
scroll to position [405, 0]
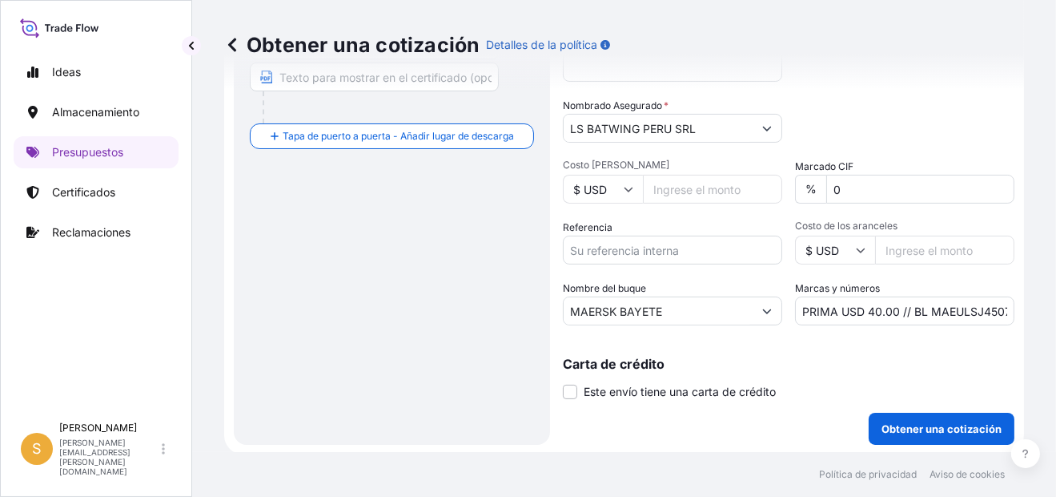
type input "4230.68"
click at [664, 252] on input "Referencia" at bounding box center [672, 249] width 219 height 29
paste input "Facturas 5076198635, 5076198637"
type input "Facturas 5076198635, 5076198637"
click at [948, 307] on input "PRIMA USD 40.00 // BL MAEULSJ450741" at bounding box center [904, 310] width 219 height 29
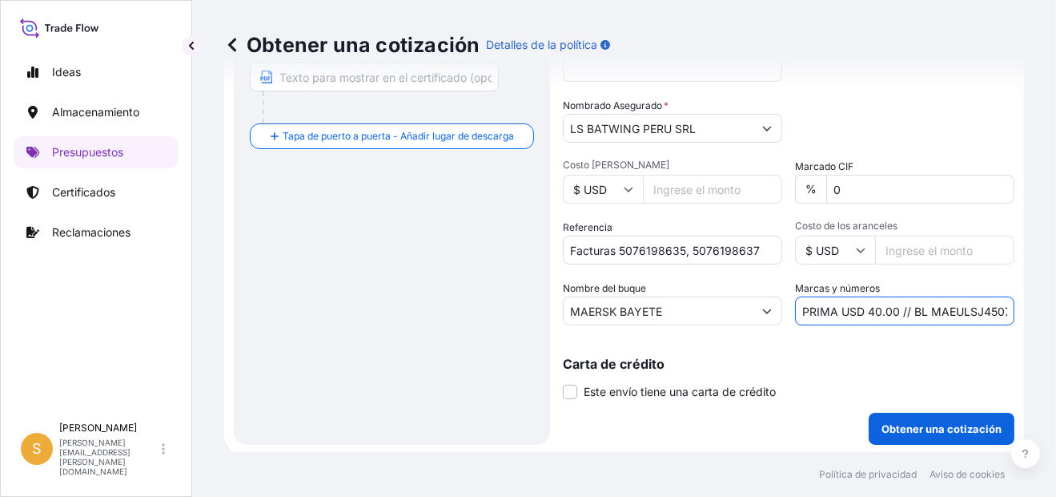
click at [948, 307] on input "PRIMA USD 40.00 // BL MAEULSJ450741" at bounding box center [904, 310] width 219 height 29
paste input "G"
type input "PRIMA USD 40.00 // BL MAEULSG450741"
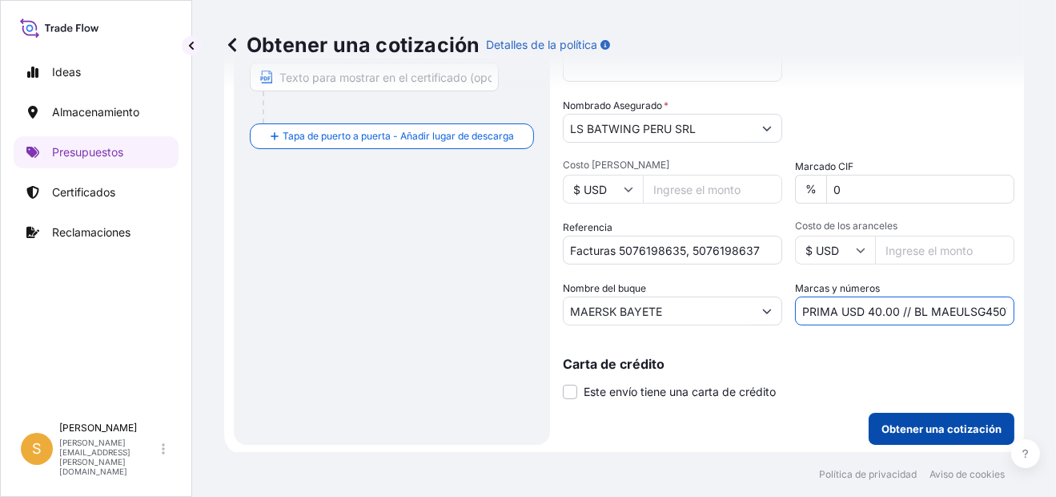
click at [960, 427] on p "Obtener una cotización" at bounding box center [942, 429] width 120 height 16
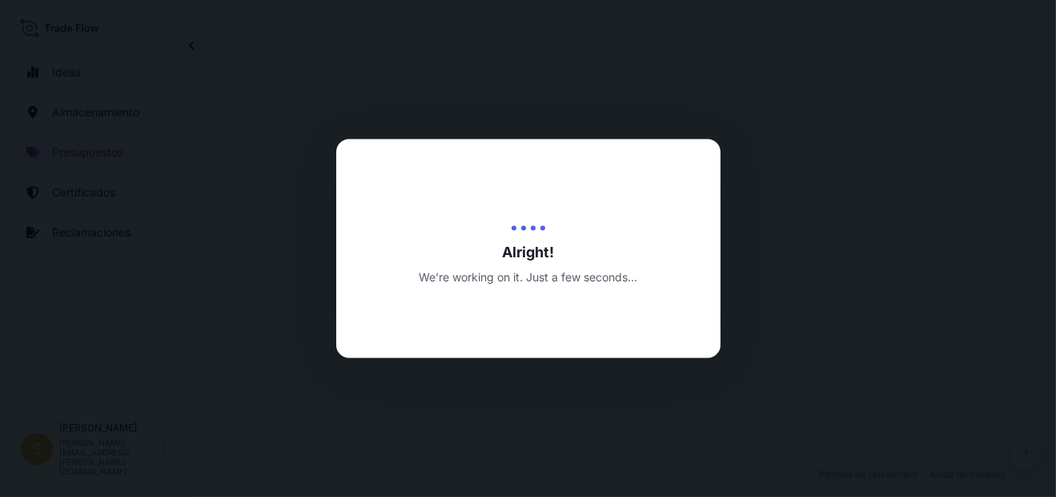
select select "Water"
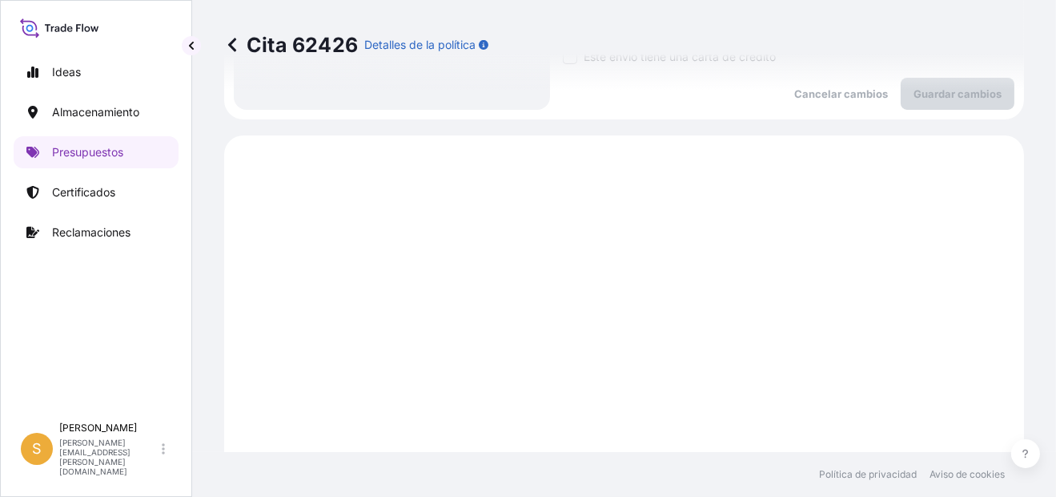
scroll to position [794, 0]
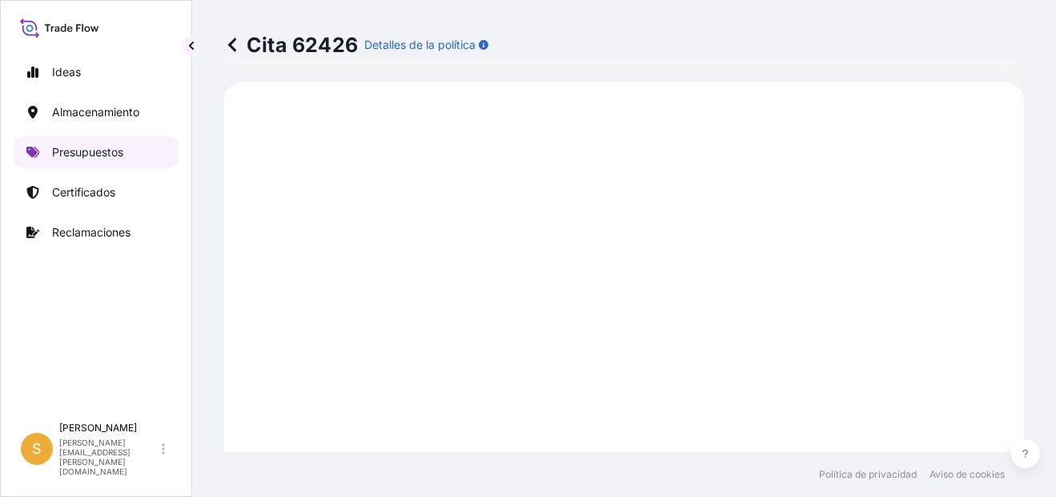
click at [87, 146] on p "Presupuestos" at bounding box center [87, 152] width 71 height 16
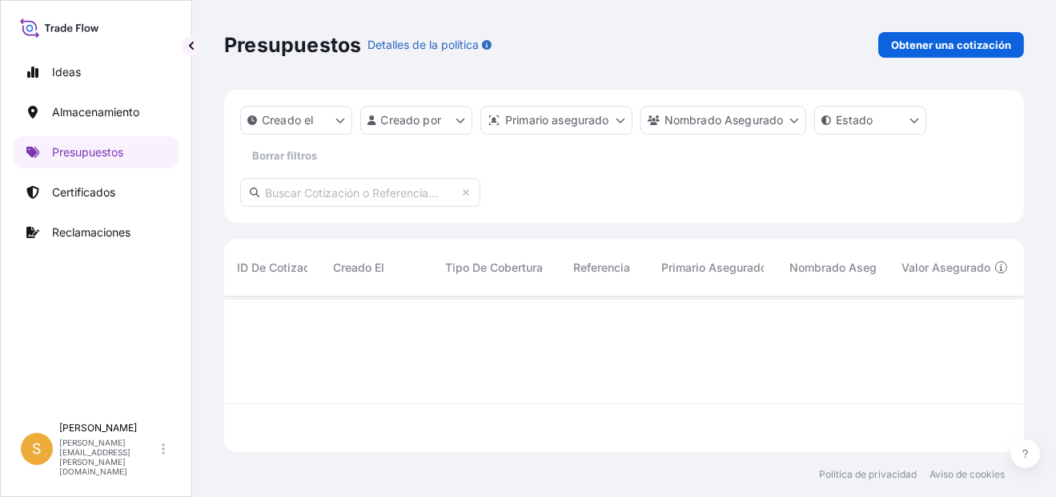
scroll to position [151, 787]
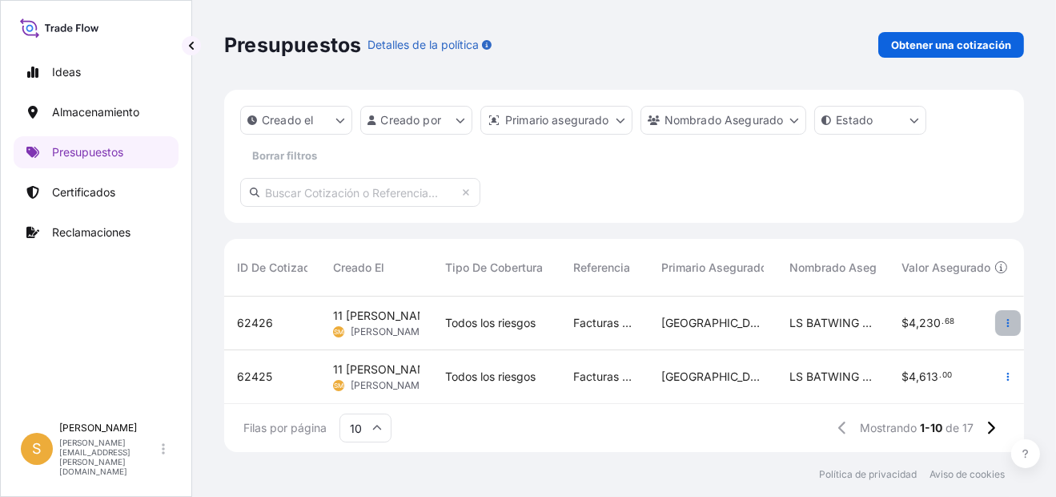
click at [1004, 321] on icon "button" at bounding box center [1009, 323] width 10 height 10
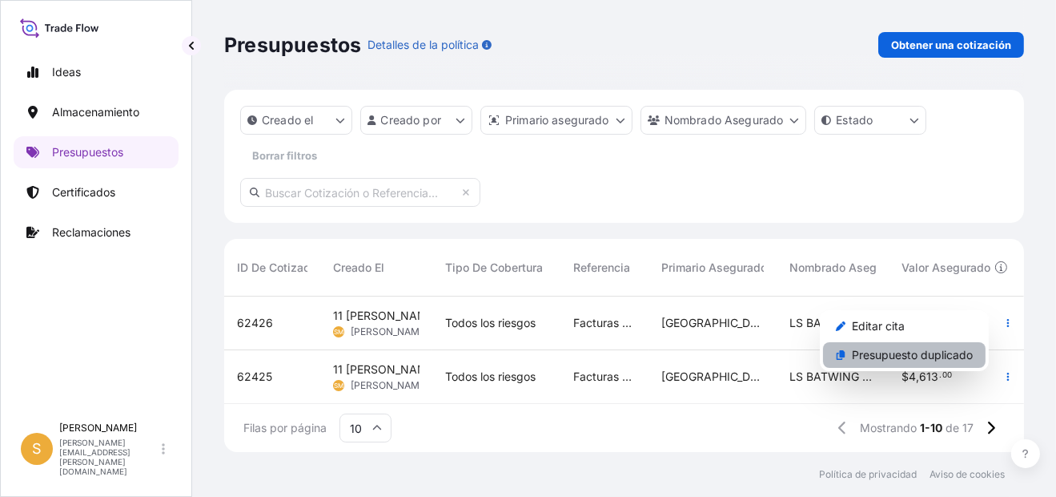
click at [912, 353] on p "Presupuesto duplicado" at bounding box center [912, 355] width 121 height 16
select select "Water"
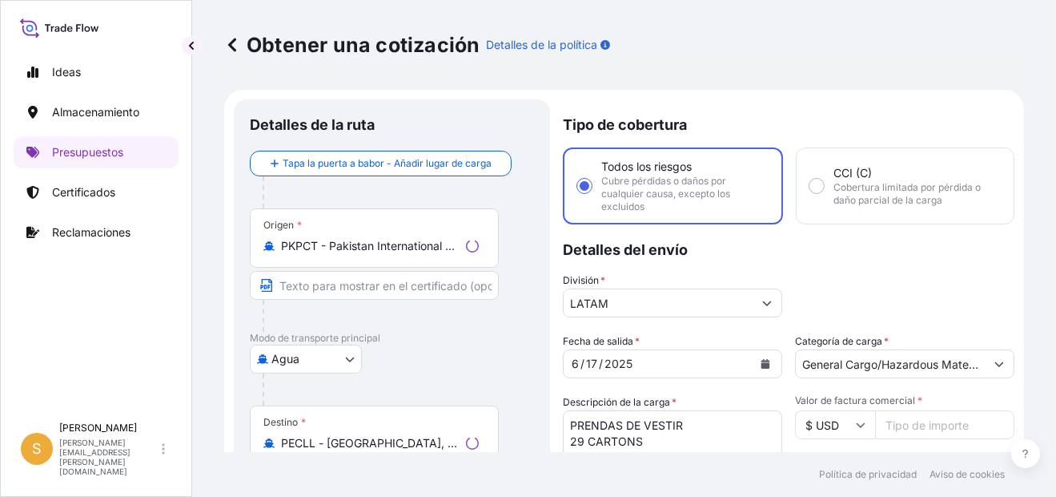
scroll to position [25, 0]
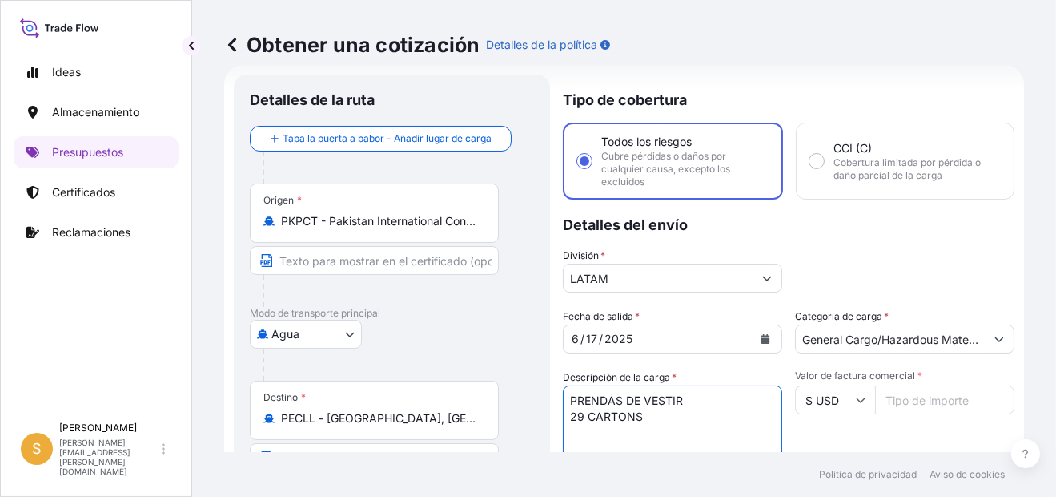
drag, startPoint x: 660, startPoint y: 420, endPoint x: 544, endPoint y: 420, distance: 116.1
click at [544, 420] on form "Detalles de la ruta Tapa la puerta a babor - Añadir lugar de carga Place of loa…" at bounding box center [624, 450] width 800 height 770
paste textarea "49 CARTONS"
type textarea "PRENDAS DE VESTIR 49 CARTONS"
click at [900, 398] on input "Valor de factura comercial *" at bounding box center [944, 399] width 139 height 29
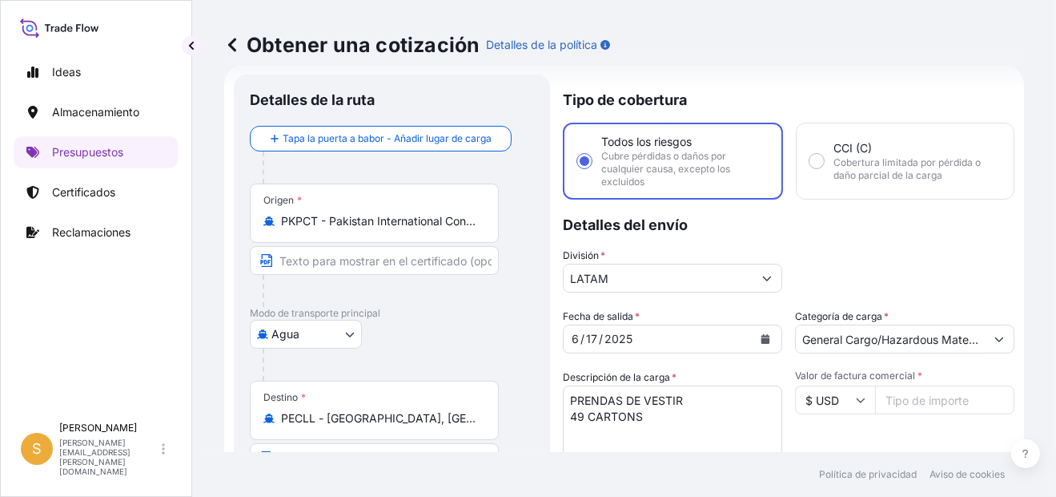
paste input "9111.77"
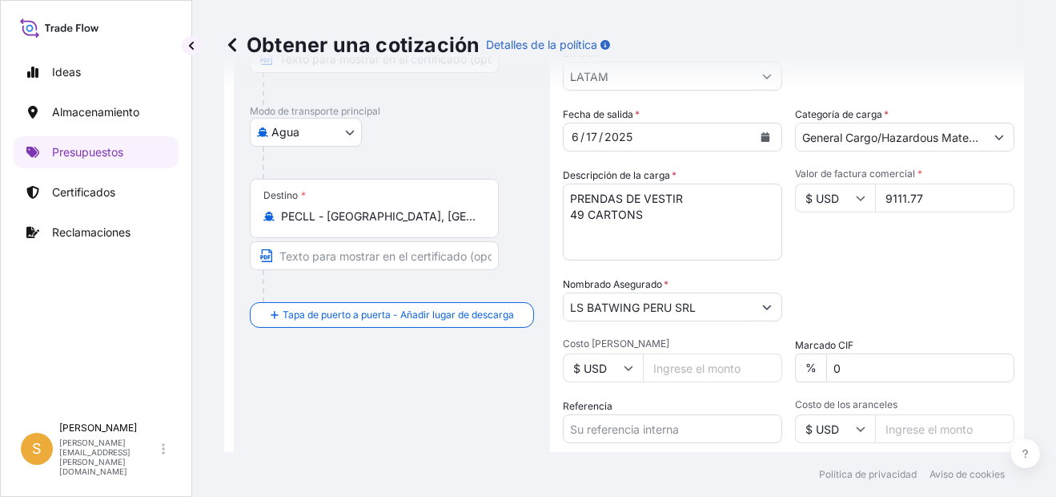
scroll to position [265, 0]
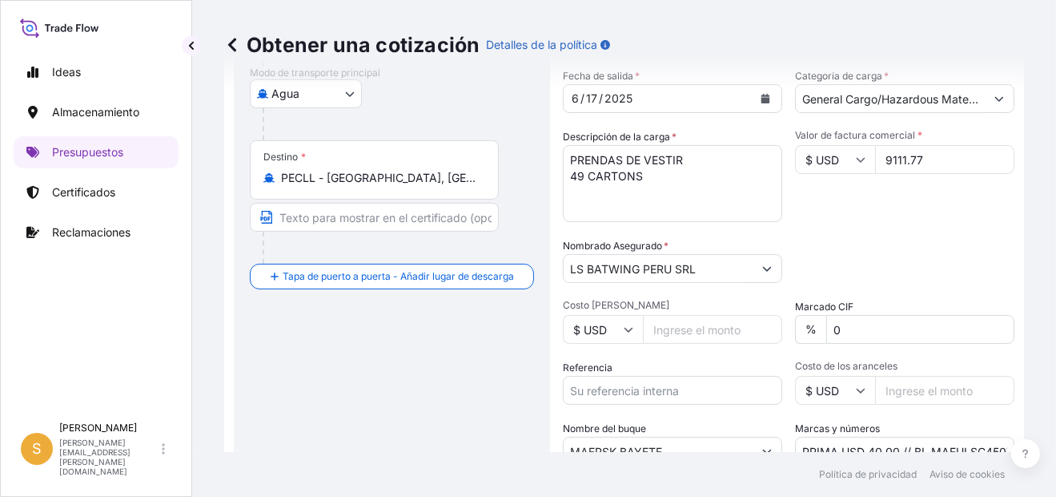
type input "9111.77"
click at [670, 388] on input "Referencia" at bounding box center [672, 390] width 219 height 29
paste input "Facturas 5076198610, 5076198603, 5076198615"
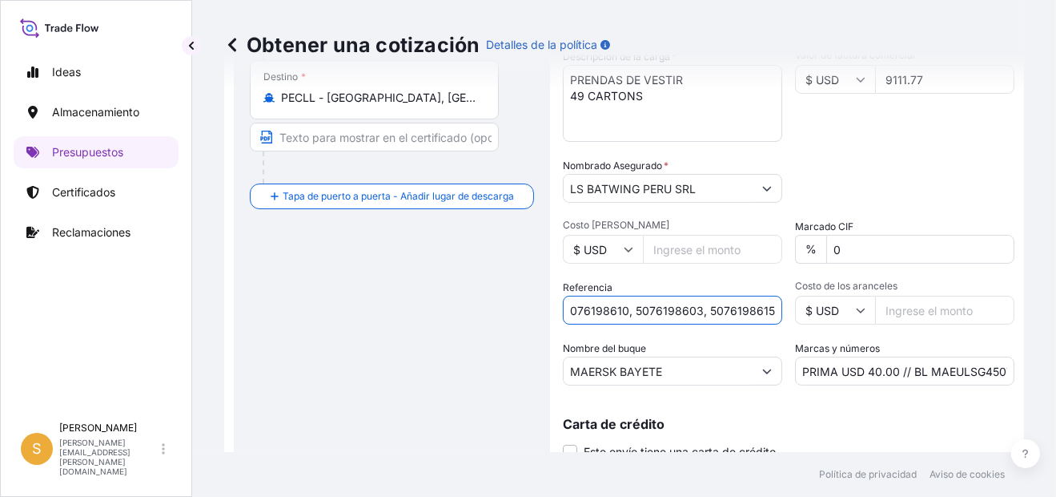
type input "Facturas 5076198610, 5076198603, 5076198615"
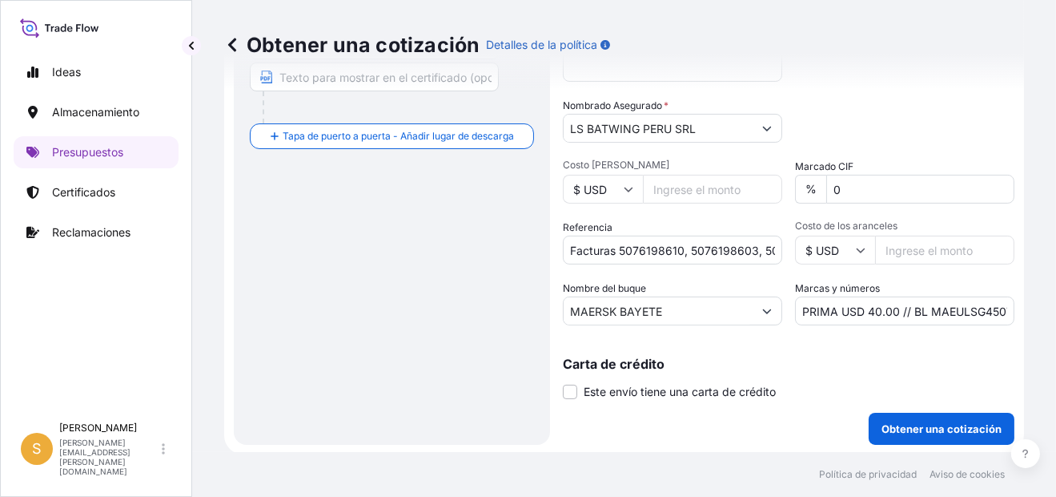
click at [966, 304] on input "PRIMA USD 40.00 // BL MAEULSG450741" at bounding box center [904, 310] width 219 height 29
paste input "C"
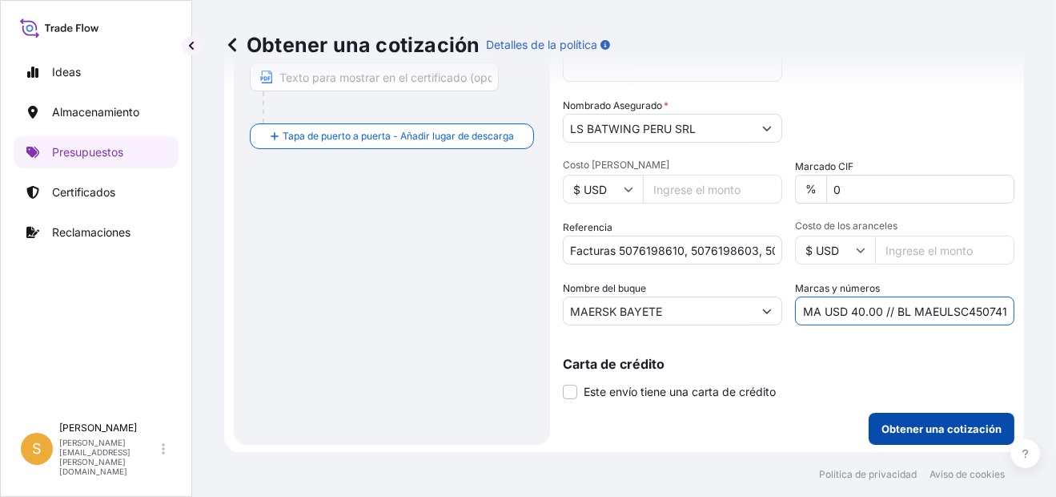
type input "PRIMA USD 40.00 // BL MAEULSC450741"
click at [932, 428] on p "Obtener una cotización" at bounding box center [942, 429] width 120 height 16
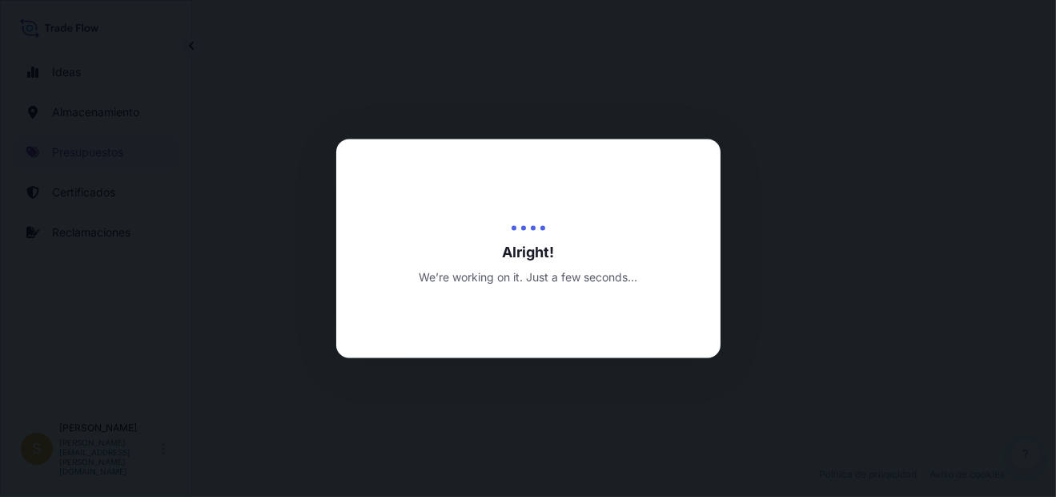
select select "Water"
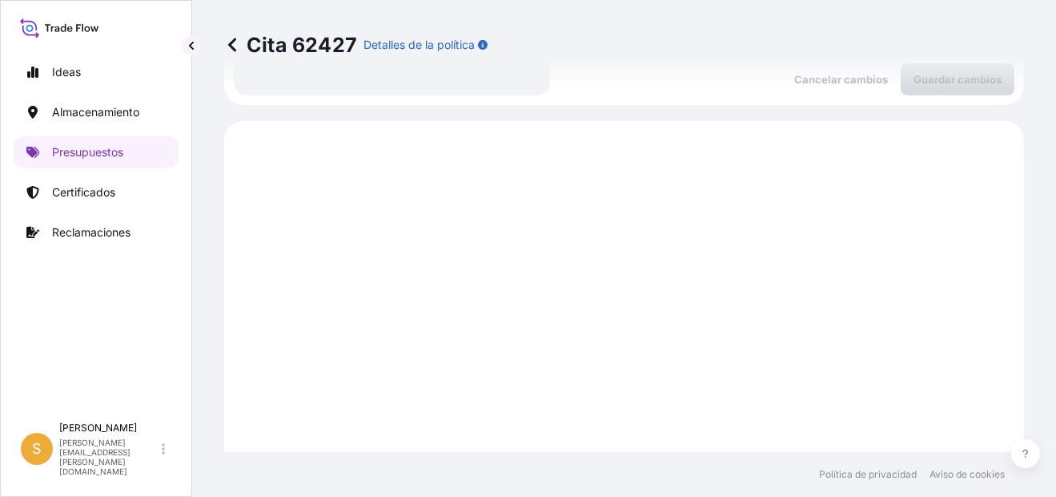
scroll to position [794, 0]
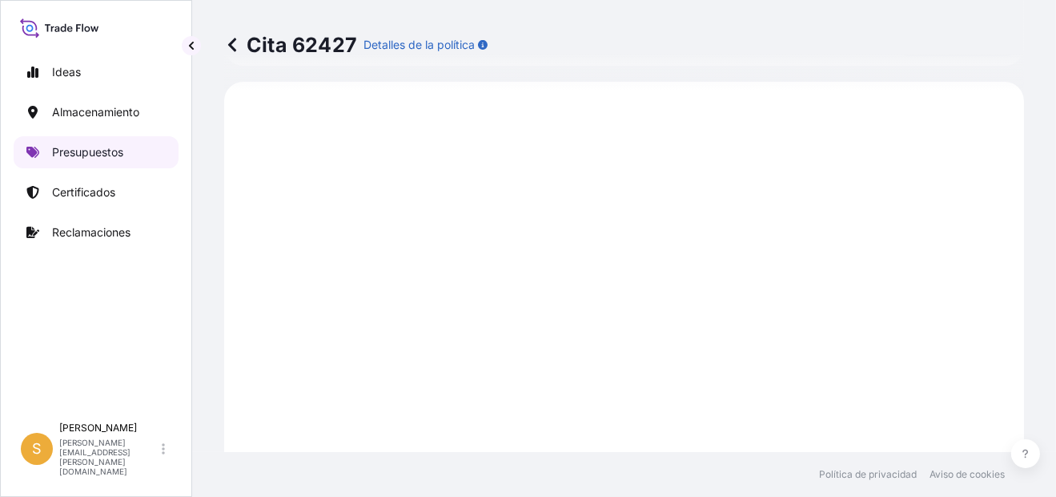
click at [95, 155] on p "Presupuestos" at bounding box center [87, 152] width 71 height 16
